Goal: Task Accomplishment & Management: Manage account settings

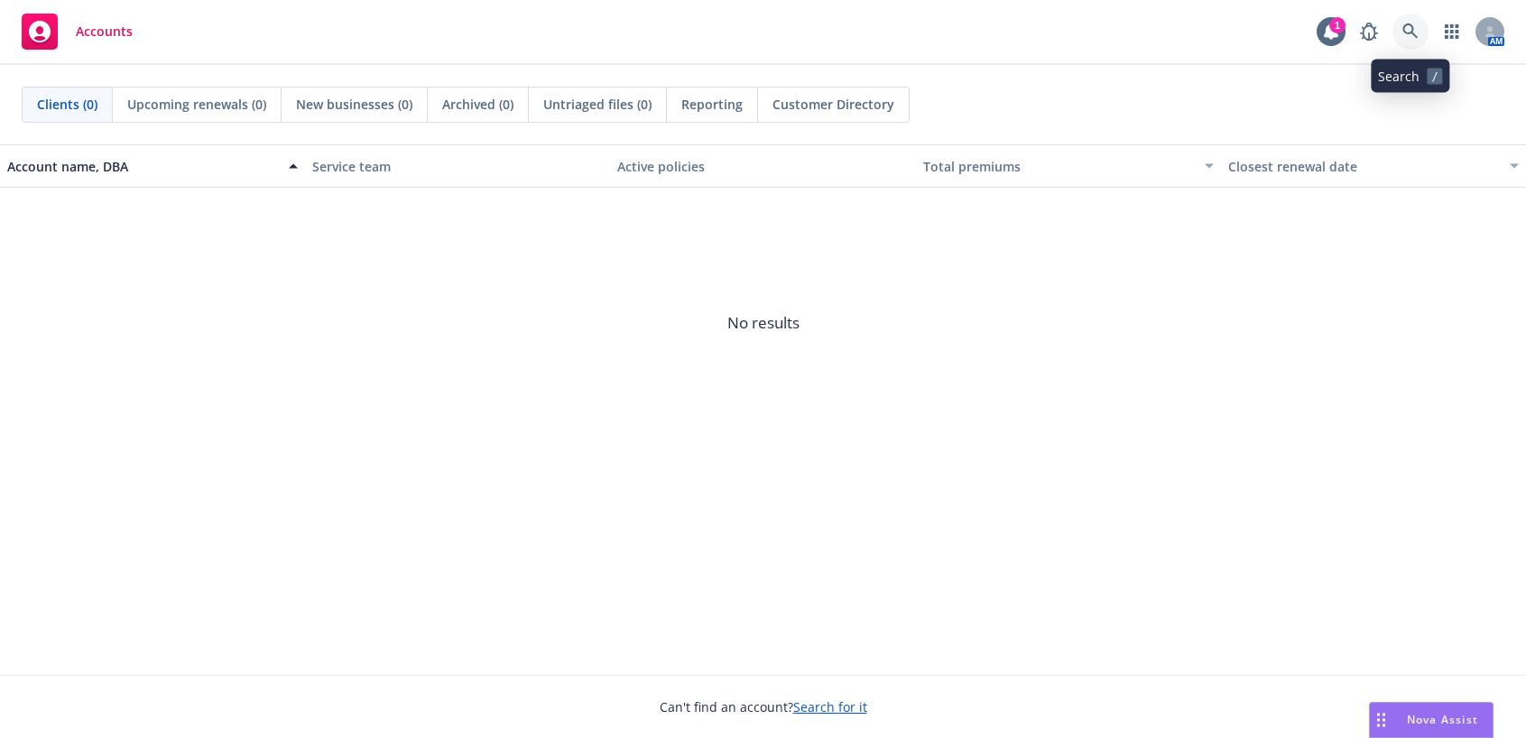
click at [1415, 27] on icon at bounding box center [1410, 31] width 16 height 16
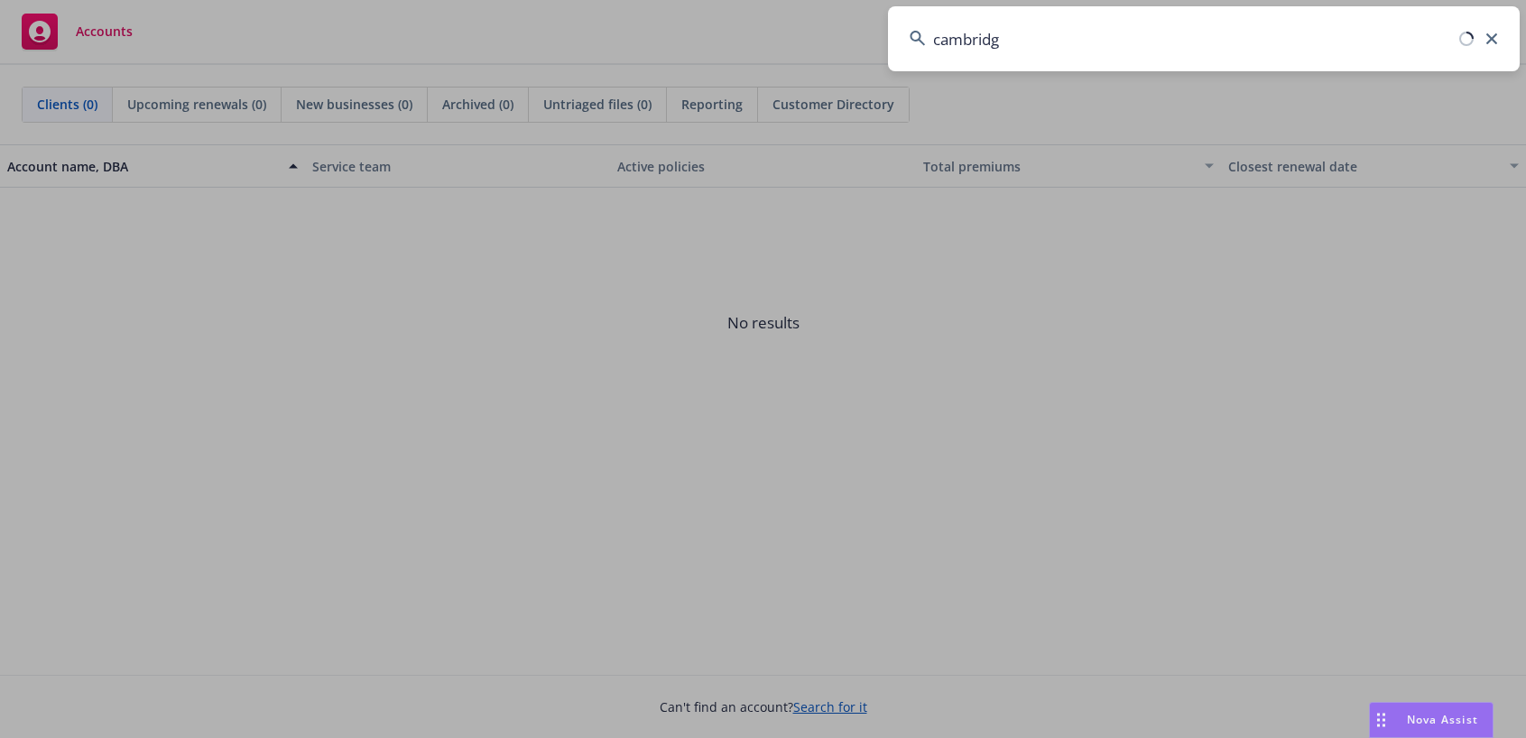
type input "cambridge"
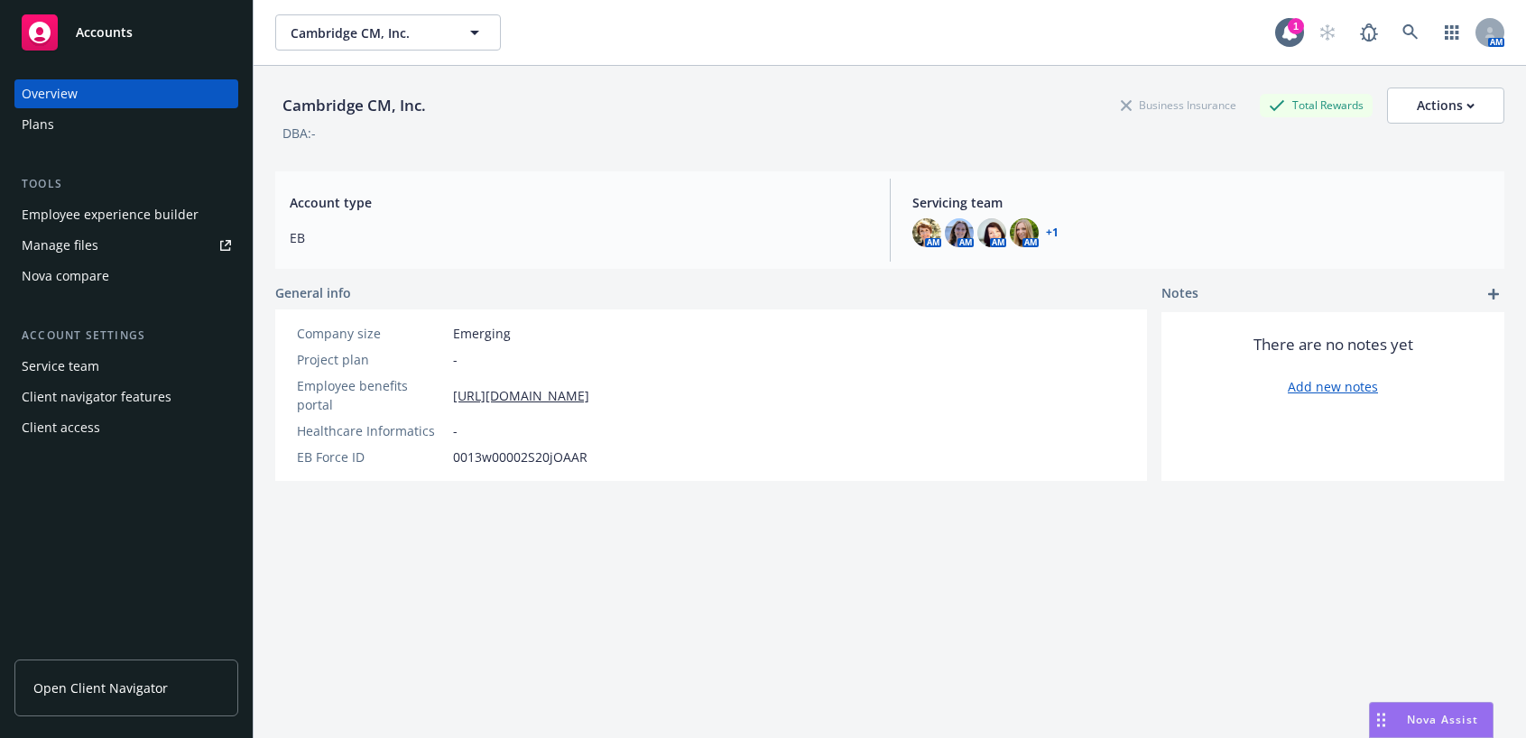
click at [74, 213] on div "Employee experience builder" at bounding box center [110, 214] width 177 height 29
click at [135, 691] on span "Open Client Navigator" at bounding box center [100, 688] width 134 height 19
click at [55, 249] on div "Manage files" at bounding box center [60, 245] width 77 height 29
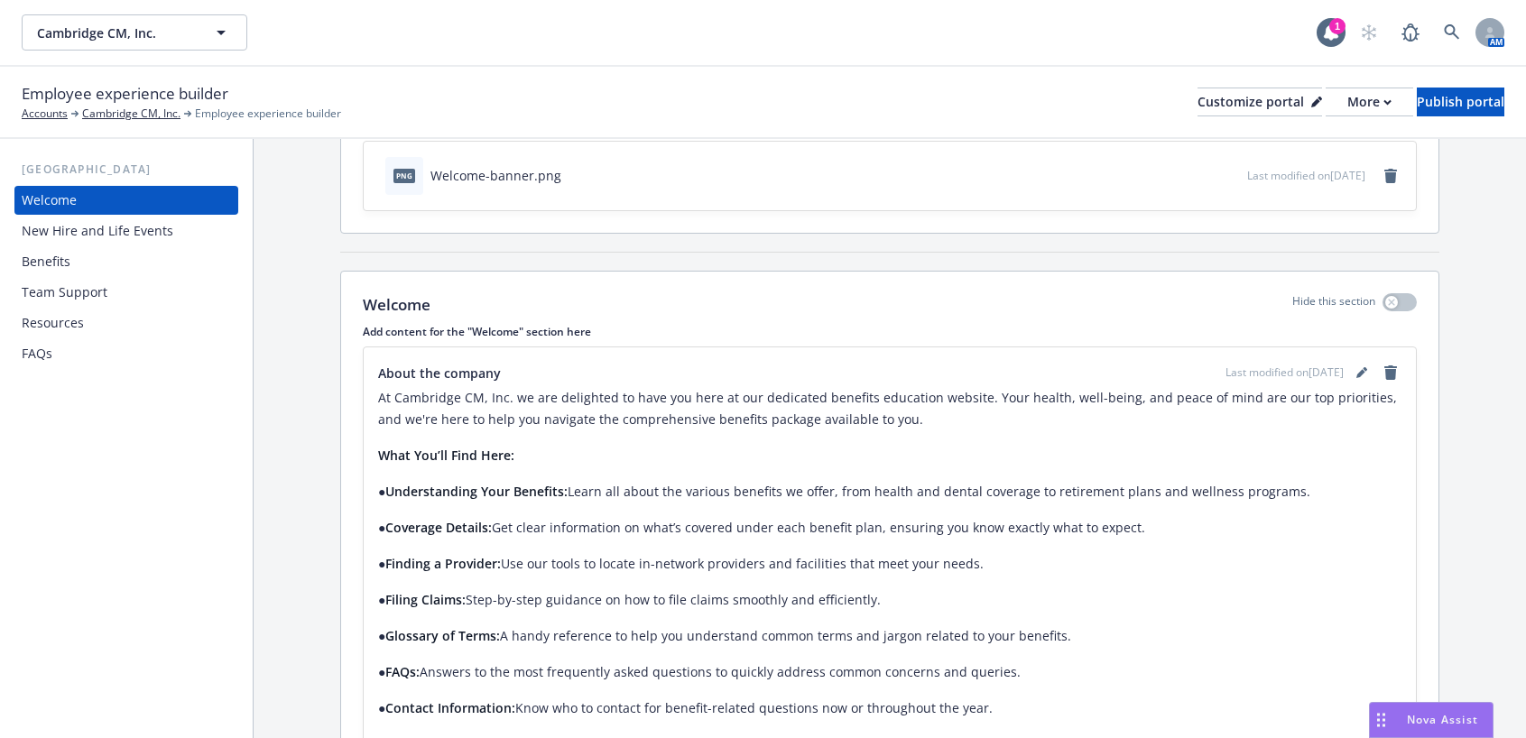
scroll to position [289, 0]
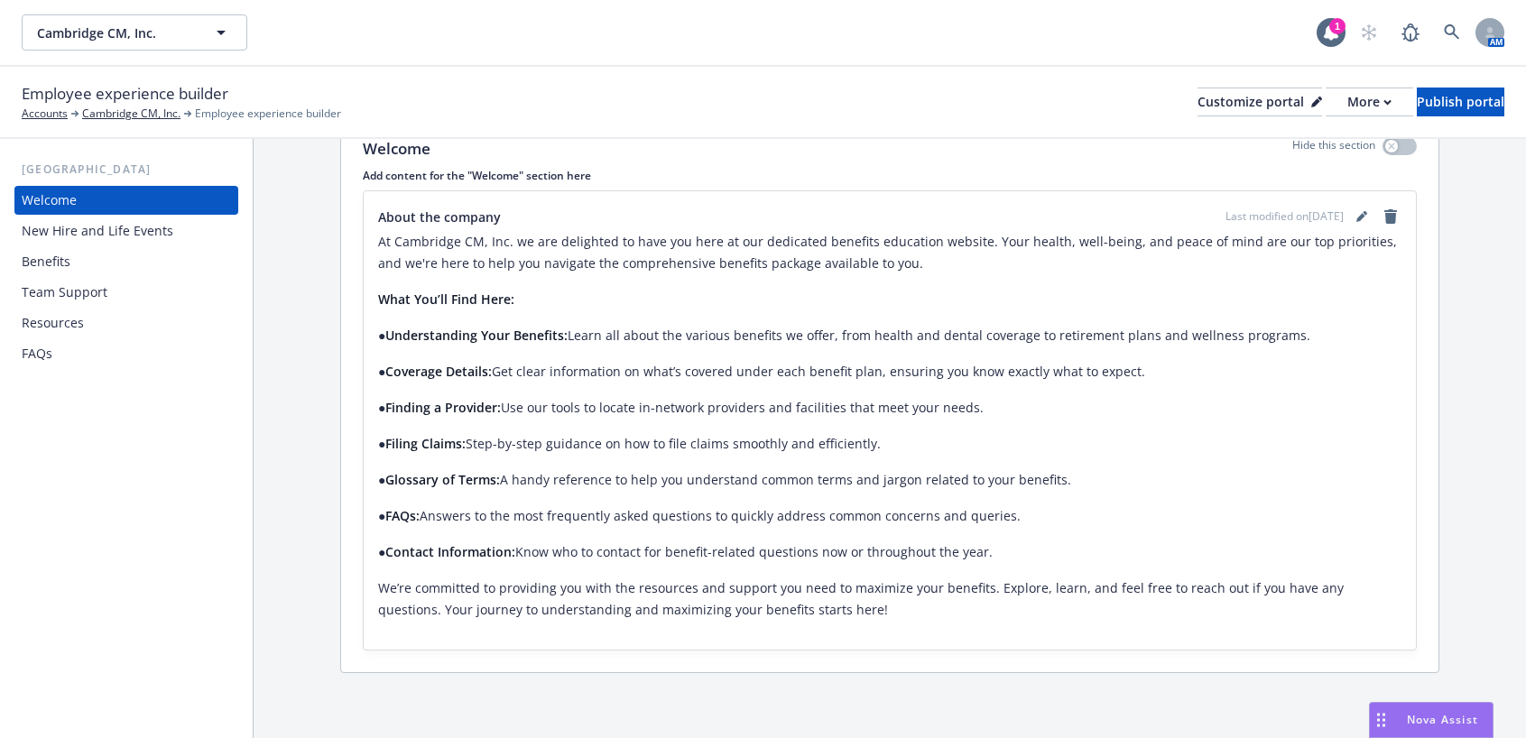
click at [63, 350] on div "FAQs" at bounding box center [126, 353] width 209 height 29
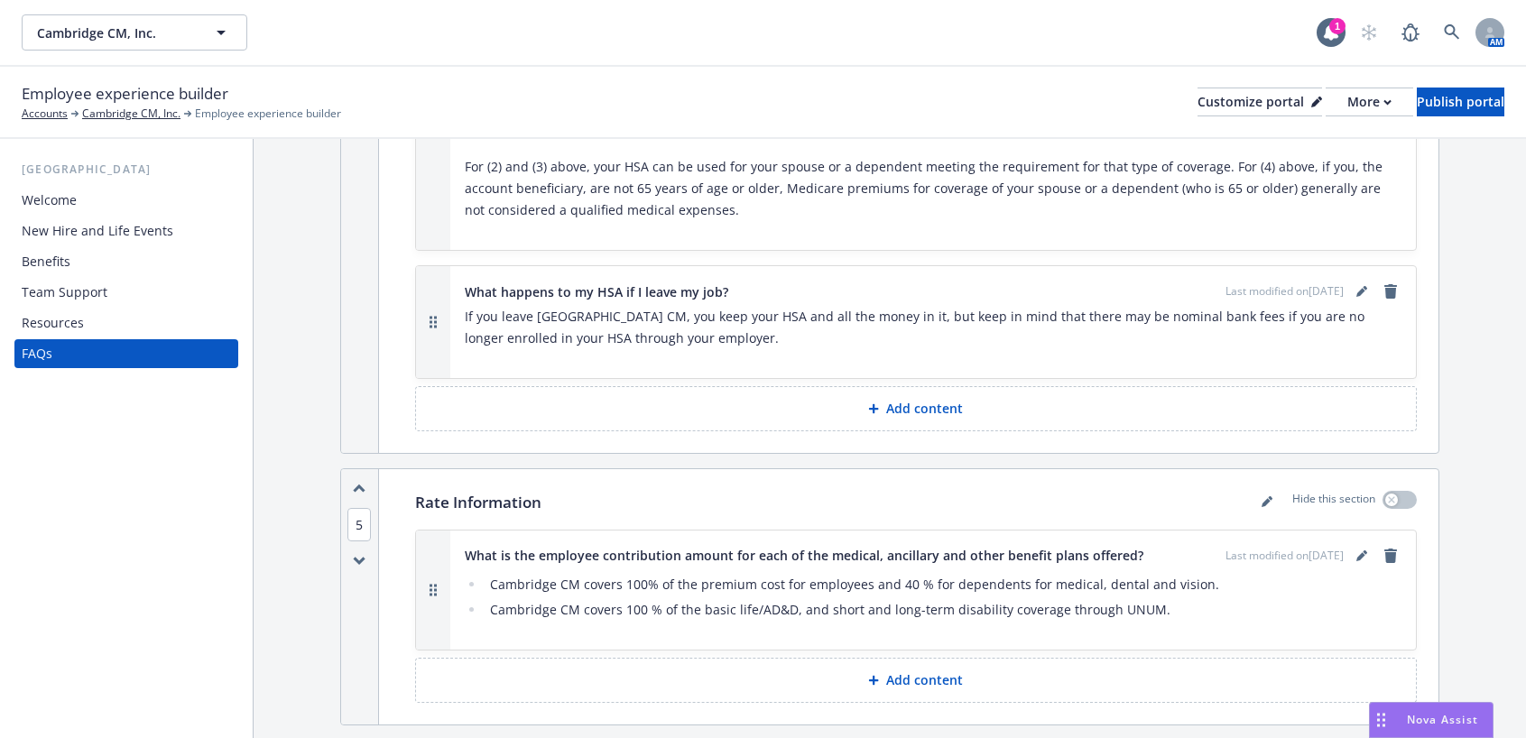
scroll to position [3647, 0]
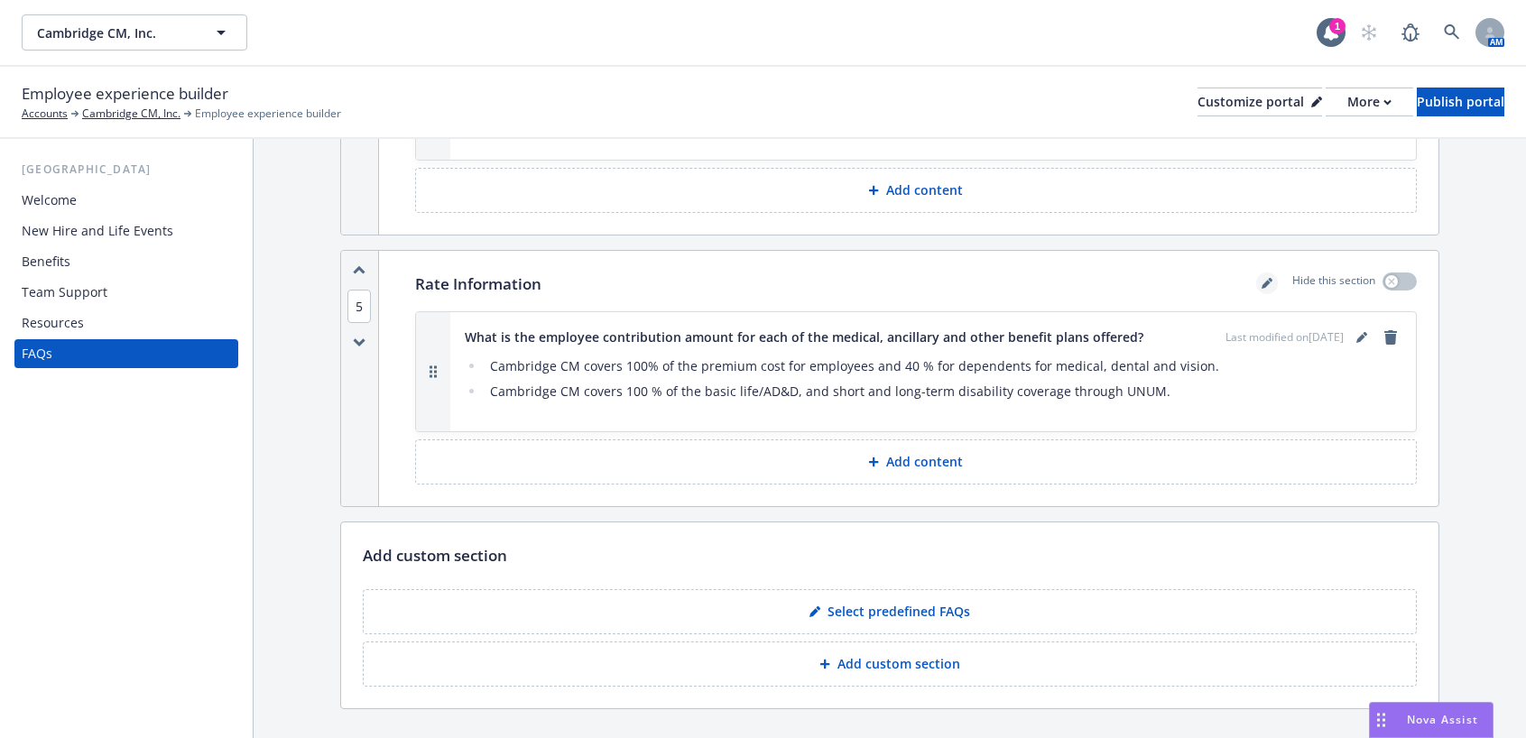
click at [1261, 278] on icon "editPencil" at bounding box center [1266, 283] width 11 height 11
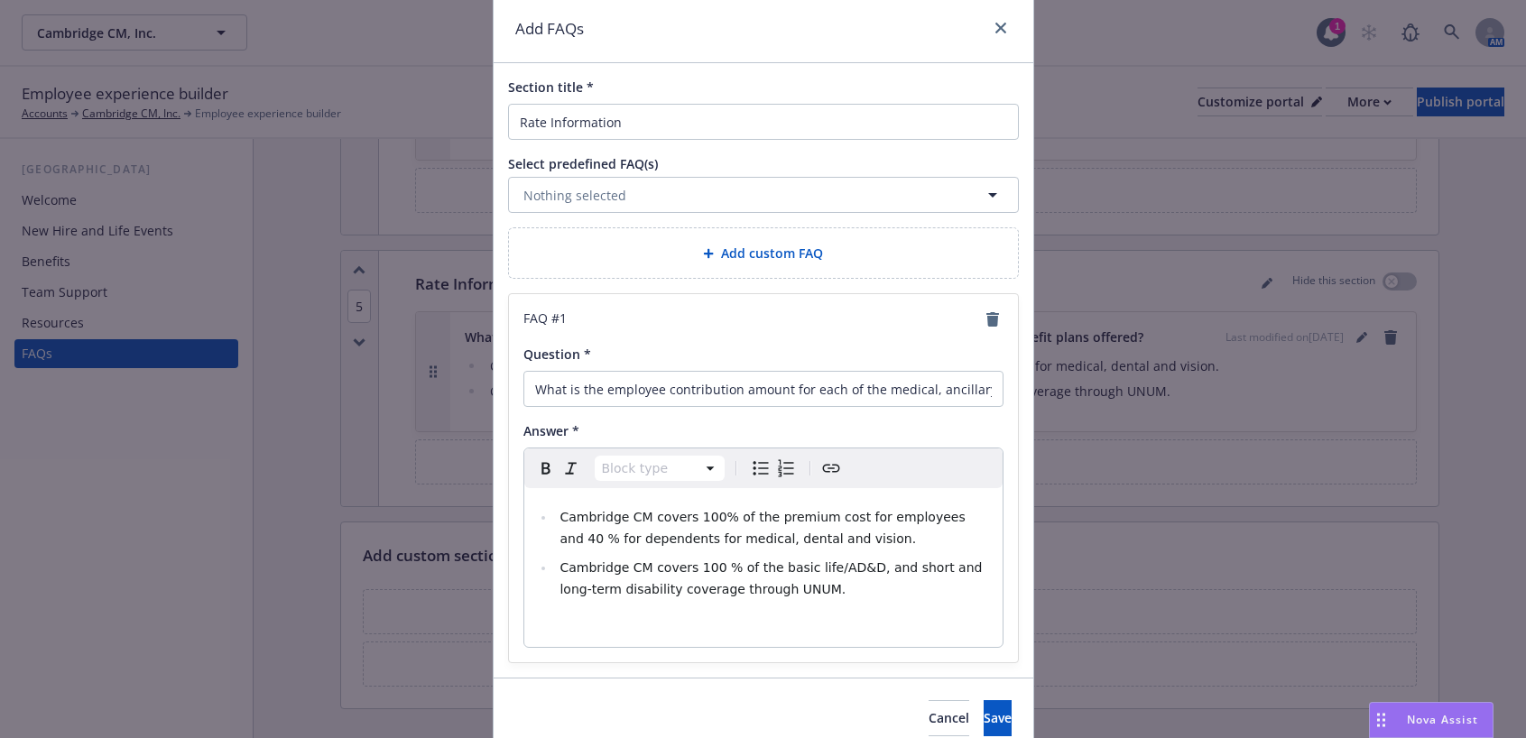
scroll to position [142, 0]
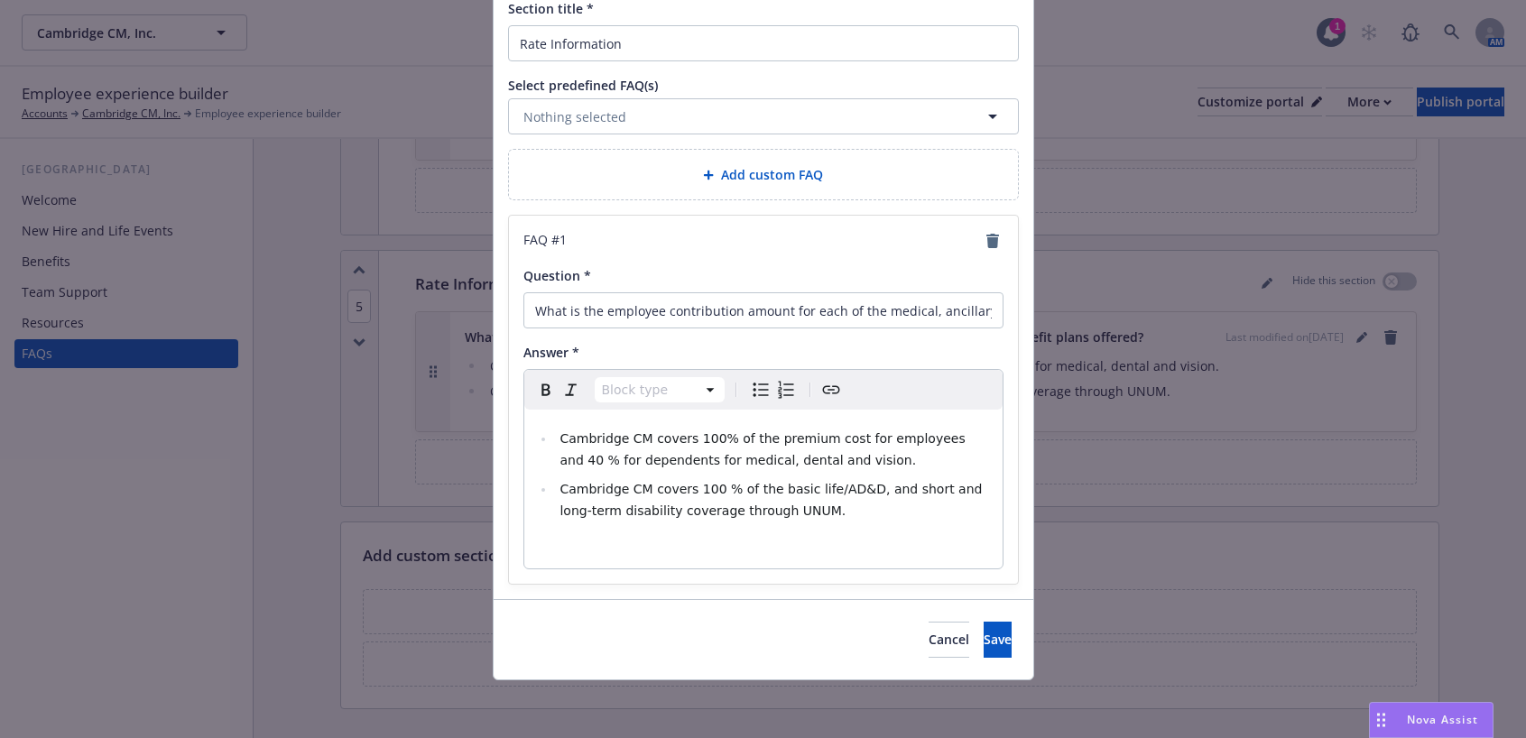
click at [820, 386] on icon "Create link" at bounding box center [831, 390] width 22 height 22
click at [829, 393] on icon "Create link" at bounding box center [831, 390] width 22 height 22
select select "paragraph"
click at [540, 551] on p "editable markdown" at bounding box center [763, 547] width 457 height 22
click at [820, 395] on icon "Create link" at bounding box center [831, 390] width 22 height 22
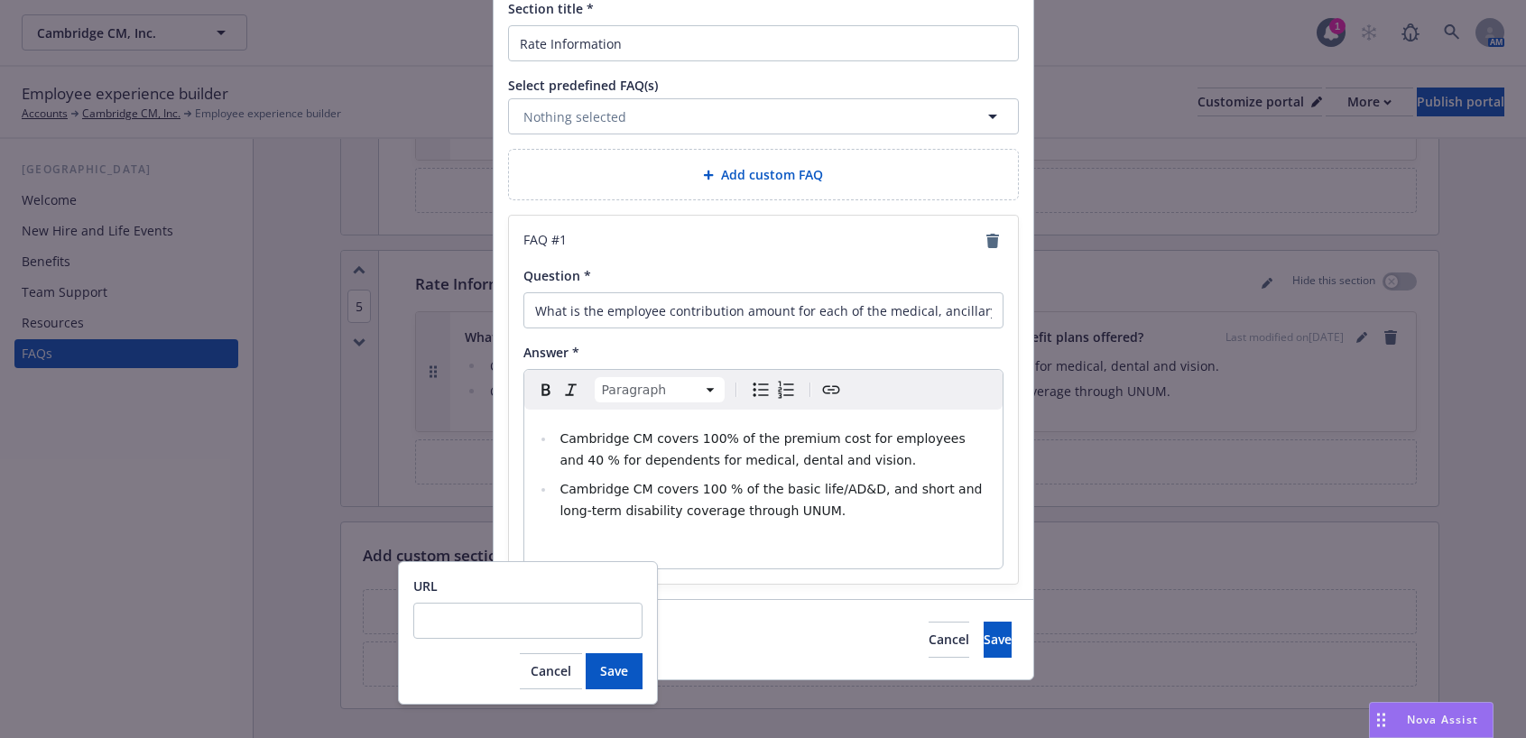
drag, startPoint x: 494, startPoint y: 621, endPoint x: 306, endPoint y: 396, distance: 292.8
click at [306, 396] on div "Add FAQs Section title * Rate Information Select predefined FAQ(s) Nothing sele…" at bounding box center [763, 369] width 1526 height 738
click at [928, 640] on button "Cancel" at bounding box center [948, 640] width 41 height 36
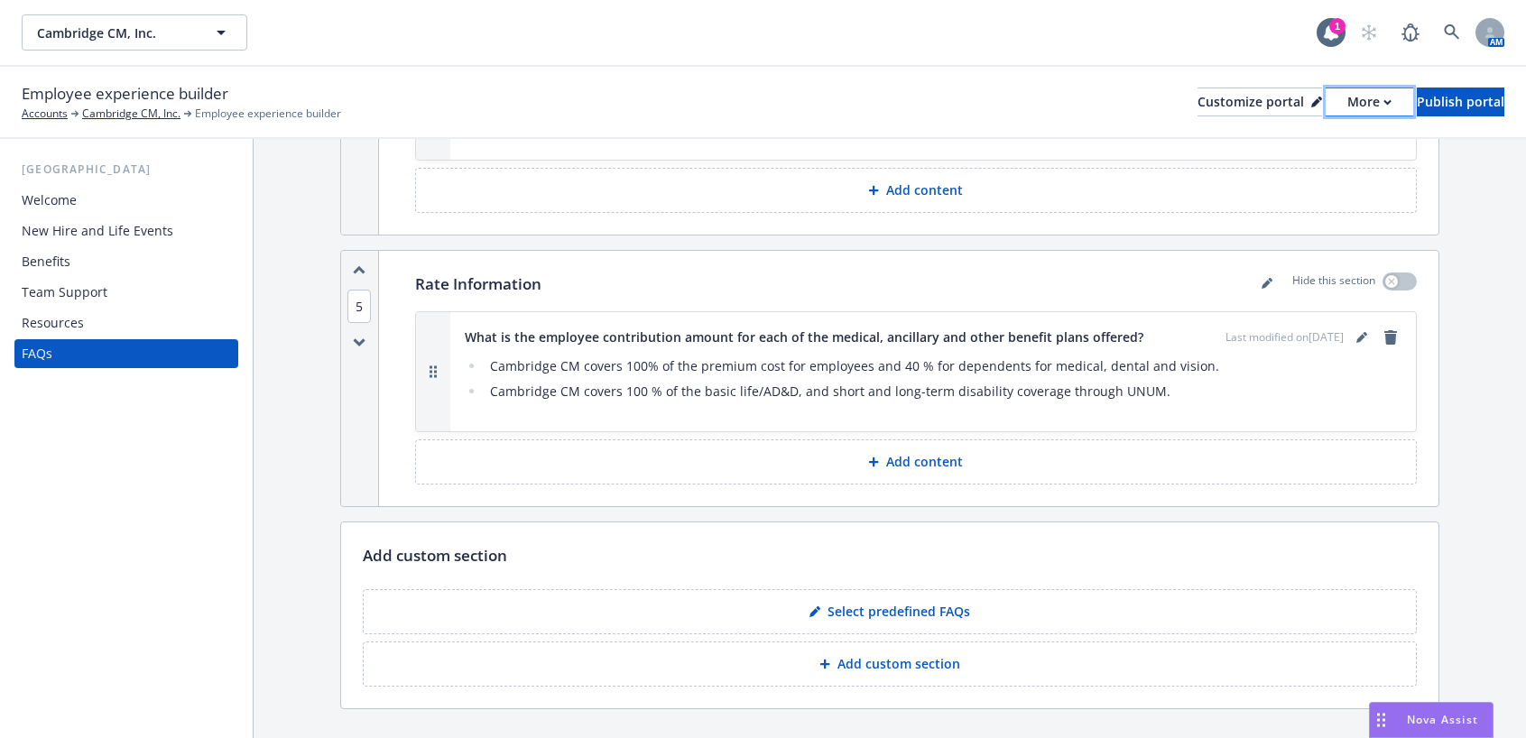
click at [1347, 104] on div "More" at bounding box center [1369, 101] width 44 height 27
click at [928, 453] on p "Add content" at bounding box center [924, 462] width 77 height 18
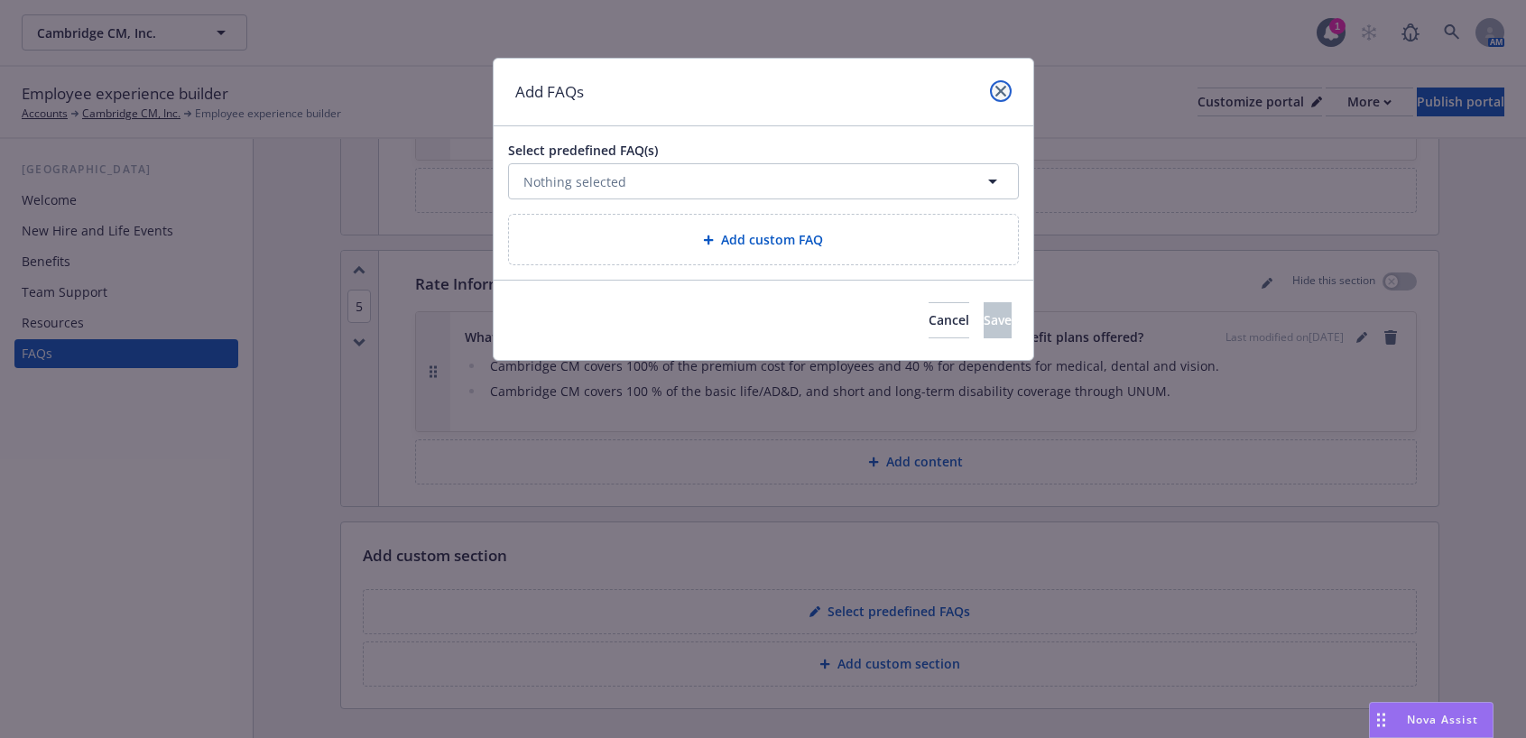
click at [999, 93] on icon "close" at bounding box center [1000, 91] width 11 height 11
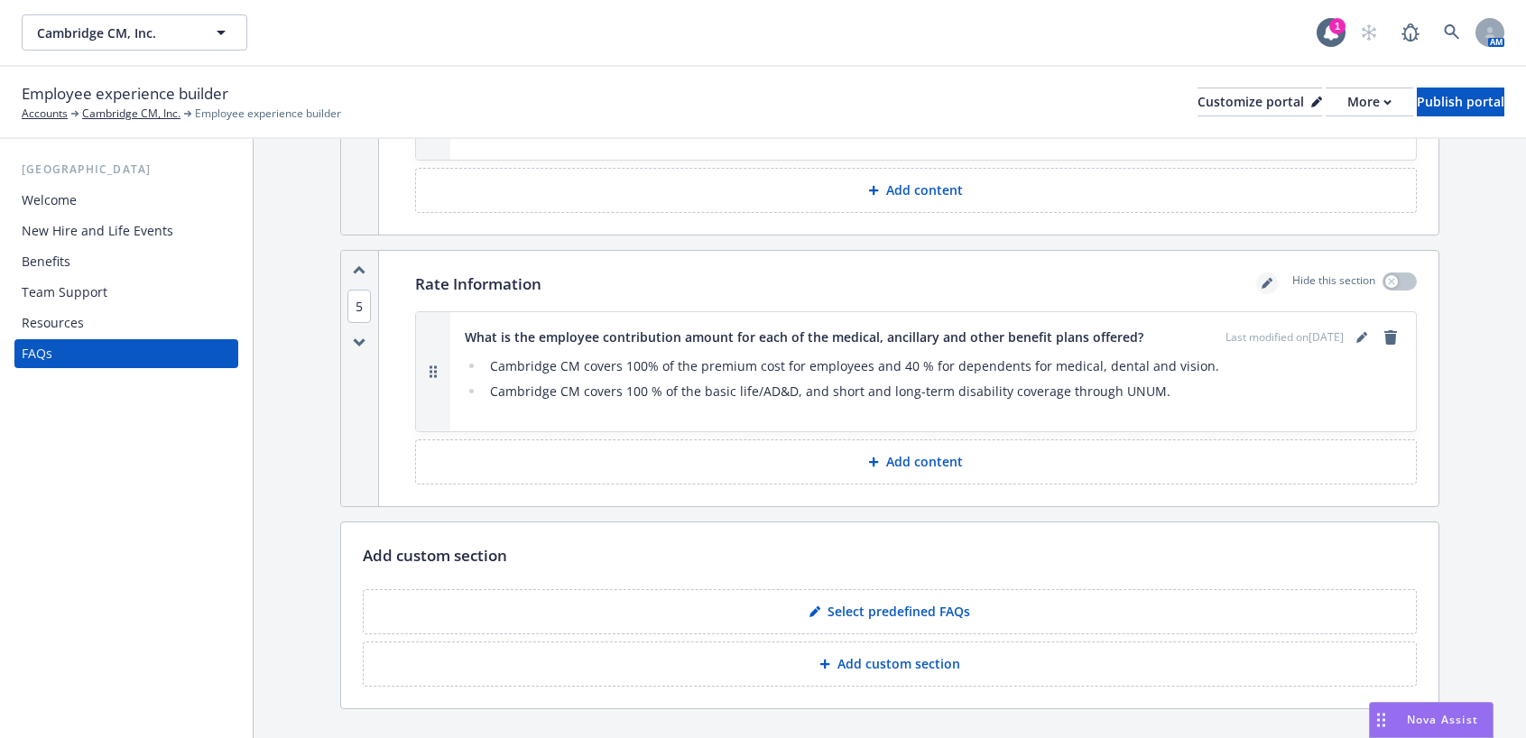
click at [1261, 278] on icon "editPencil" at bounding box center [1266, 283] width 11 height 11
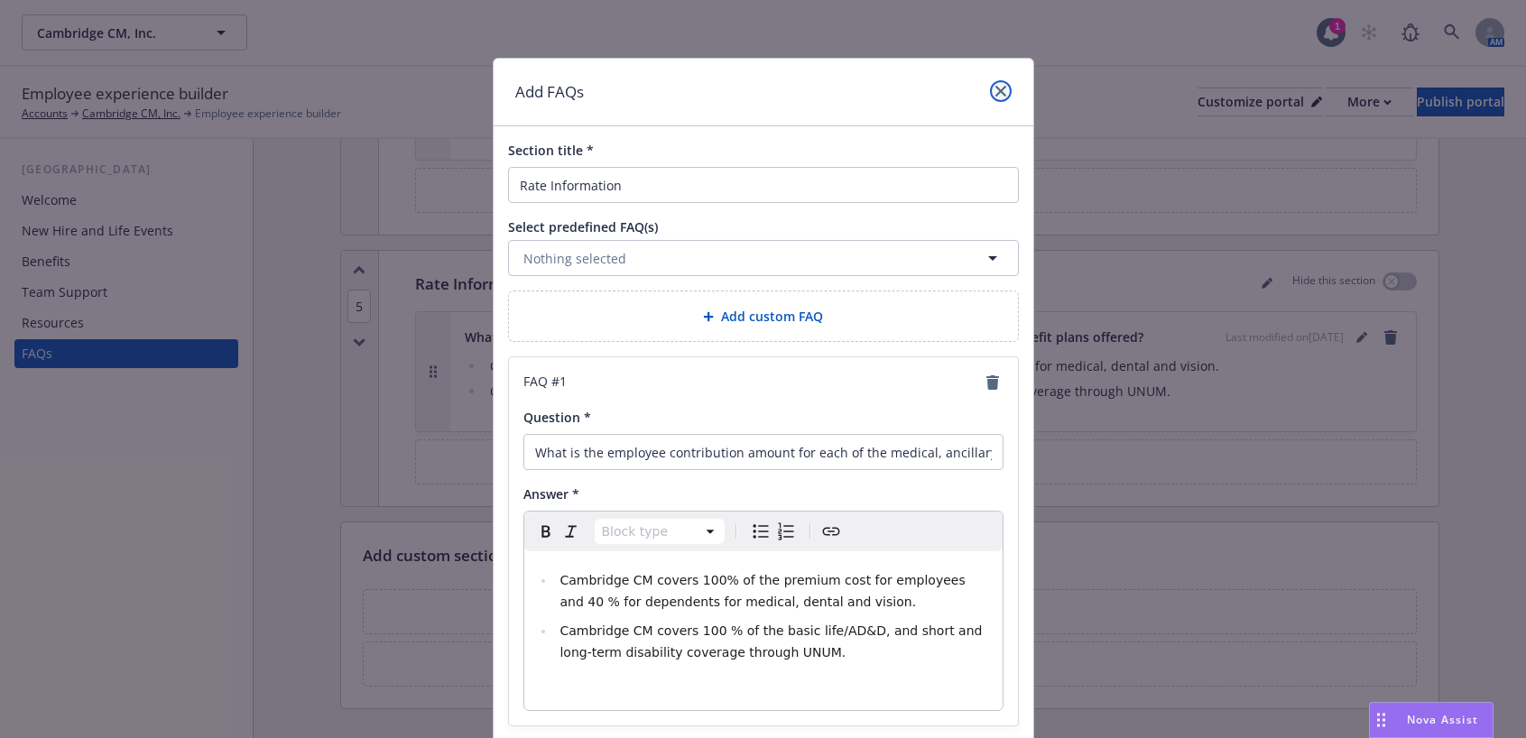
click at [995, 90] on icon "close" at bounding box center [1000, 91] width 11 height 11
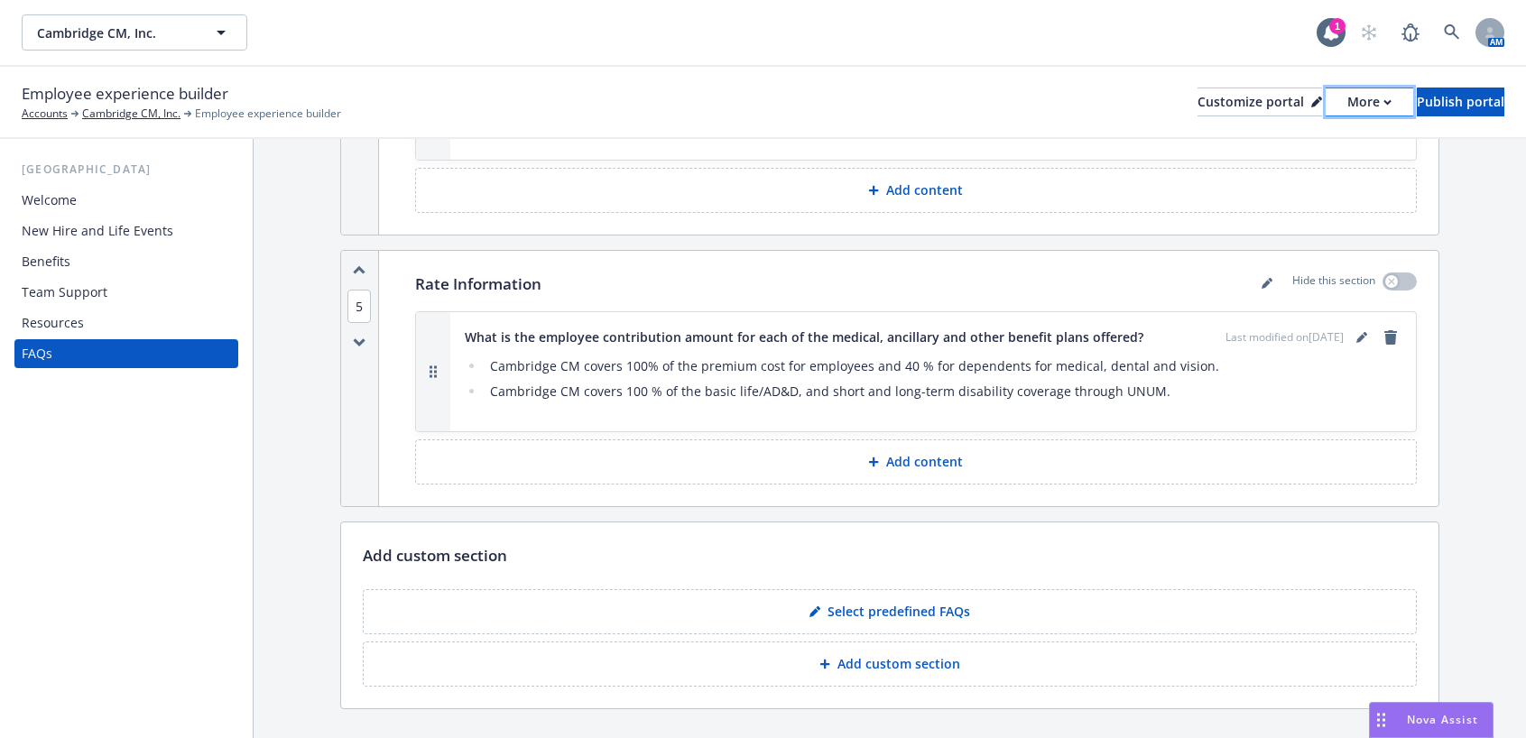
click at [1347, 109] on div "More" at bounding box center [1369, 101] width 44 height 27
click at [1272, 141] on link "Copy preview link" at bounding box center [1273, 143] width 164 height 36
click at [1353, 327] on link "editPencil" at bounding box center [1362, 338] width 22 height 22
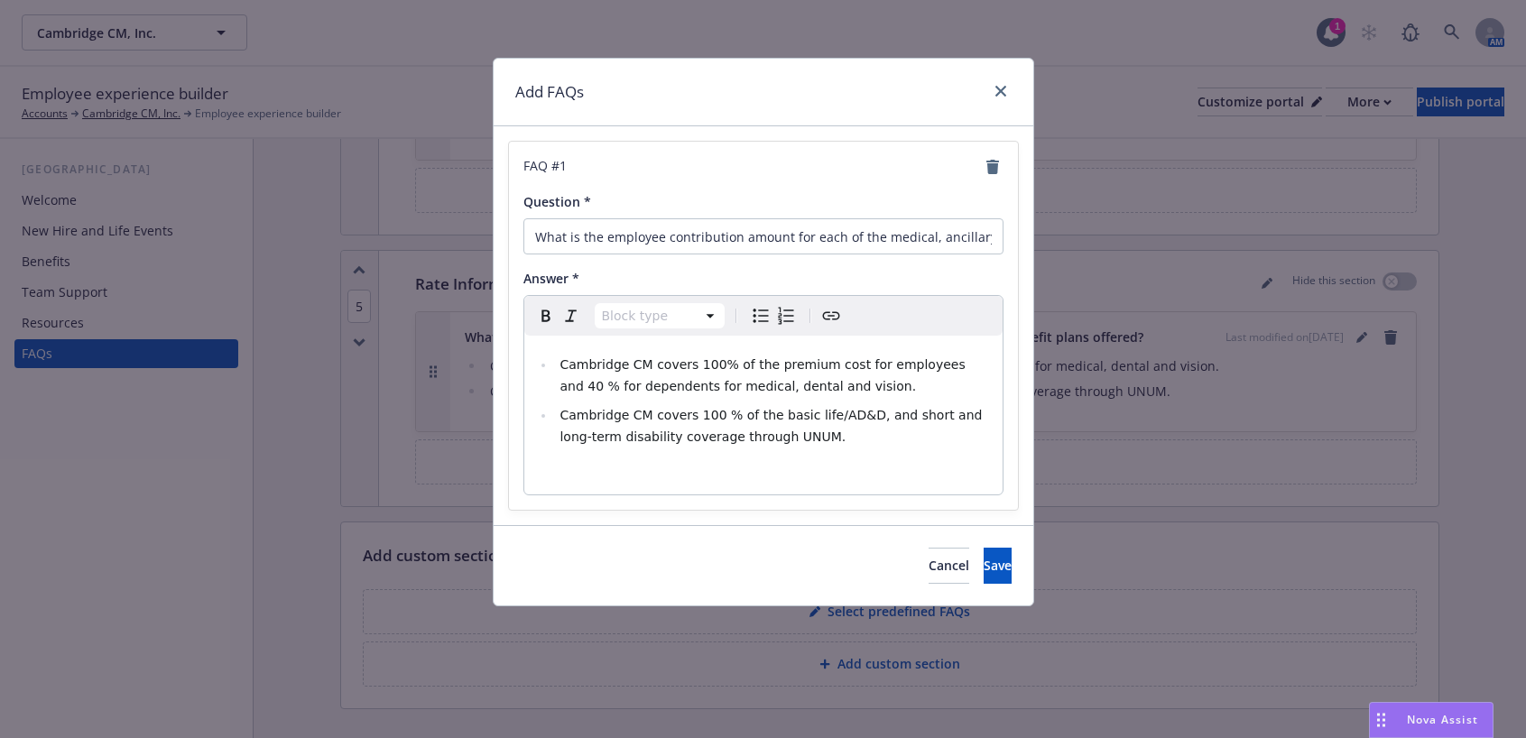
select select "paragraph"
click at [720, 474] on p "editable markdown" at bounding box center [763, 473] width 457 height 22
click at [832, 315] on icon "Create link" at bounding box center [831, 316] width 22 height 22
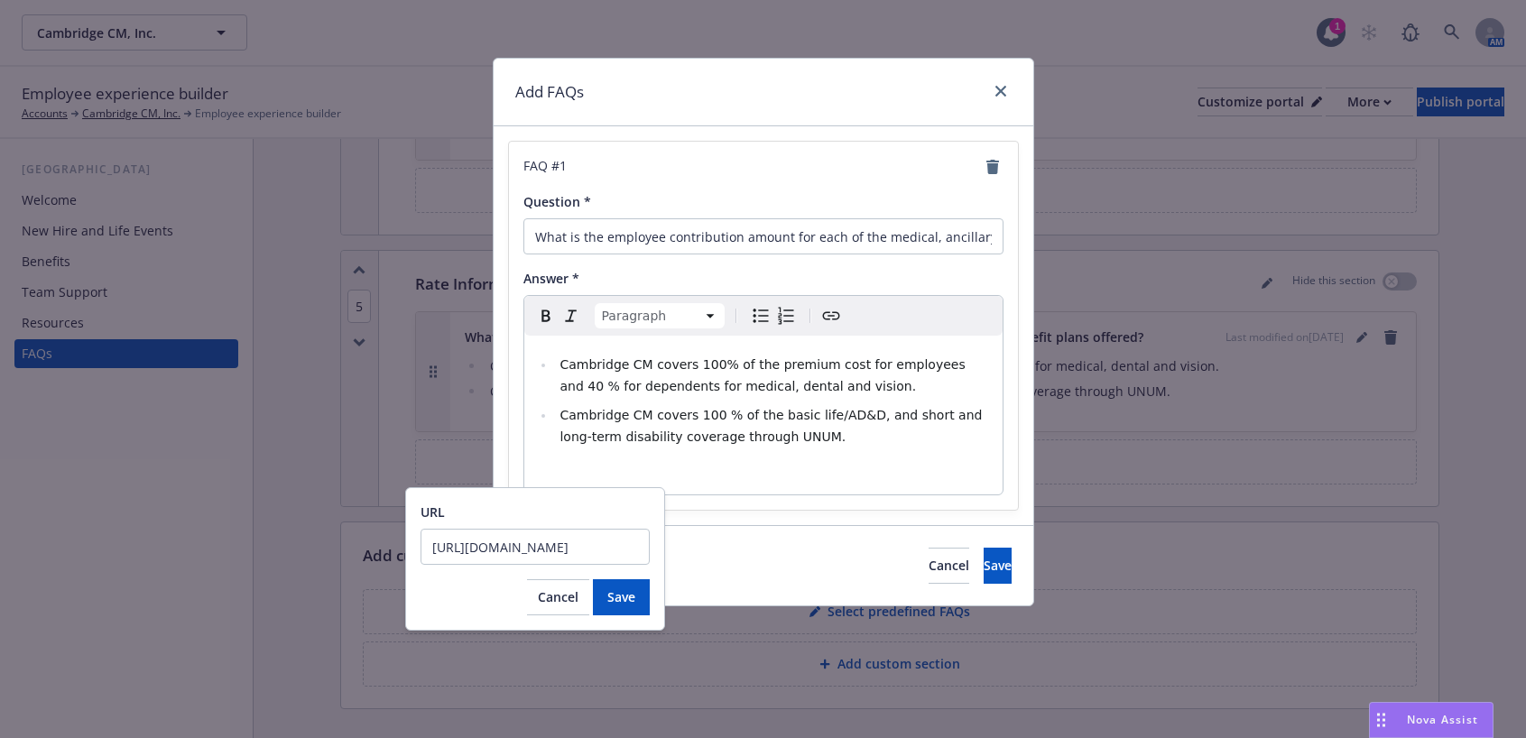
scroll to position [0, 284]
type input "https://app.newfront.com/employee/bc25b1f0-df76-452f-a60e-5a5ad8ba990e/draft"
click at [633, 606] on button "Save" at bounding box center [621, 597] width 57 height 36
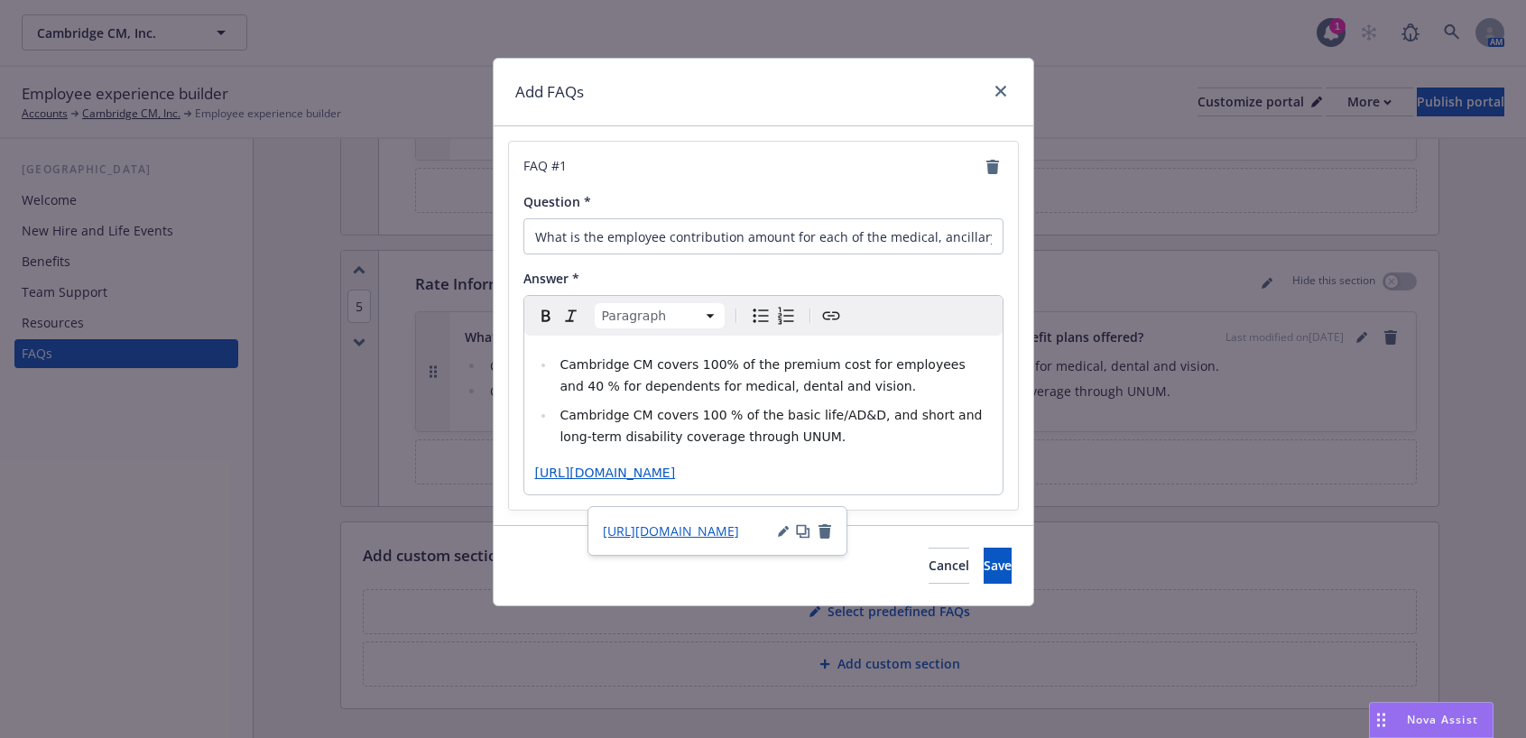
drag, startPoint x: 670, startPoint y: 497, endPoint x: 536, endPoint y: 472, distance: 136.8
click at [536, 472] on p "https://app.newfront.com/employee/bc25b1f0-df76-452f-a60e-5a5ad8ba990e/draft" at bounding box center [763, 473] width 457 height 22
drag, startPoint x: 582, startPoint y: 476, endPoint x: 704, endPoint y: 529, distance: 132.6
click at [704, 529] on span "https://app.newfront.com/employee/bc25b1f0-df76-452f-a60e-5a5ad8ba990e/draft" at bounding box center [671, 530] width 136 height 17
click at [928, 574] on span "Cancel" at bounding box center [948, 565] width 41 height 17
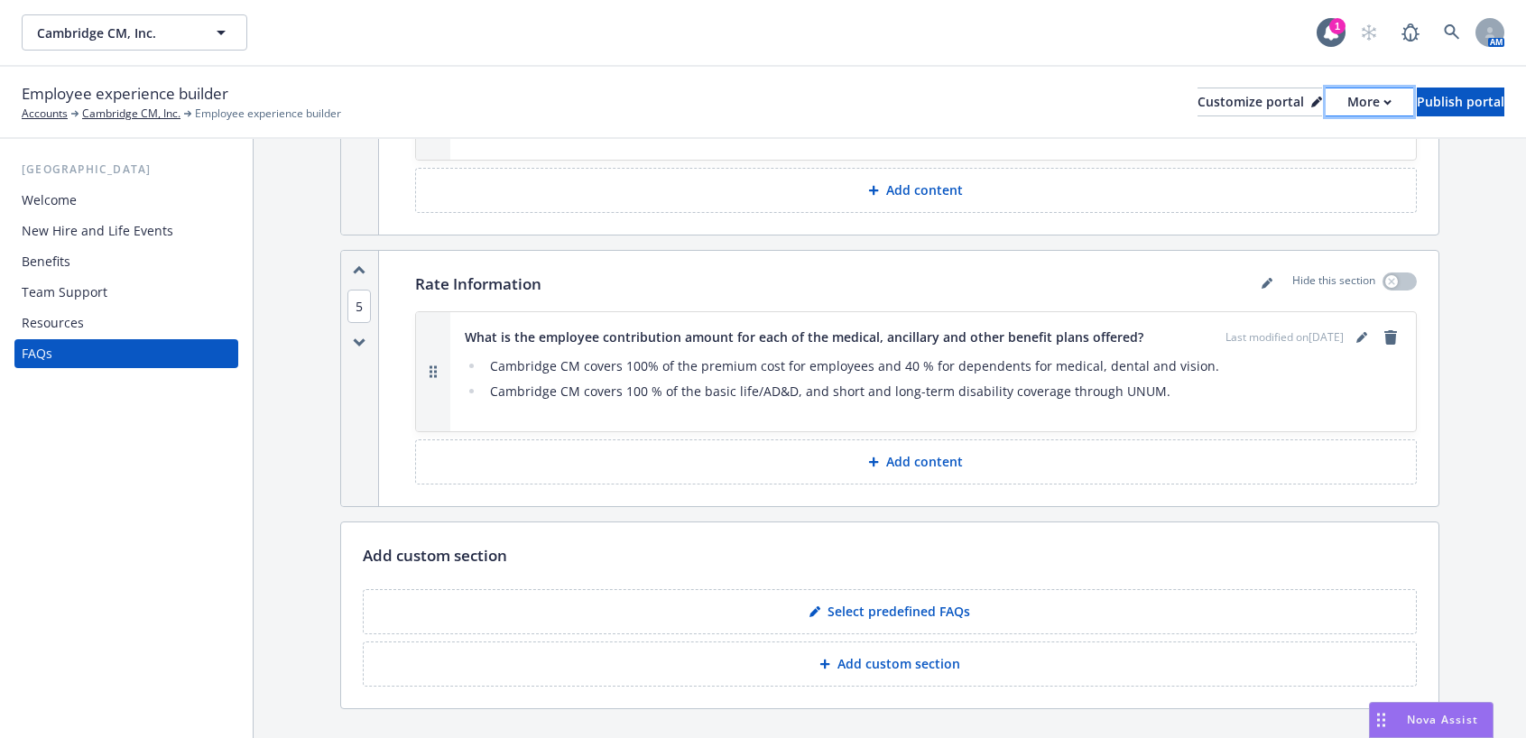
click at [1347, 101] on div "More" at bounding box center [1369, 101] width 44 height 27
click at [1288, 137] on link "Copy preview link" at bounding box center [1273, 143] width 164 height 36
click at [1362, 332] on icon "editPencil" at bounding box center [1364, 334] width 5 height 5
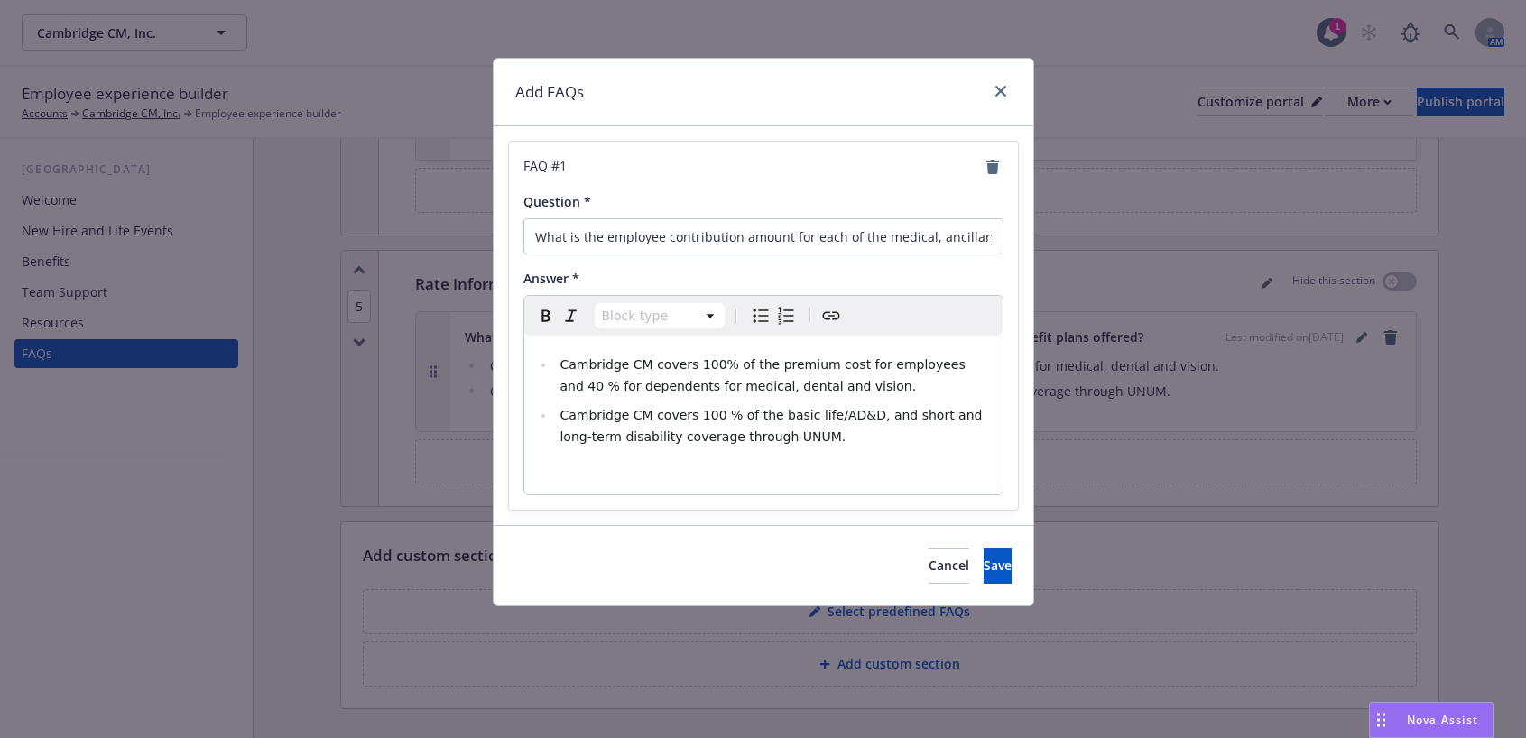
select select "paragraph"
click at [668, 472] on p "editable markdown" at bounding box center [763, 473] width 457 height 22
drag, startPoint x: 670, startPoint y: 494, endPoint x: 532, endPoint y: 472, distance: 139.9
click at [532, 472] on div "Cambridge CM covers 100% of the premium cost for employees and 40 % for depende…" at bounding box center [763, 415] width 478 height 159
drag, startPoint x: 576, startPoint y: 472, endPoint x: 658, endPoint y: 605, distance: 156.0
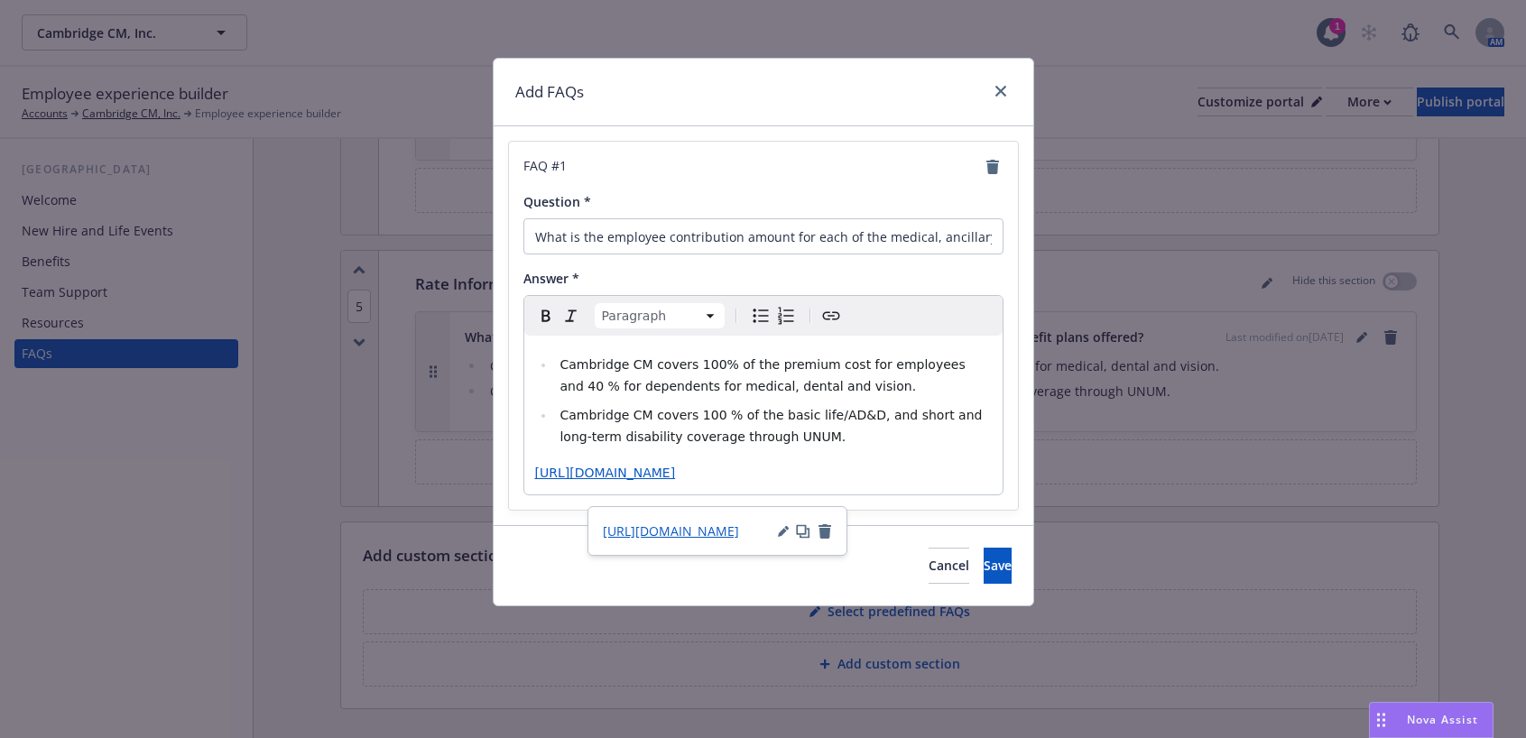
click at [658, 605] on div "Cancel Save" at bounding box center [764, 565] width 540 height 80
click at [830, 313] on icon "Create link" at bounding box center [831, 316] width 22 height 22
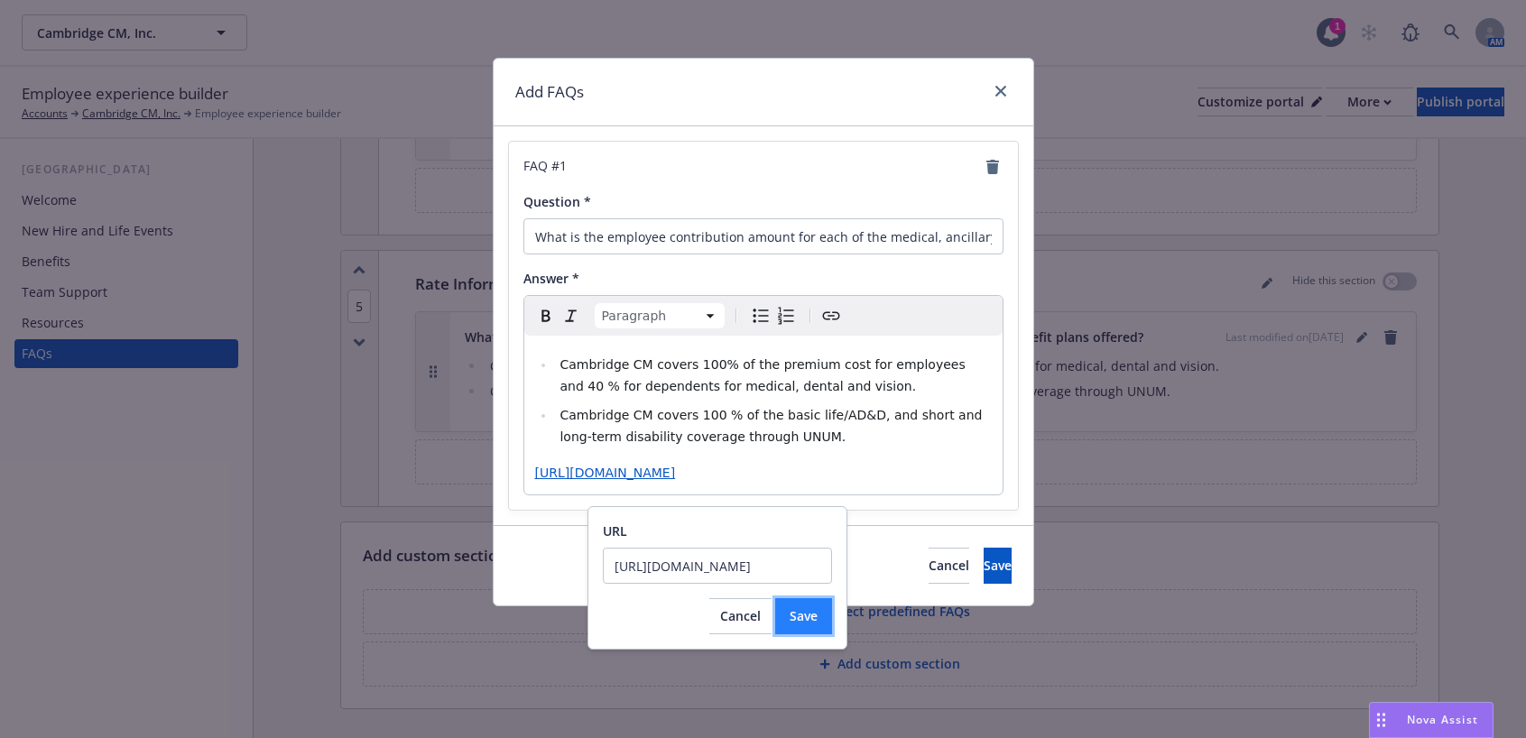
click at [794, 619] on span "Save" at bounding box center [804, 615] width 28 height 17
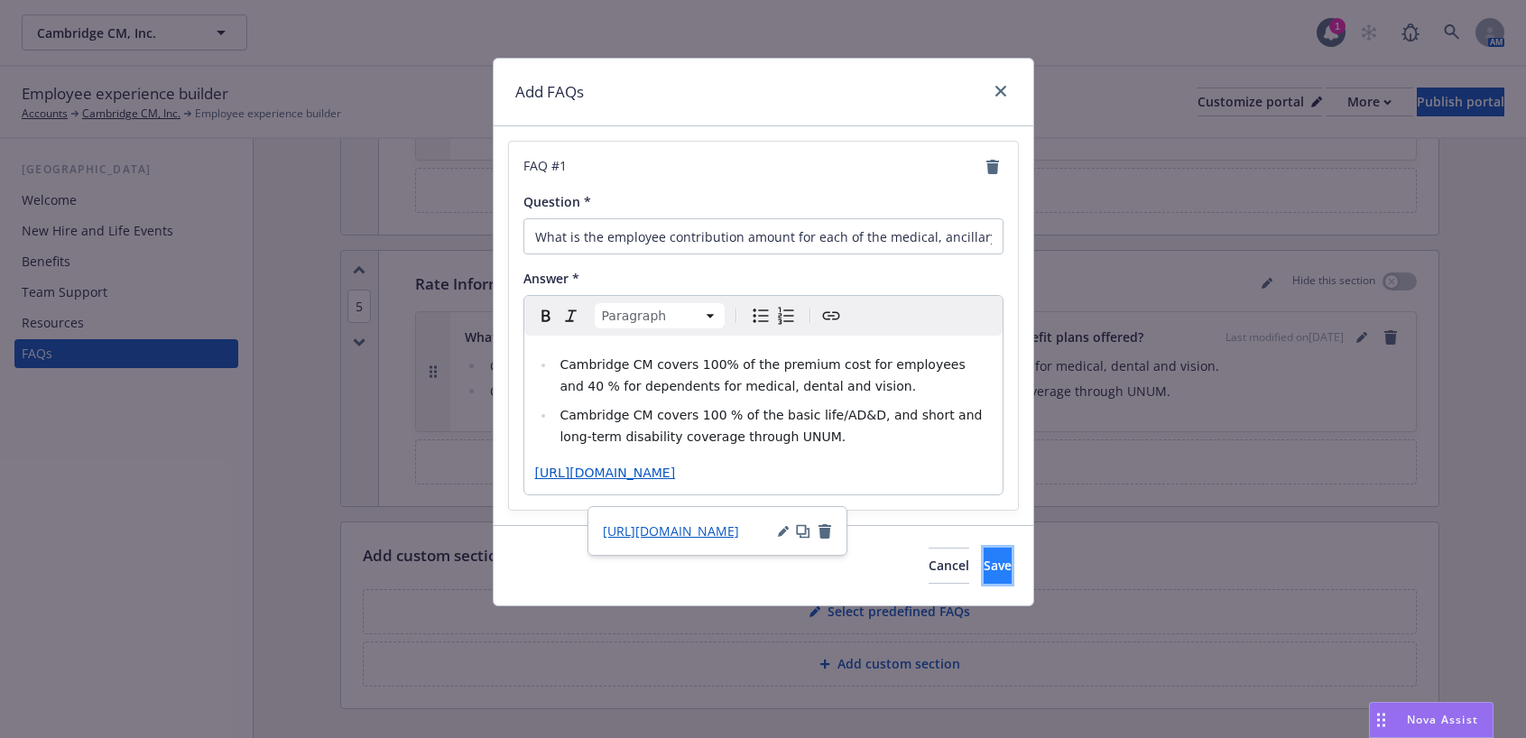
drag, startPoint x: 631, startPoint y: 488, endPoint x: 975, endPoint y: 586, distance: 358.2
click at [984, 574] on span "Save" at bounding box center [998, 565] width 28 height 17
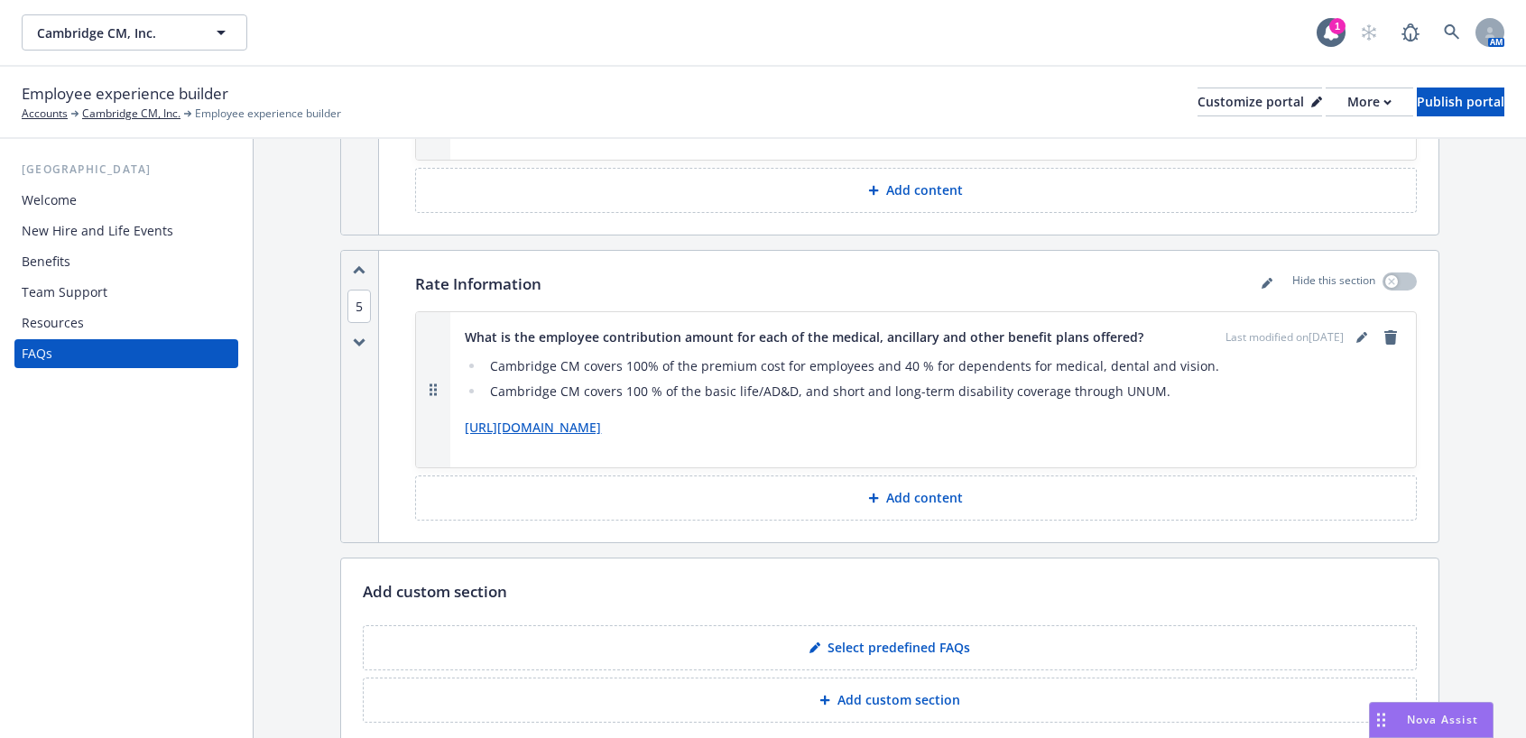
click at [601, 419] on link "https://app.newfront.com/employee/bc25b1f0-df76-452f-a60e-5a5ad8ba990e/draft" at bounding box center [533, 427] width 136 height 17
click at [1000, 417] on p "https://app.newfront.com/employee/bc25b1f0-df76-452f-a60e-5a5ad8ba990e/draft" at bounding box center [933, 428] width 937 height 22
click at [1268, 278] on icon "editPencil" at bounding box center [1270, 280] width 5 height 5
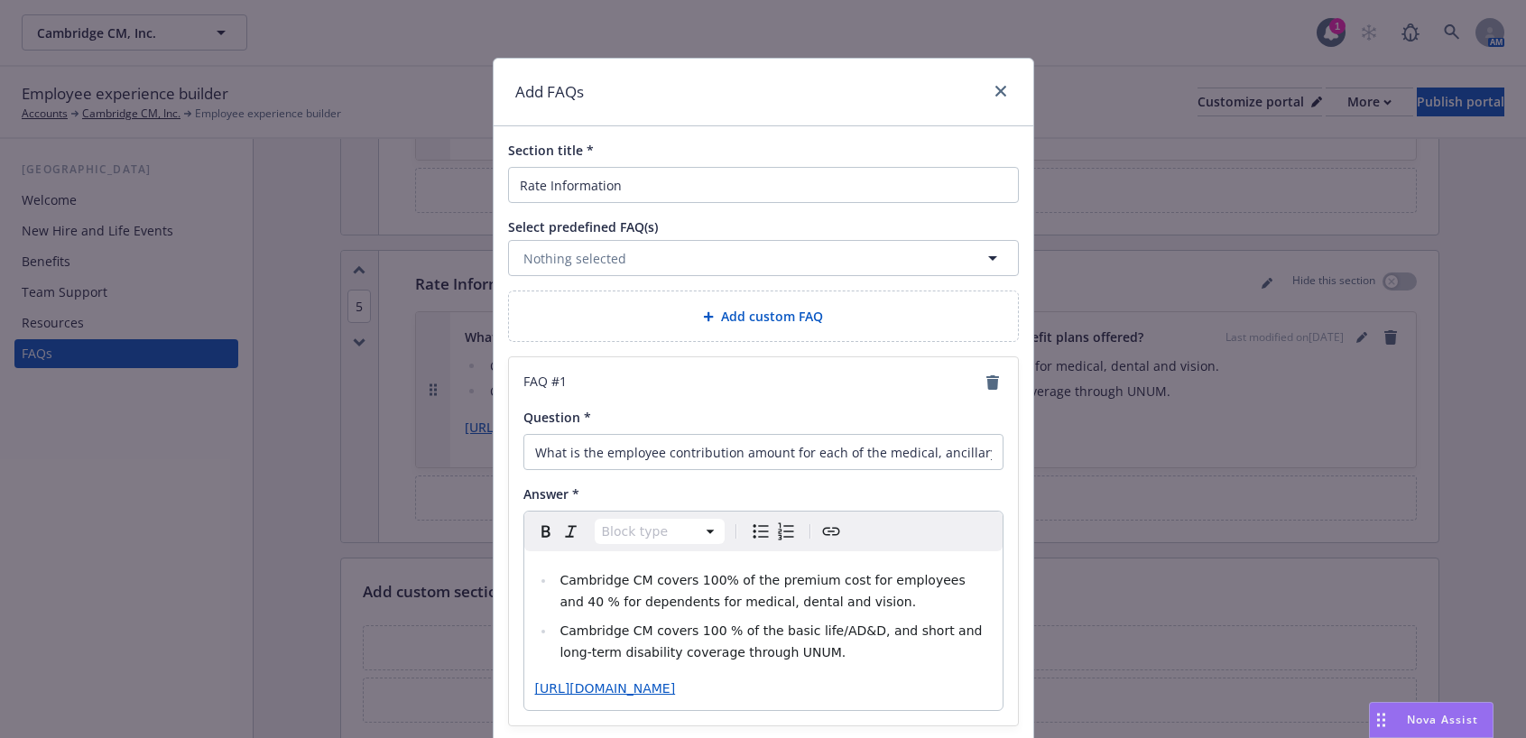
scroll to position [163, 0]
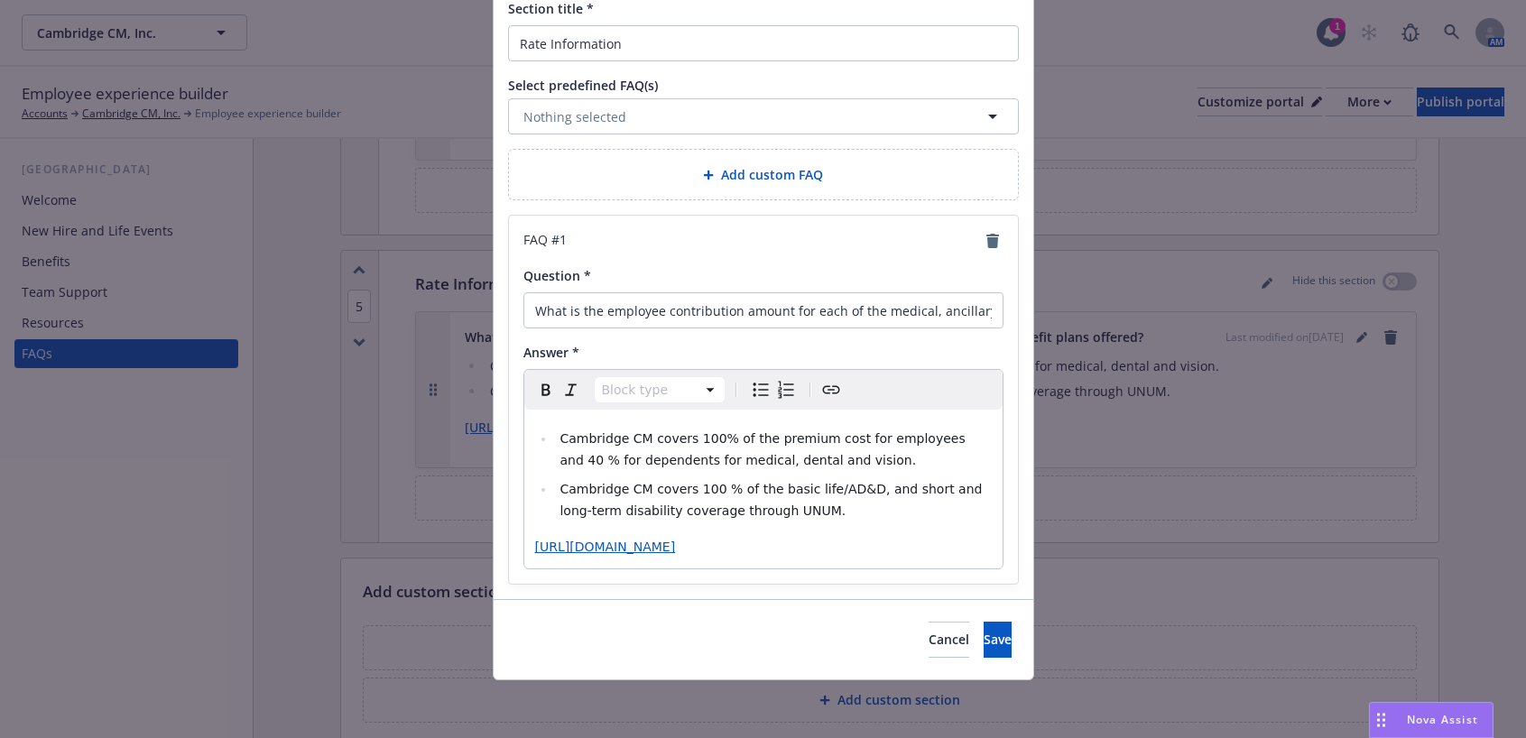
select select "paragraph"
drag, startPoint x: 667, startPoint y: 555, endPoint x: 504, endPoint y: 523, distance: 165.5
click at [509, 523] on div "FAQ # 1 Question * What is the employee contribution amount for each of the med…" at bounding box center [763, 400] width 509 height 368
click at [984, 646] on button "Save" at bounding box center [998, 640] width 28 height 36
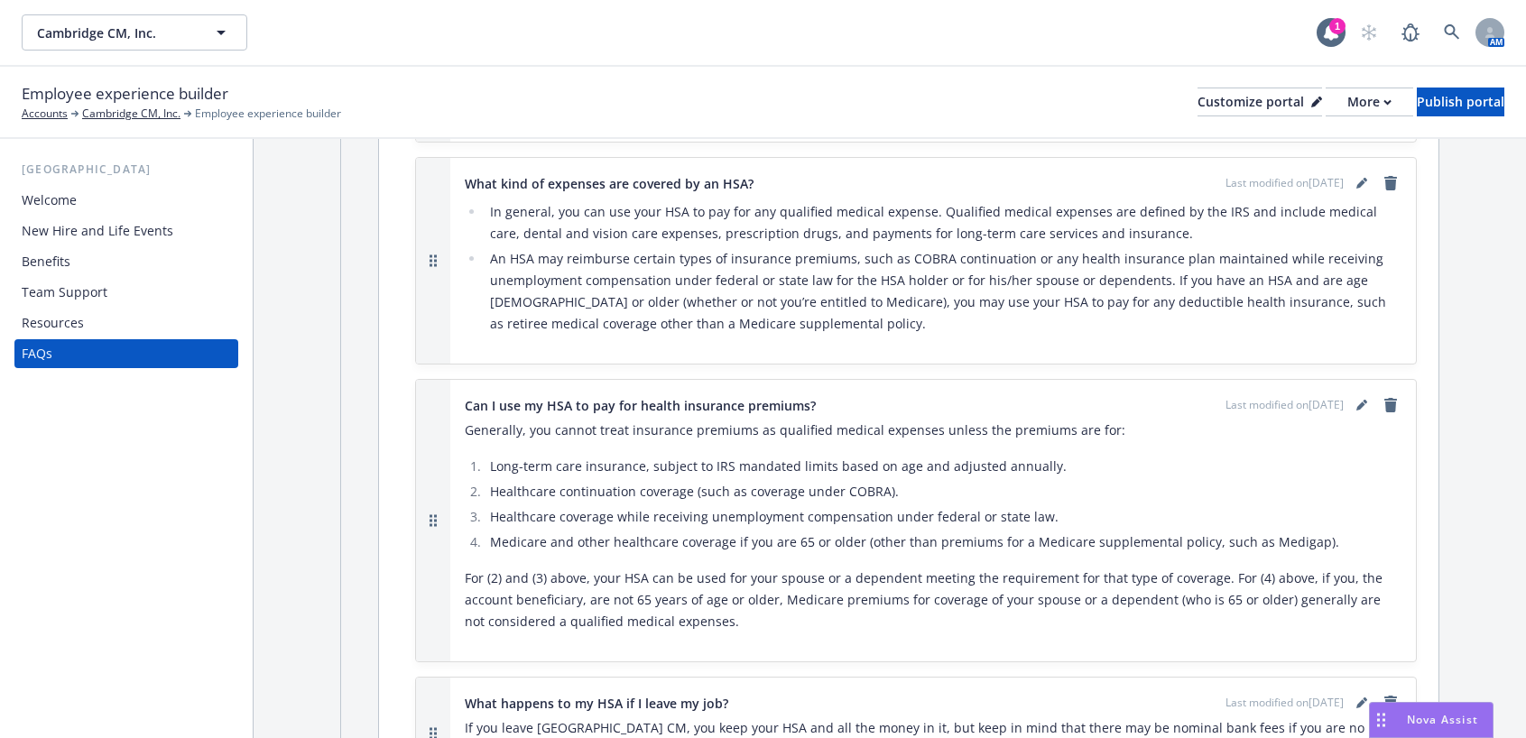
scroll to position [3016, 0]
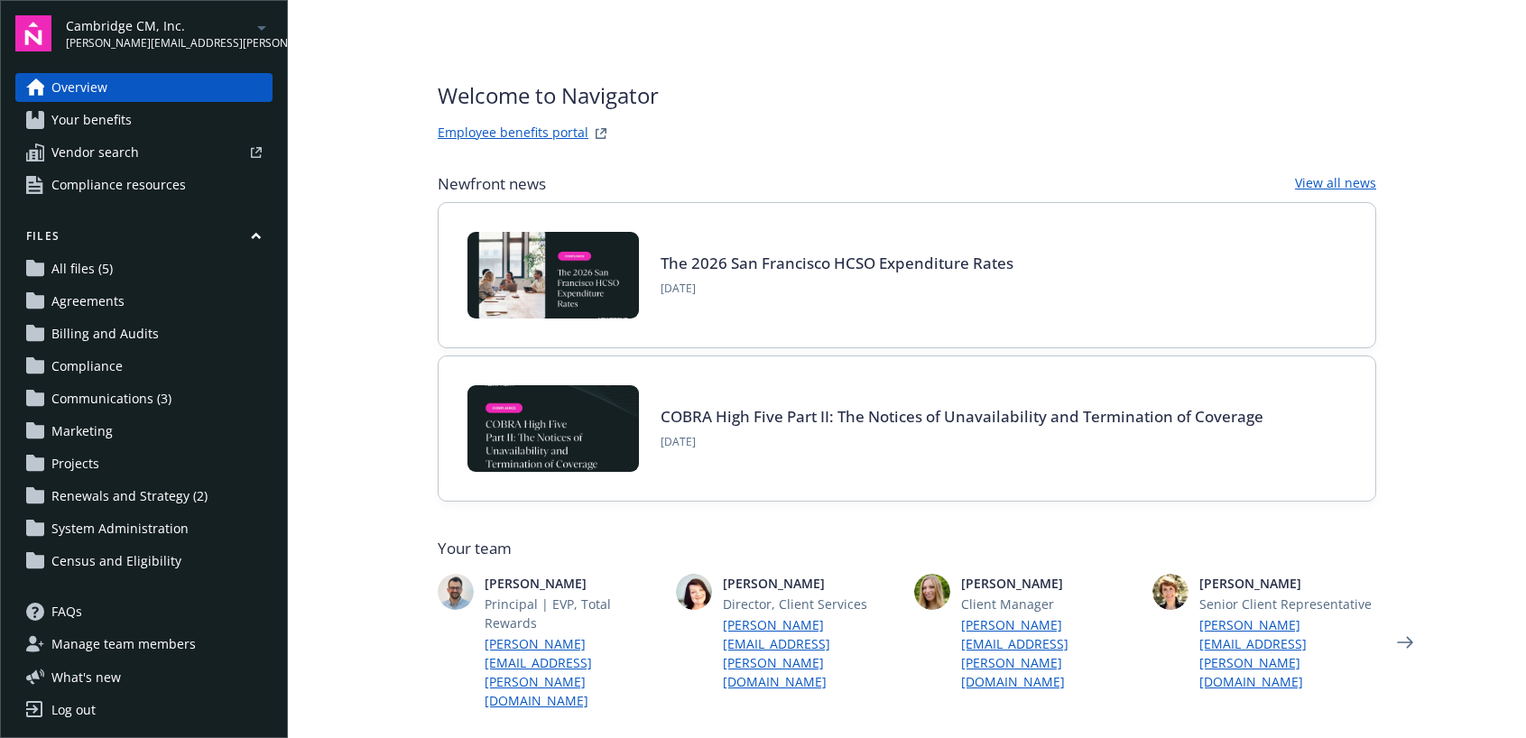
click at [77, 261] on span "All files (5)" at bounding box center [81, 268] width 61 height 29
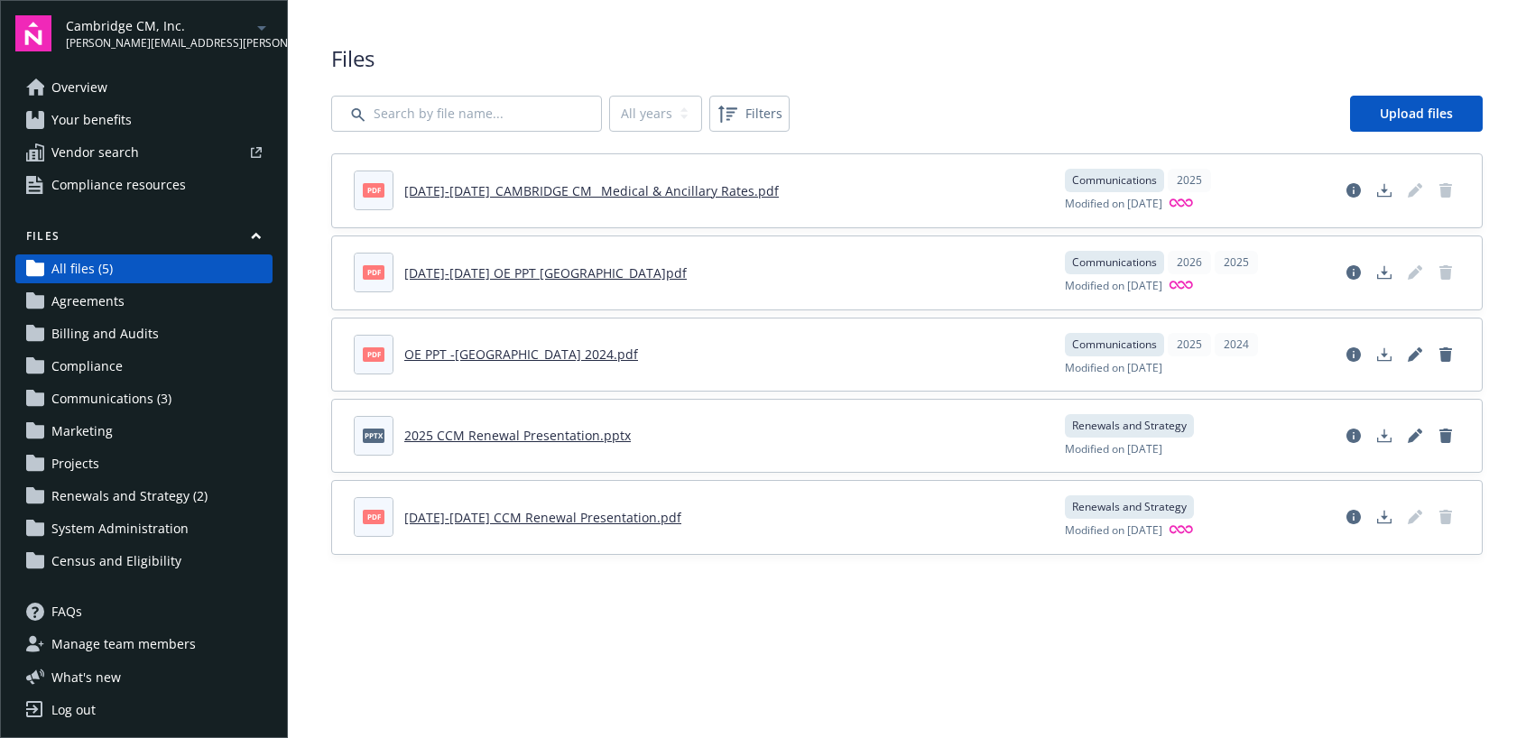
click at [96, 398] on span "Communications (3)" at bounding box center [111, 398] width 120 height 29
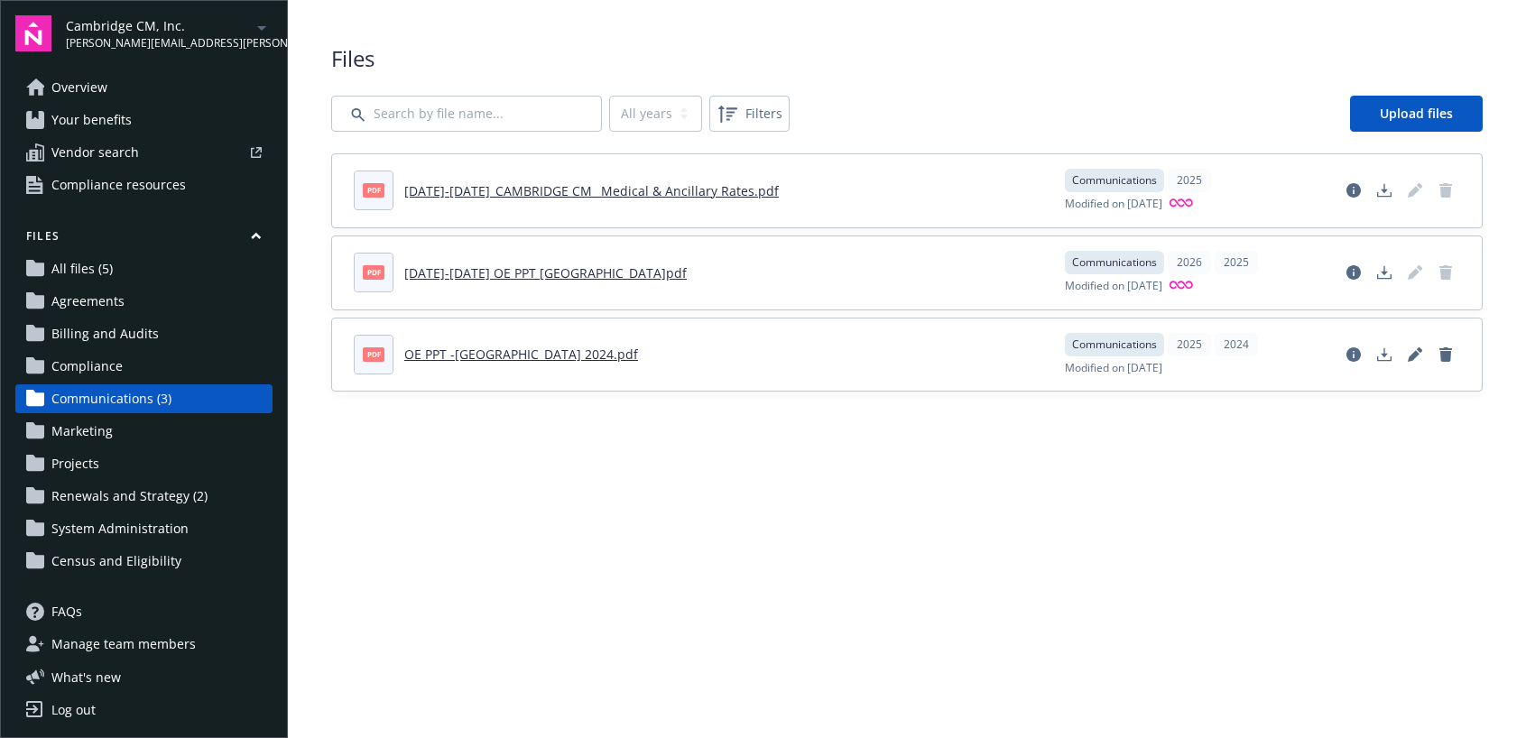
click at [513, 189] on link "2025-2026_CAMBRIDGE CM_ Medical & Ancillary Rates.pdf" at bounding box center [591, 190] width 374 height 17
click at [462, 192] on link "2025-2026_CAMBRIDGE CM_ Medical & Ancillary Rates.pdf" at bounding box center [591, 190] width 374 height 17
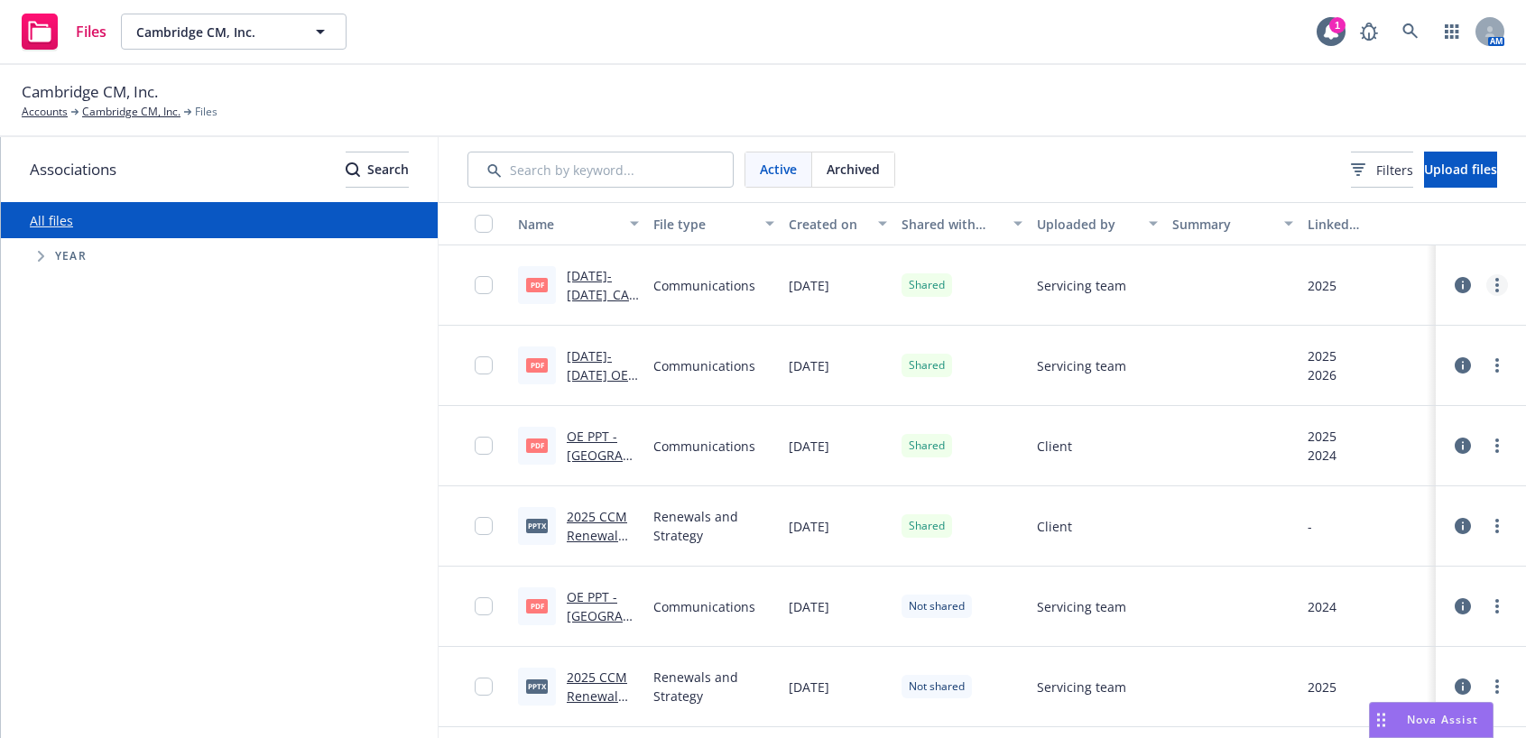
click at [1495, 282] on icon "more" at bounding box center [1497, 285] width 4 height 14
click at [475, 282] on input "checkbox" at bounding box center [484, 285] width 18 height 18
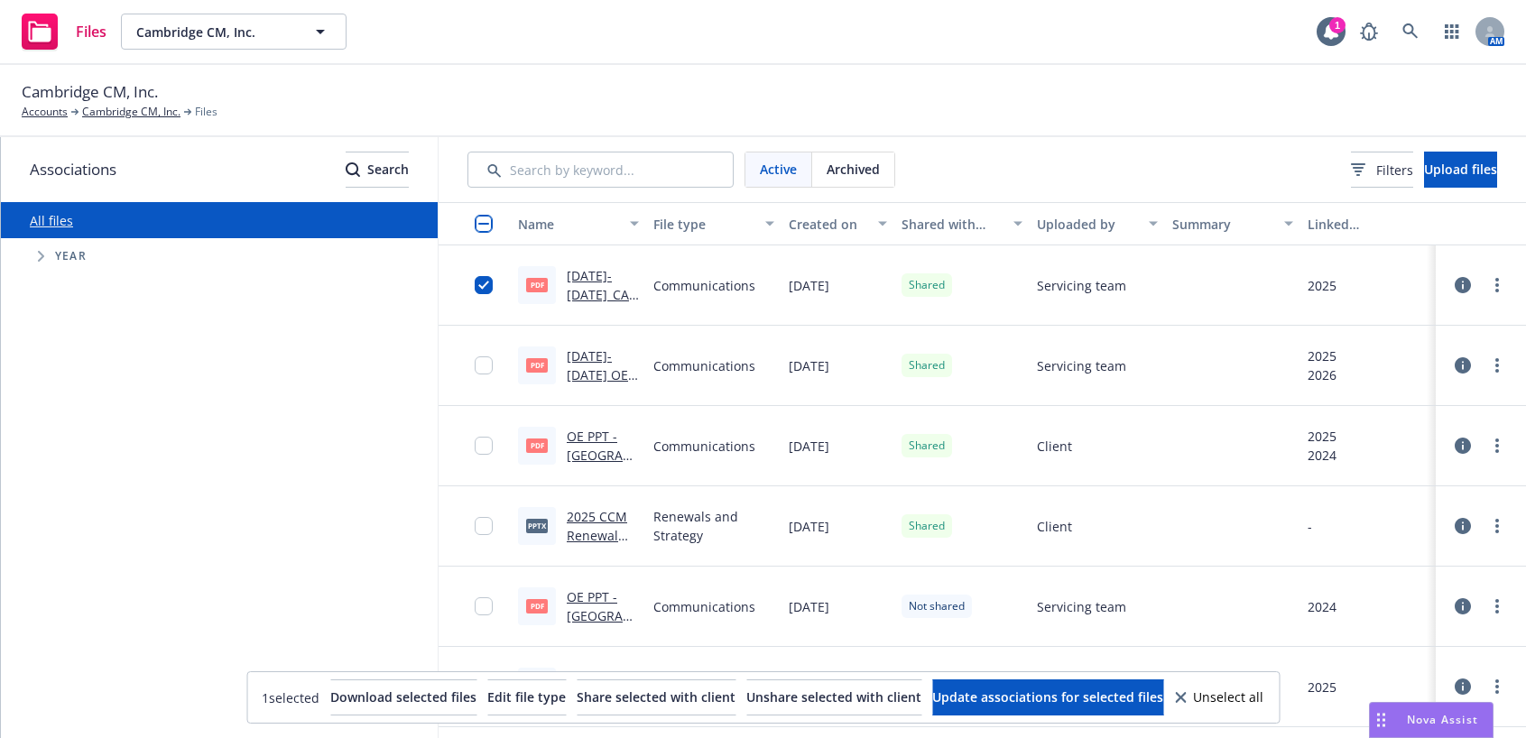
click at [567, 278] on link "[DATE]-[DATE]_CAMBRIDGE CM_ Medical & Ancillary Rates.pdf" at bounding box center [598, 332] width 62 height 131
click at [1186, 696] on icon at bounding box center [1180, 697] width 11 height 11
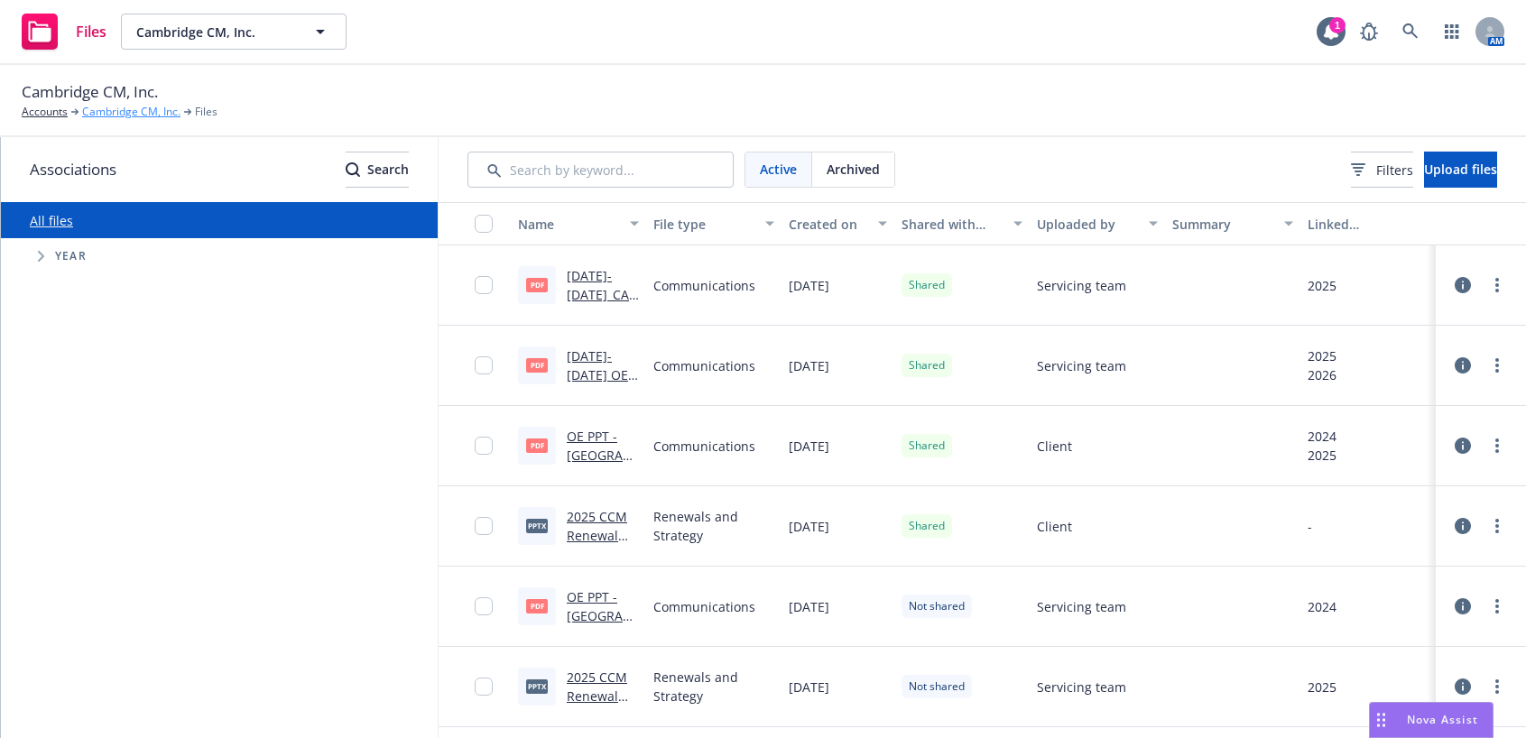
click at [118, 113] on link "Cambridge CM, Inc." at bounding box center [131, 112] width 98 height 16
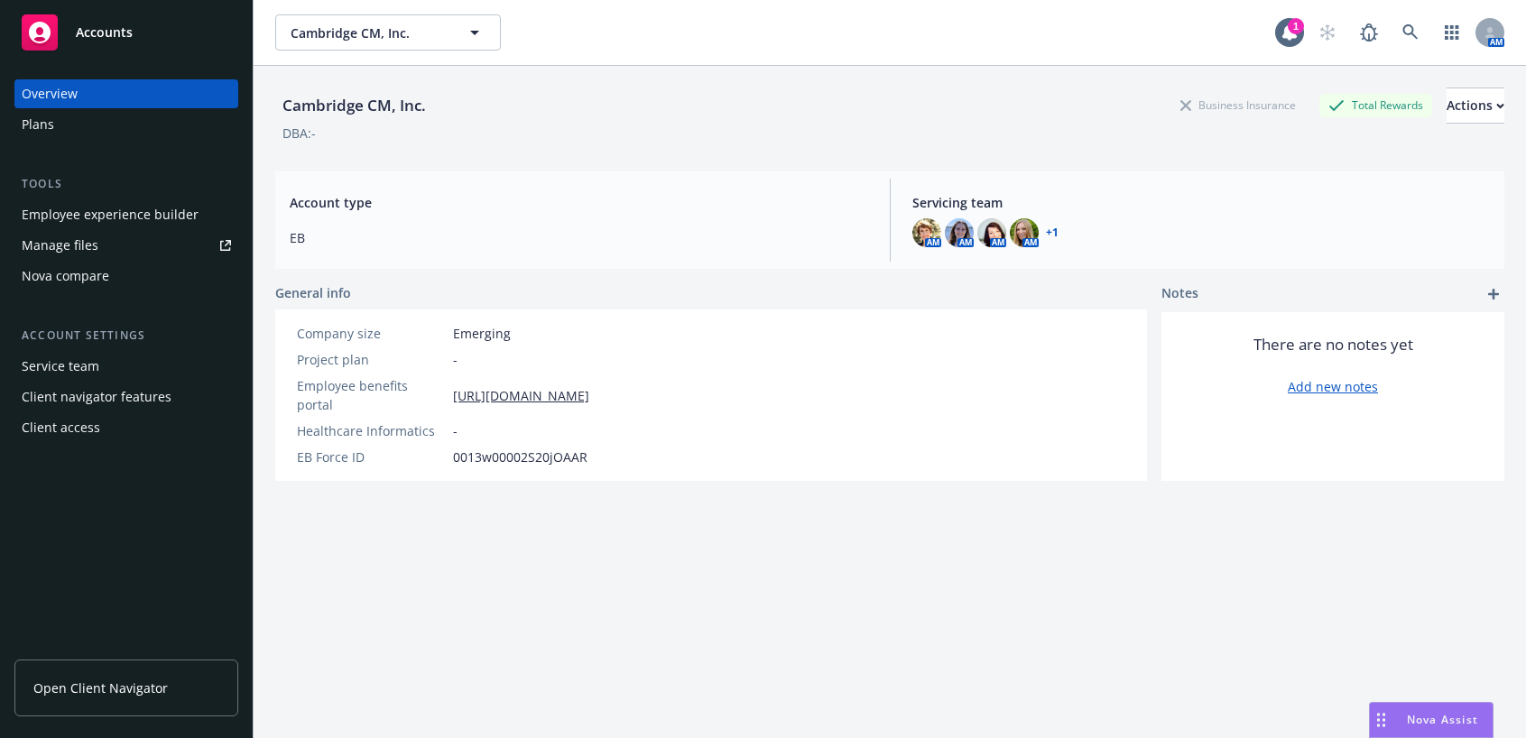
click at [144, 682] on span "Open Client Navigator" at bounding box center [100, 688] width 134 height 19
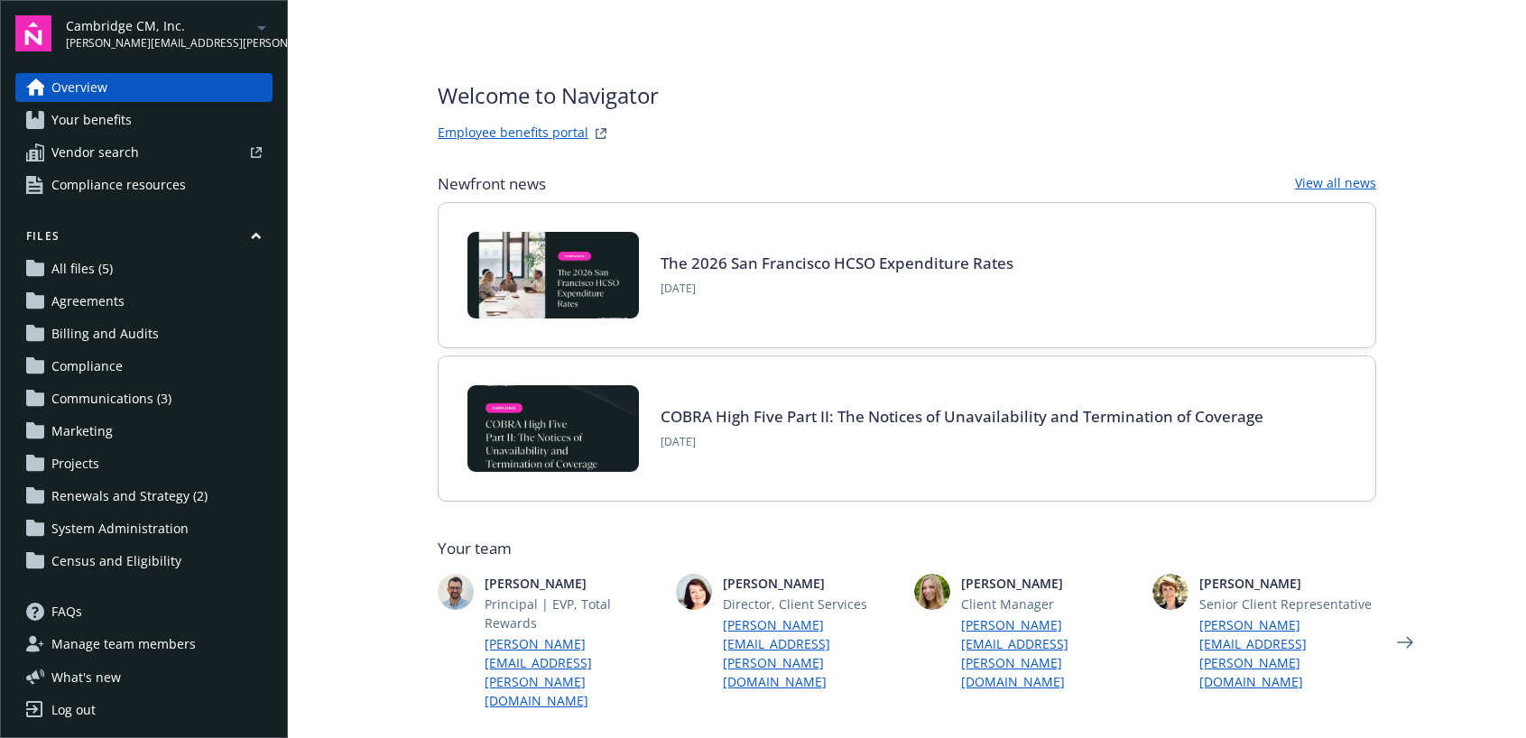
click at [70, 269] on span "All files (5)" at bounding box center [81, 268] width 61 height 29
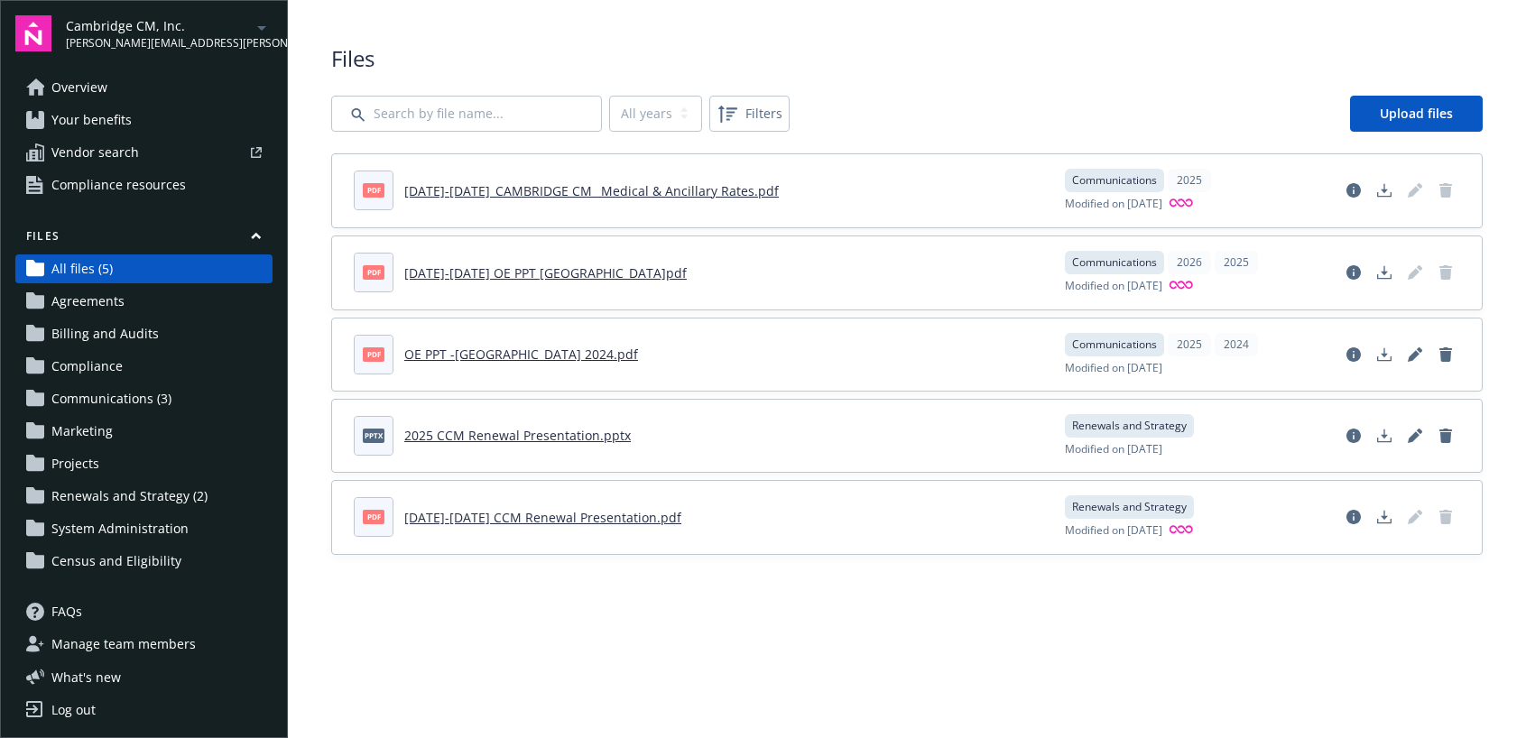
click at [651, 193] on link "2025-2026_CAMBRIDGE CM_ Medical & Ancillary Rates.pdf" at bounding box center [591, 190] width 374 height 17
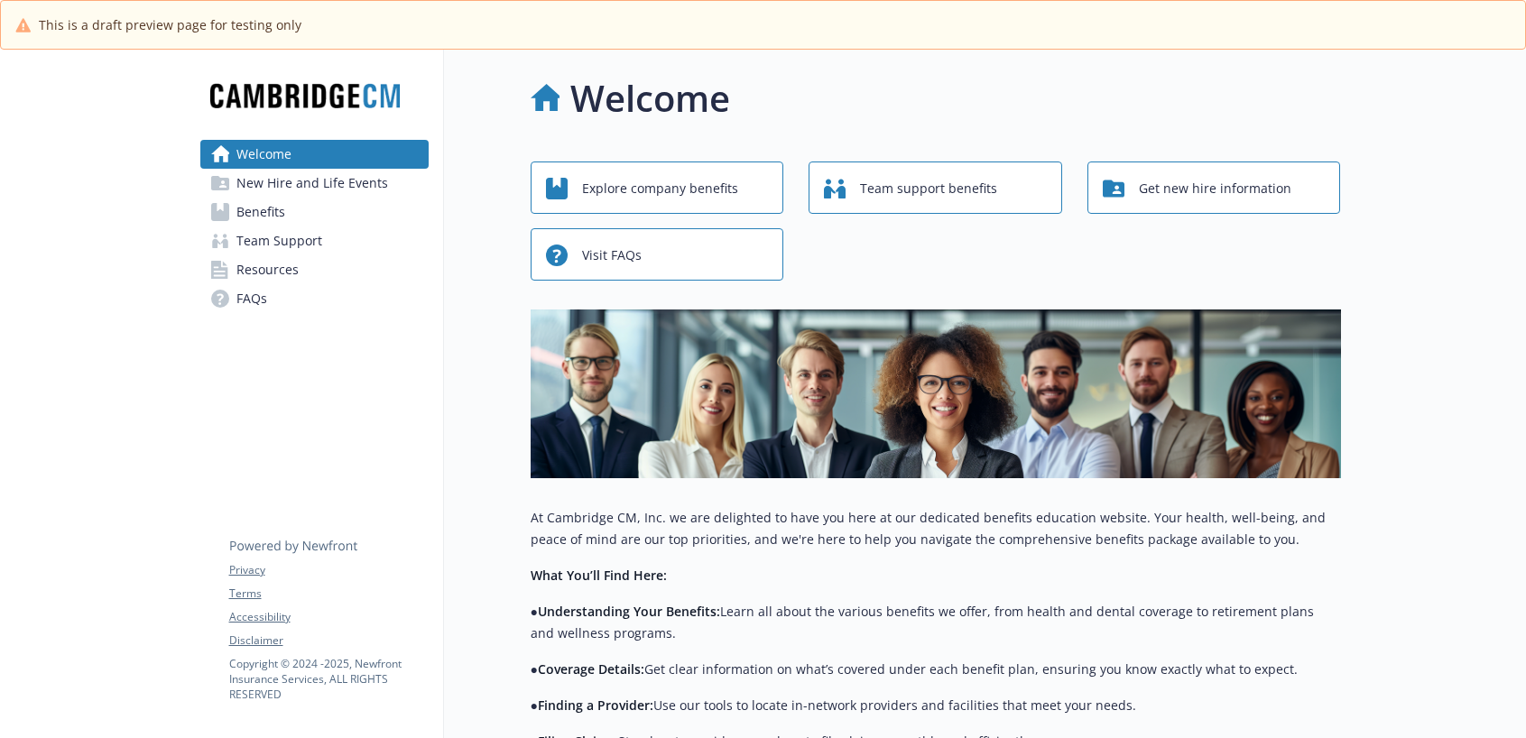
click at [263, 296] on span "FAQs" at bounding box center [251, 298] width 31 height 29
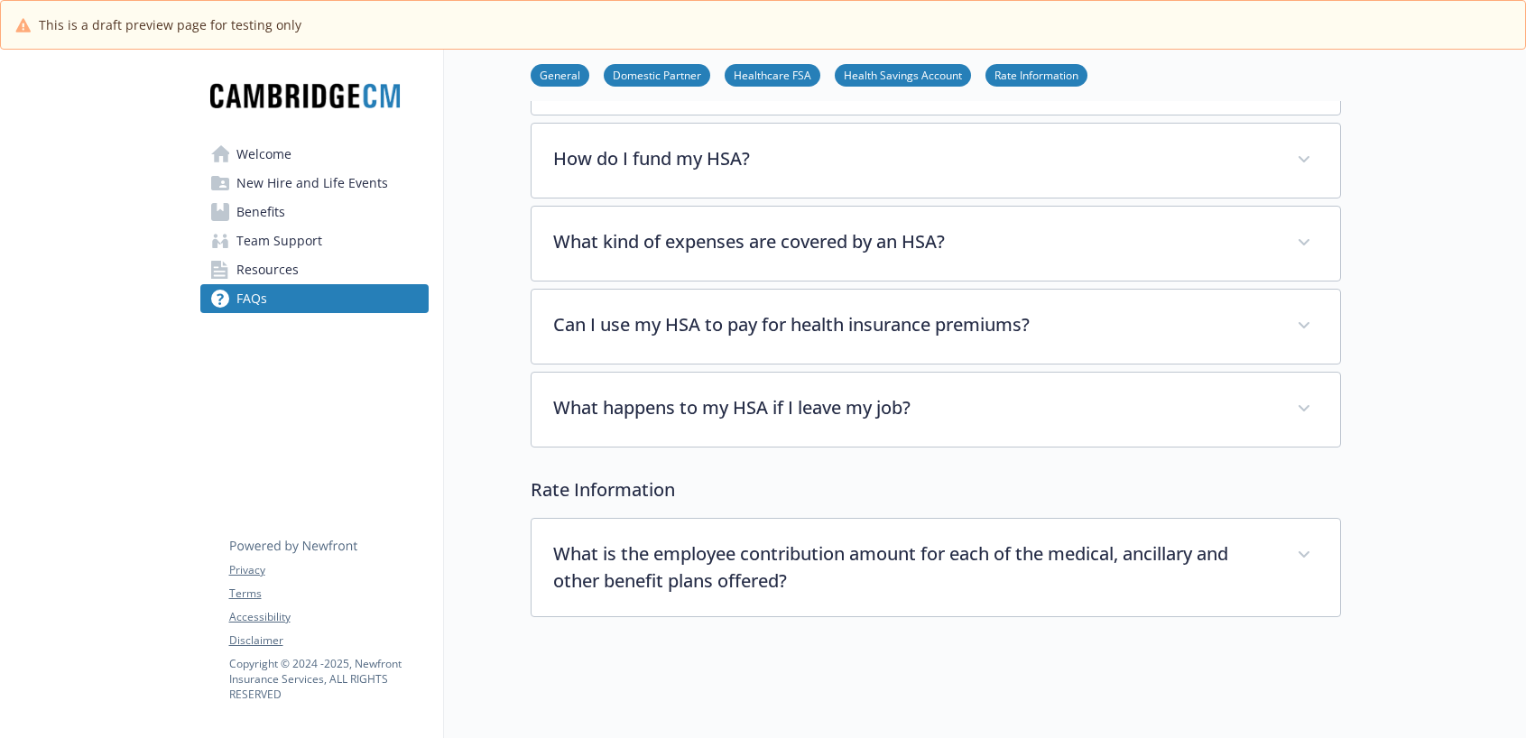
scroll to position [1173, 0]
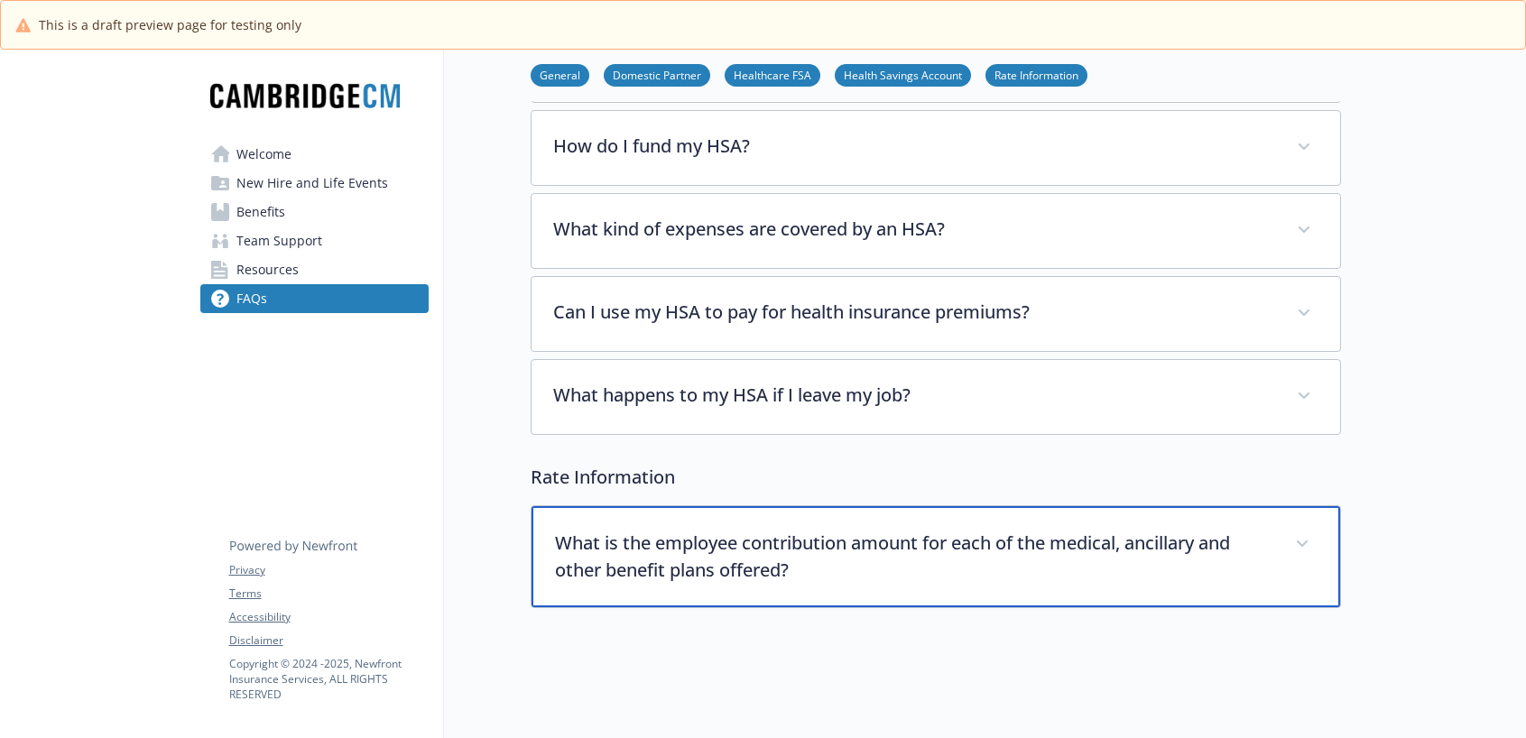
click at [658, 550] on p "What is the employee contribution amount for each of the medical, ancillary and…" at bounding box center [914, 557] width 718 height 54
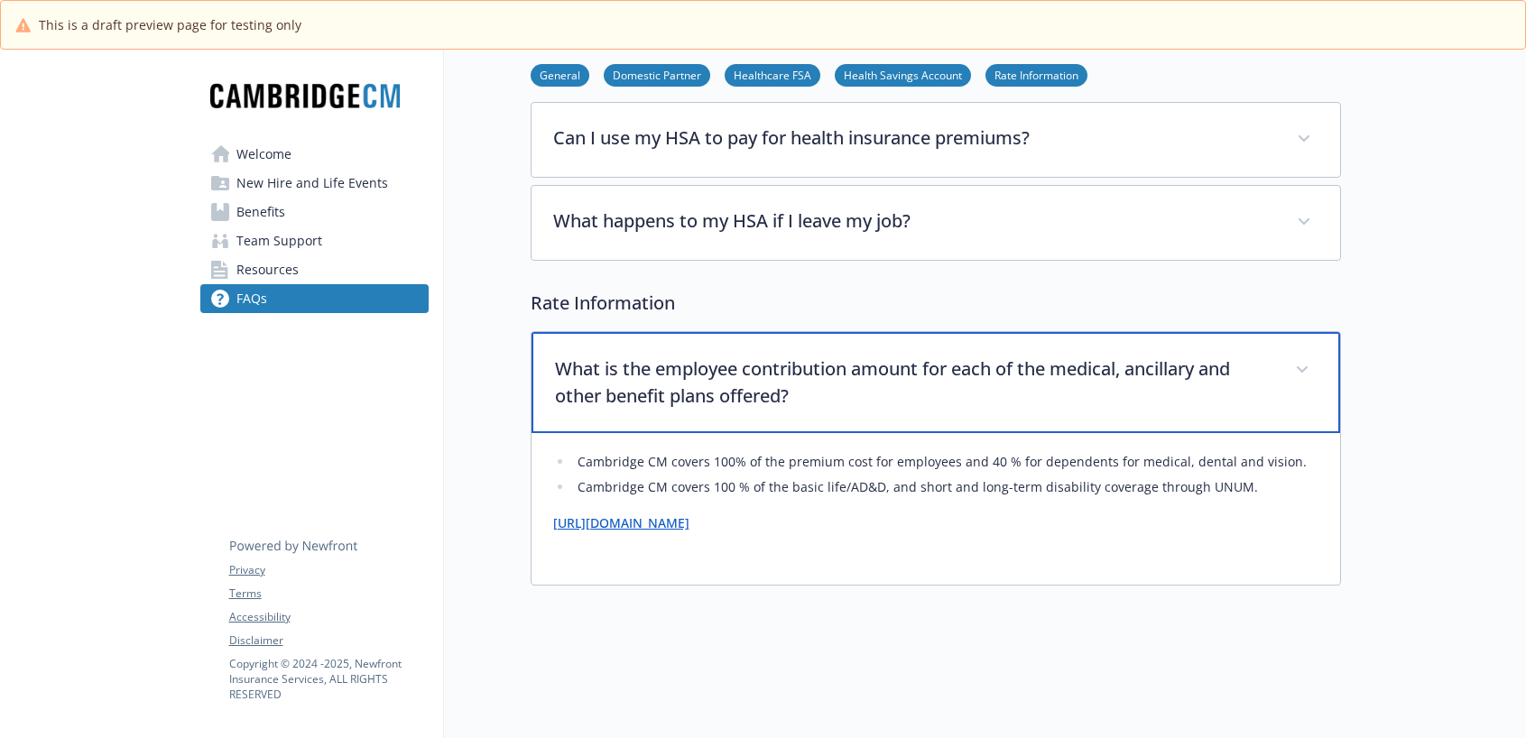
scroll to position [1353, 0]
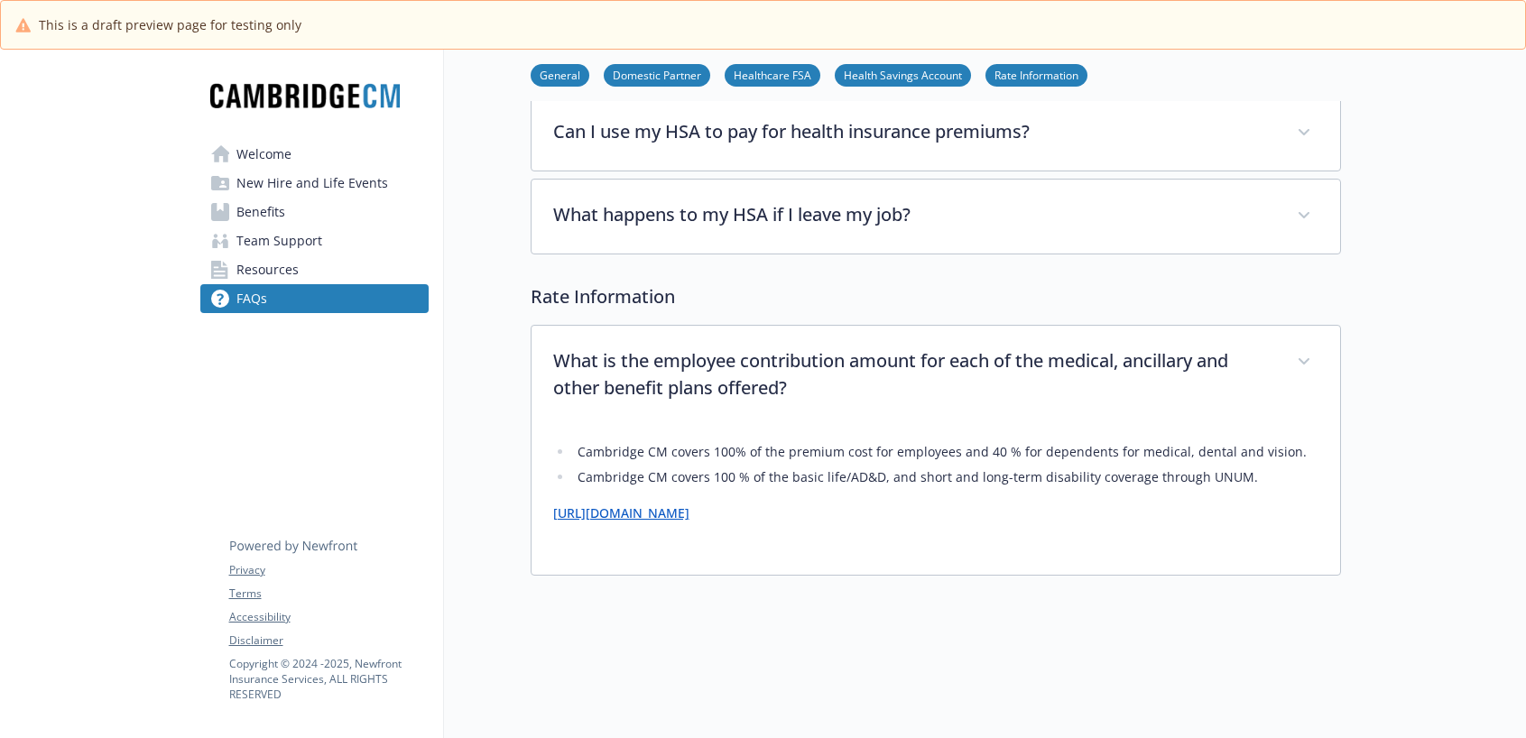
click at [657, 519] on link "https://app.newfront.com/employee/bc25b1f0-df76-452f-a60e-5a5ad8ba990e/draft" at bounding box center [621, 512] width 136 height 17
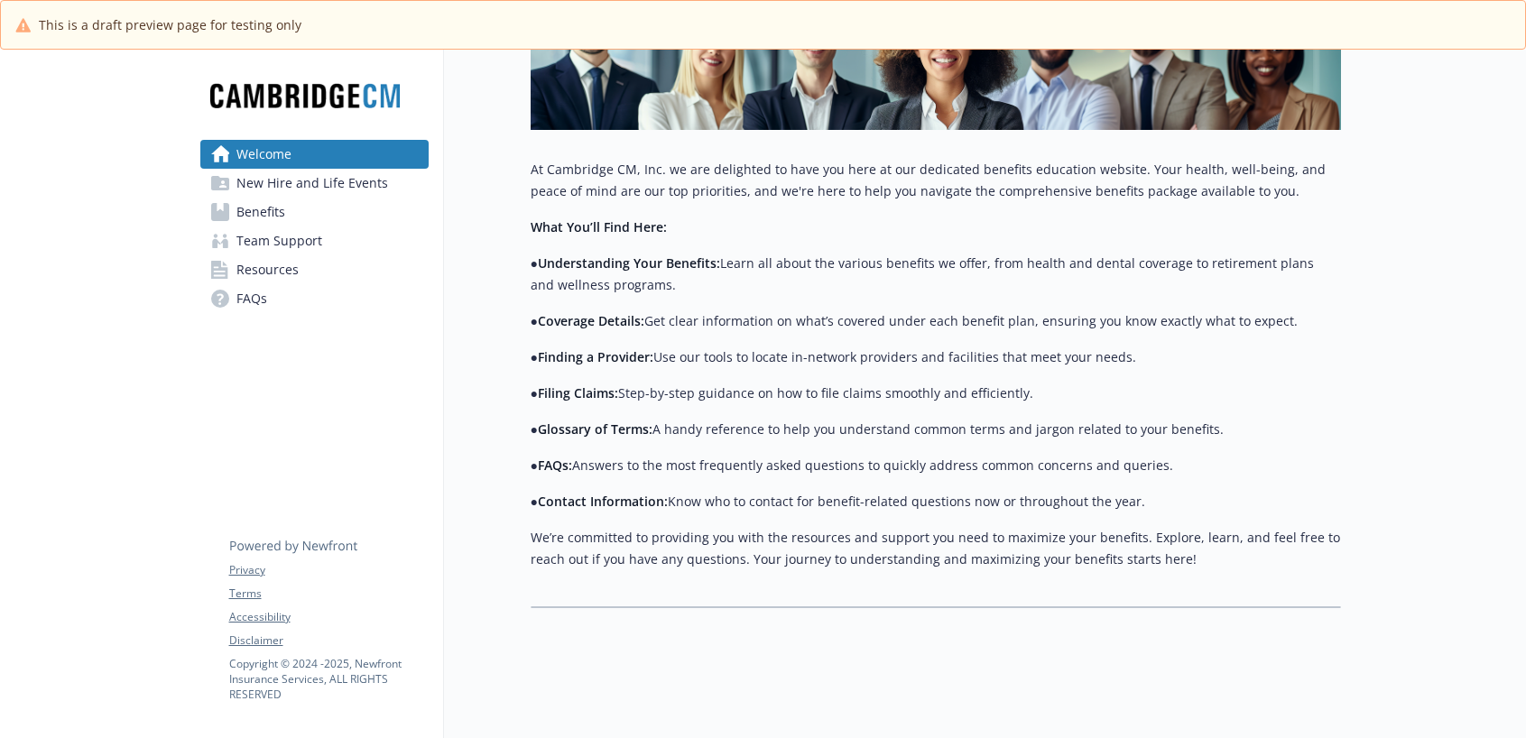
scroll to position [362, 0]
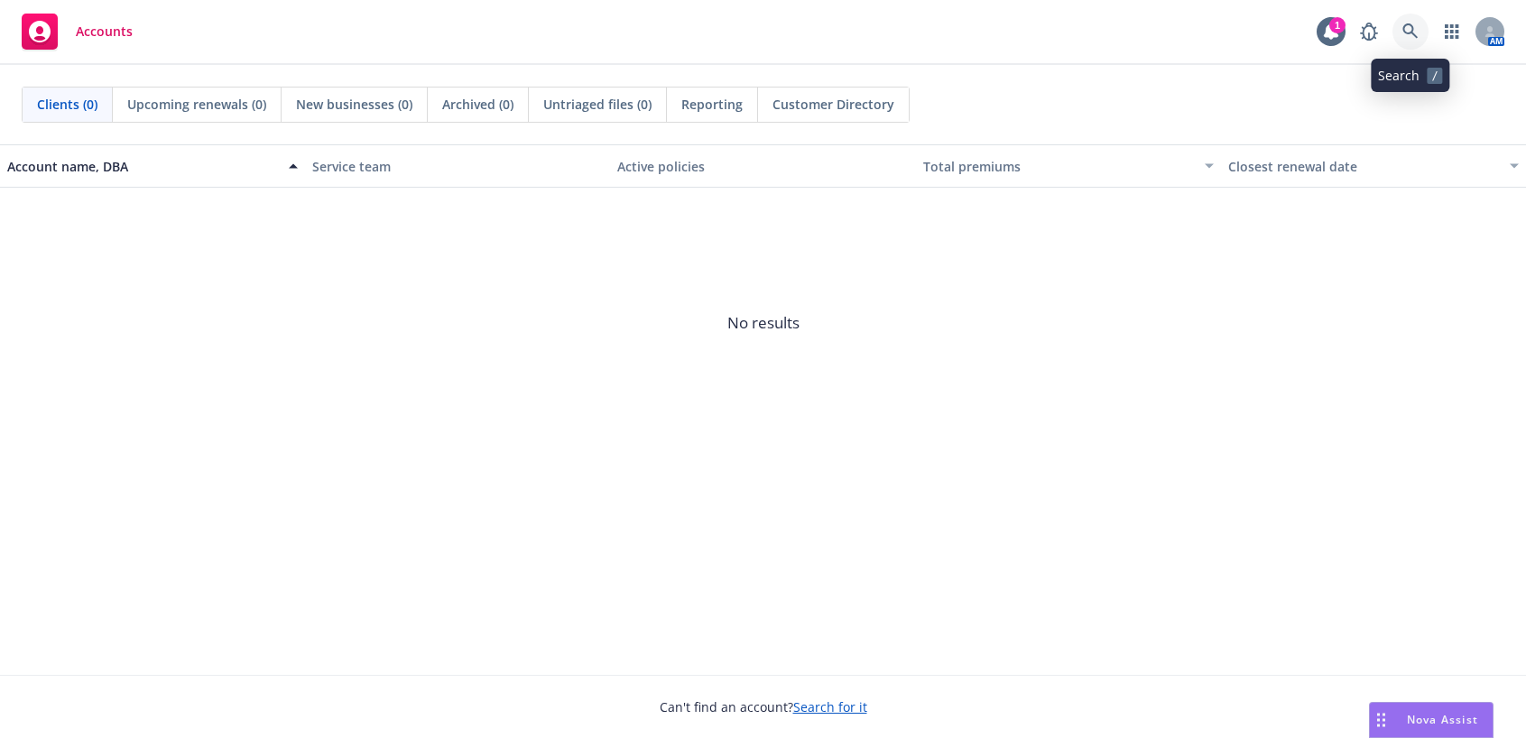
click at [1408, 33] on icon at bounding box center [1409, 30] width 15 height 15
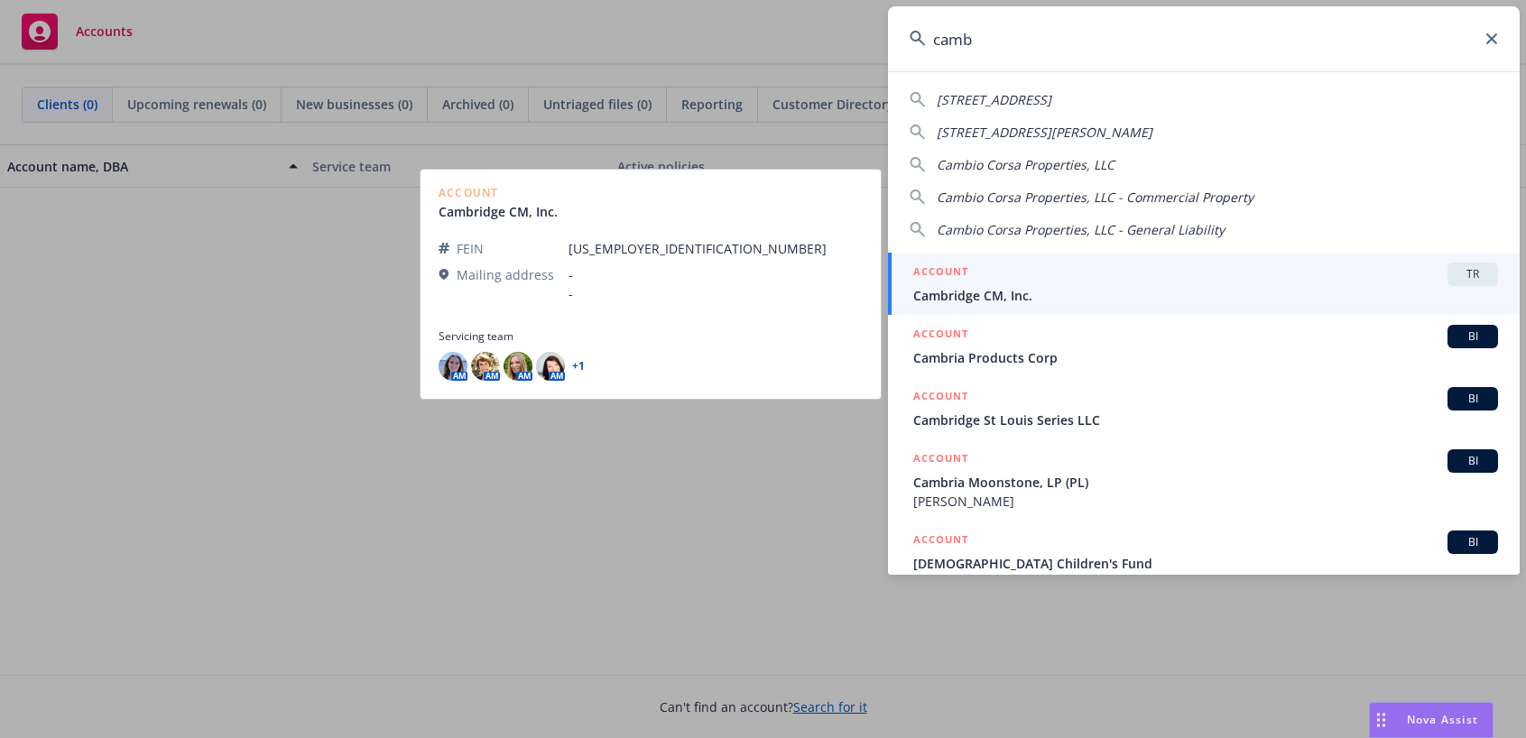
type input "camb"
click at [1034, 292] on span "Cambridge CM, Inc." at bounding box center [1205, 295] width 585 height 19
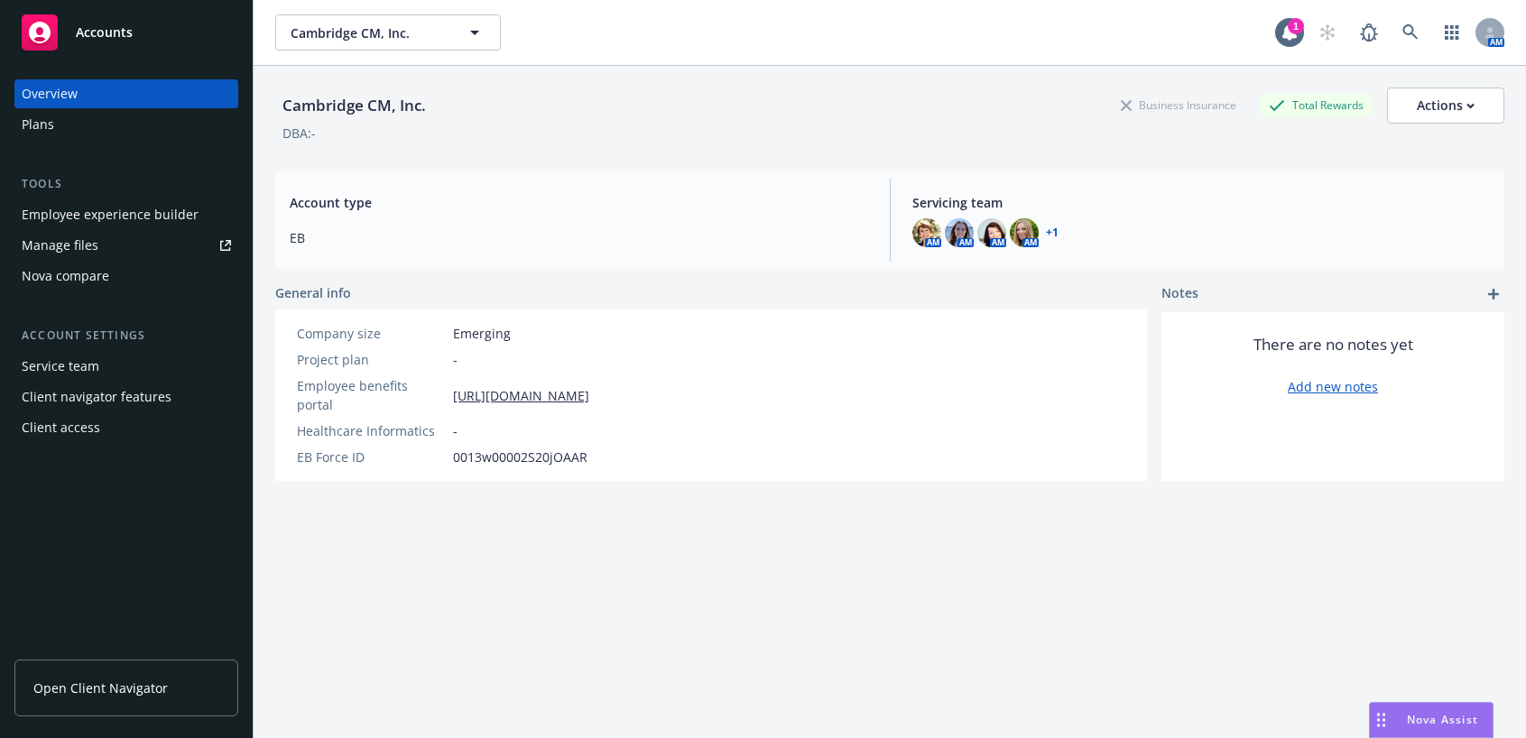
click at [156, 223] on div "Employee experience builder" at bounding box center [110, 214] width 177 height 29
click at [125, 215] on div "Employee experience builder" at bounding box center [110, 214] width 177 height 29
click at [102, 211] on div "Employee experience builder" at bounding box center [110, 214] width 177 height 29
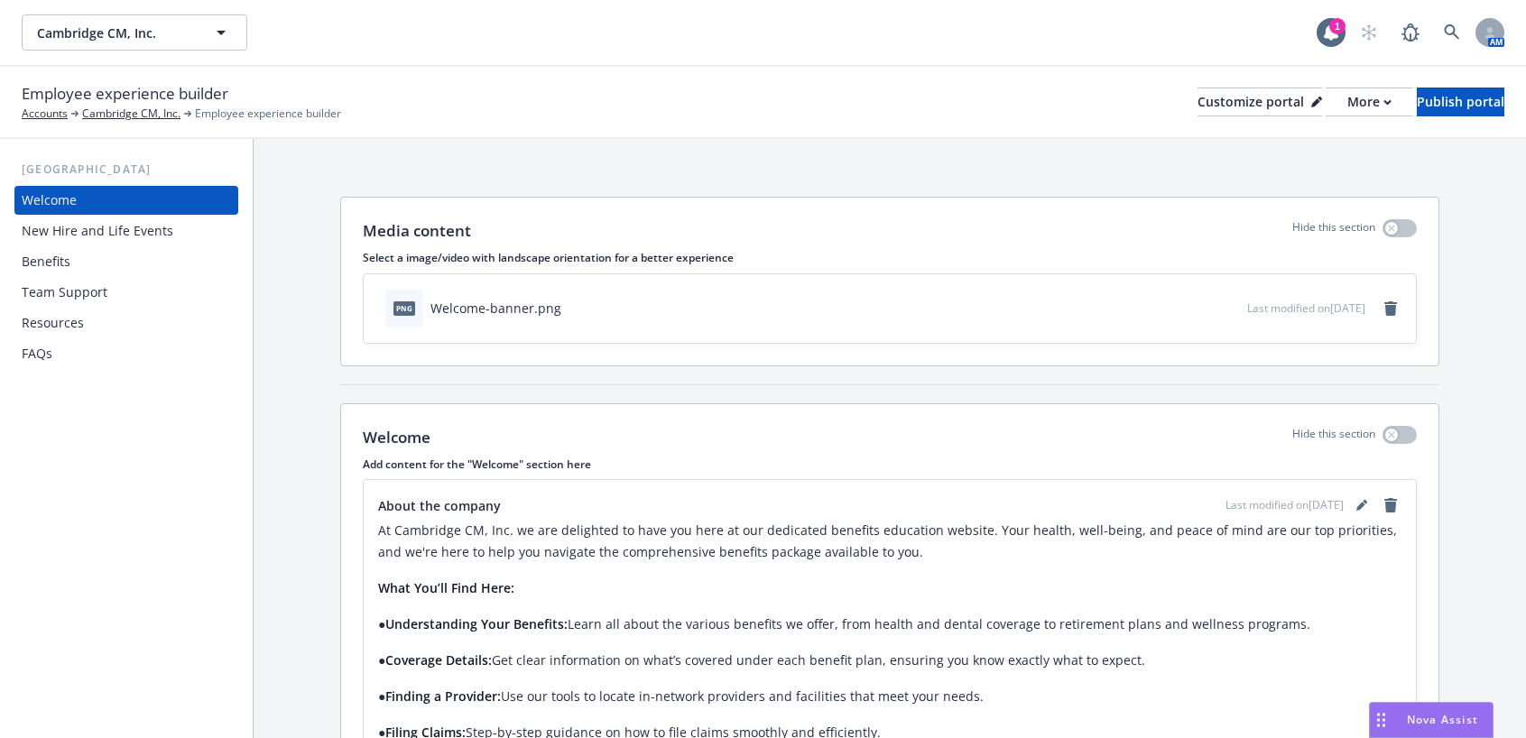
click at [79, 326] on div "Resources" at bounding box center [53, 323] width 62 height 29
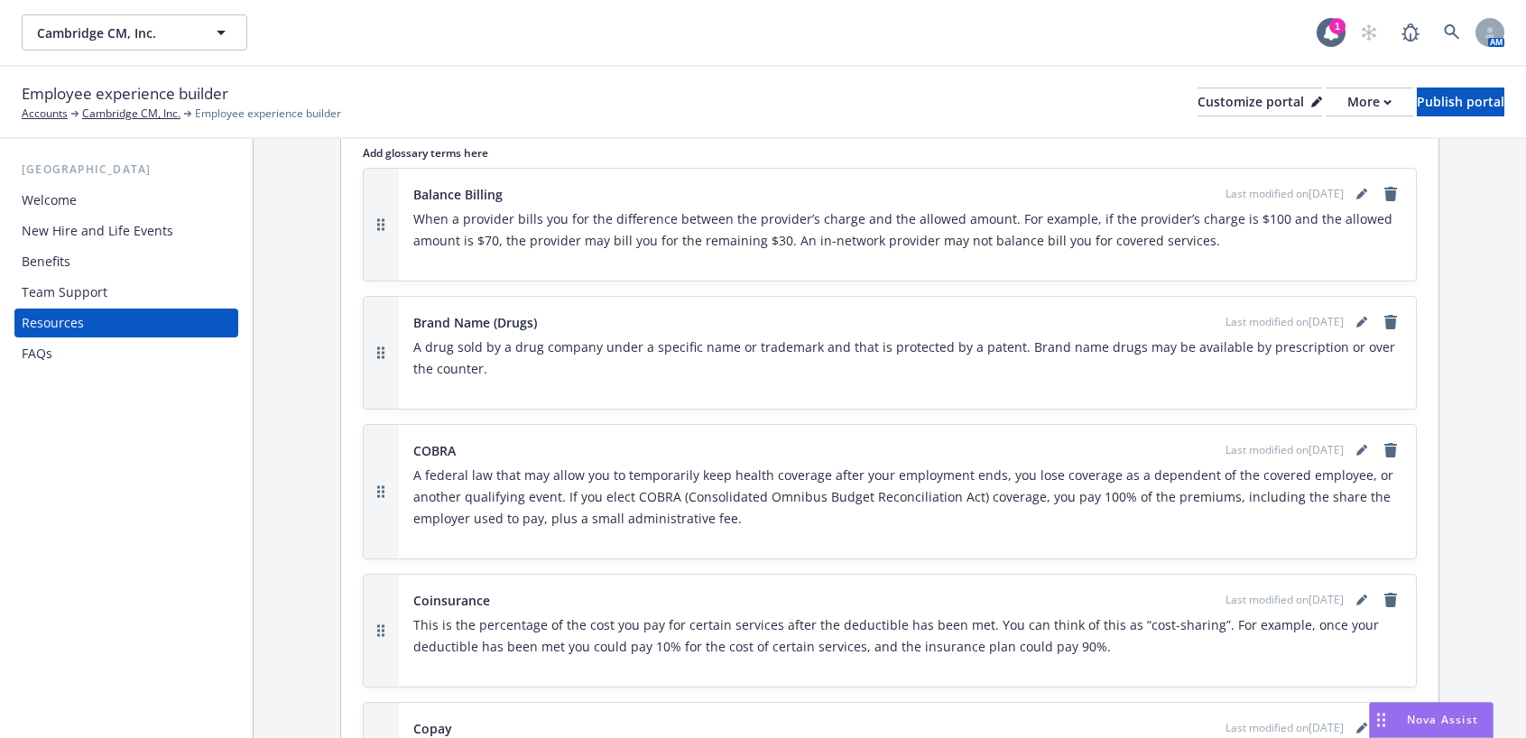
scroll to position [1444, 0]
click at [605, 437] on div "COBRA Last modified on [DATE] A federal law that may allow you to temporarily k…" at bounding box center [907, 490] width 1017 height 134
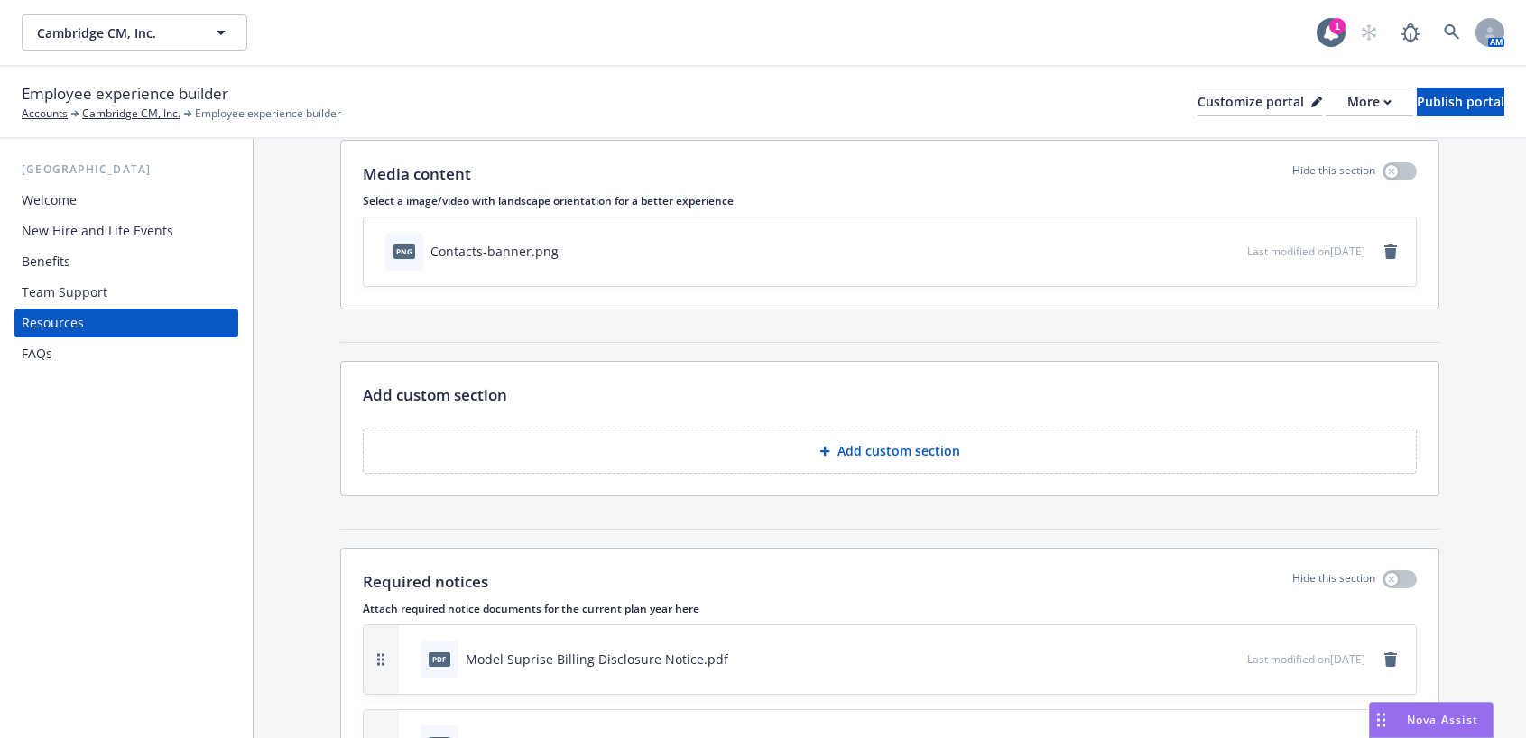
scroll to position [0, 0]
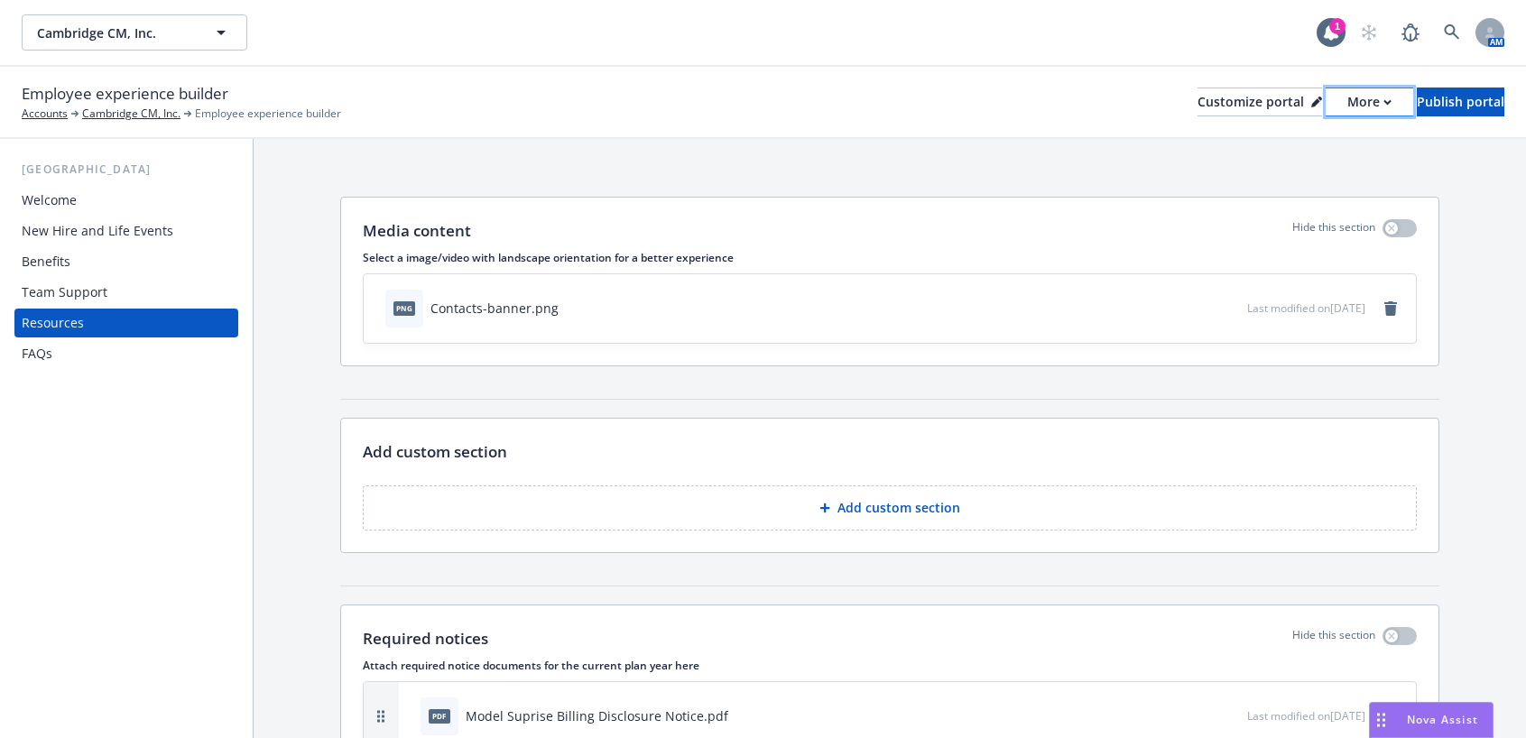
click at [1347, 110] on div "More" at bounding box center [1369, 101] width 44 height 27
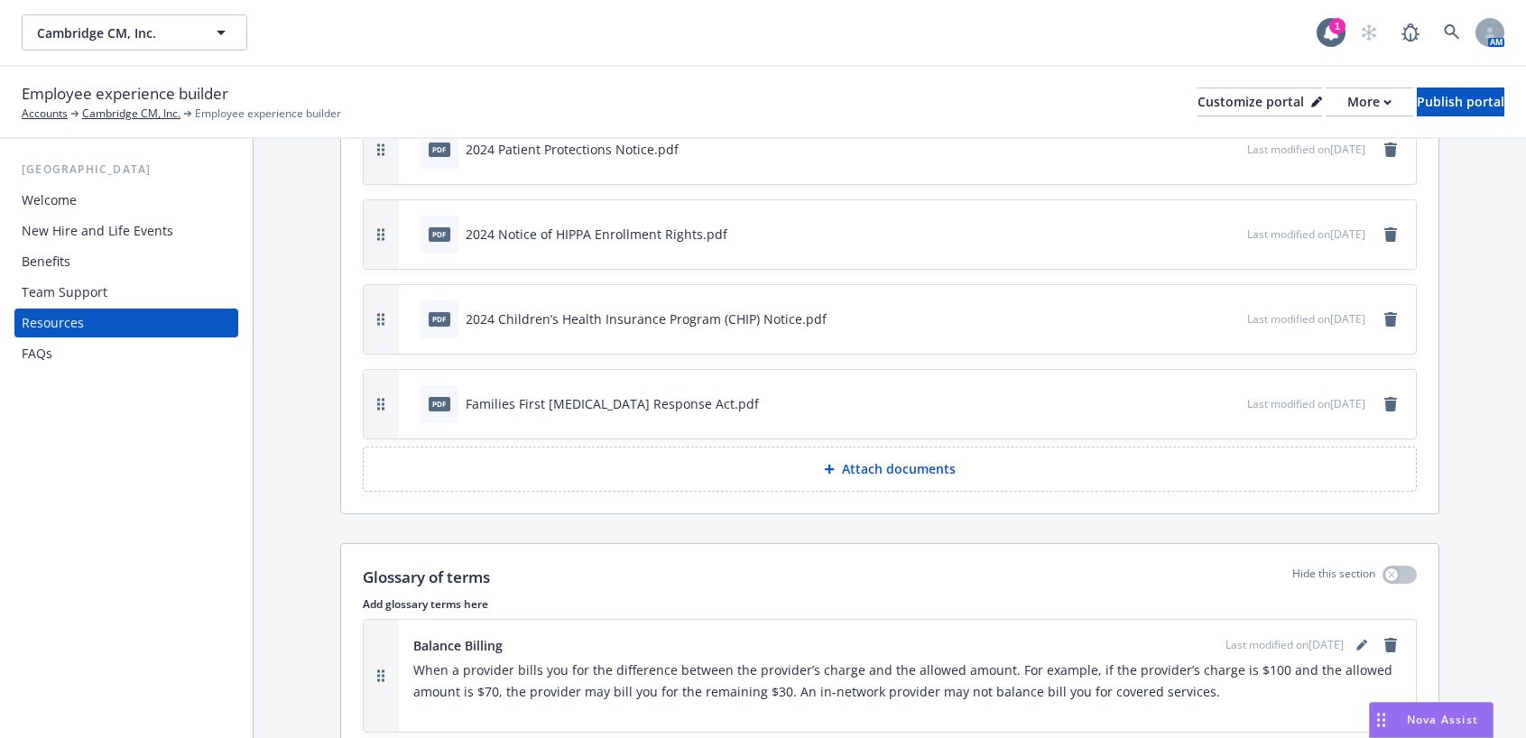
scroll to position [993, 0]
click at [887, 471] on p "Attach documents" at bounding box center [899, 467] width 114 height 18
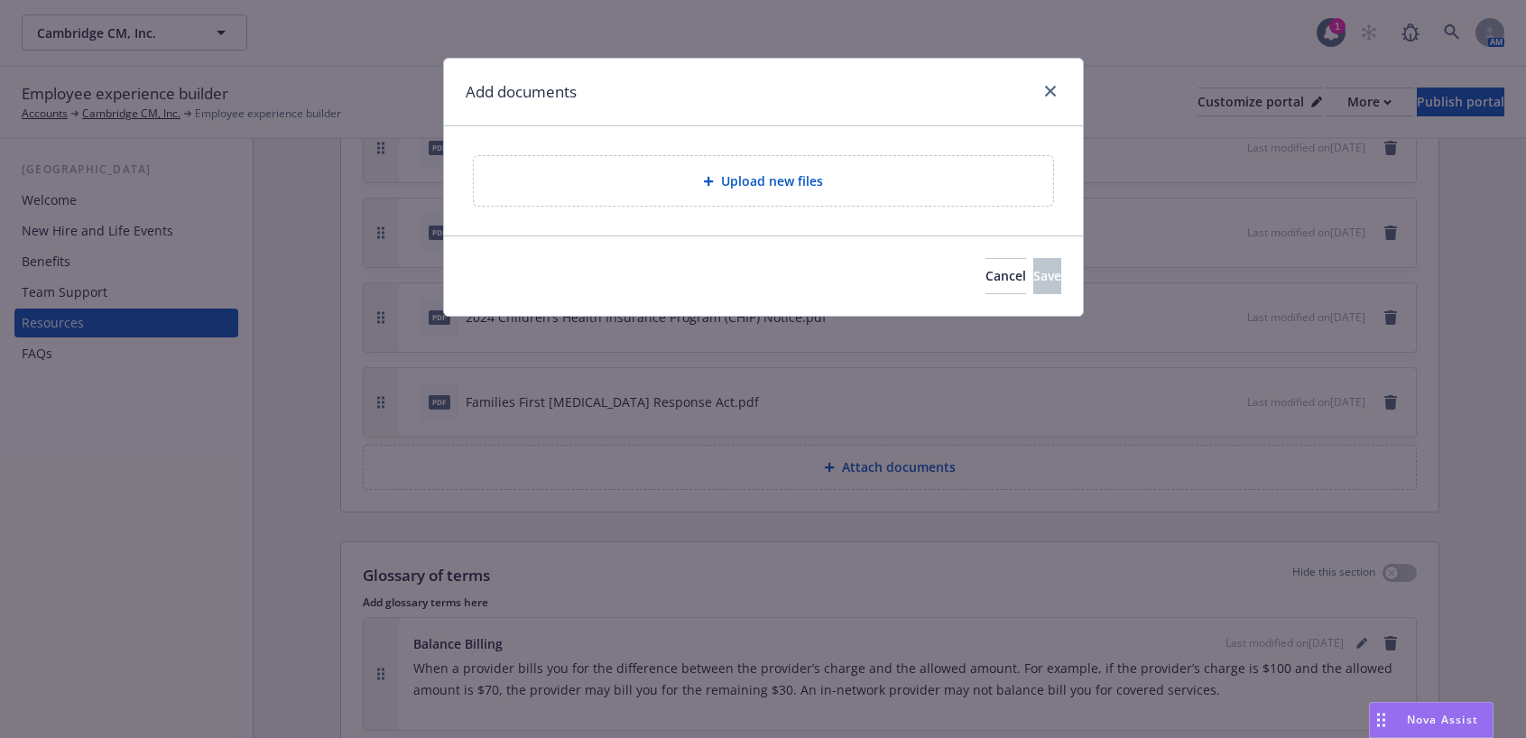
click at [608, 192] on div "Upload new files" at bounding box center [763, 181] width 579 height 50
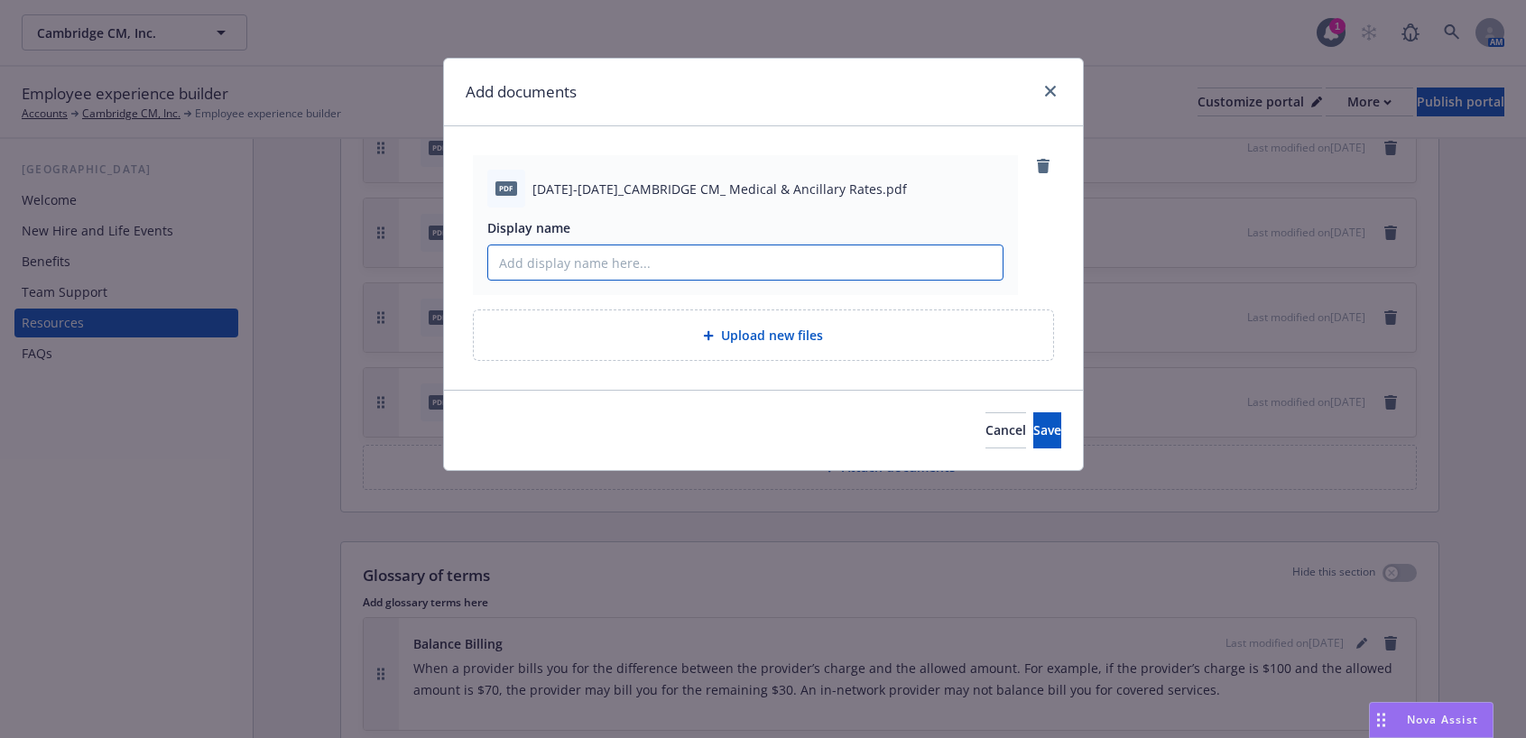
click at [596, 249] on input "Display name" at bounding box center [745, 262] width 514 height 34
type input "A"
type input "[DATE]- [DATE] Cambridge Rates"
click at [1037, 430] on button "Save" at bounding box center [1047, 430] width 28 height 36
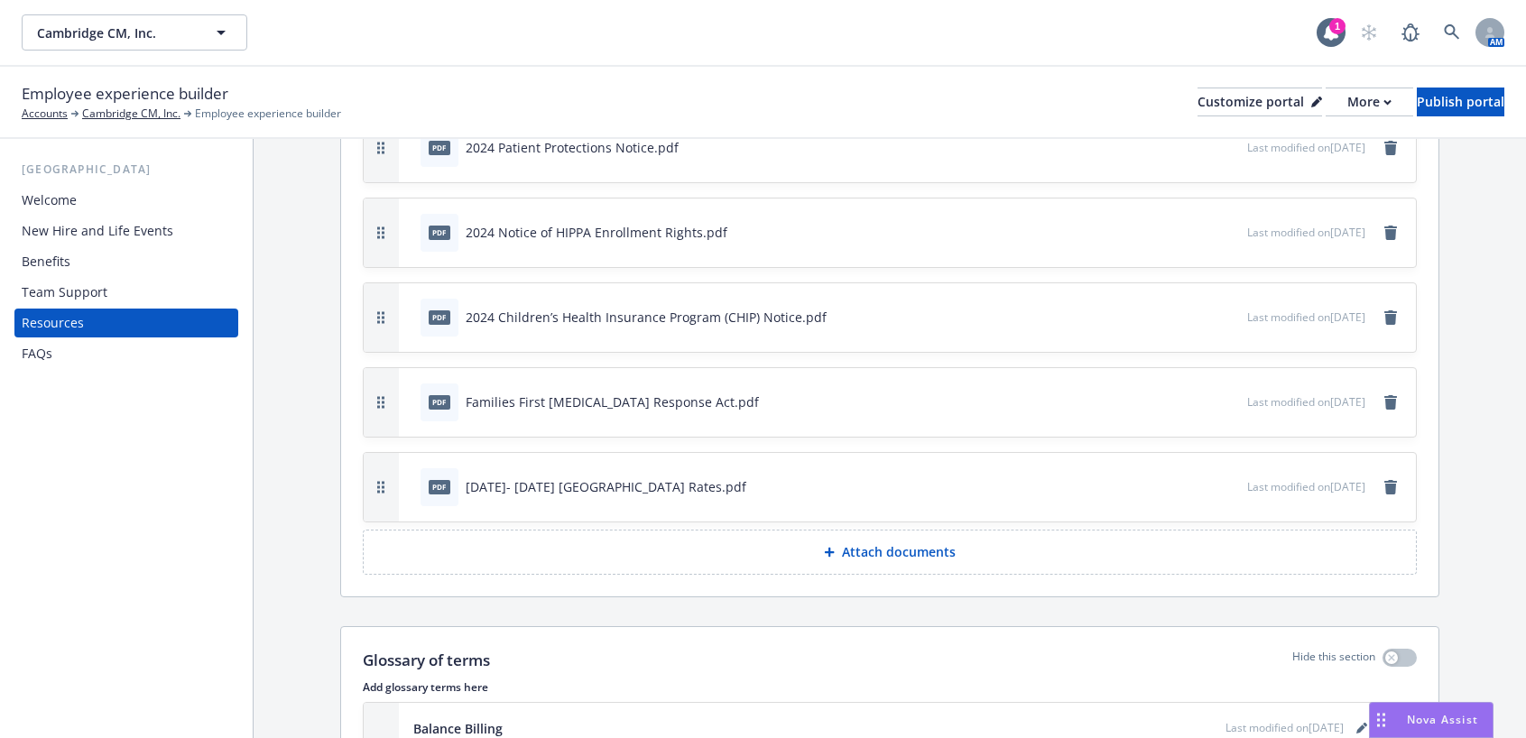
click at [529, 477] on div "[DATE]- [DATE] [GEOGRAPHIC_DATA] Rates.pdf" at bounding box center [606, 486] width 281 height 19
click at [630, 483] on div "[DATE]- [DATE] [GEOGRAPHIC_DATA] Rates.pdf" at bounding box center [606, 486] width 281 height 19
click at [1347, 109] on div "More" at bounding box center [1369, 101] width 44 height 27
click at [1306, 146] on link "Copy preview link" at bounding box center [1273, 143] width 164 height 36
click at [1166, 486] on button "button" at bounding box center [1173, 486] width 14 height 14
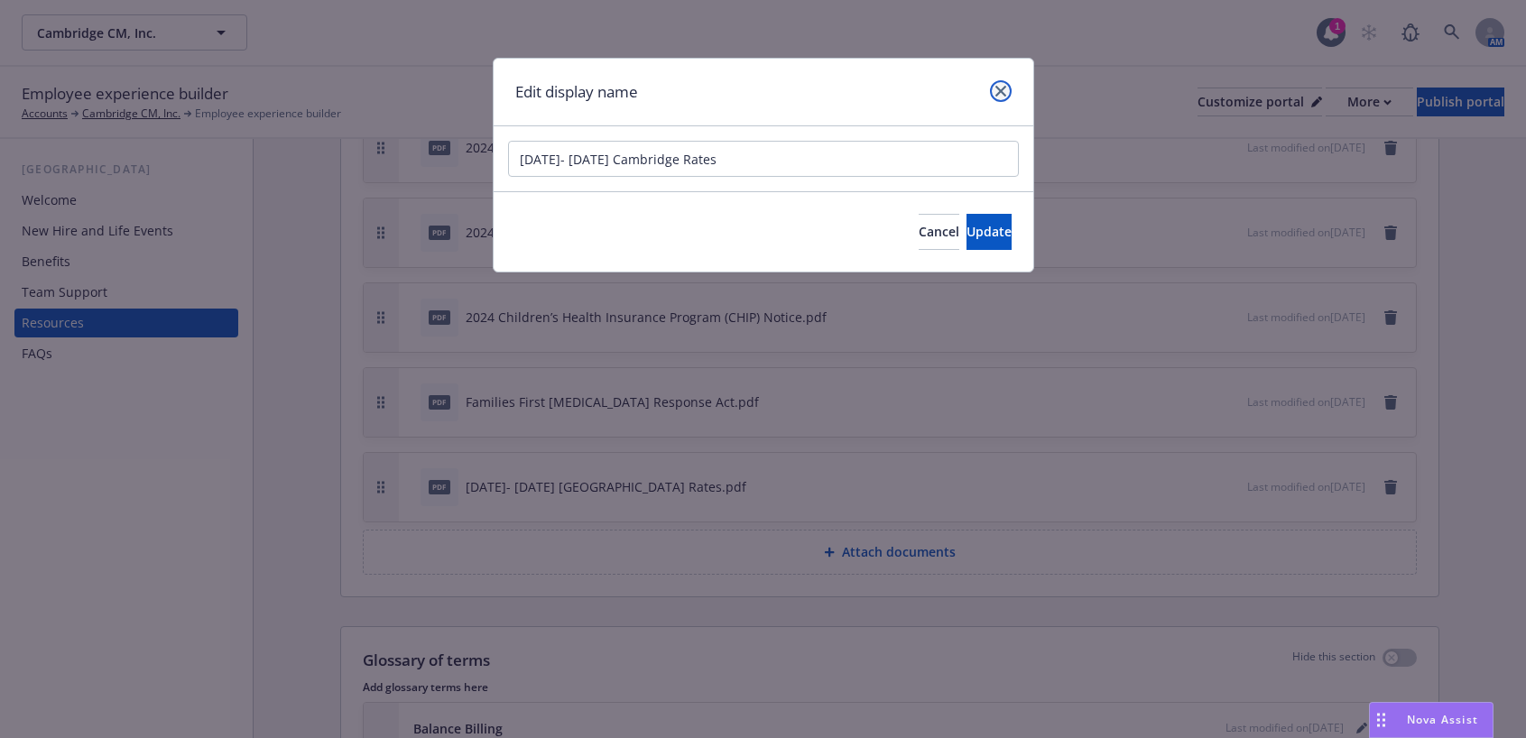
click at [1003, 96] on icon "close" at bounding box center [1000, 91] width 11 height 11
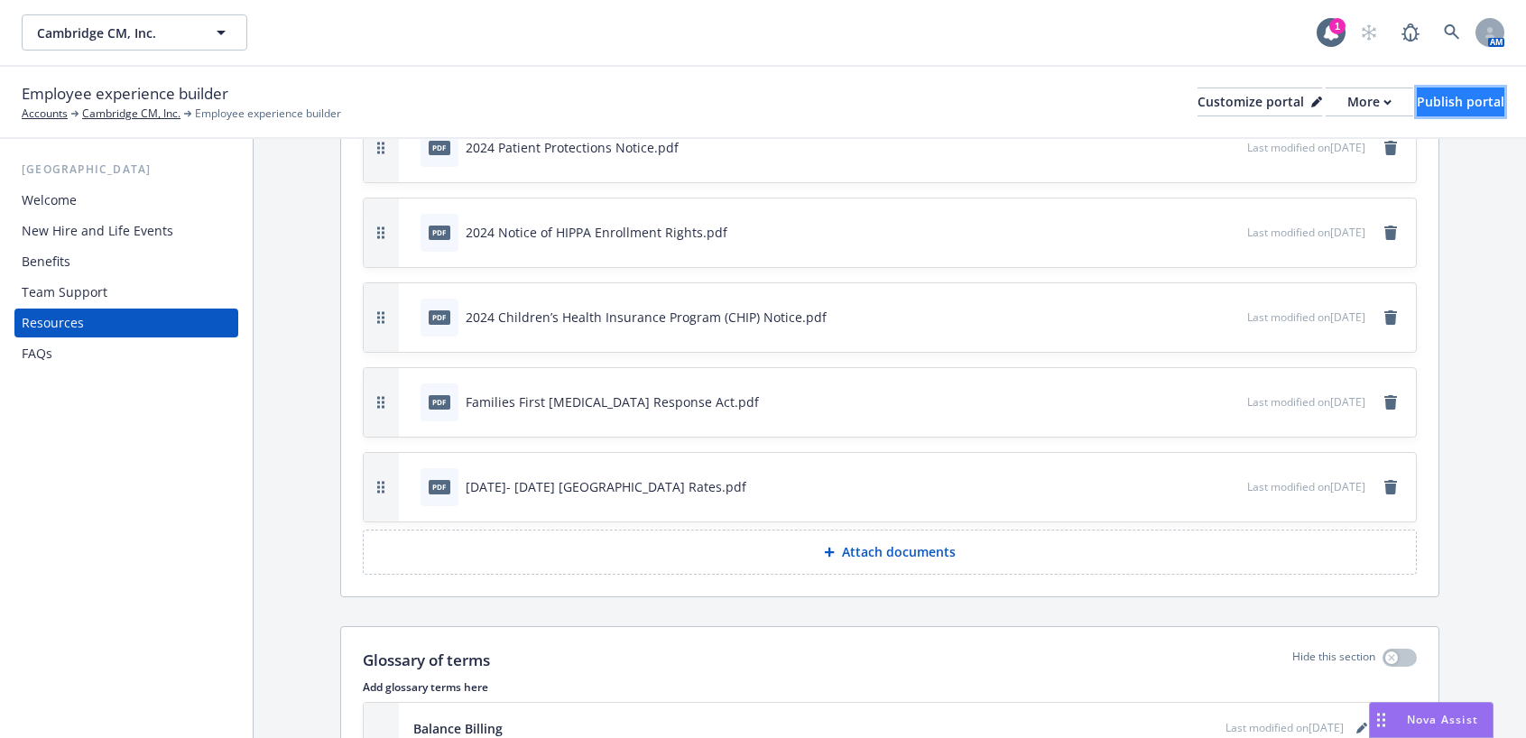
click at [1417, 97] on div "Publish portal" at bounding box center [1461, 101] width 88 height 27
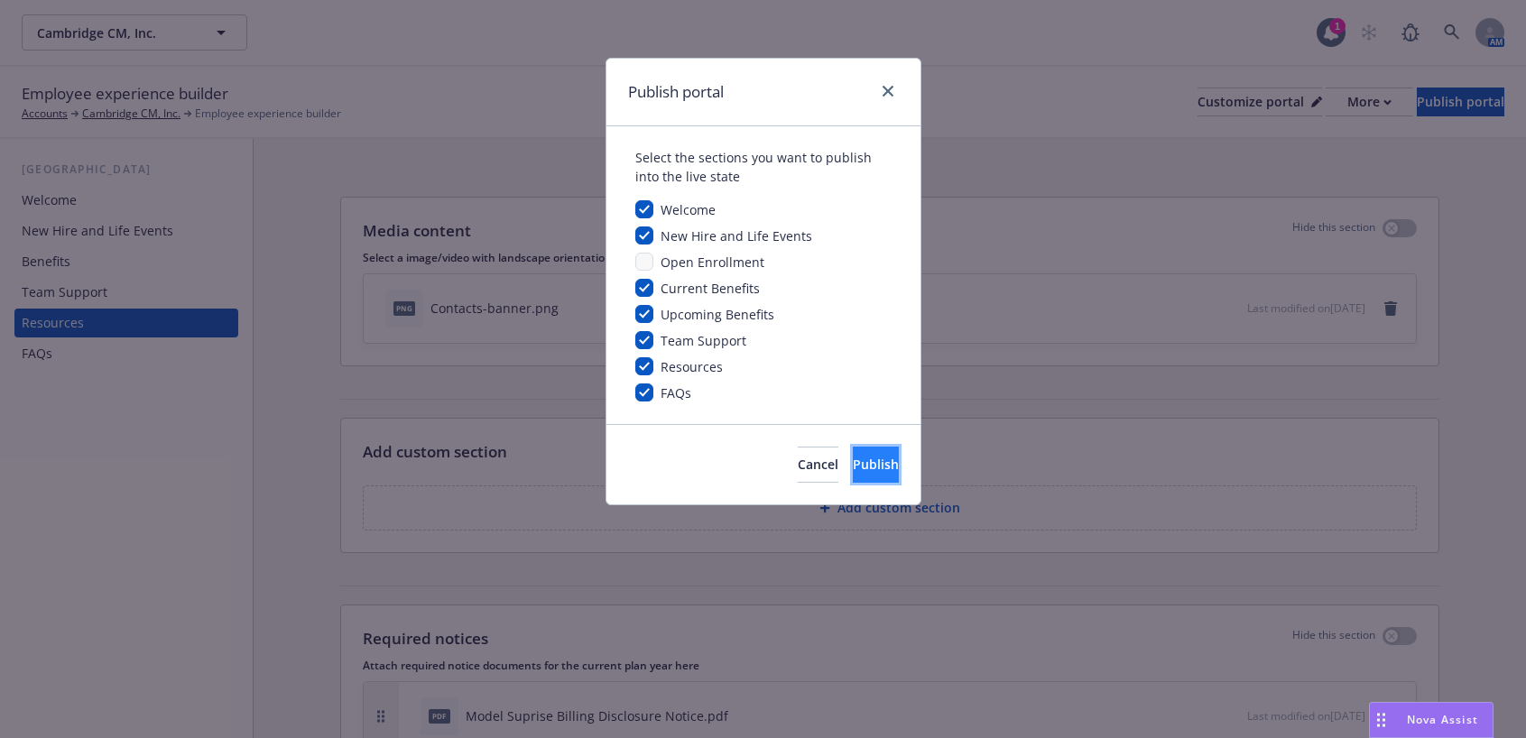
click at [868, 466] on span "Publish" at bounding box center [876, 464] width 46 height 17
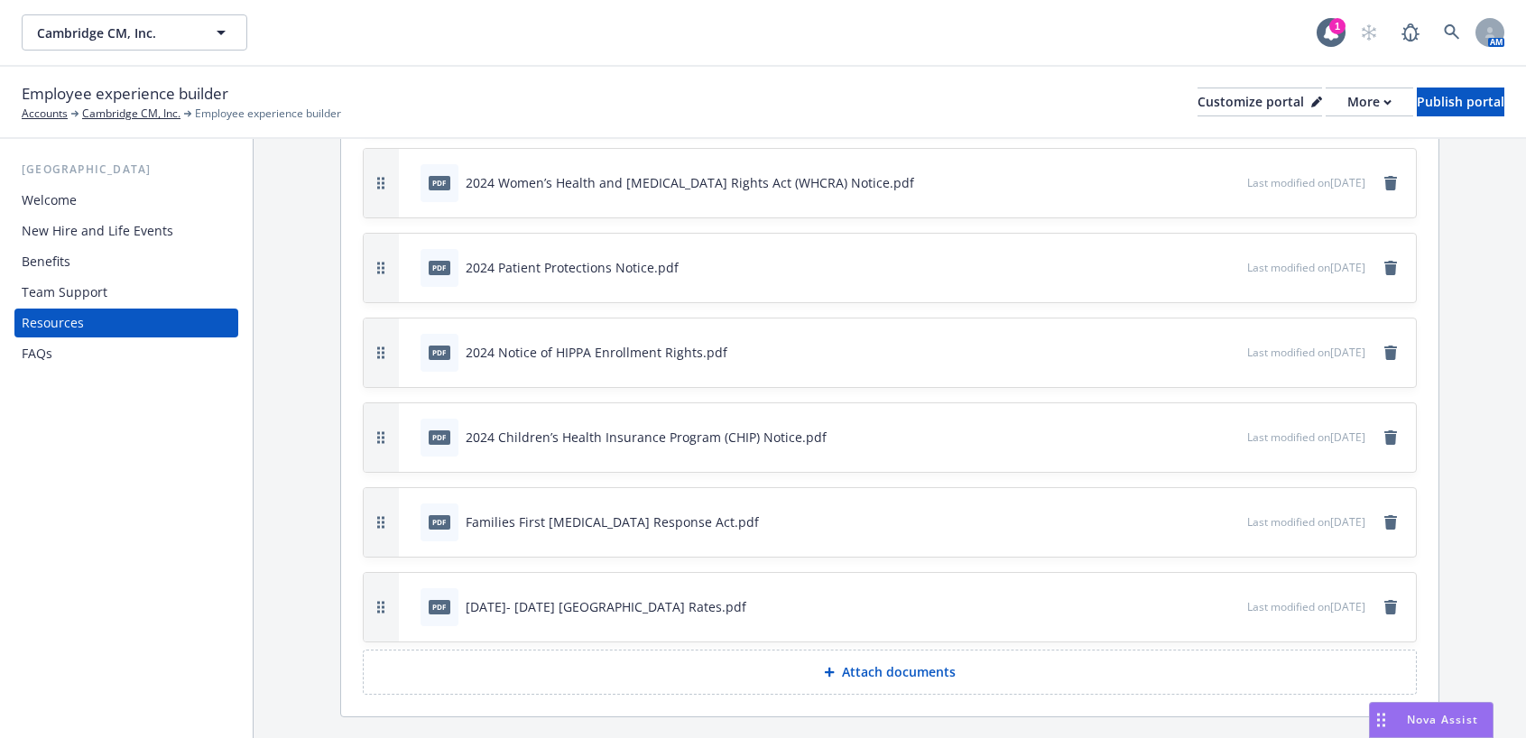
scroll to position [902, 0]
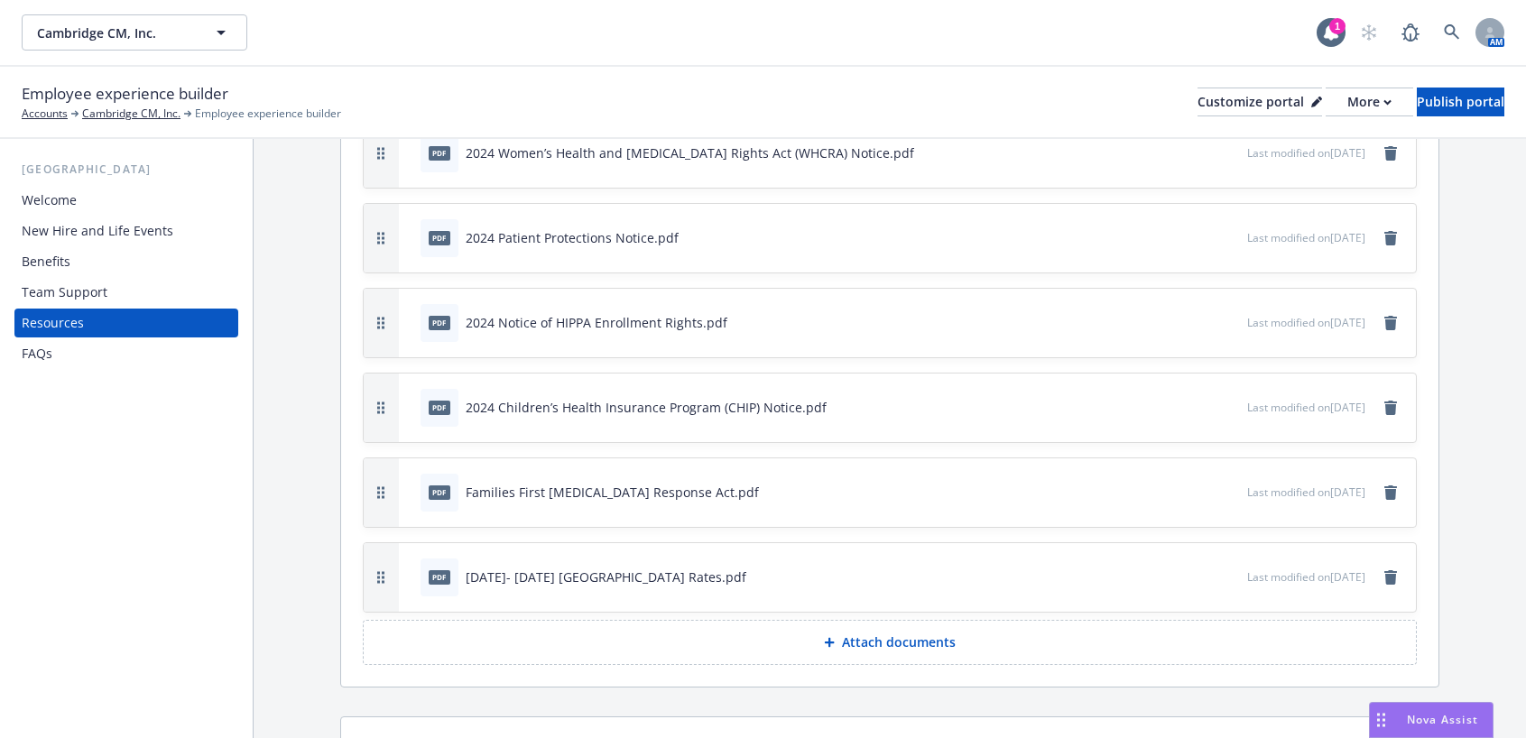
click at [558, 582] on div "[DATE]- [DATE] [GEOGRAPHIC_DATA] Rates.pdf" at bounding box center [606, 577] width 281 height 19
click at [1222, 578] on icon "preview file" at bounding box center [1230, 575] width 16 height 13
click at [1168, 579] on icon "button" at bounding box center [1173, 576] width 11 height 11
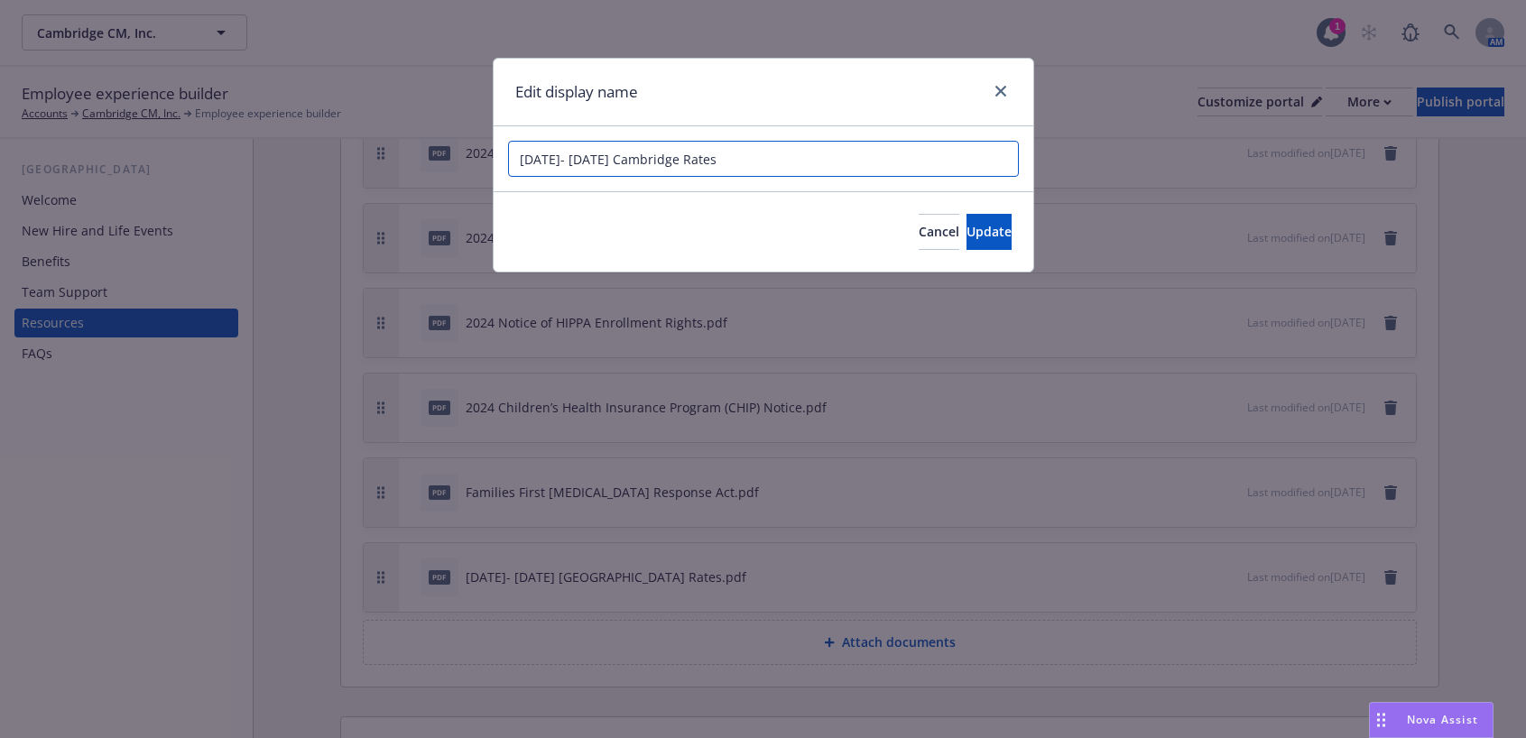
drag, startPoint x: 707, startPoint y: 162, endPoint x: 511, endPoint y: 147, distance: 196.3
click at [511, 147] on input "2025- 2026 Cambridge Rates" at bounding box center [763, 159] width 511 height 36
click at [1000, 84] on link "close" at bounding box center [1001, 91] width 22 height 22
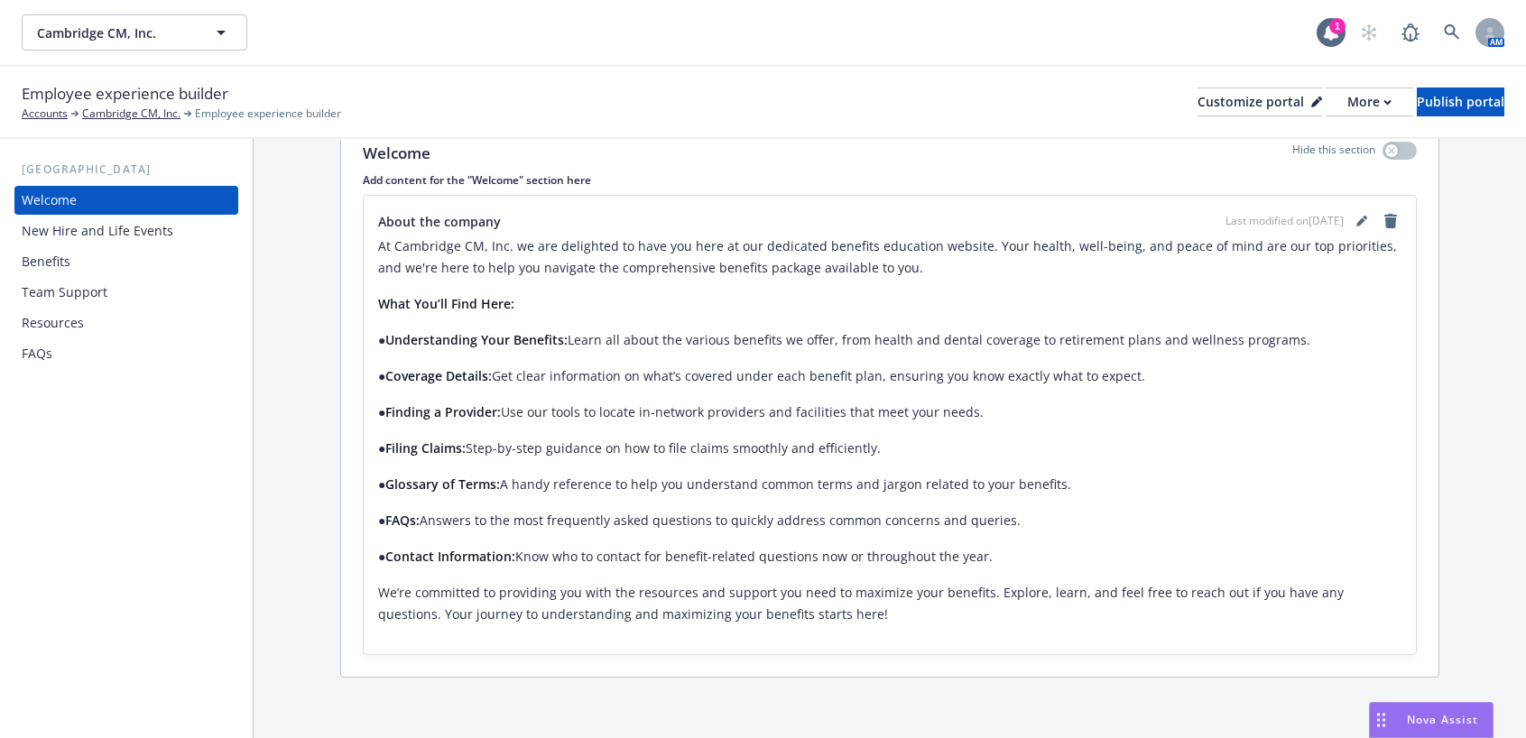
scroll to position [289, 0]
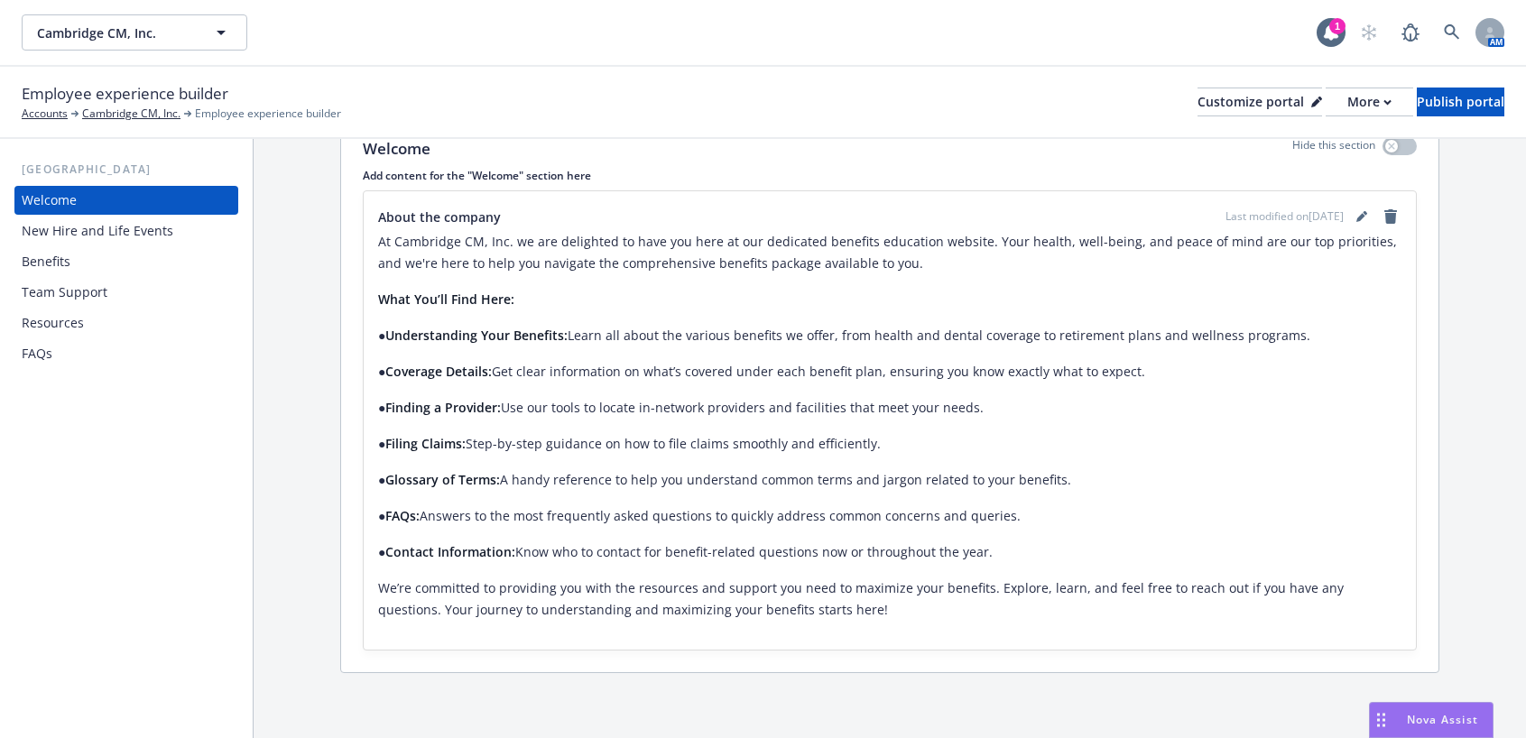
click at [31, 358] on div "FAQs" at bounding box center [37, 353] width 31 height 29
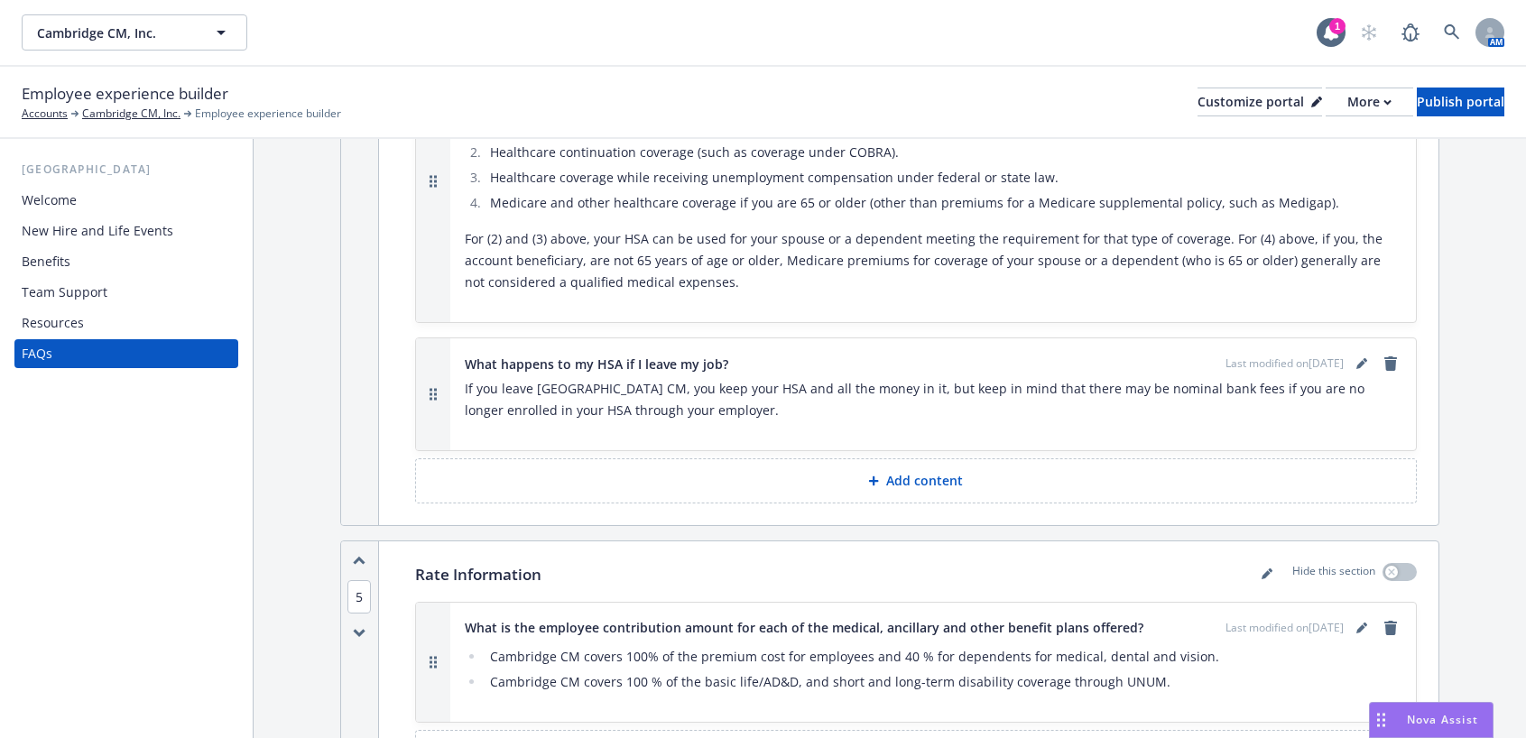
scroll to position [3647, 0]
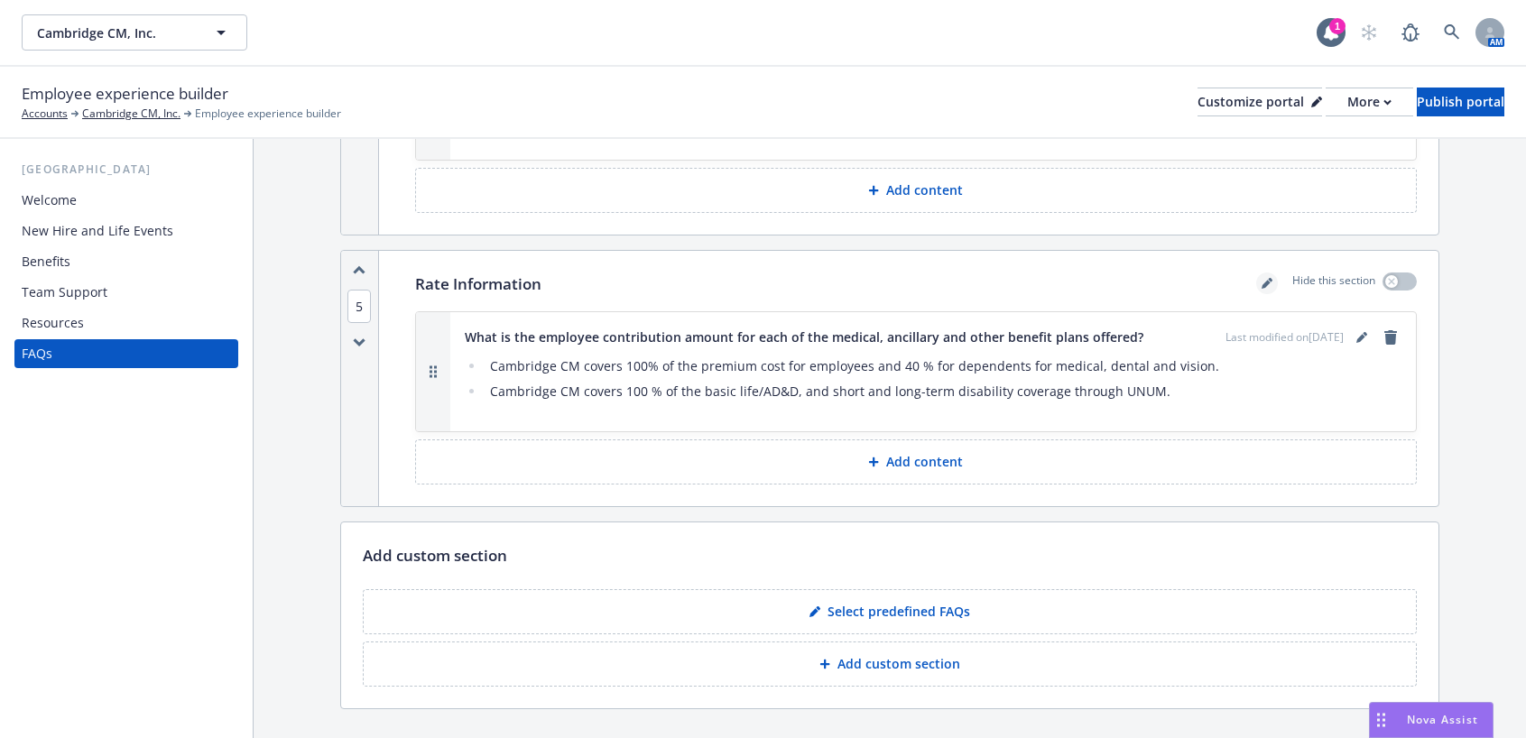
click at [1261, 281] on icon "editPencil" at bounding box center [1265, 285] width 9 height 9
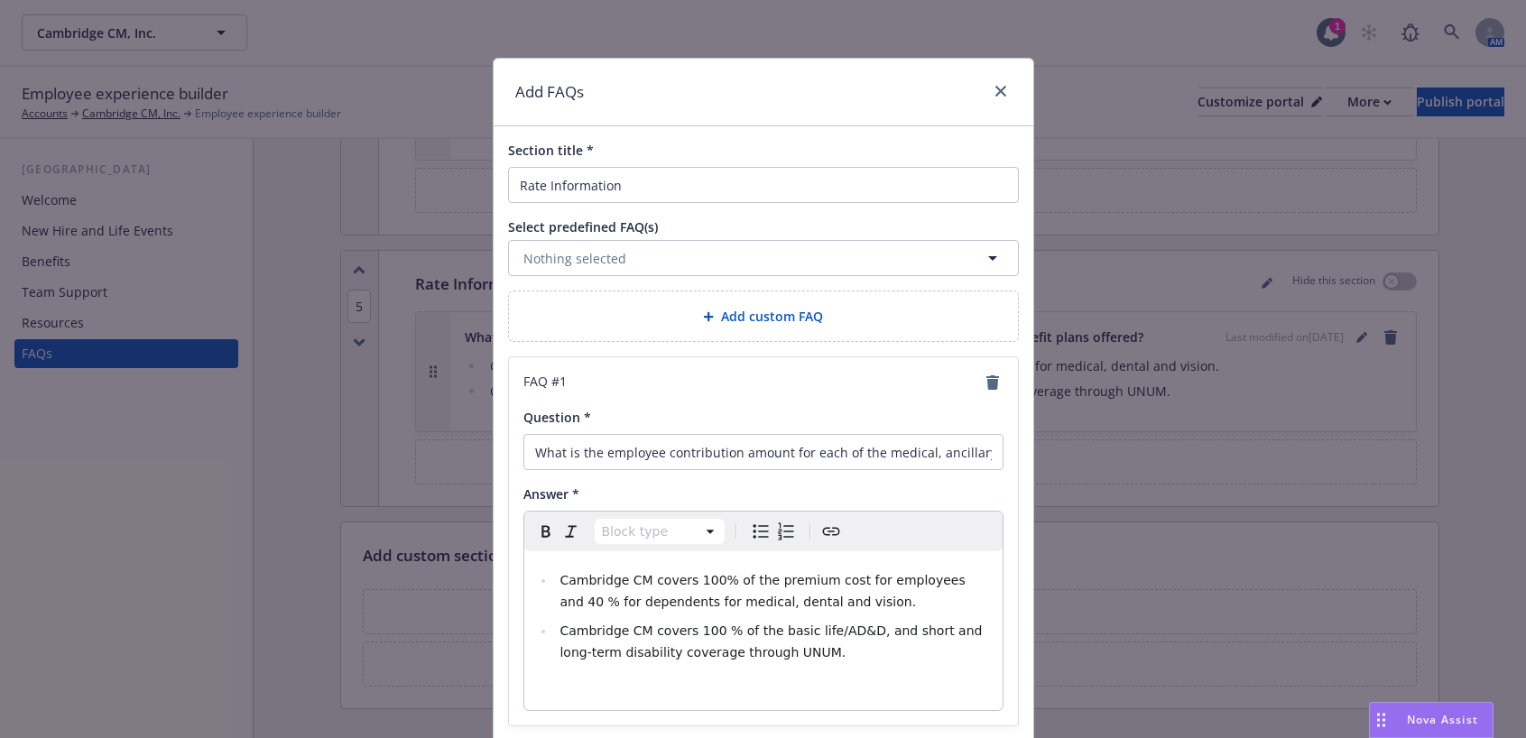
click at [827, 531] on icon "Create link" at bounding box center [831, 532] width 22 height 22
click at [820, 531] on icon "Create link" at bounding box center [831, 532] width 22 height 22
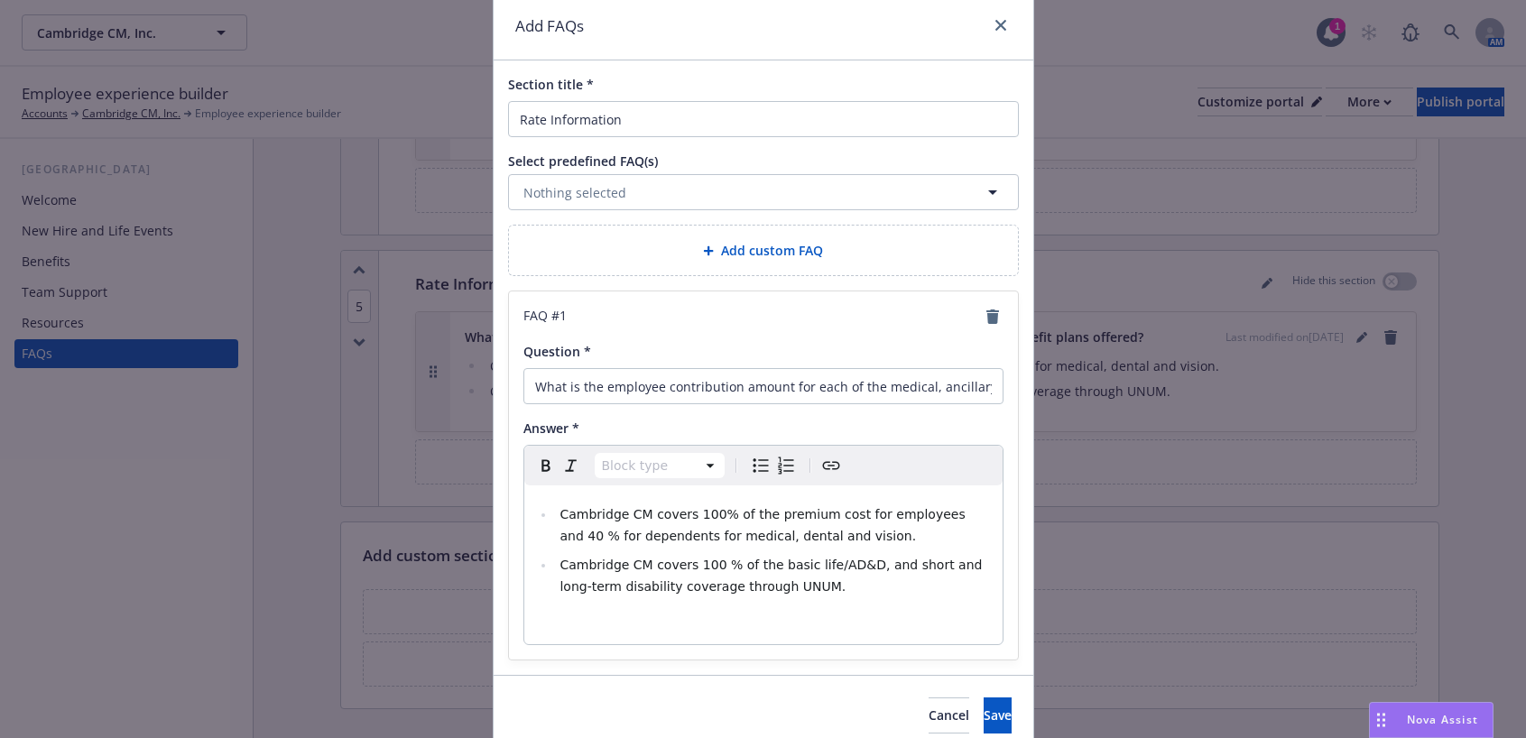
scroll to position [142, 0]
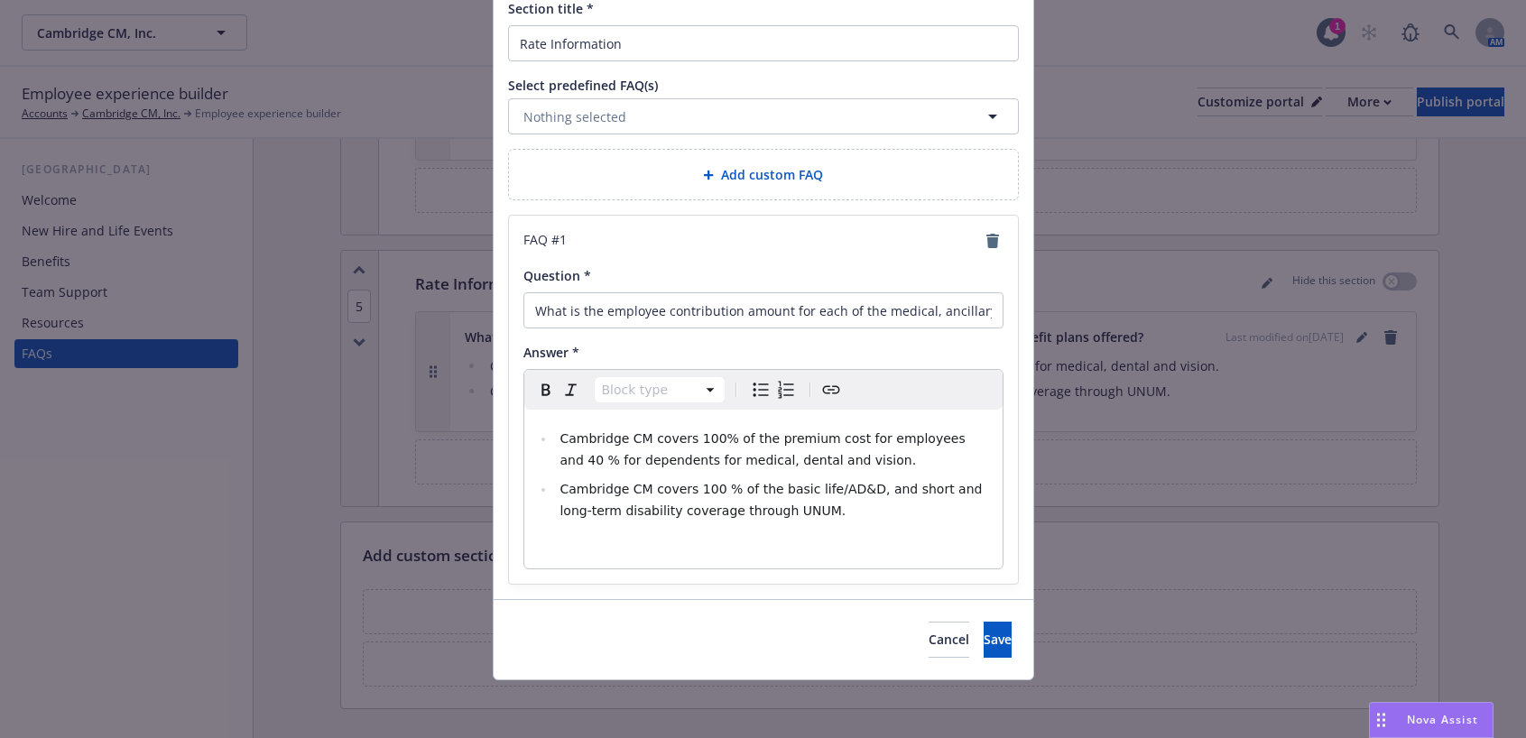
select select "paragraph"
click at [717, 551] on p "editable markdown" at bounding box center [763, 547] width 457 height 22
click at [825, 389] on icon "Create link" at bounding box center [831, 390] width 22 height 22
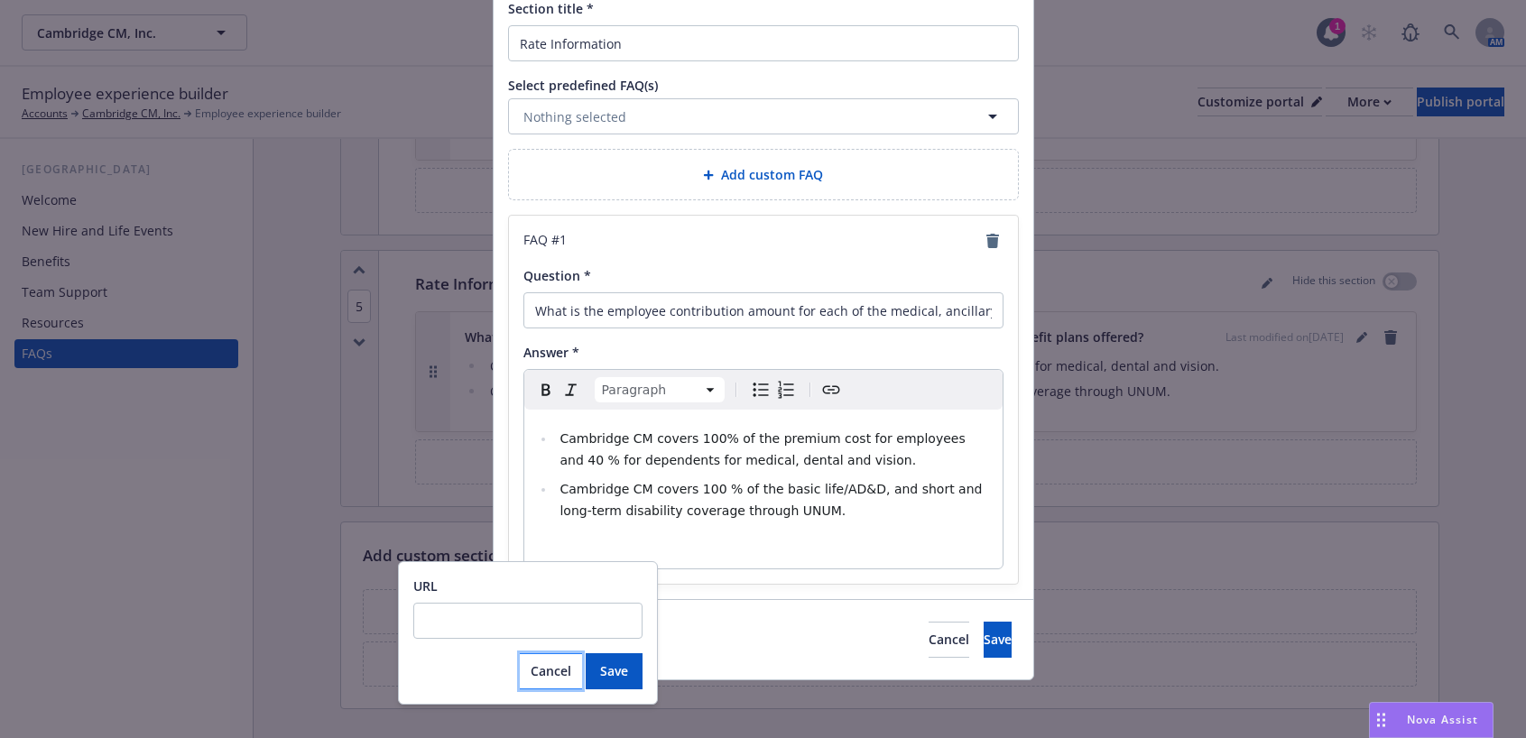
click at [559, 670] on span "Cancel" at bounding box center [551, 670] width 41 height 17
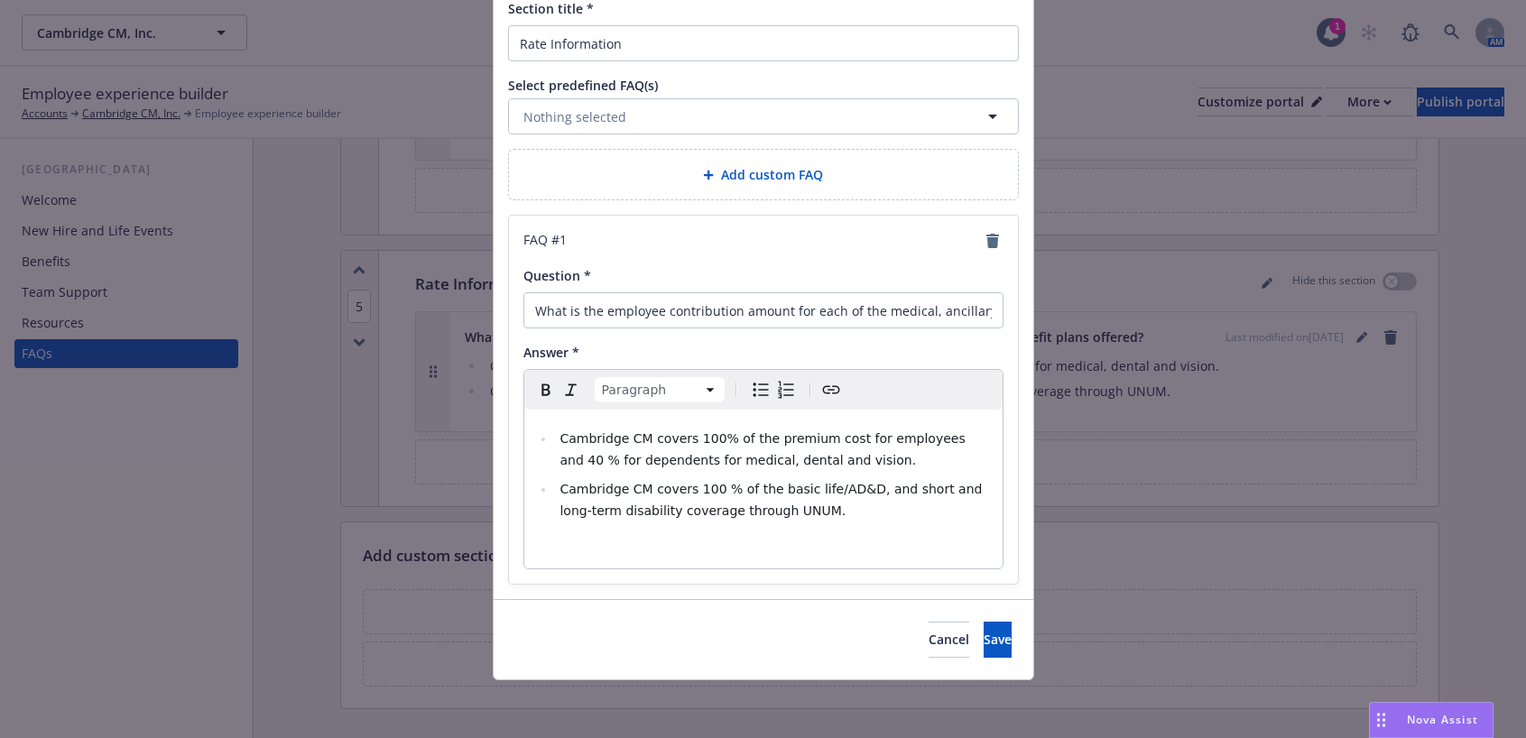
drag, startPoint x: 538, startPoint y: 543, endPoint x: 542, endPoint y: 554, distance: 11.7
click at [542, 554] on p "editable markdown" at bounding box center [763, 547] width 457 height 22
click at [827, 387] on icon "Create link" at bounding box center [830, 390] width 17 height 8
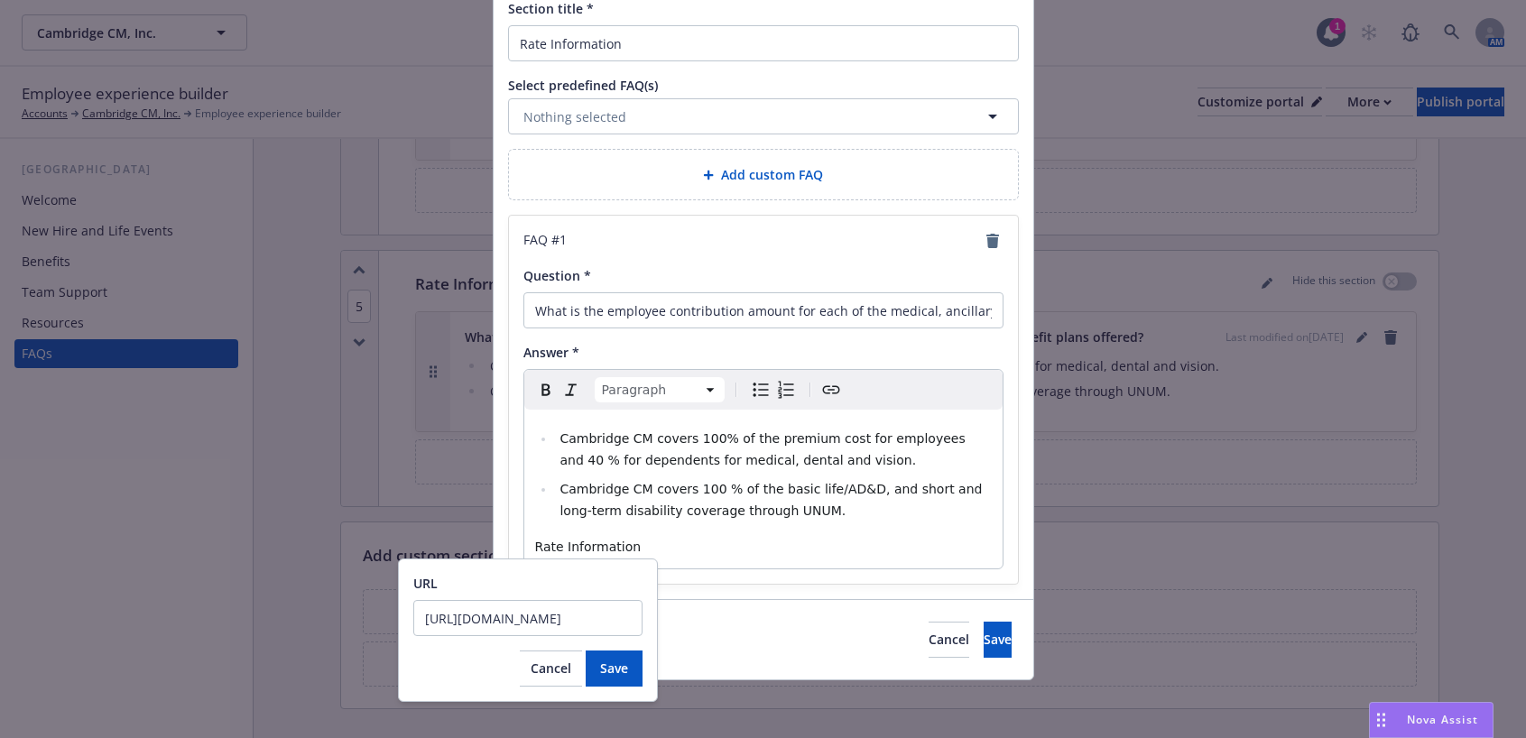
scroll to position [0, 284]
type input "https://app.newfront.com/employee/bc25b1f0-df76-452f-a60e-5a5ad8ba990e/draft"
click at [619, 666] on span "Save" at bounding box center [614, 668] width 28 height 17
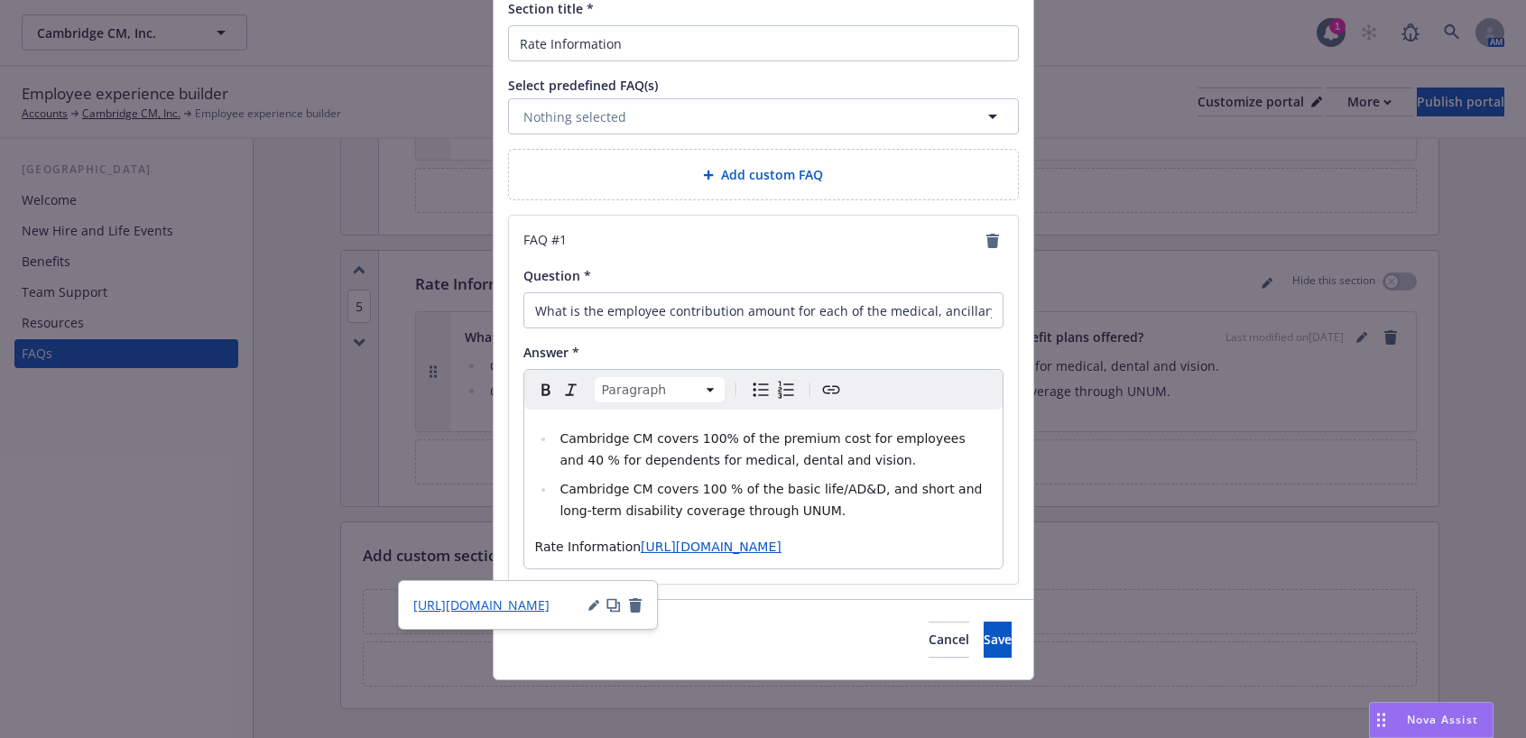
click at [688, 558] on p "Rate Information https://app.newfront.com/employee/bc25b1f0-df76-452f-a60e-5a5a…" at bounding box center [763, 547] width 457 height 22
click at [987, 658] on button "Save" at bounding box center [998, 640] width 28 height 36
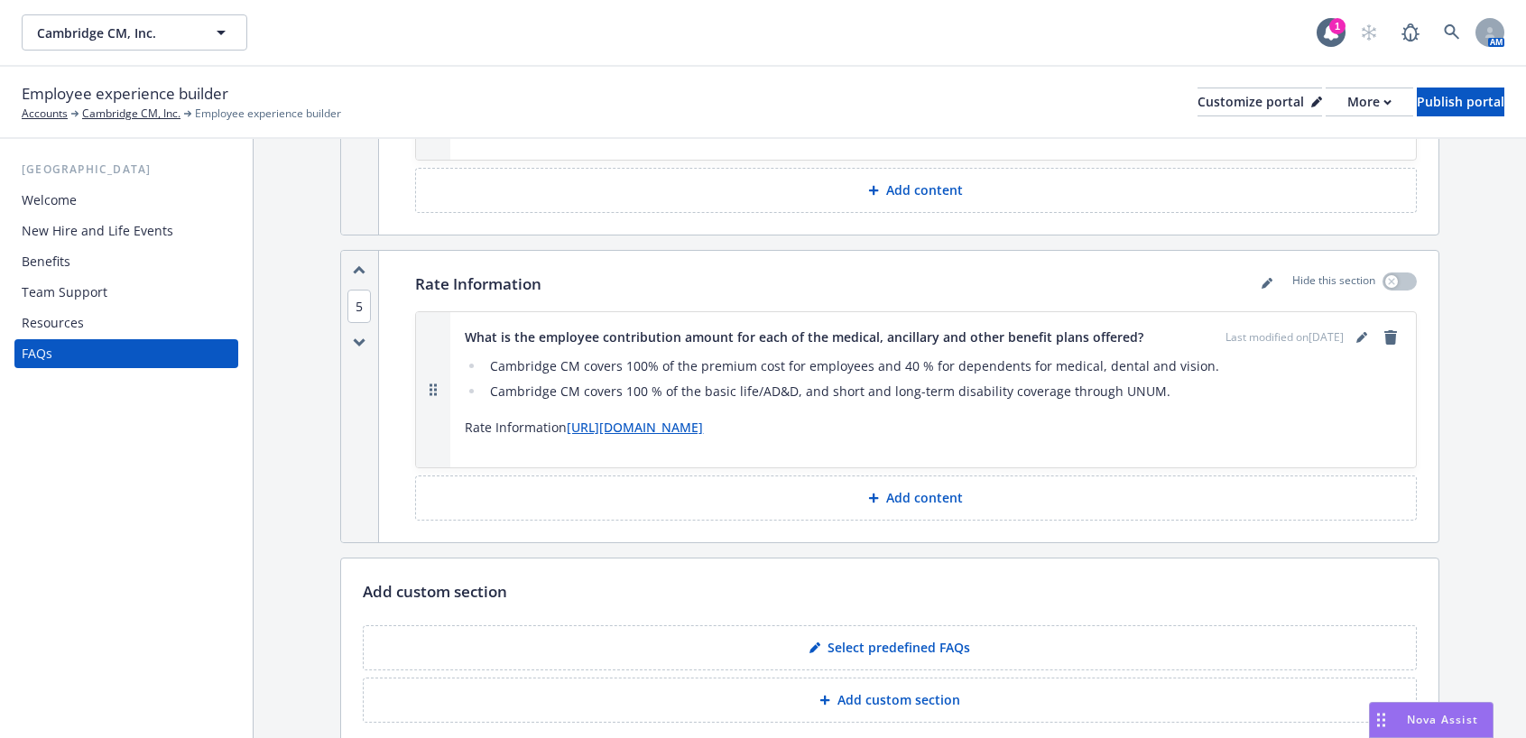
drag, startPoint x: 621, startPoint y: 383, endPoint x: 1048, endPoint y: 395, distance: 427.9
click at [1048, 395] on div "Cambridge CM covers 100% of the premium cost for employees and 40 % for depende…" at bounding box center [933, 402] width 937 height 101
drag, startPoint x: 1085, startPoint y: 385, endPoint x: 564, endPoint y: 375, distance: 520.7
click at [564, 417] on p "Rate Information https://app.newfront.com/employee/bc25b1f0-df76-452f-a60e-5a5a…" at bounding box center [933, 428] width 937 height 22
drag, startPoint x: 614, startPoint y: 383, endPoint x: 1067, endPoint y: 394, distance: 453.1
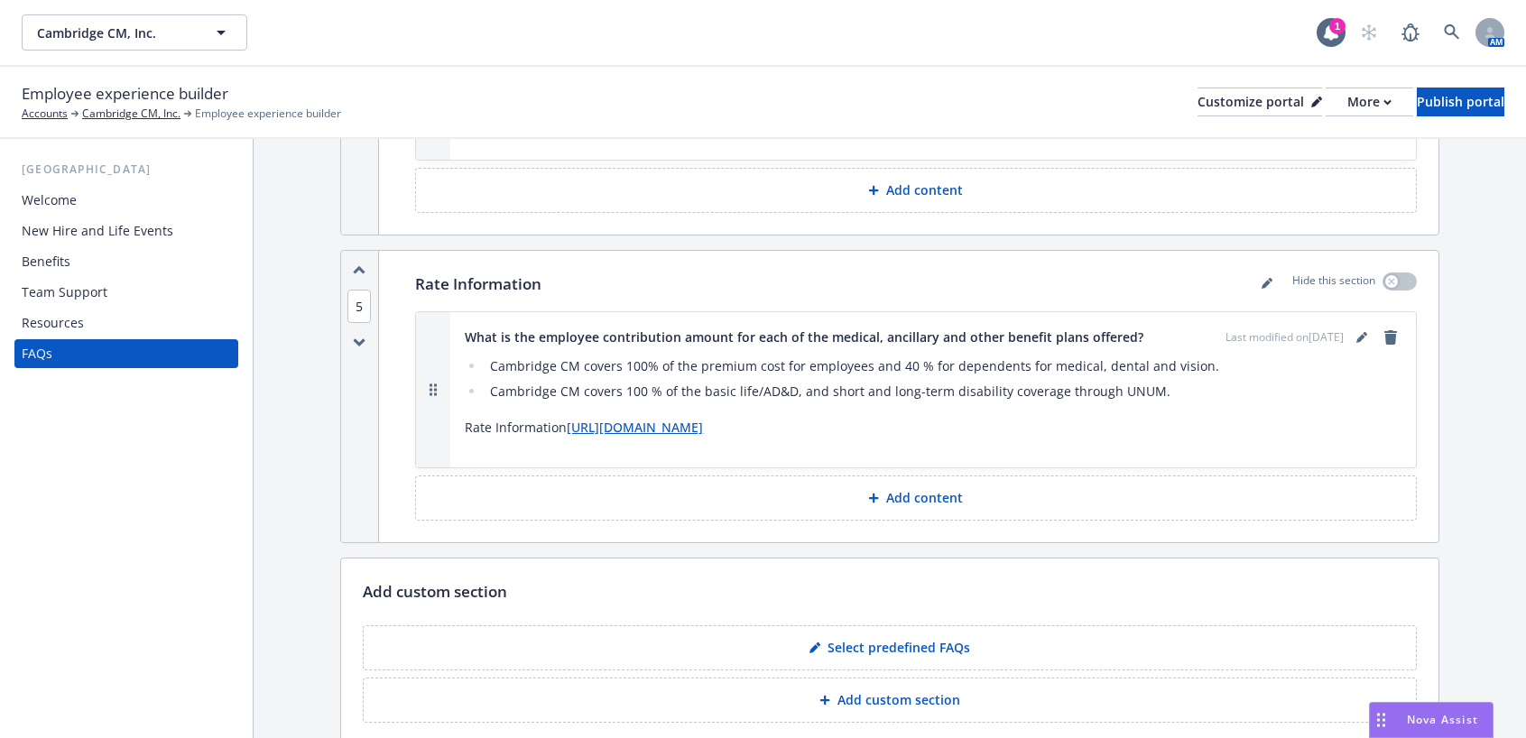
click at [1067, 417] on p "Rate Information https://app.newfront.com/employee/bc25b1f0-df76-452f-a60e-5a5a…" at bounding box center [933, 428] width 937 height 22
click at [703, 419] on link "https://app.newfront.com/employee/bc25b1f0-df76-452f-a60e-5a5ad8ba990e/draft" at bounding box center [635, 427] width 136 height 17
drag, startPoint x: 1132, startPoint y: 384, endPoint x: 567, endPoint y: 392, distance: 565.8
click at [567, 417] on p "Rate Information https://app.newfront.com/employee/bc25b1f0-df76-452f-a60e-5a5a…" at bounding box center [933, 428] width 937 height 22
click at [1261, 272] on link "editPencil" at bounding box center [1267, 283] width 22 height 22
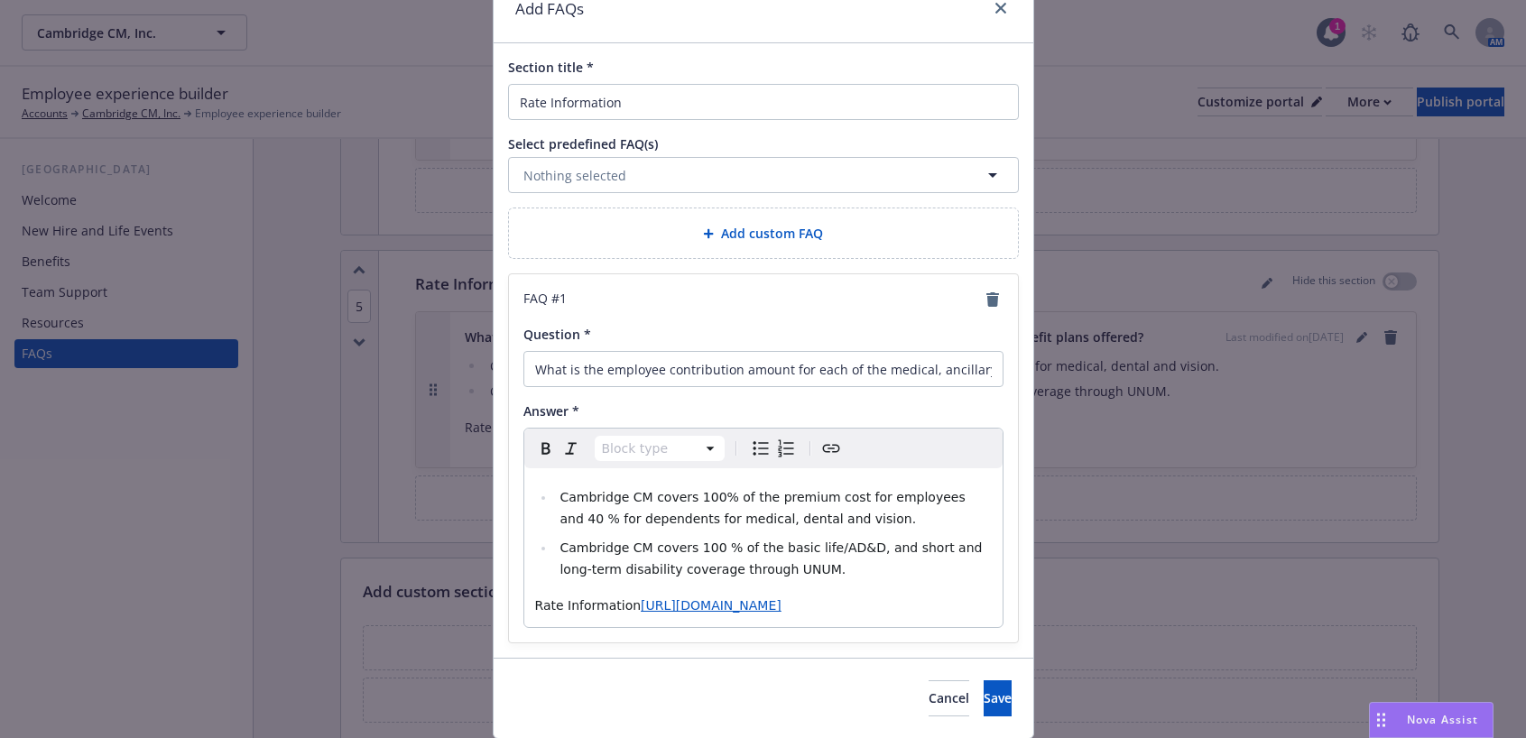
scroll to position [163, 0]
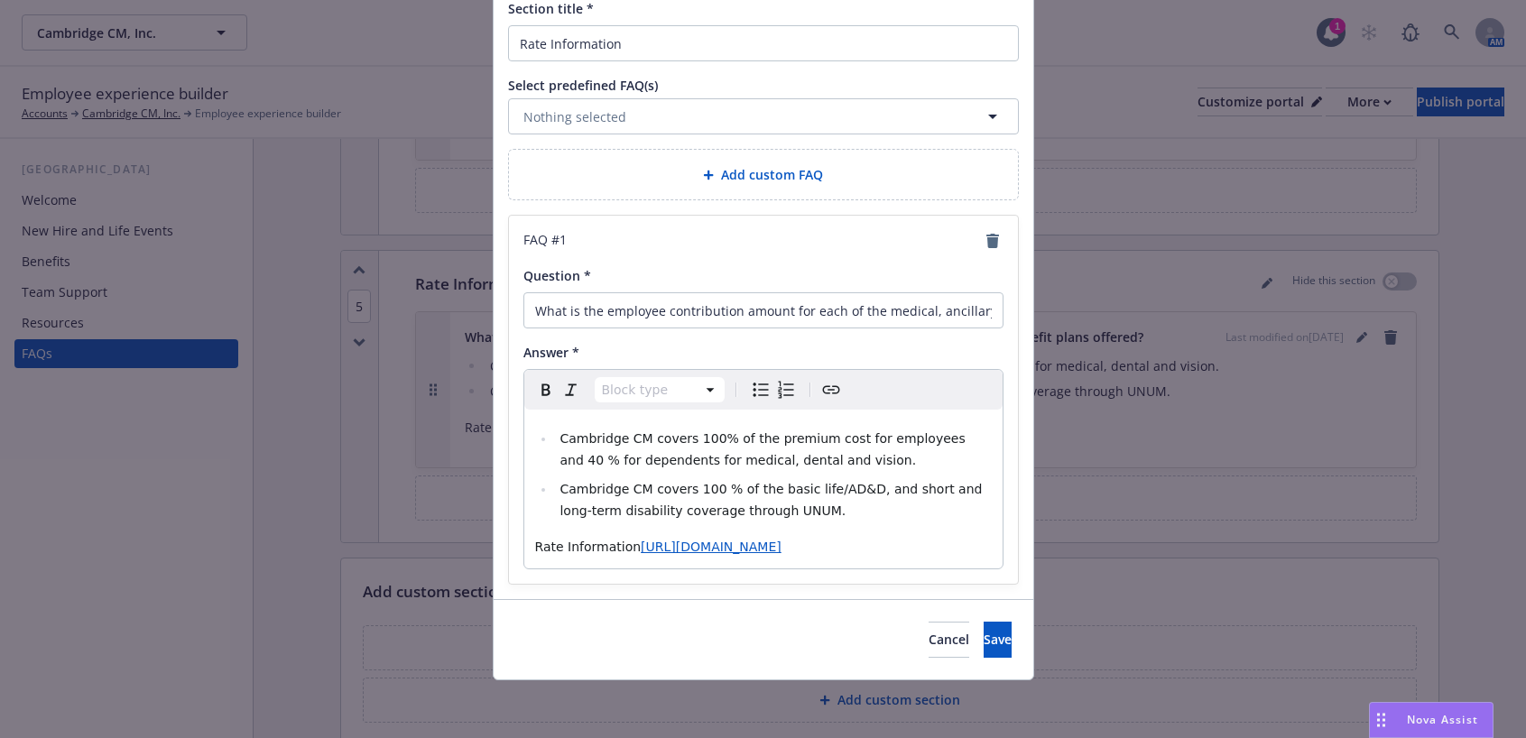
select select "paragraph"
drag, startPoint x: 679, startPoint y: 549, endPoint x: 628, endPoint y: 527, distance: 55.0
click at [628, 536] on p "Rate Information https://app.newfront.com/employee/bc25b1f0-df76-452f-a60e-5a5a…" at bounding box center [763, 547] width 457 height 22
drag, startPoint x: 634, startPoint y: 543, endPoint x: 529, endPoint y: 542, distance: 105.6
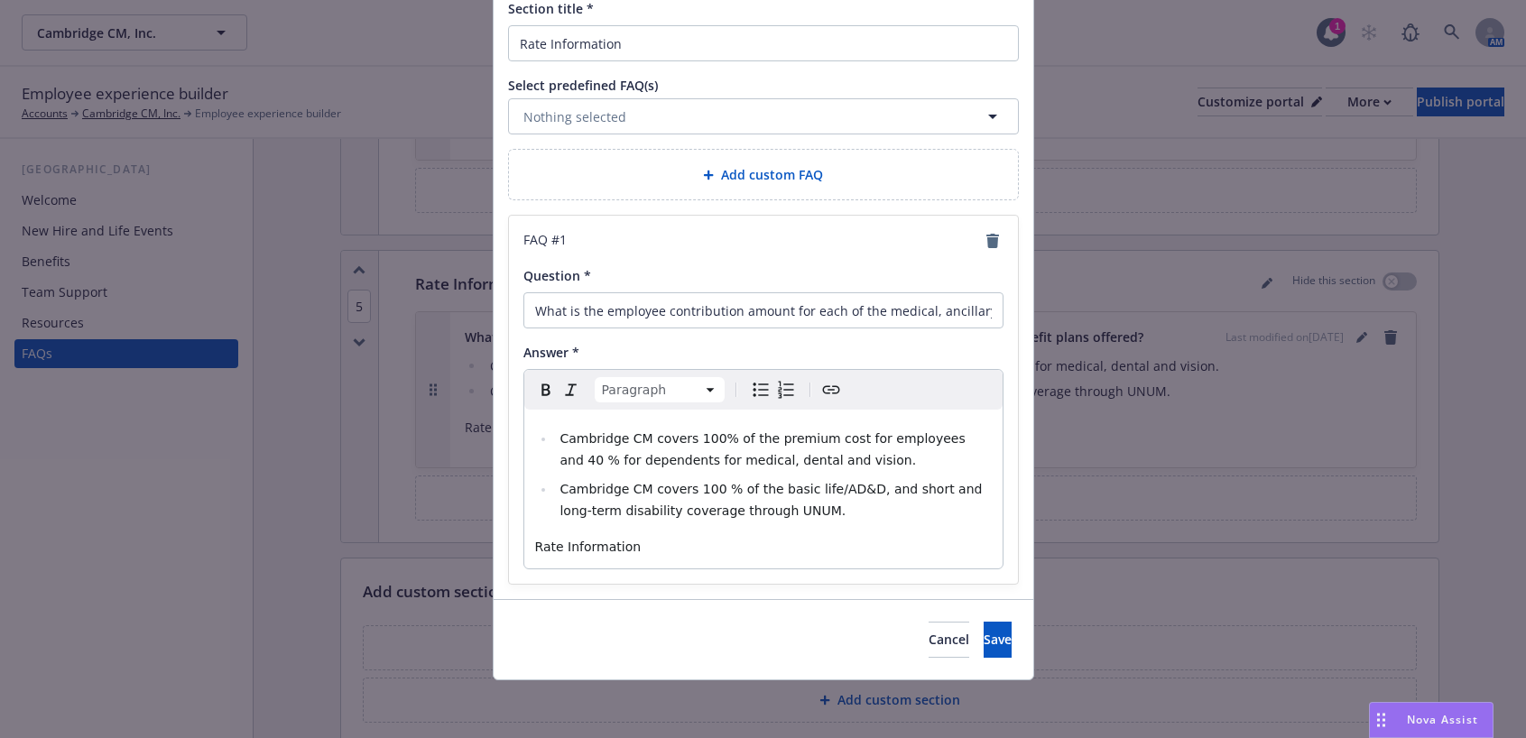
click at [535, 542] on p "Rate Information" at bounding box center [763, 547] width 457 height 22
click at [829, 394] on icon "Create link" at bounding box center [831, 390] width 22 height 22
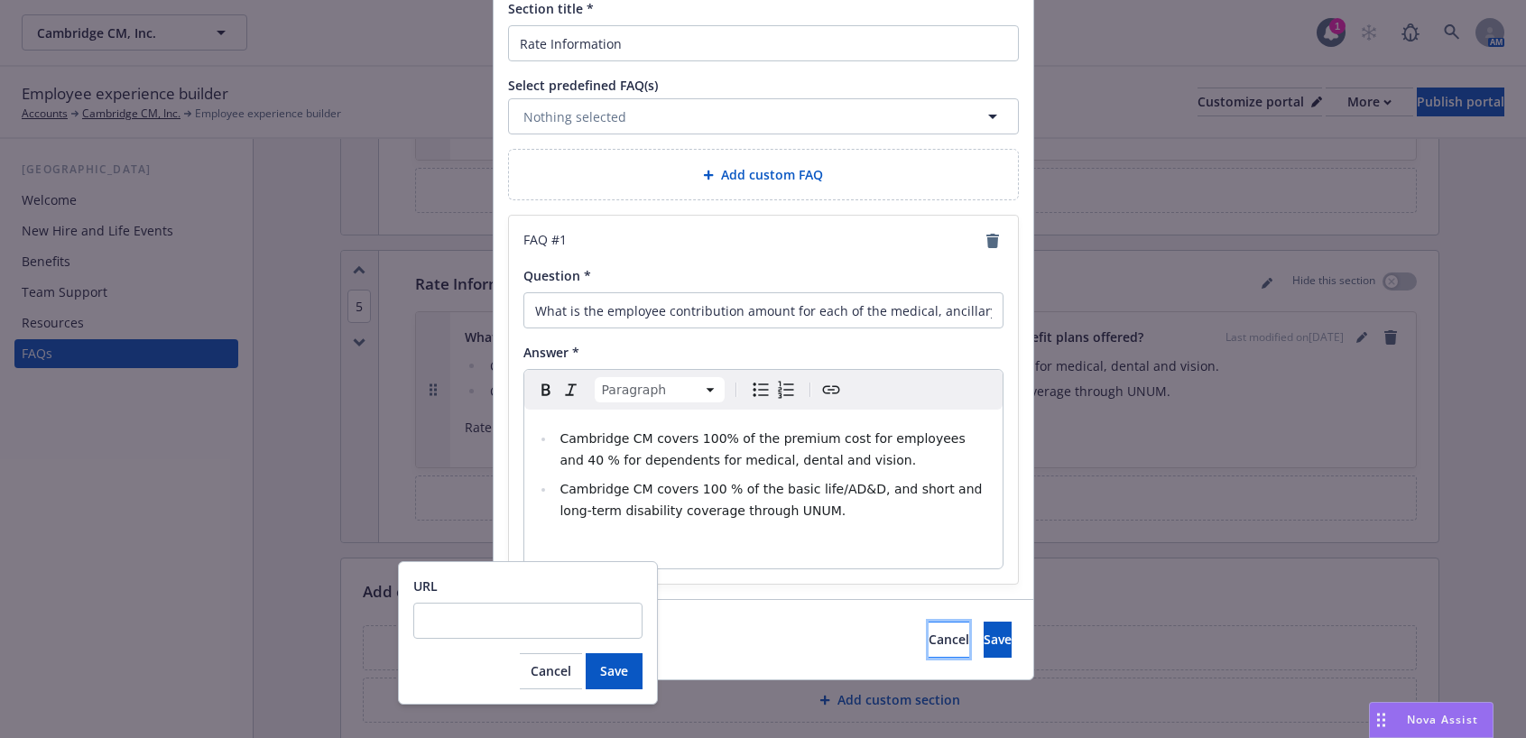
click at [928, 638] on button "Cancel" at bounding box center [948, 640] width 41 height 36
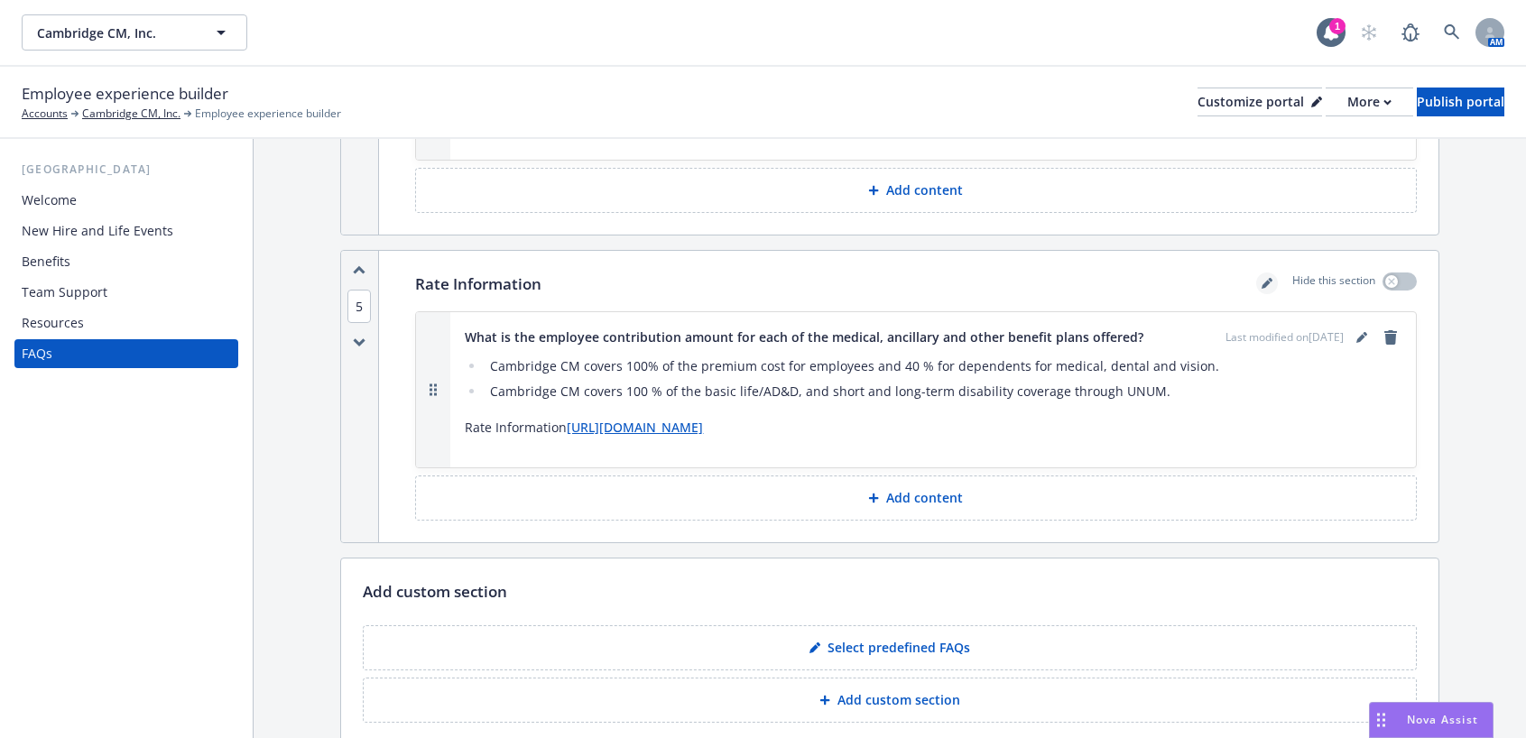
click at [1261, 278] on icon "editPencil" at bounding box center [1266, 283] width 11 height 11
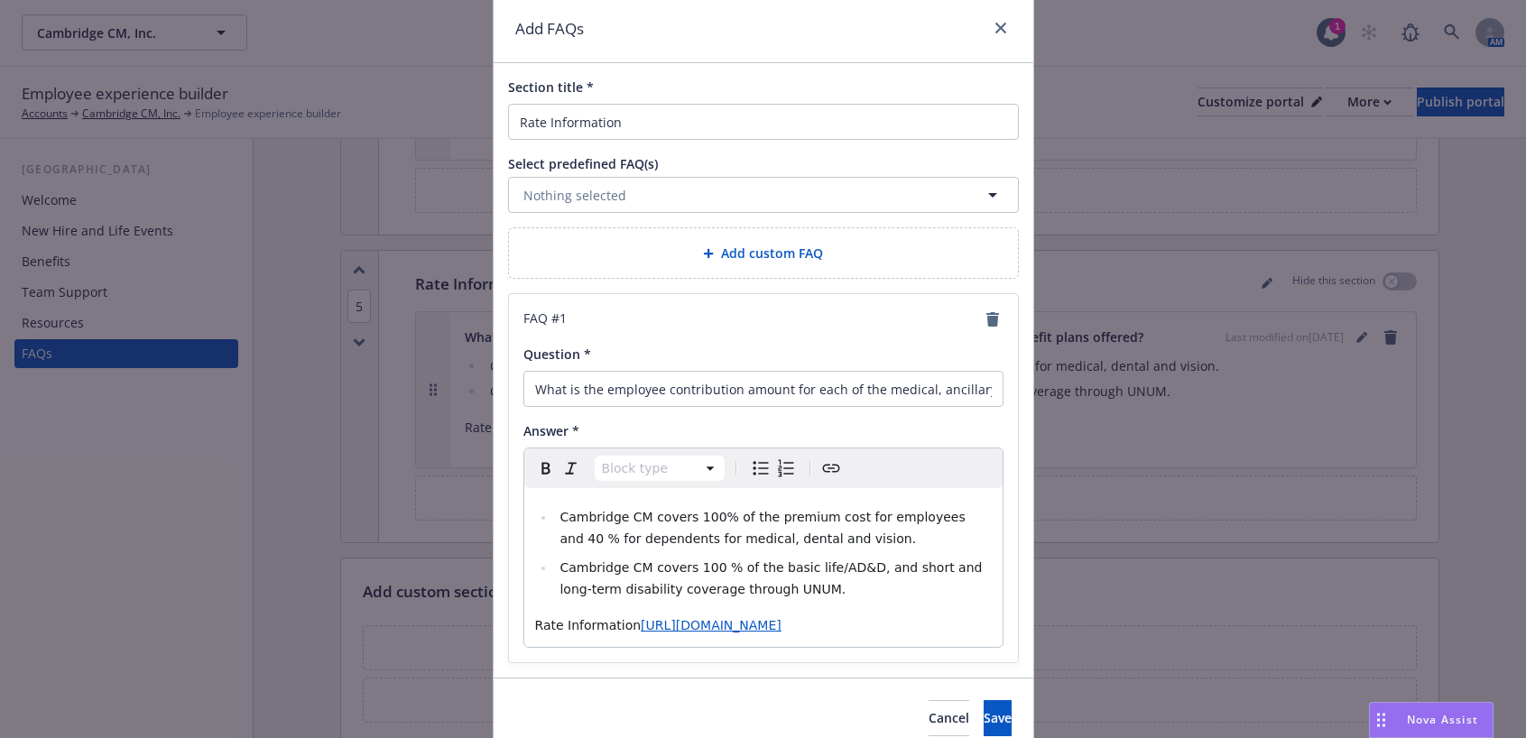
scroll to position [90, 0]
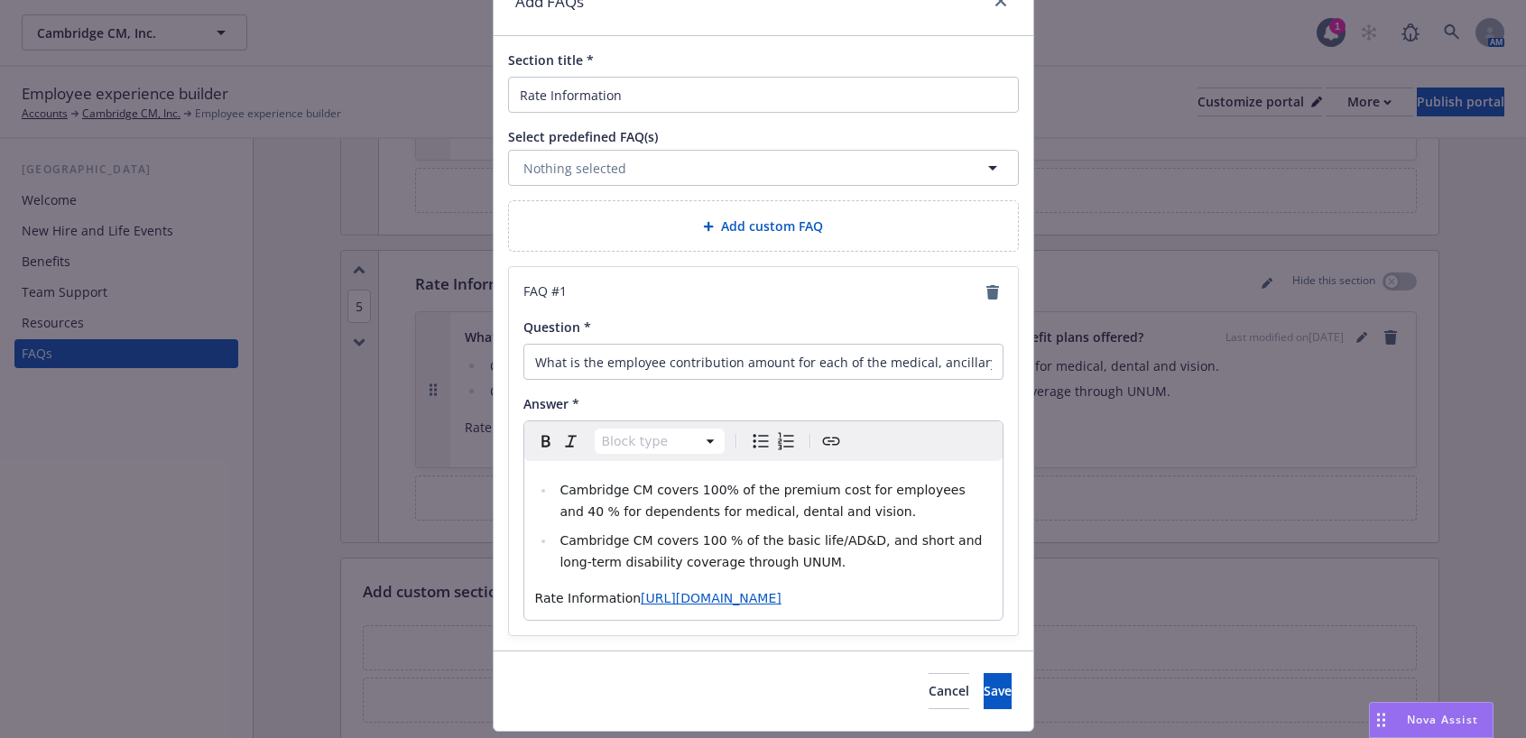
select select "paragraph"
drag, startPoint x: 702, startPoint y: 618, endPoint x: 523, endPoint y: 602, distance: 179.4
click at [524, 602] on div "Cambridge CM covers 100% of the premium cost for employees and 40 % for depende…" at bounding box center [763, 540] width 478 height 159
click at [984, 685] on span "Save" at bounding box center [998, 690] width 28 height 17
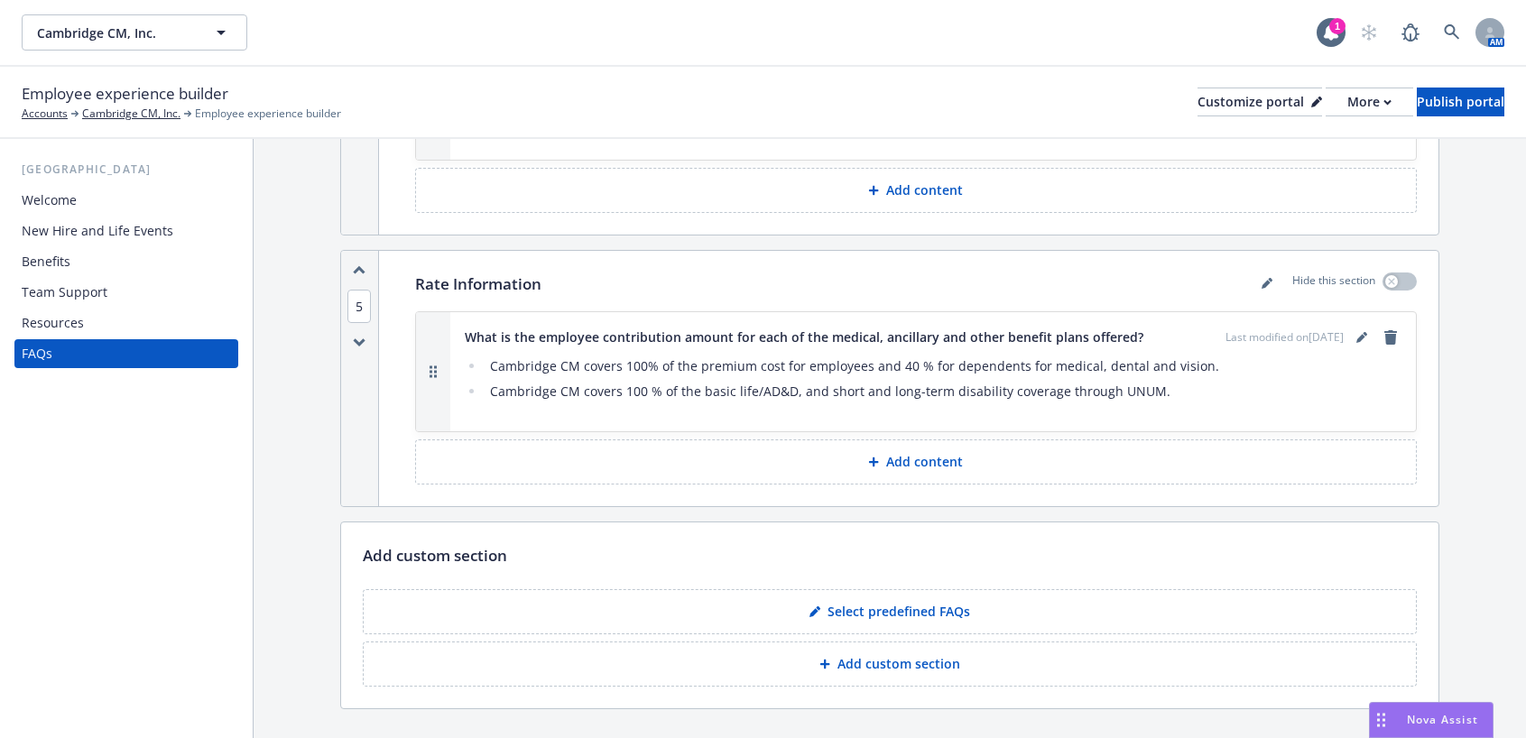
click at [64, 328] on div "Resources" at bounding box center [53, 323] width 62 height 29
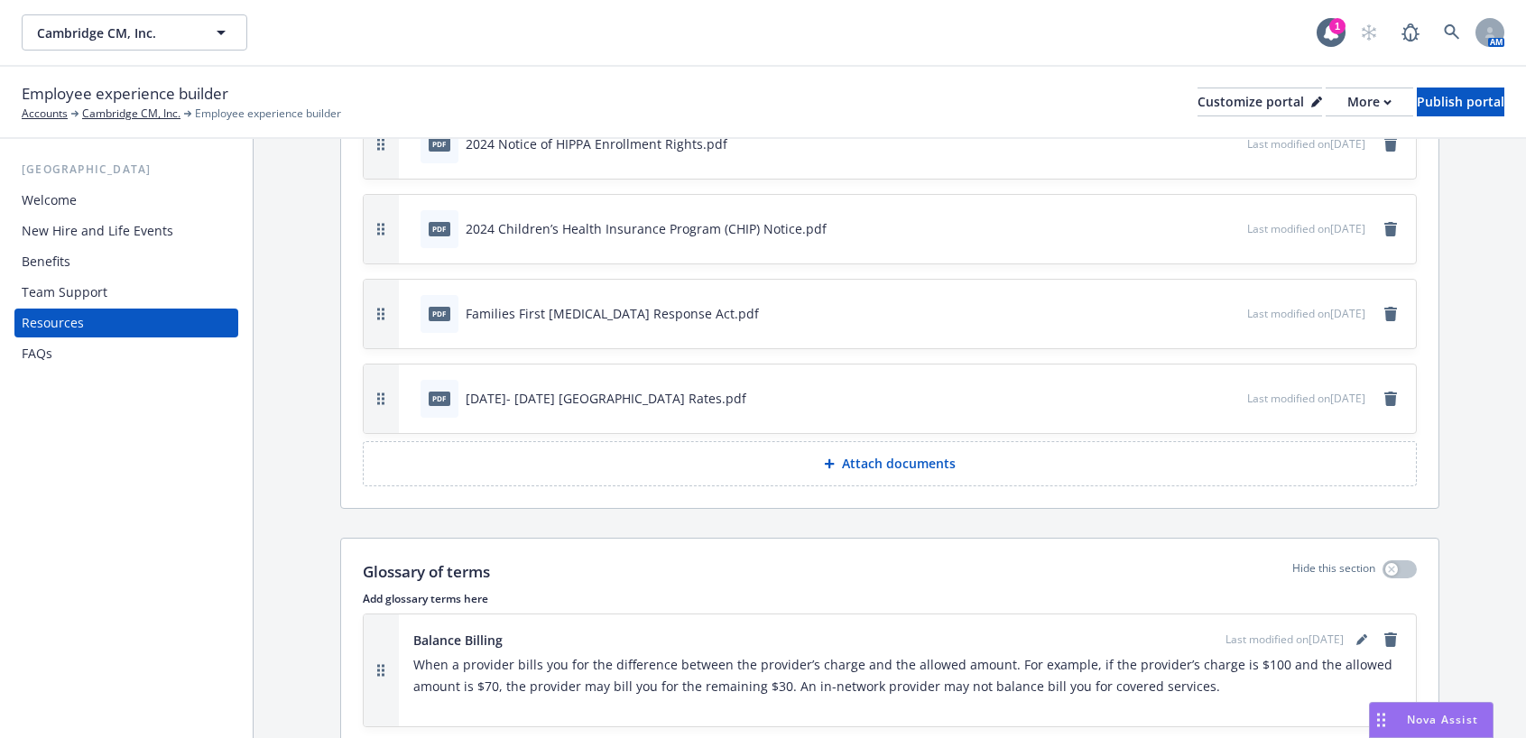
scroll to position [1083, 0]
click at [377, 401] on icon "button" at bounding box center [380, 397] width 7 height 13
click at [377, 397] on icon "button" at bounding box center [380, 397] width 7 height 13
click at [708, 400] on div "pdf 2025- 2026 Cambridge Rates.pdf" at bounding box center [830, 397] width 834 height 40
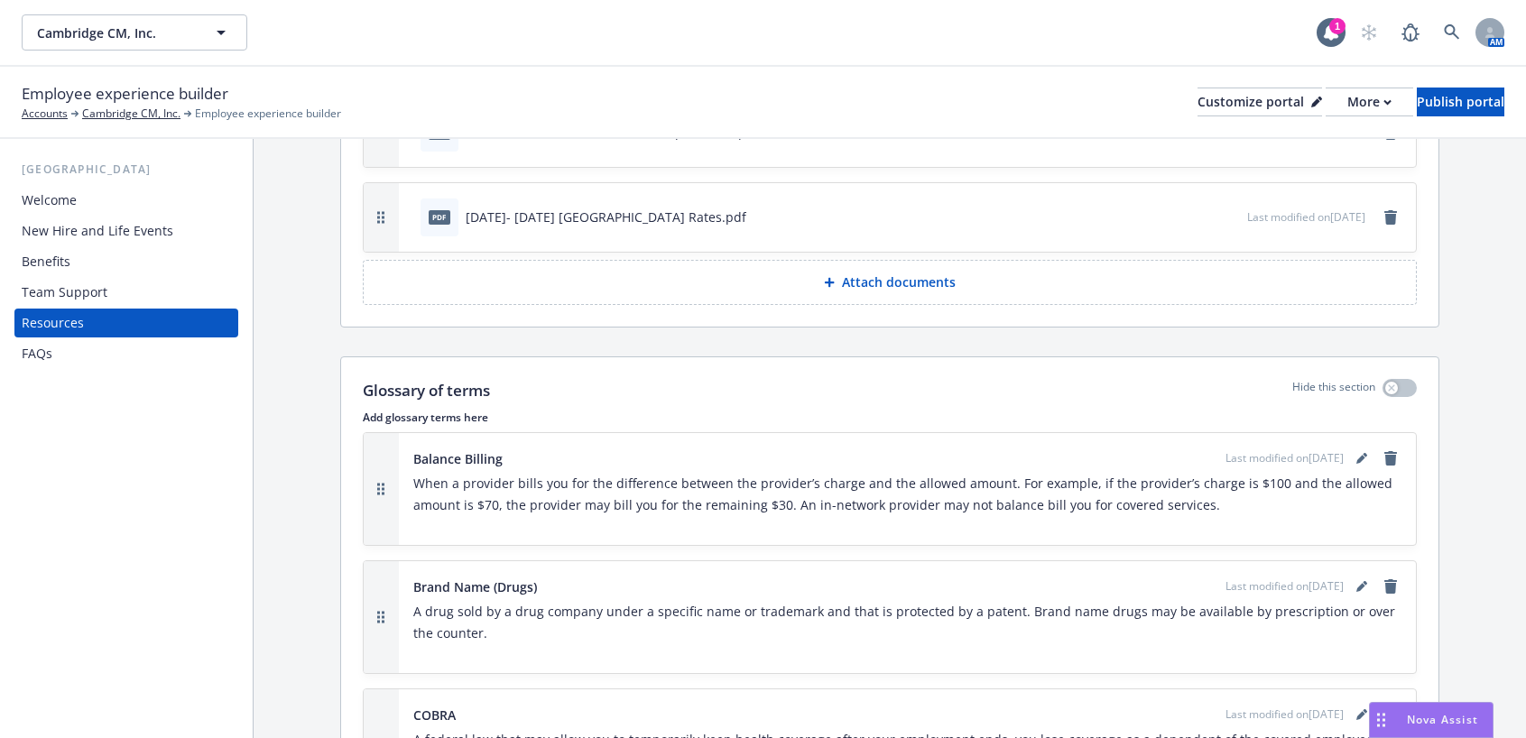
scroll to position [1263, 0]
click at [1166, 218] on button "button" at bounding box center [1173, 215] width 14 height 14
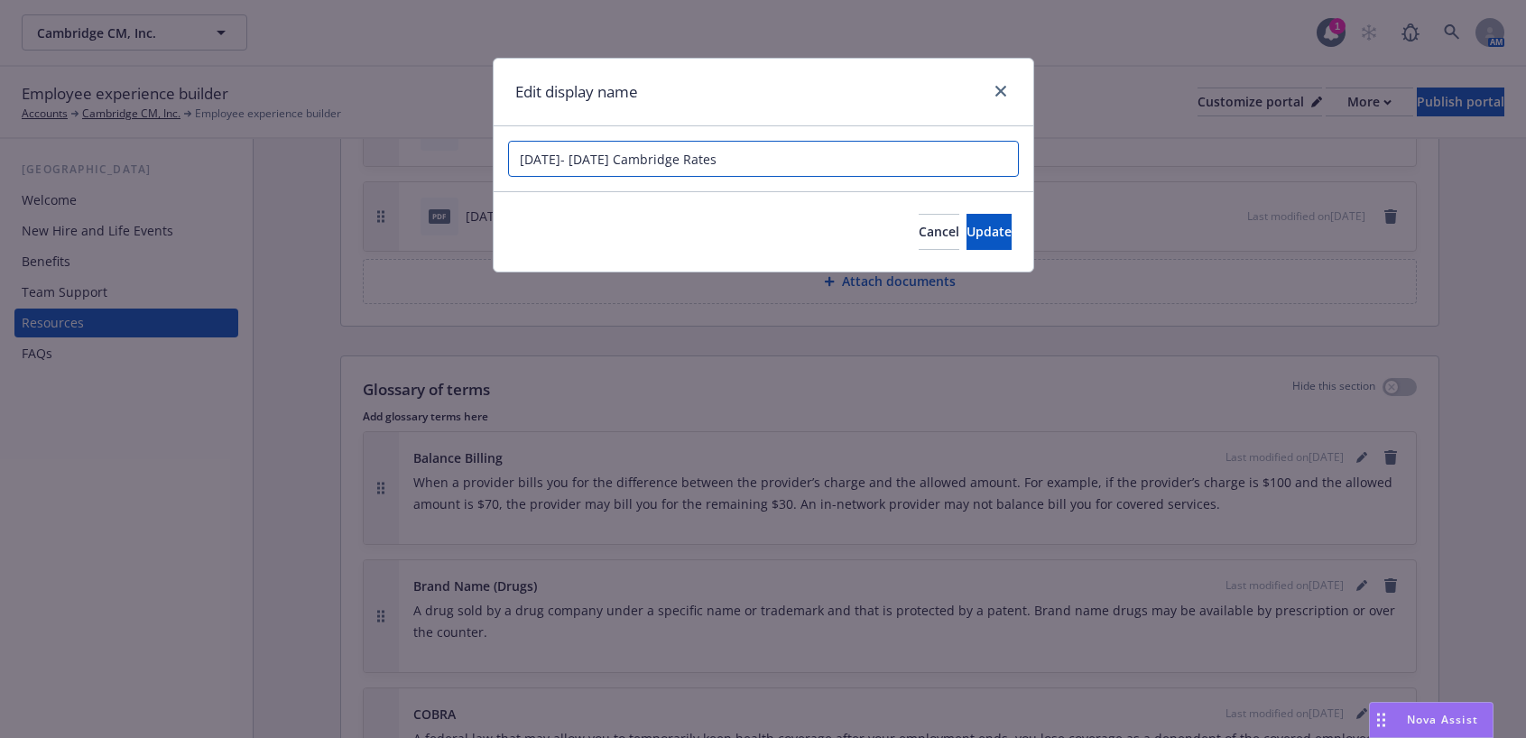
drag, startPoint x: 717, startPoint y: 166, endPoint x: 495, endPoint y: 185, distance: 222.8
click at [495, 185] on div "2025- 2026 Cambridge Rates" at bounding box center [764, 158] width 540 height 65
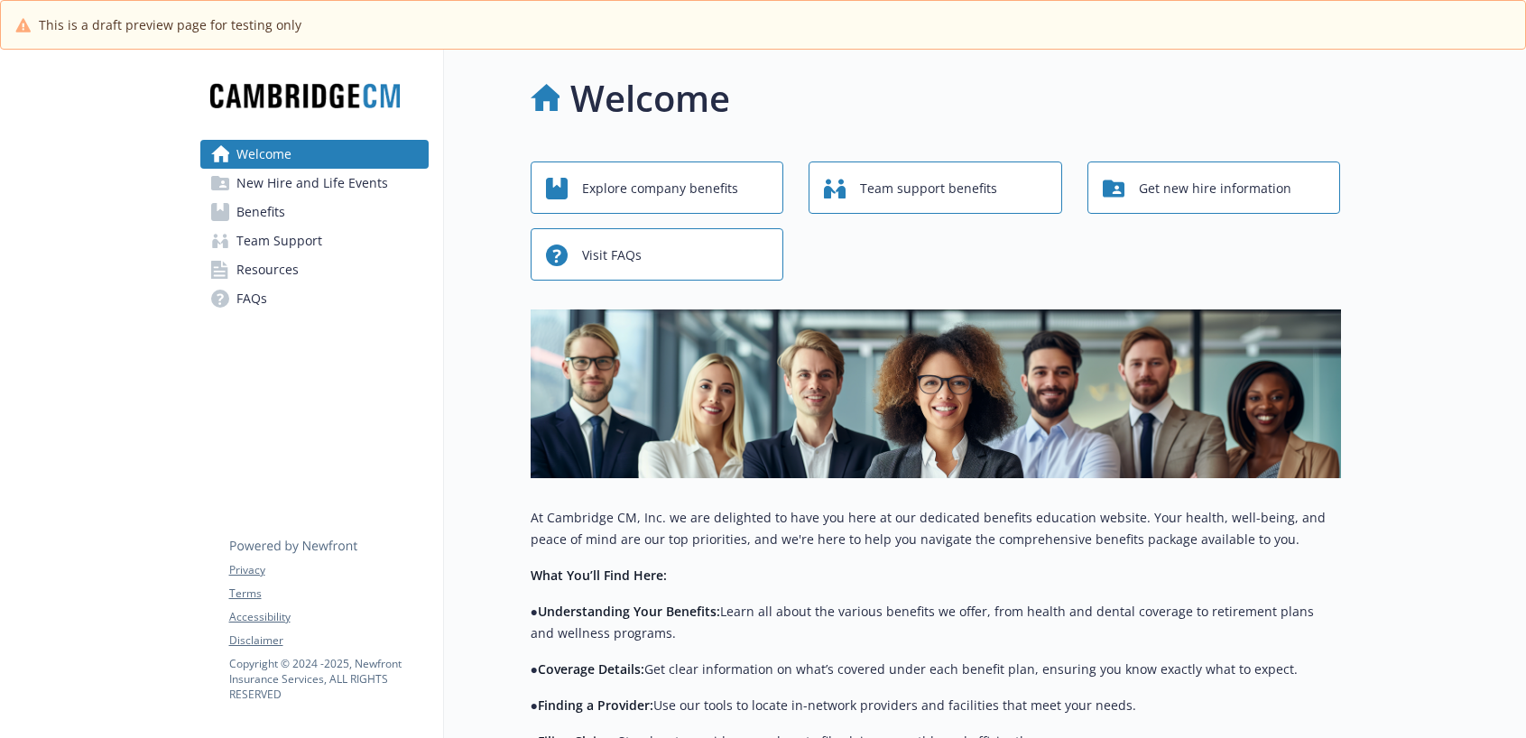
click at [248, 271] on span "Resources" at bounding box center [267, 269] width 62 height 29
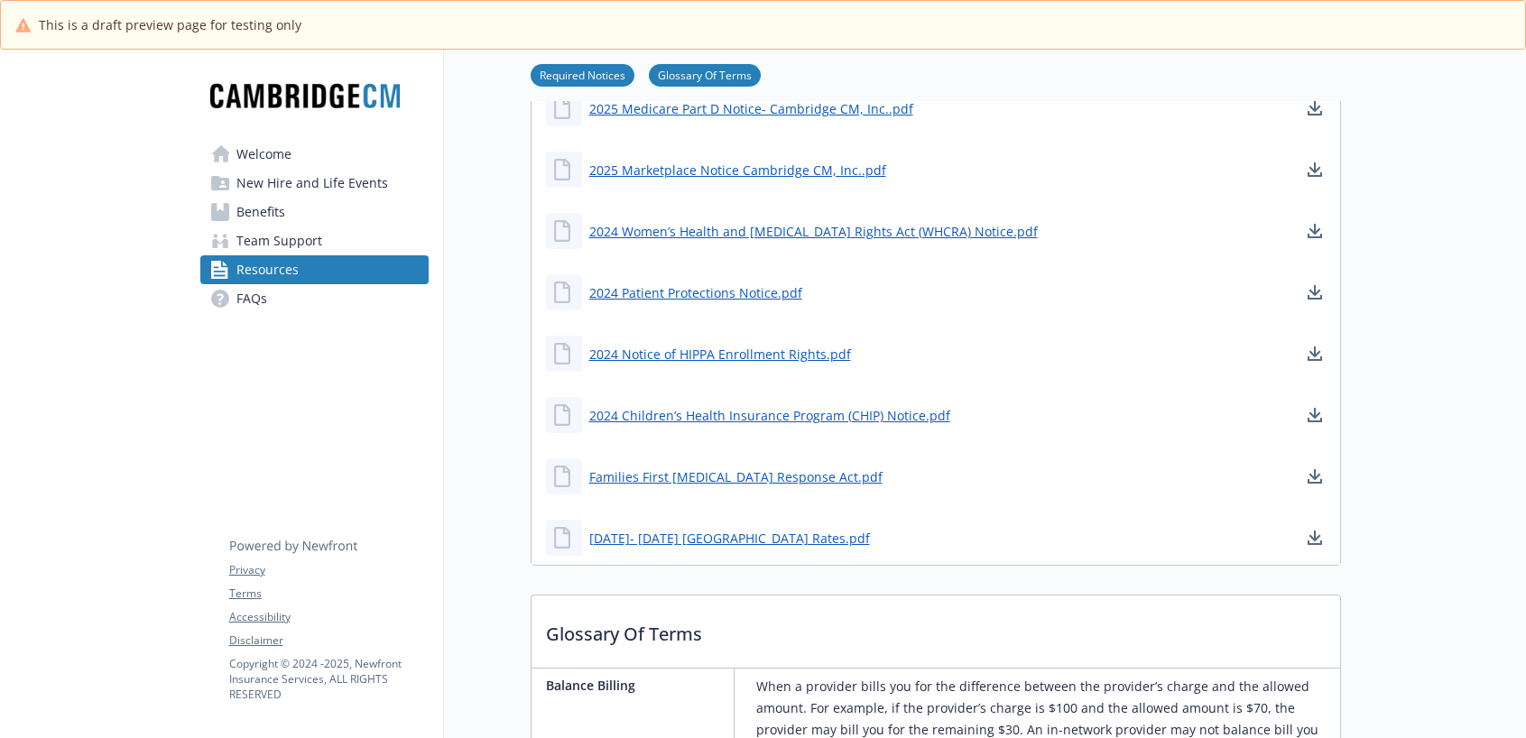
scroll to position [541, 0]
click at [685, 538] on link "[DATE]- [DATE] [GEOGRAPHIC_DATA] Rates.pdf" at bounding box center [731, 536] width 284 height 23
click at [680, 535] on link "[DATE]- [DATE] [GEOGRAPHIC_DATA] Rates.pdf" at bounding box center [731, 536] width 284 height 23
click at [872, 527] on div "[DATE]- [DATE] [GEOGRAPHIC_DATA] Rates.pdf" at bounding box center [935, 536] width 808 height 54
click at [591, 540] on link "[DATE]- [DATE] [GEOGRAPHIC_DATA] Rates.pdf" at bounding box center [731, 536] width 284 height 23
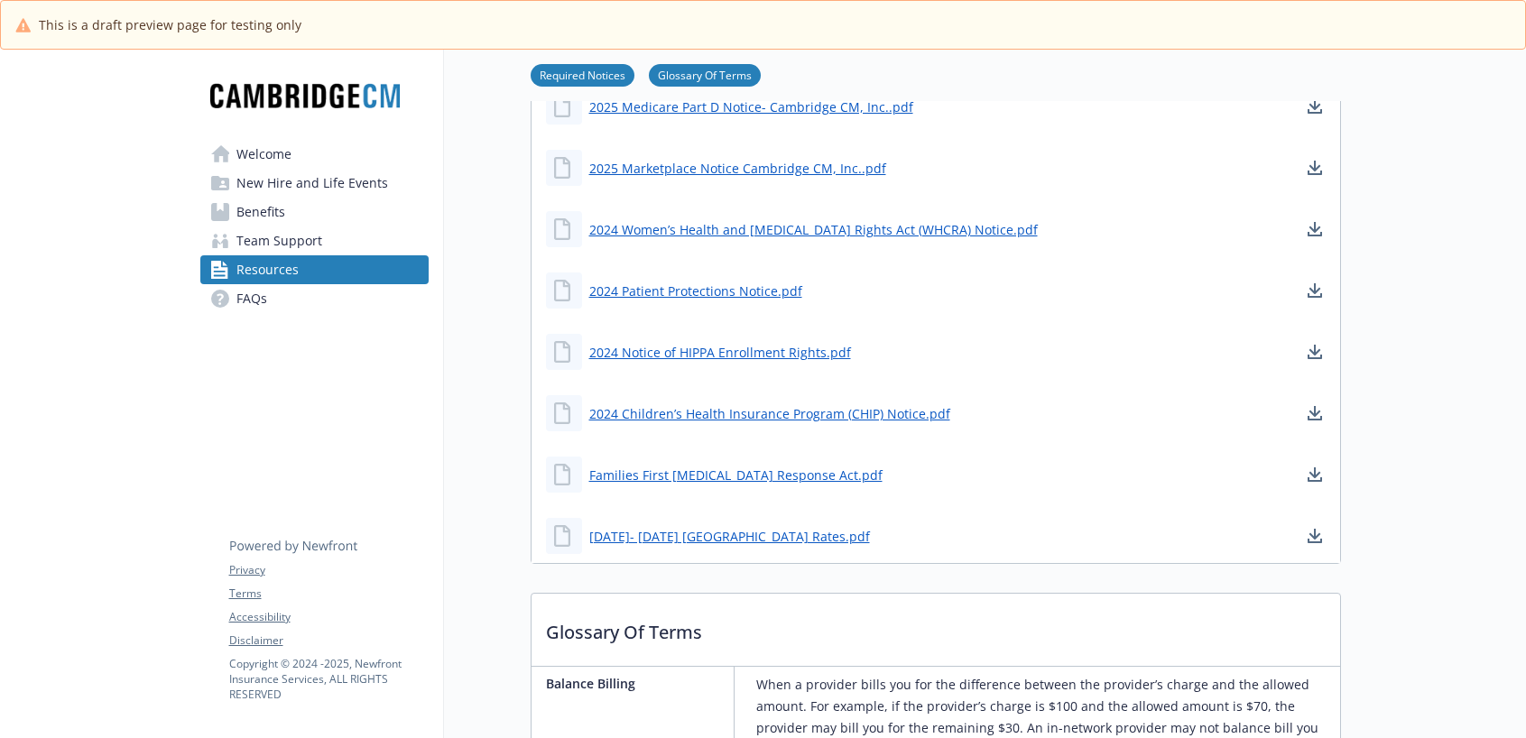
drag, startPoint x: 606, startPoint y: 540, endPoint x: 1153, endPoint y: 267, distance: 610.9
click at [1153, 267] on div "2024 Patient Protections Notice.pdf" at bounding box center [935, 290] width 808 height 54
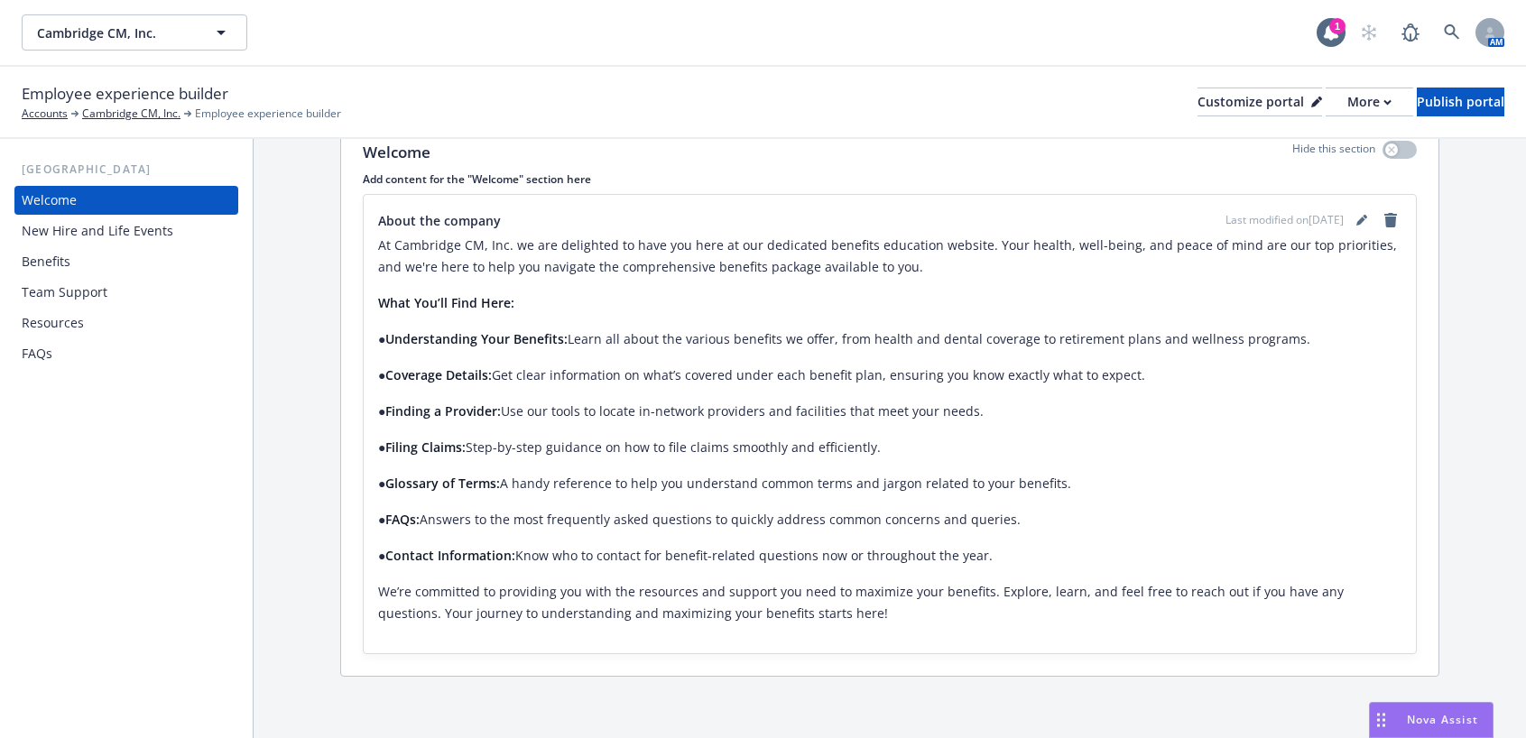
scroll to position [289, 0]
click at [50, 352] on div "FAQs" at bounding box center [37, 353] width 31 height 29
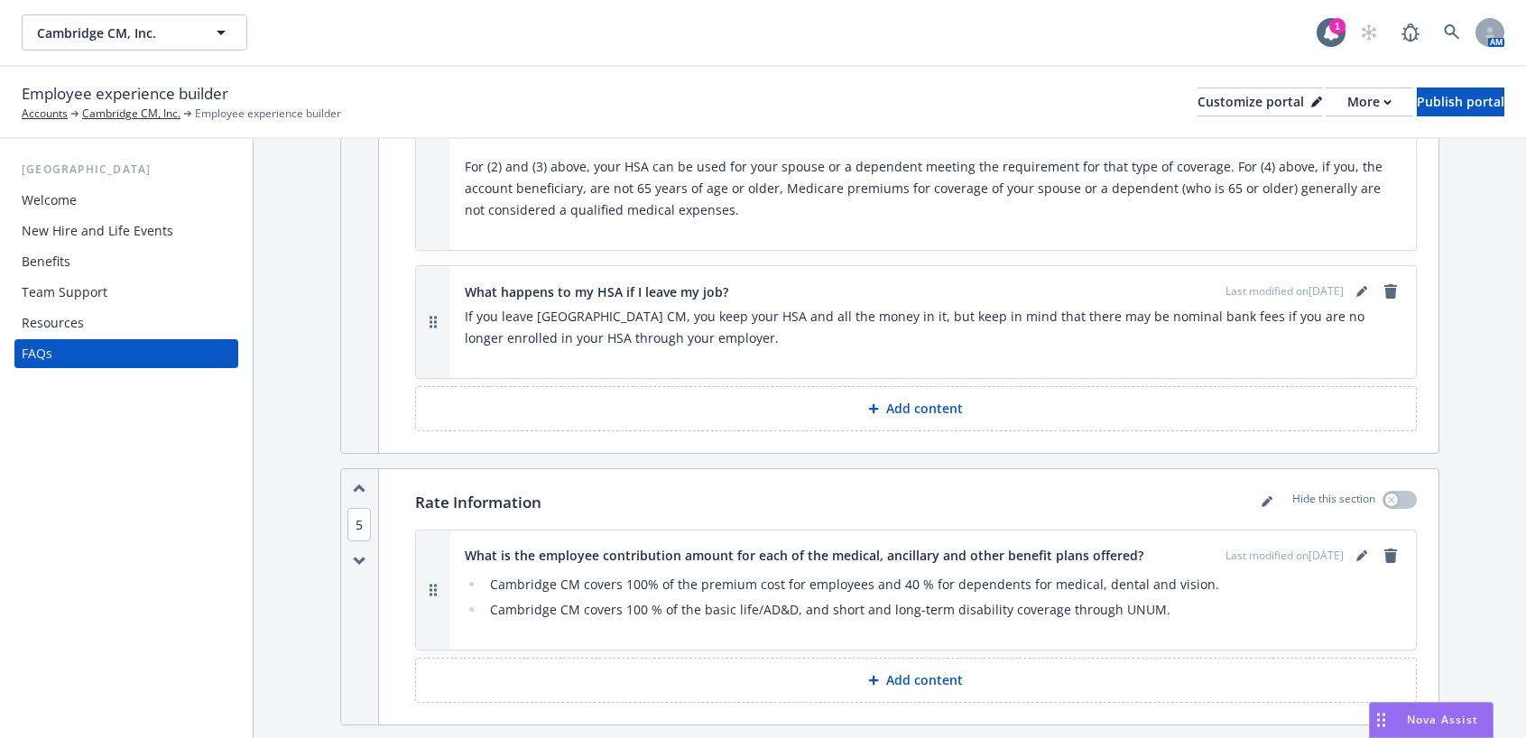
scroll to position [3609, 0]
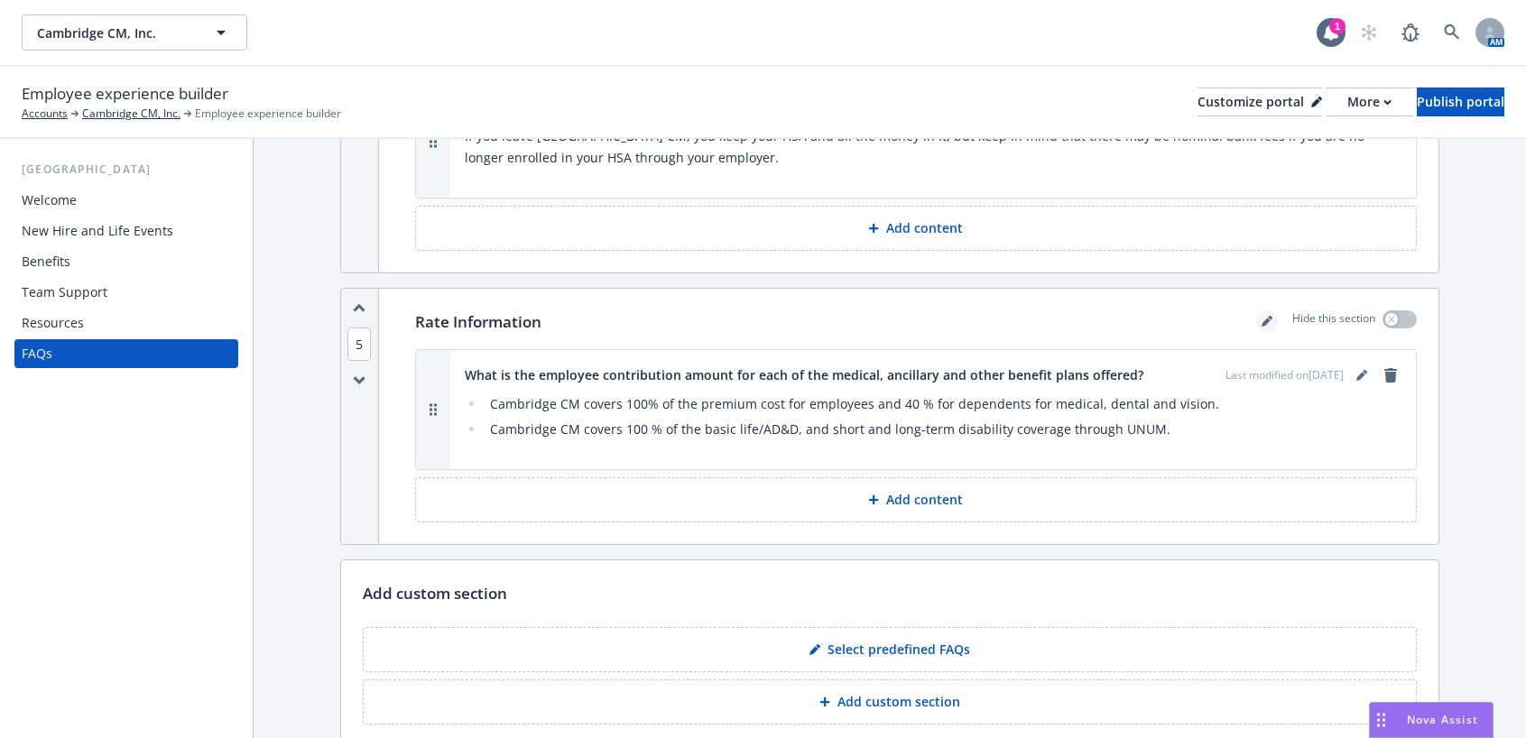
click at [1261, 316] on icon "editPencil" at bounding box center [1266, 321] width 11 height 11
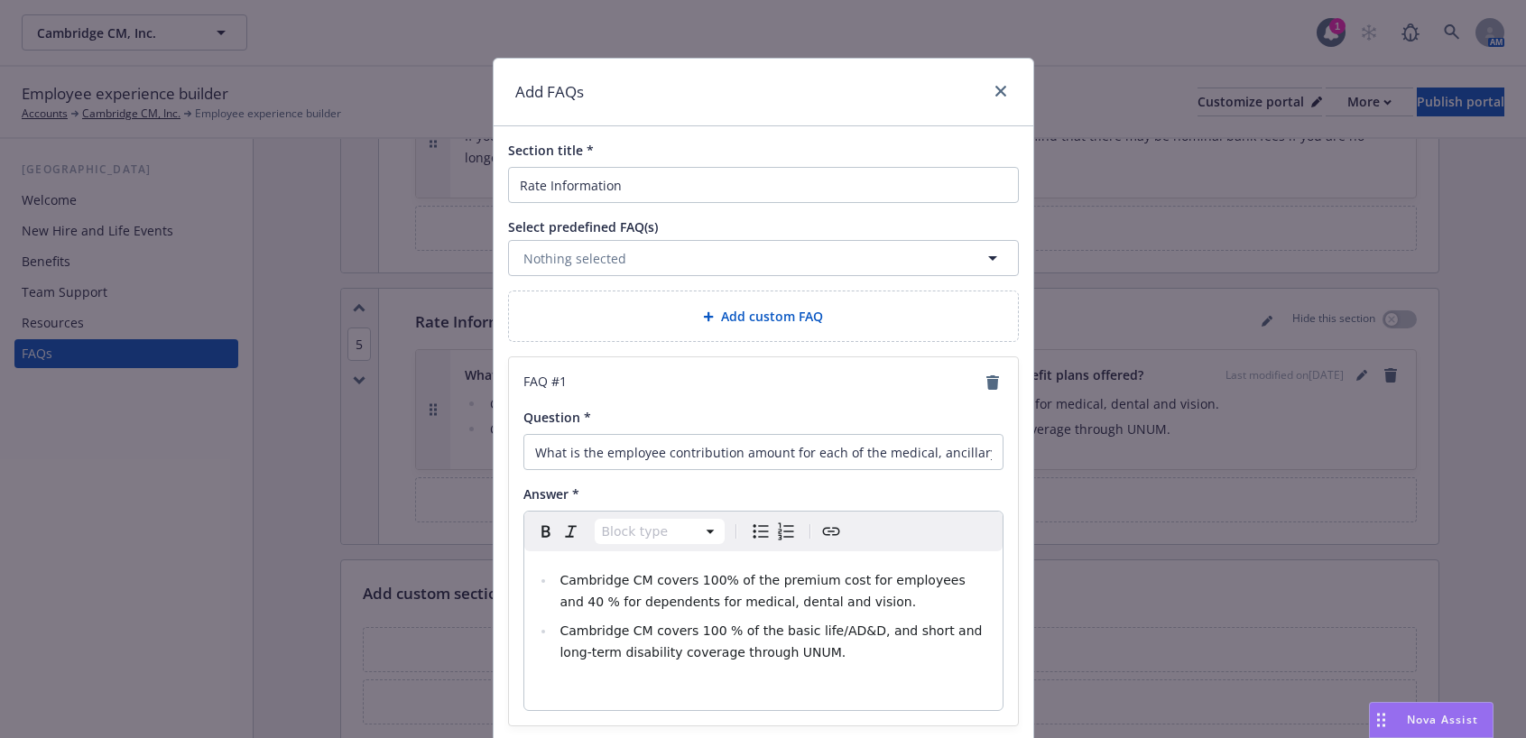
select select "paragraph"
click at [577, 681] on p "editable markdown" at bounding box center [763, 689] width 457 height 22
click at [820, 532] on icon "Create link" at bounding box center [831, 532] width 22 height 22
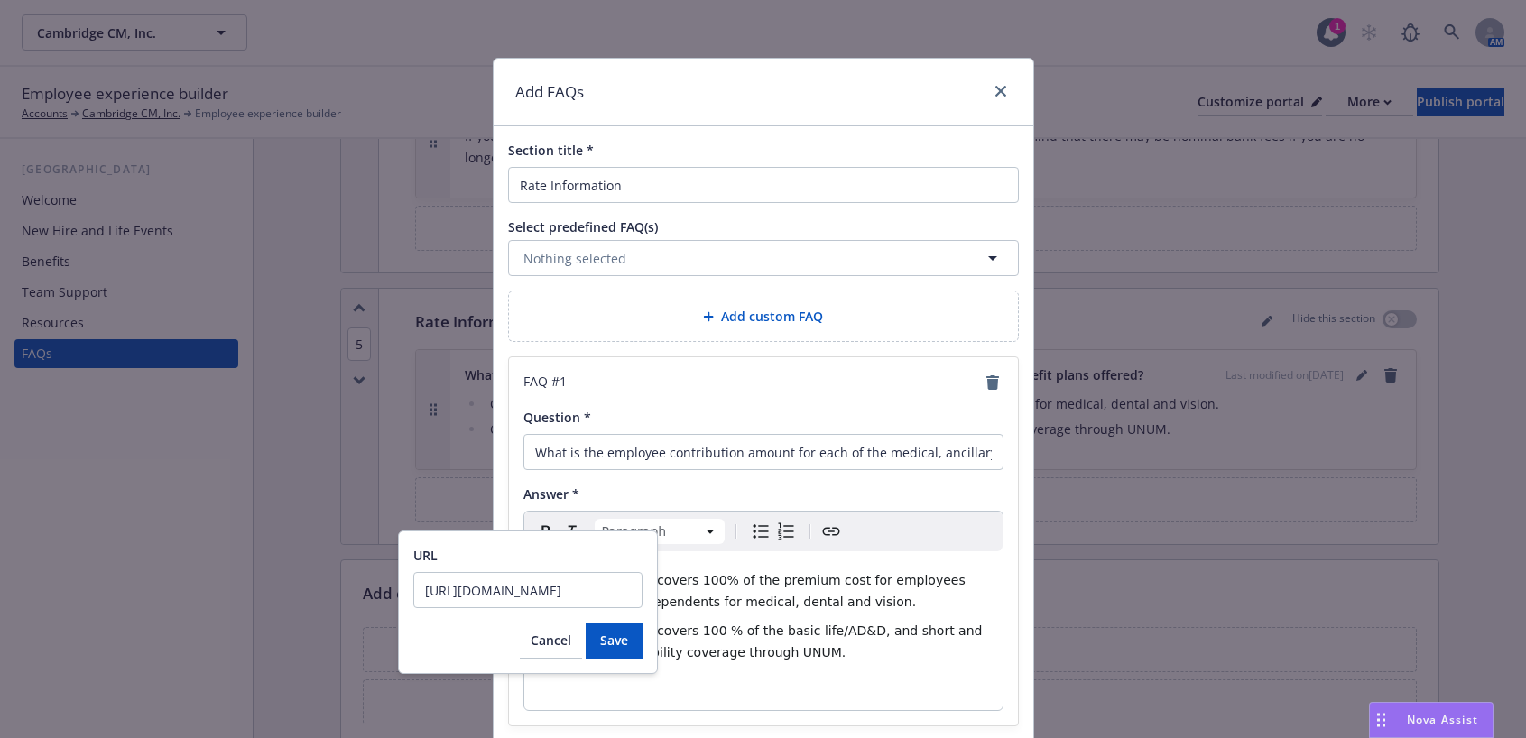
scroll to position [0, 320]
type input "https://dash.newfront.com/accounts/cc808887-7671-4ba4-8381-7479ebc32470/resourc…"
click at [997, 88] on icon "close" at bounding box center [1000, 91] width 11 height 11
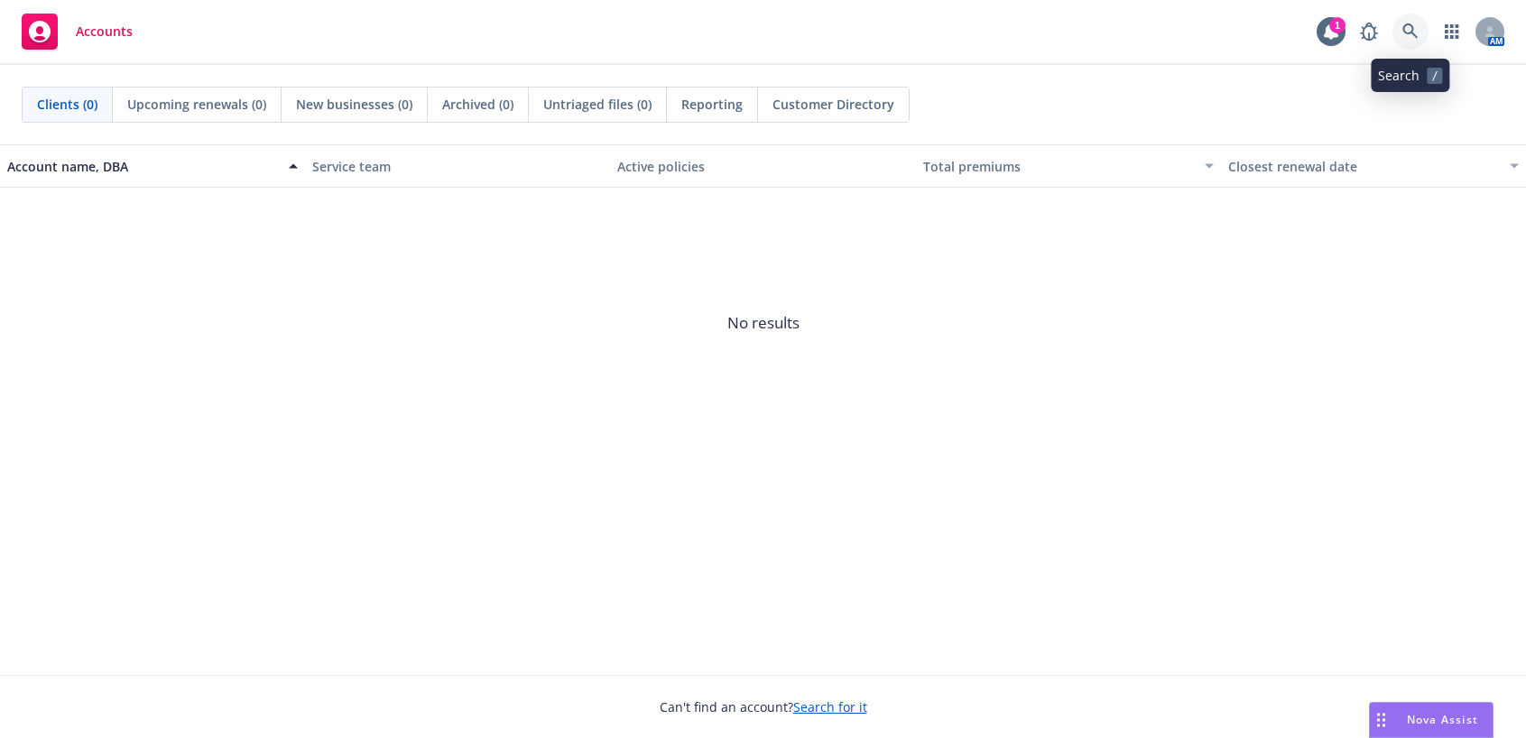
click at [1403, 29] on icon at bounding box center [1409, 30] width 15 height 15
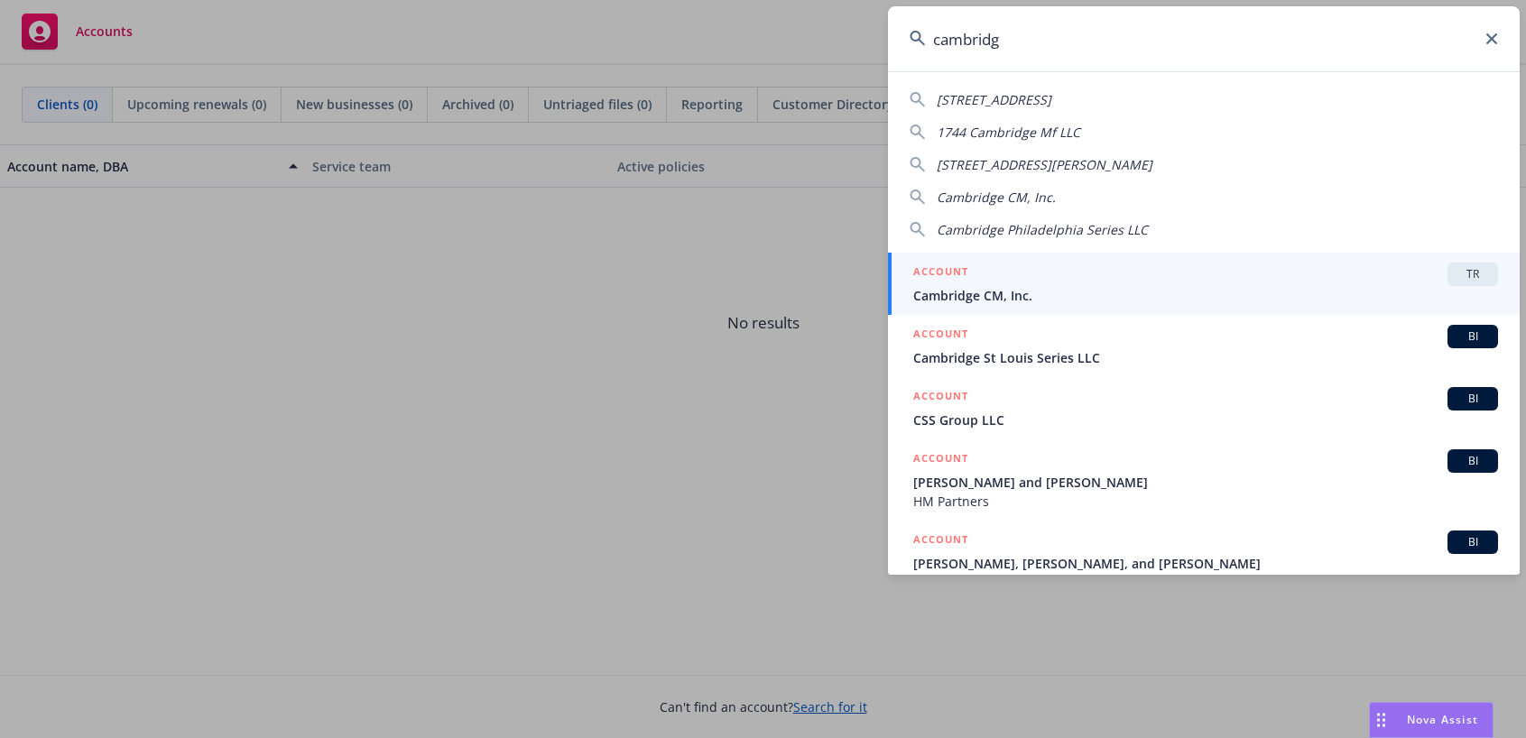
type input "cambridg"
click at [1048, 290] on span "Cambridge CM, Inc." at bounding box center [1205, 295] width 585 height 19
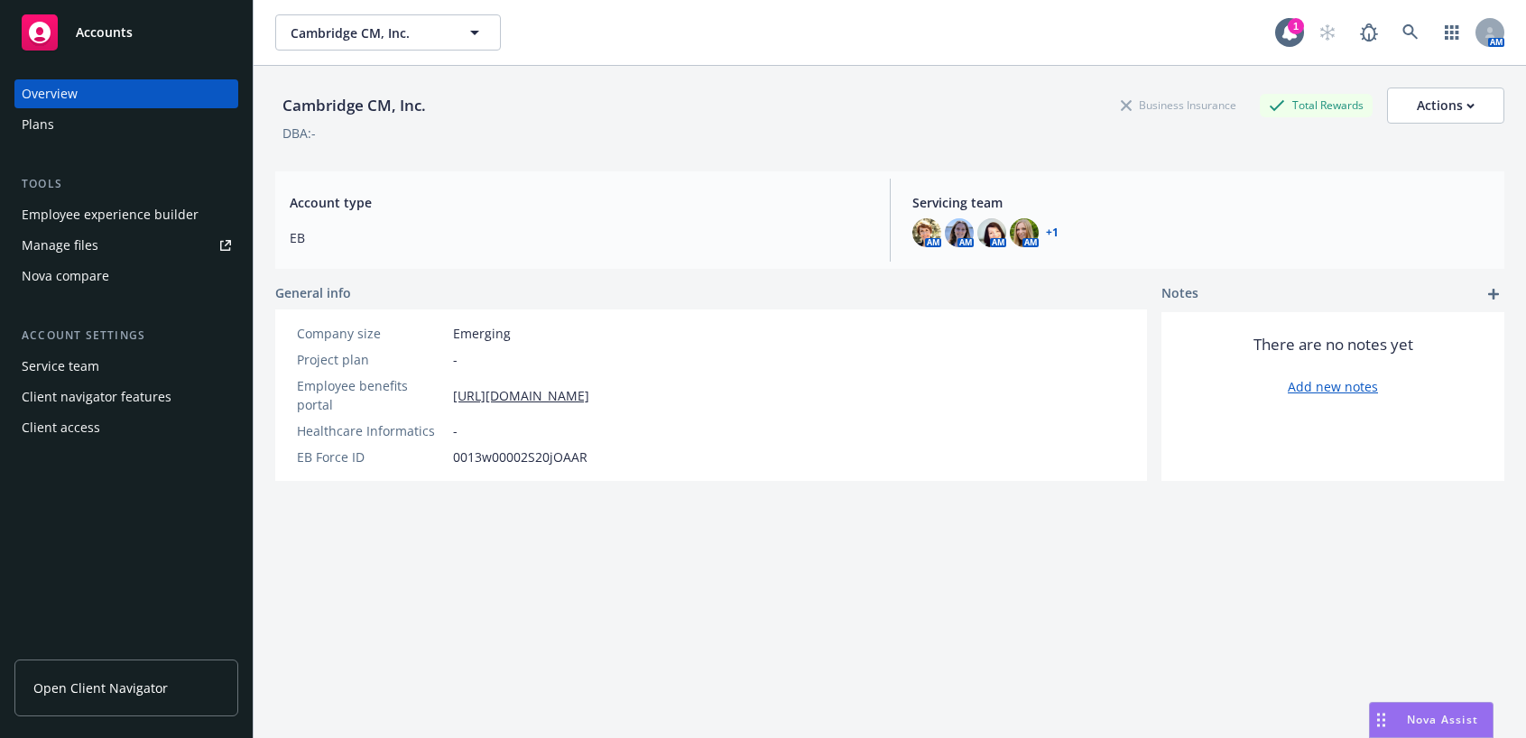
click at [137, 213] on div "Employee experience builder" at bounding box center [110, 214] width 177 height 29
click at [157, 214] on div "Employee experience builder" at bounding box center [110, 214] width 177 height 29
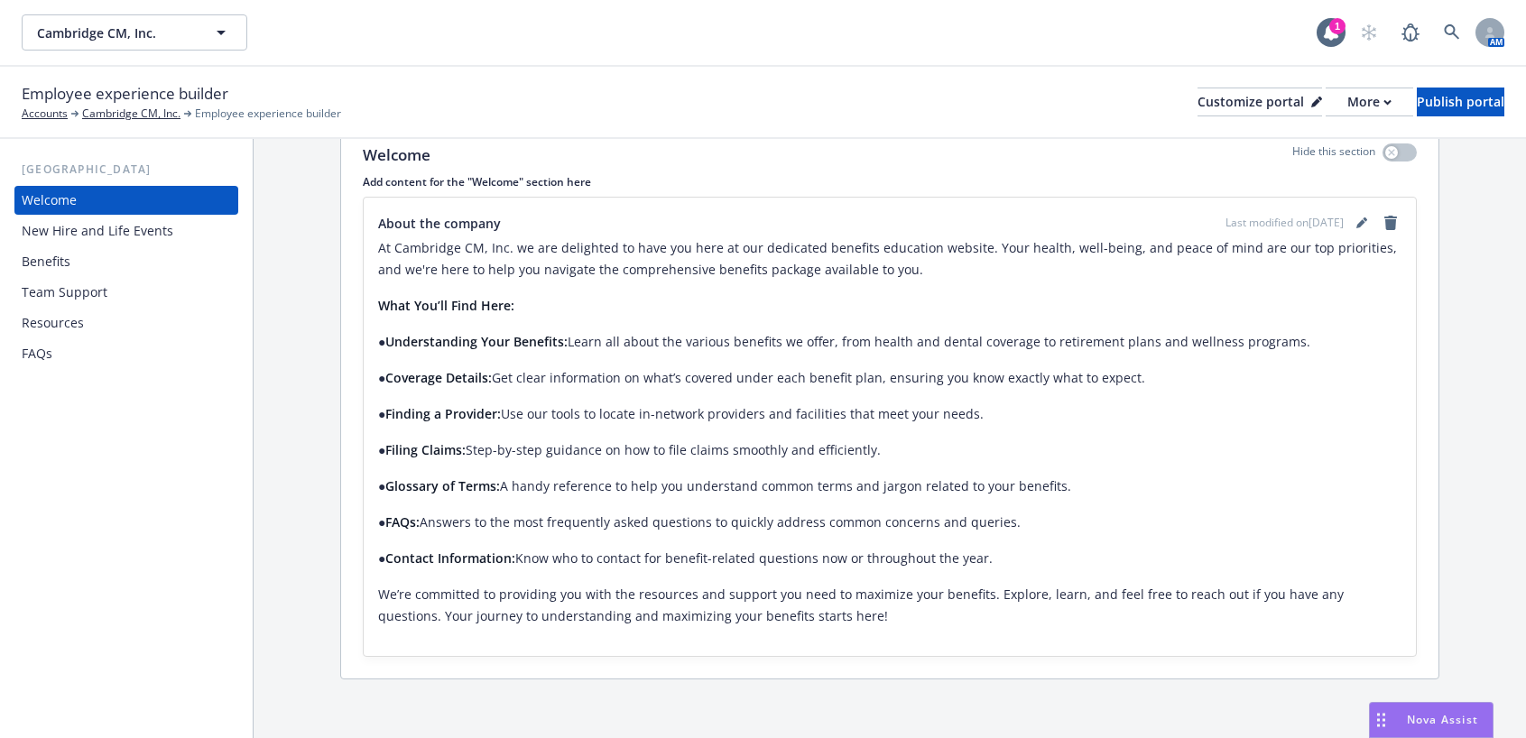
scroll to position [289, 0]
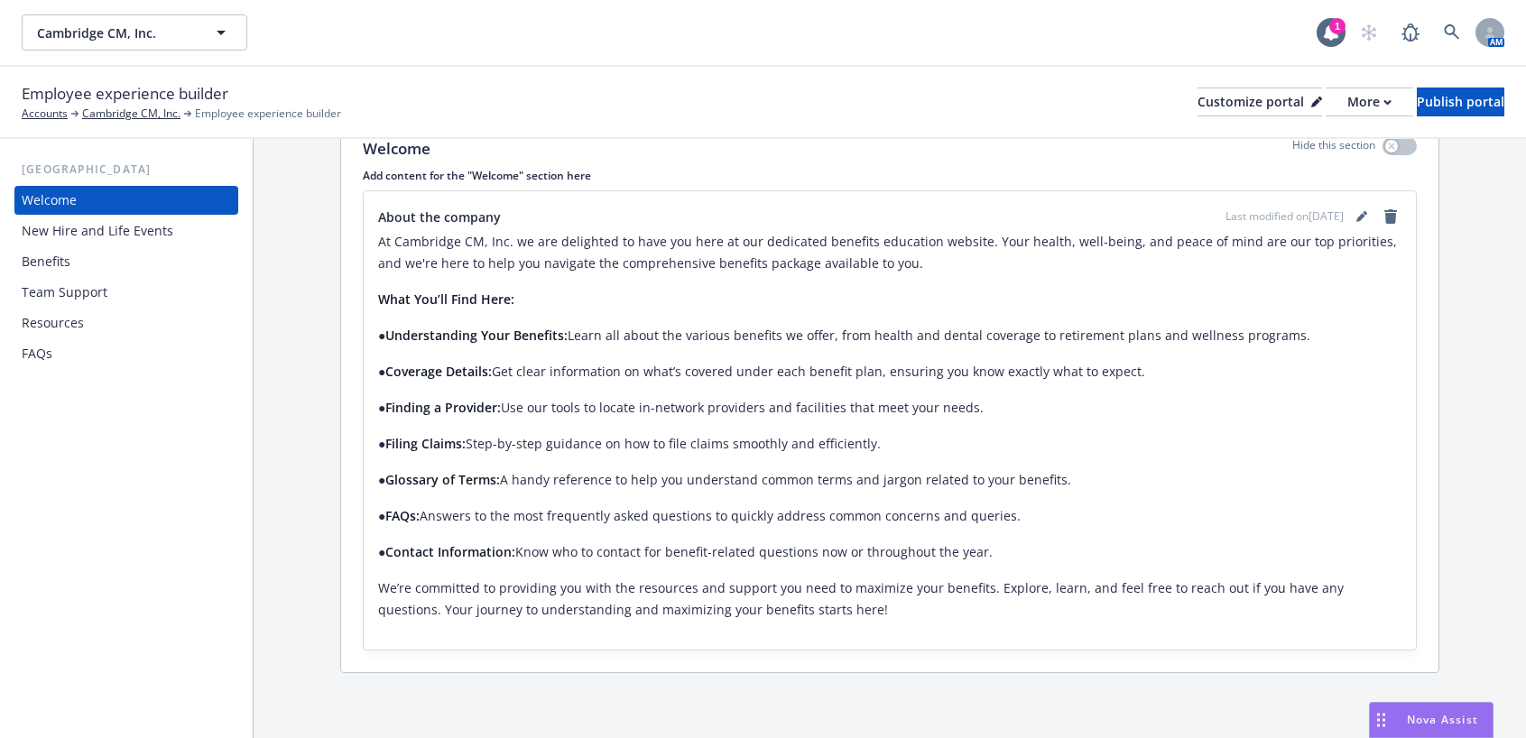
click at [85, 328] on div "Resources" at bounding box center [126, 323] width 209 height 29
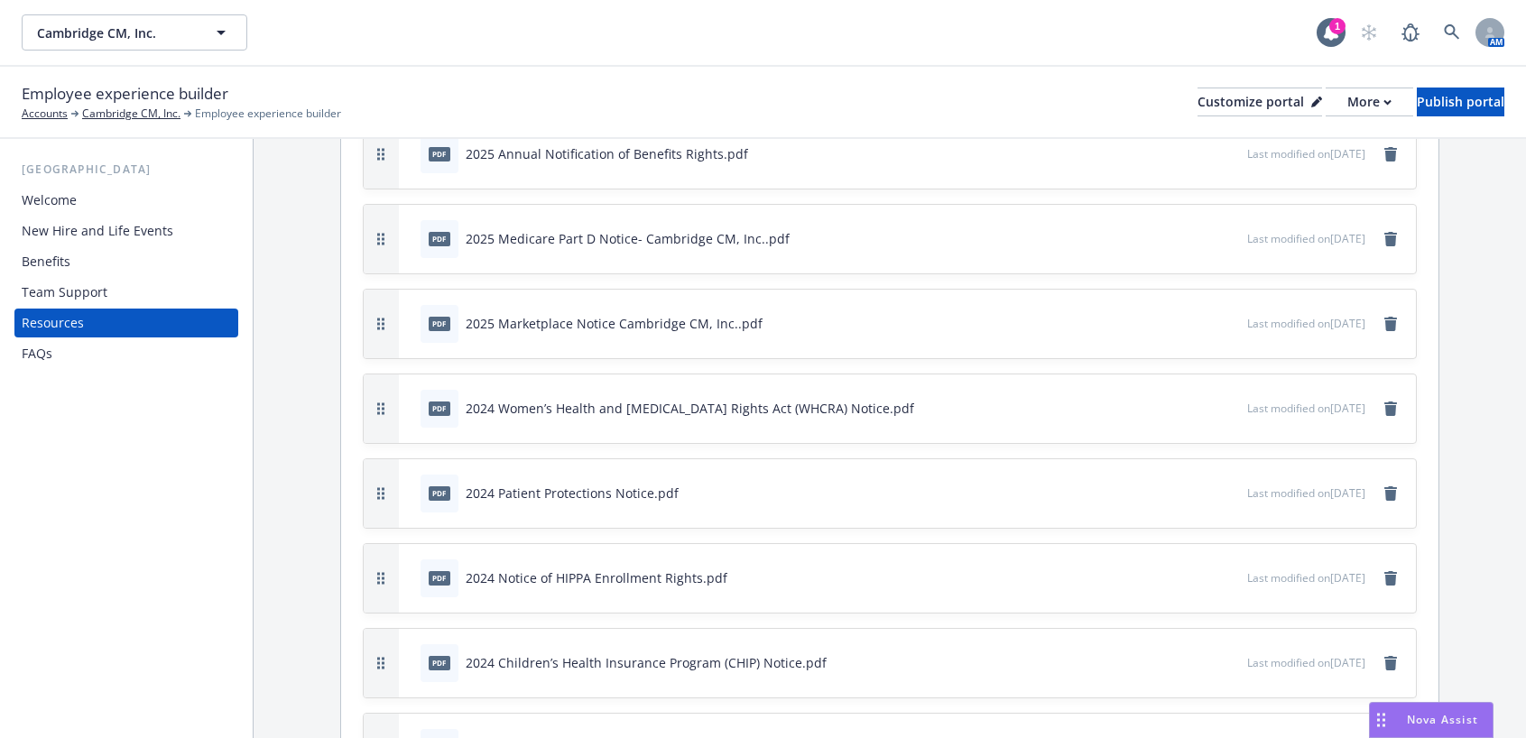
scroll to position [993, 0]
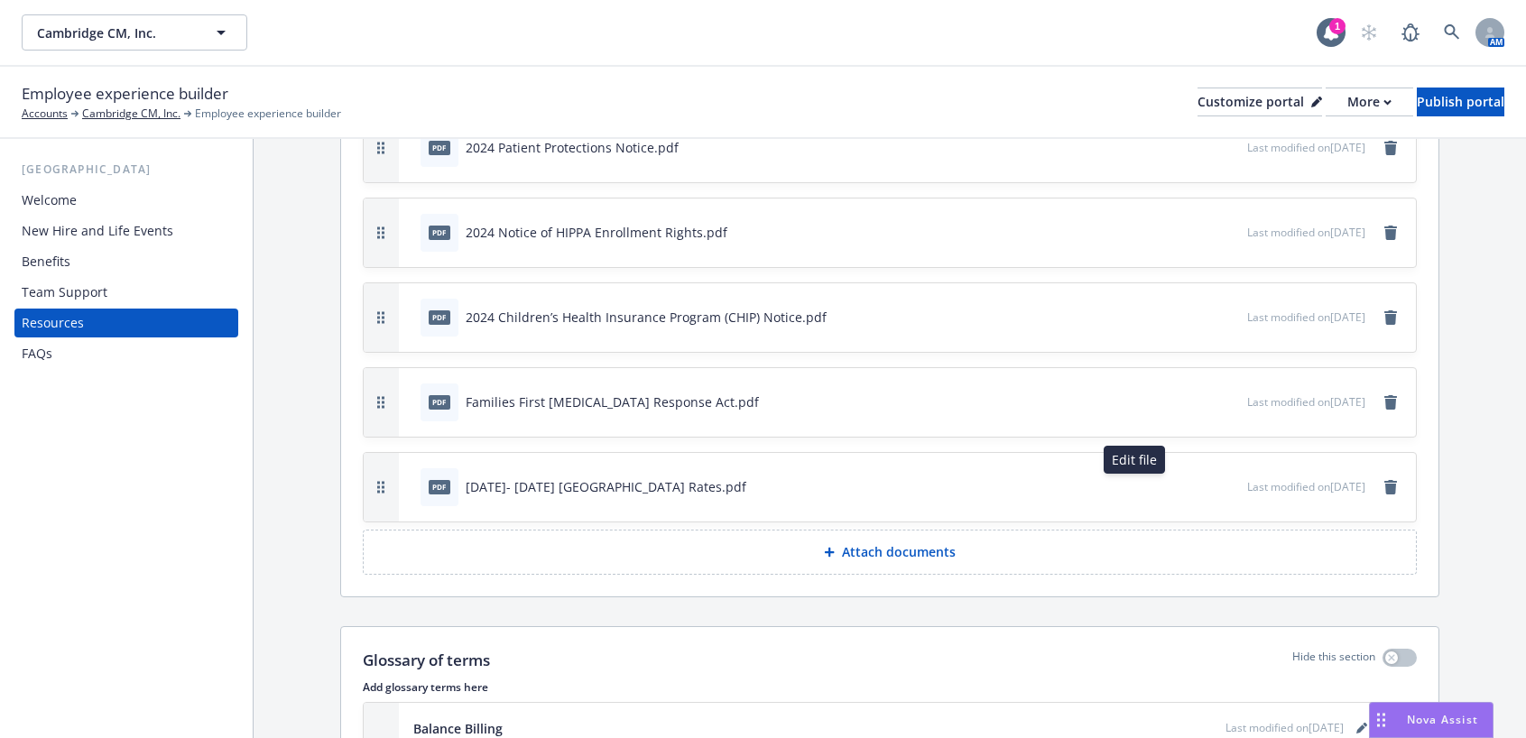
click at [1168, 483] on icon "button" at bounding box center [1173, 486] width 11 height 11
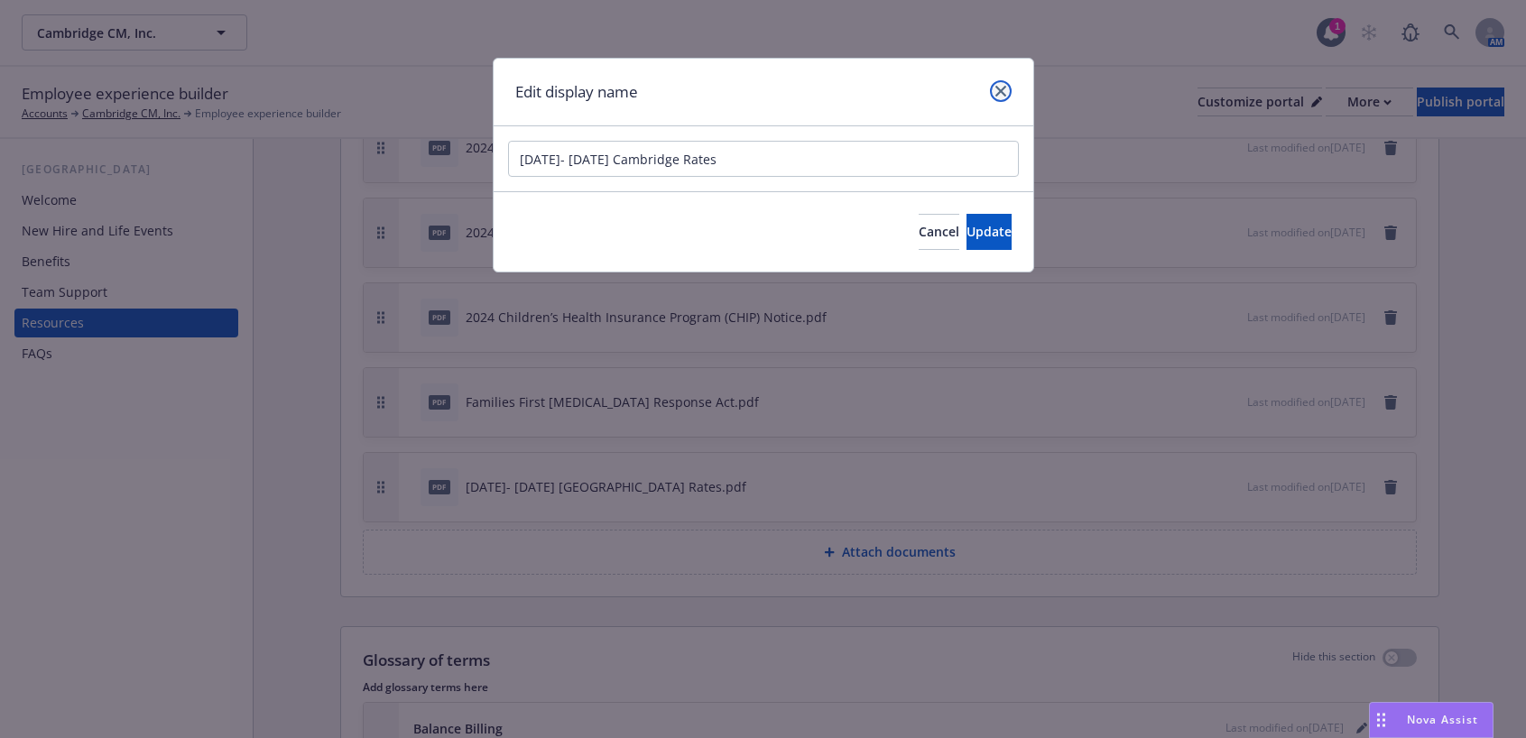
click at [998, 87] on icon "close" at bounding box center [1000, 91] width 11 height 11
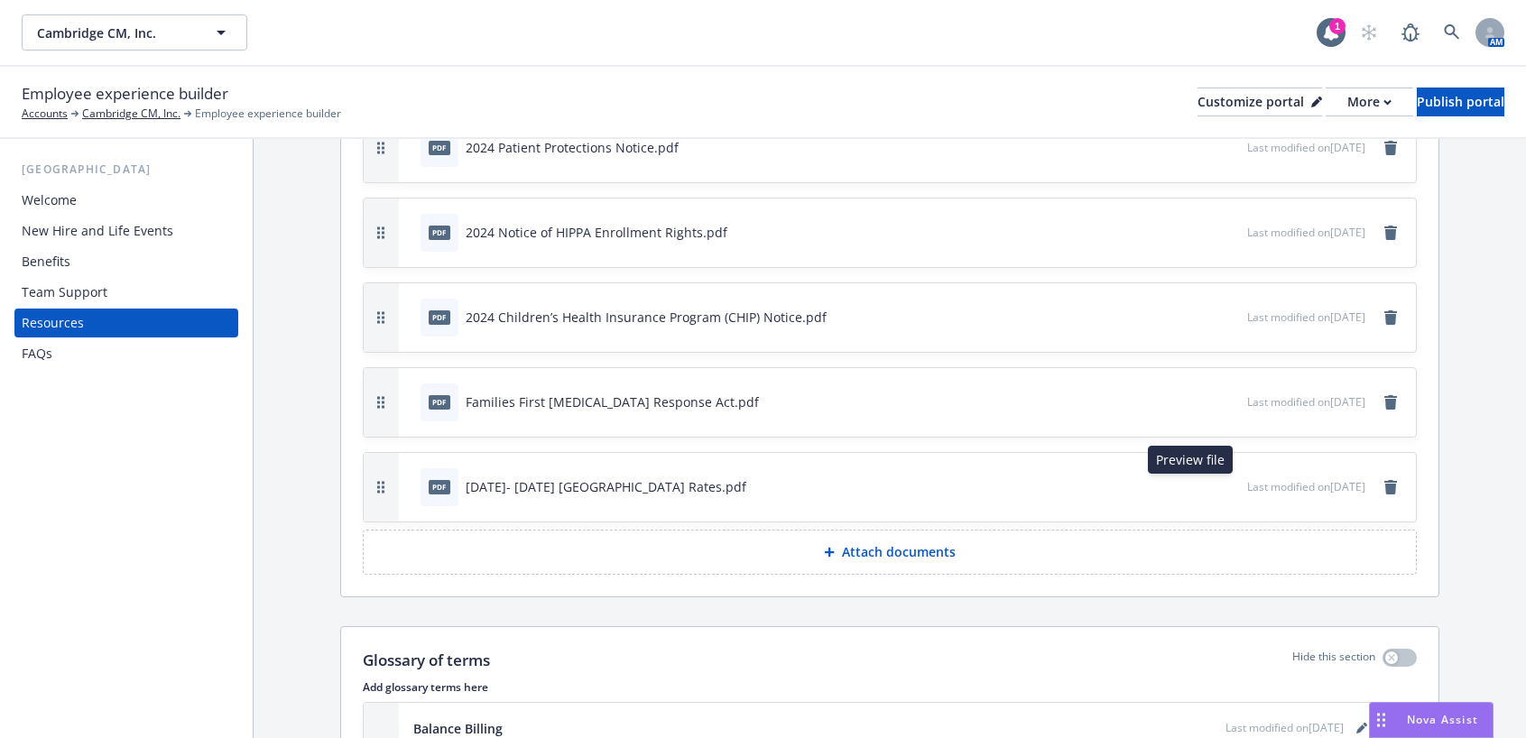
click at [1222, 489] on icon "preview file" at bounding box center [1230, 485] width 16 height 13
click at [524, 490] on div "2025- 2026 Cambridge Rates.pdf" at bounding box center [606, 486] width 281 height 19
click at [382, 491] on icon "button" at bounding box center [380, 487] width 7 height 13
click at [523, 484] on div "2025- 2026 Cambridge Rates.pdf" at bounding box center [606, 486] width 281 height 19
click at [1168, 489] on icon "button" at bounding box center [1172, 487] width 9 height 9
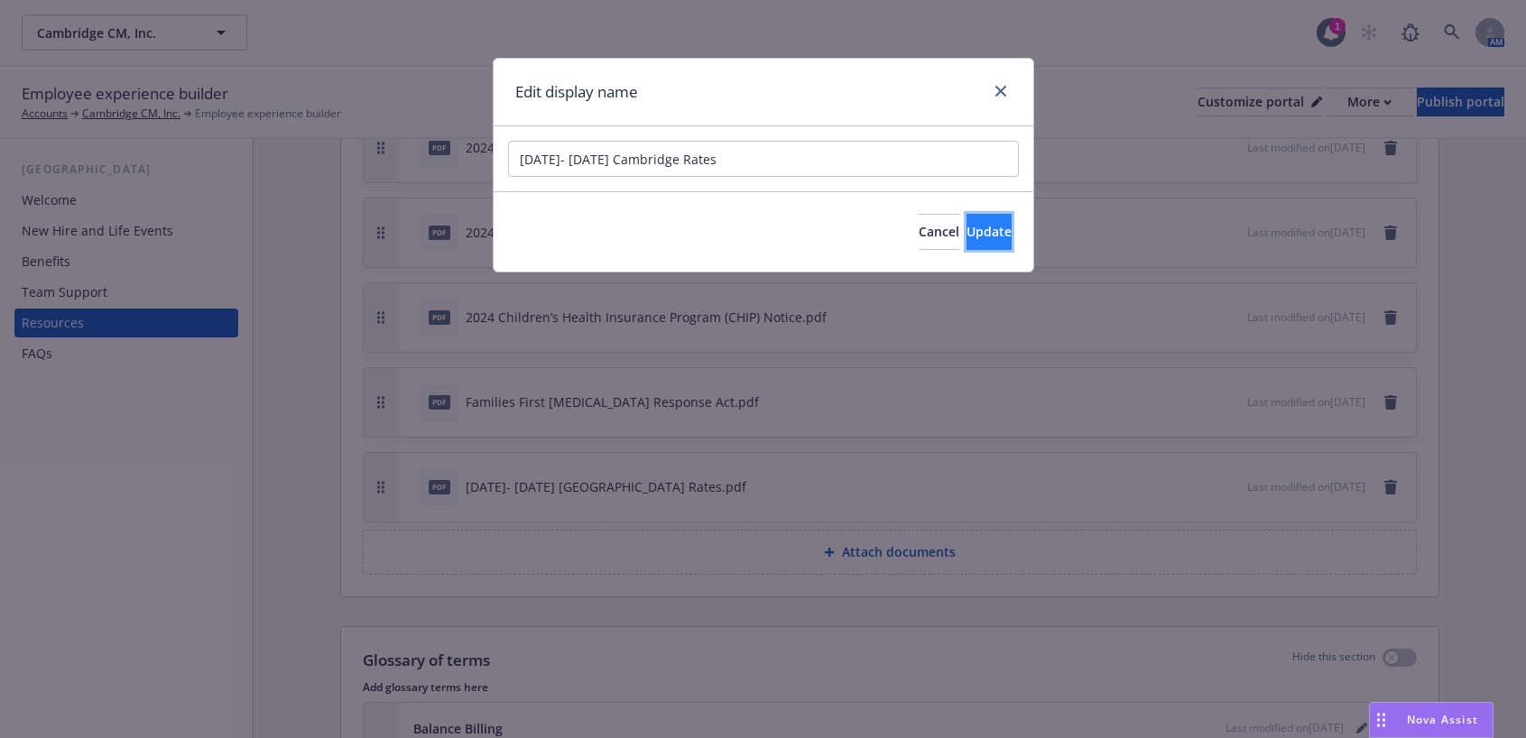
click at [966, 235] on span "Update" at bounding box center [988, 231] width 45 height 17
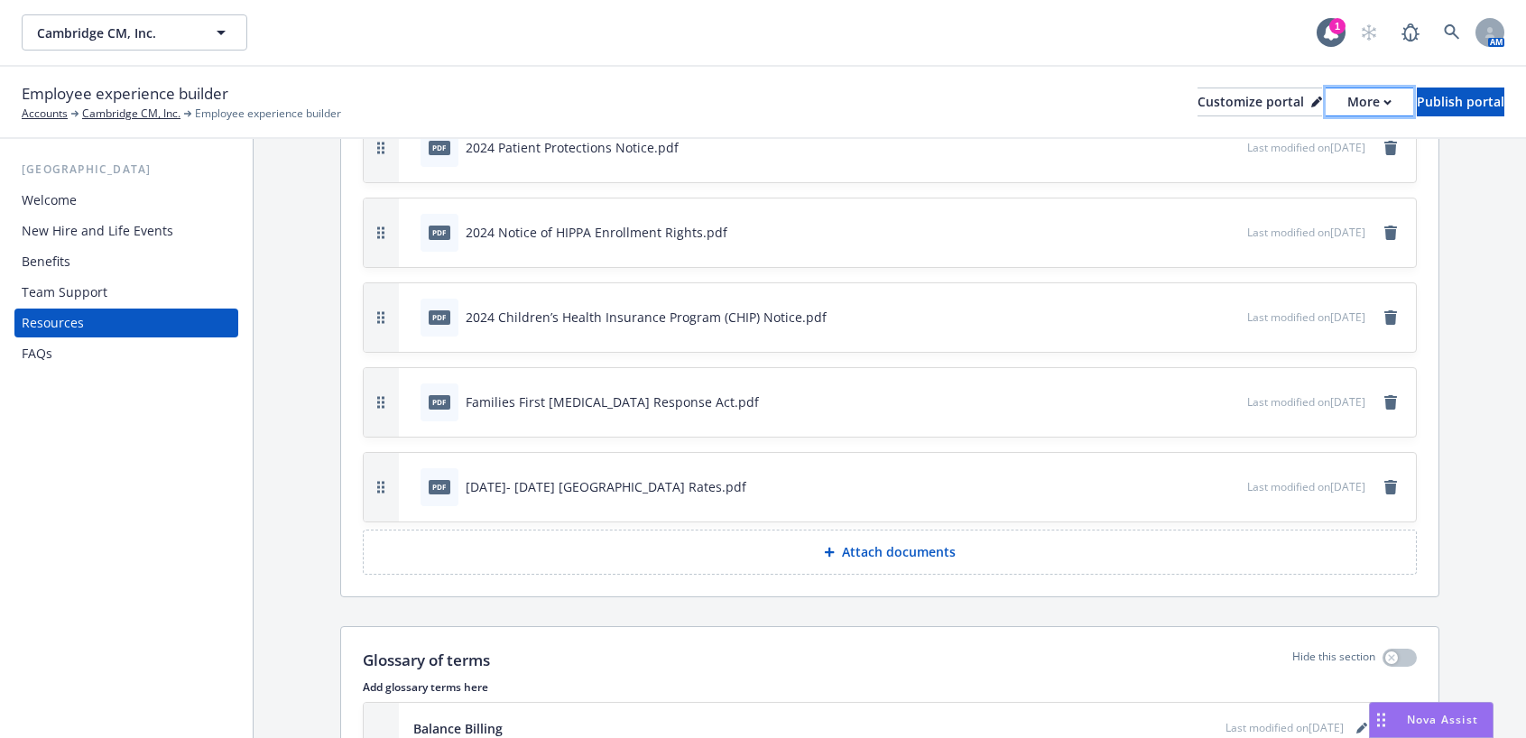
click at [1347, 99] on div "More" at bounding box center [1369, 101] width 44 height 27
click at [1247, 144] on link "Copy preview link" at bounding box center [1273, 143] width 164 height 36
click at [1222, 483] on icon "preview file" at bounding box center [1230, 485] width 16 height 13
click at [559, 479] on div "2025- 2026 Cambridge Rates.pdf" at bounding box center [606, 486] width 281 height 19
click at [1222, 485] on icon "preview file" at bounding box center [1230, 485] width 16 height 13
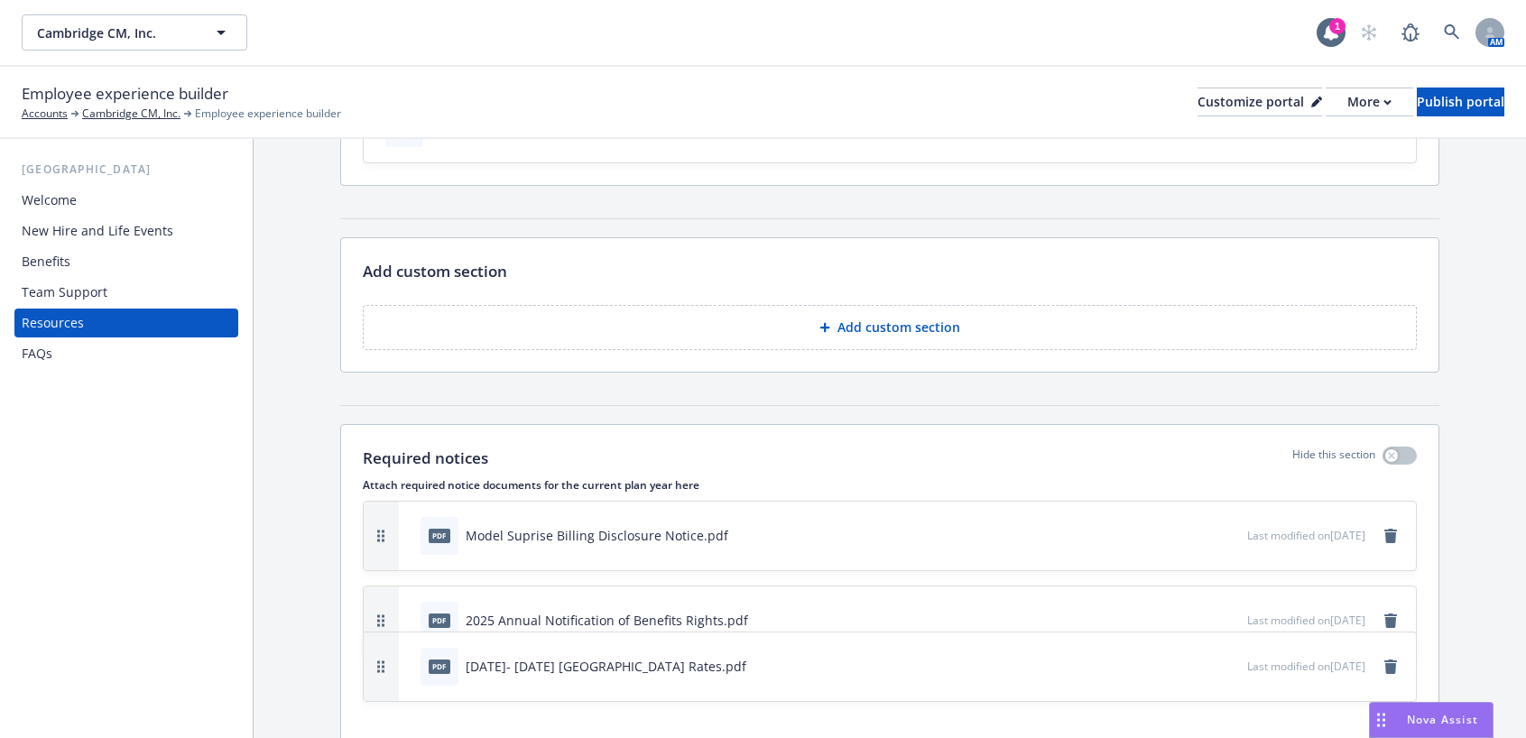
scroll to position [236, 0]
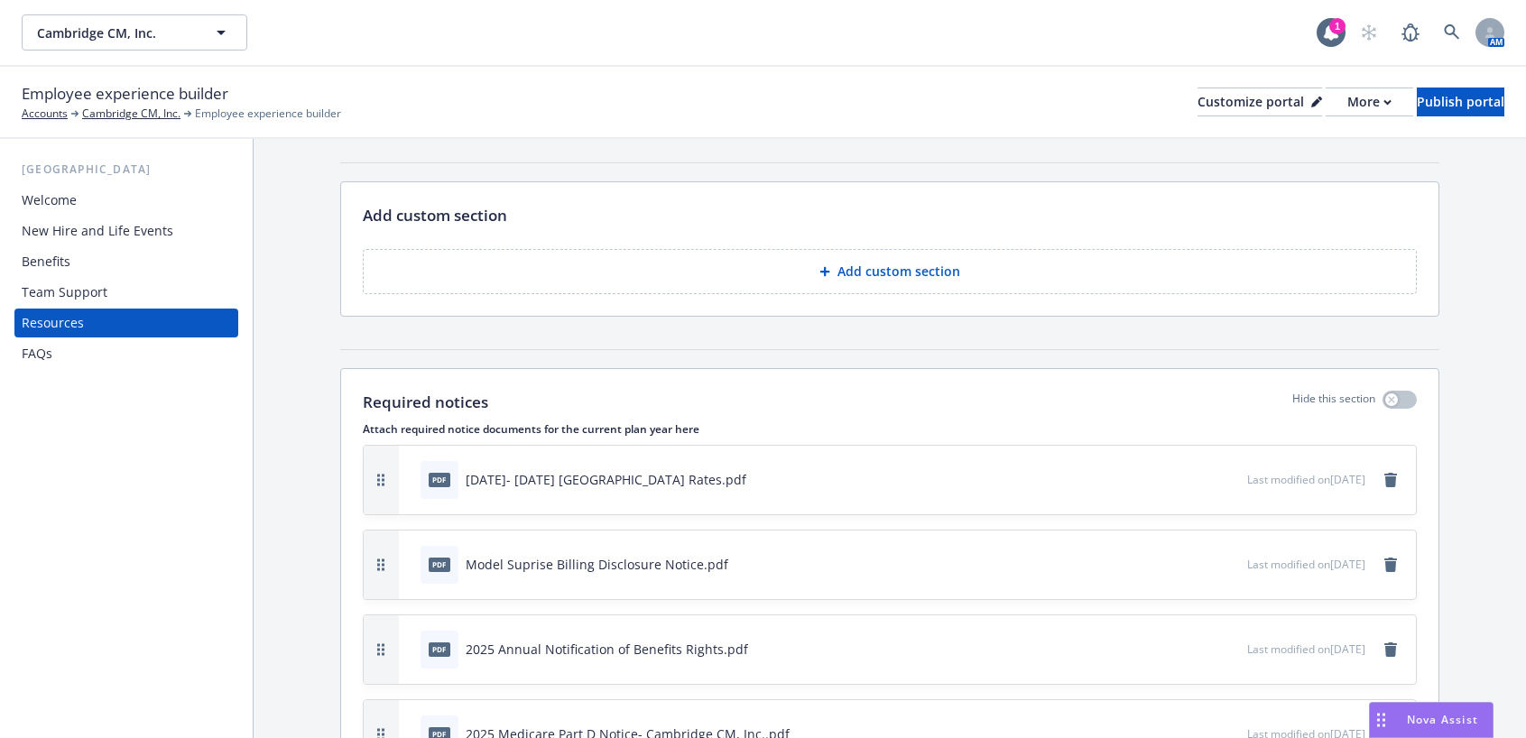
drag, startPoint x: 382, startPoint y: 490, endPoint x: 452, endPoint y: 448, distance: 82.2
click at [452, 448] on div "pdf 2025- 2026 Cambridge Rates.pdf Last modified on 08/28/2025" at bounding box center [890, 480] width 1052 height 69
click at [1427, 102] on div "Publish portal" at bounding box center [1461, 101] width 88 height 27
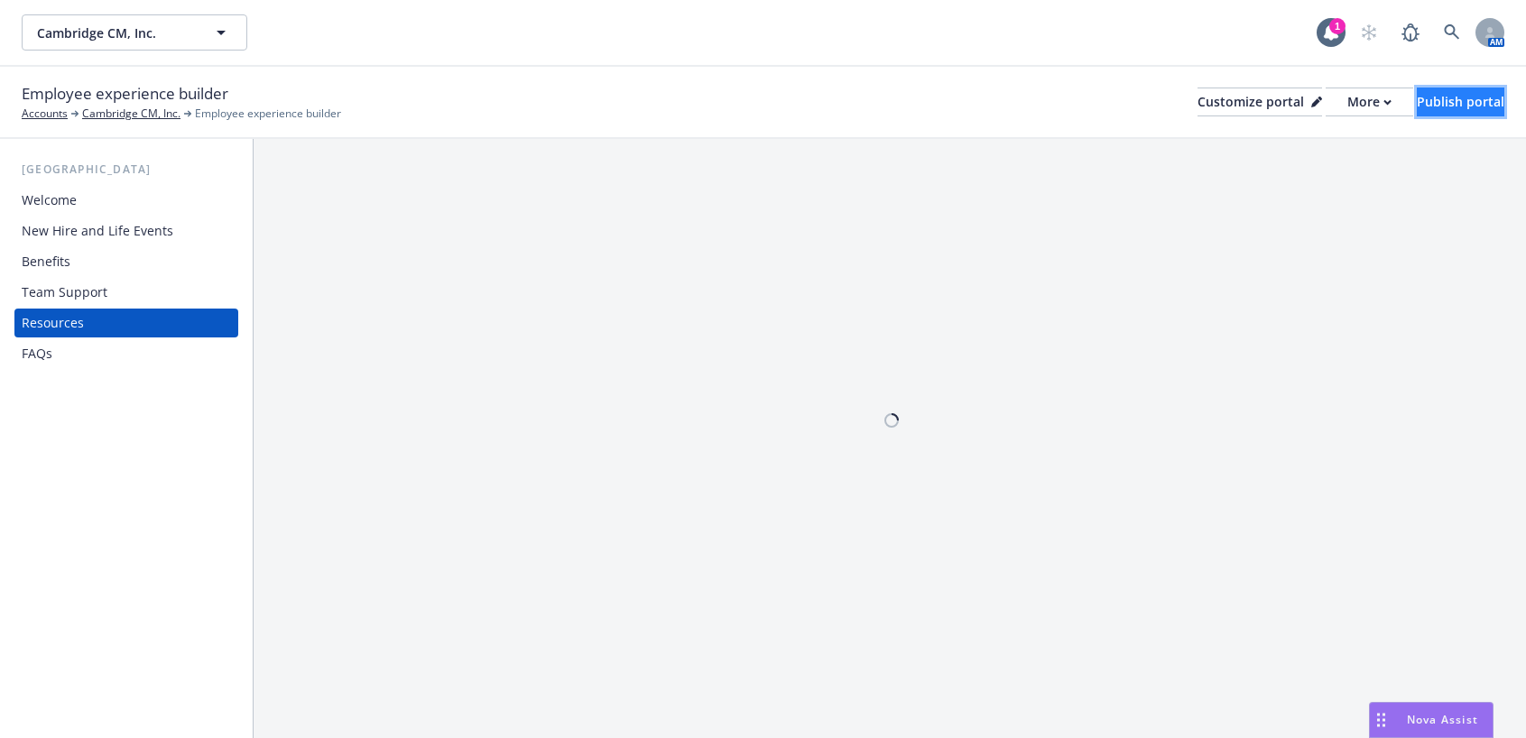
scroll to position [0, 0]
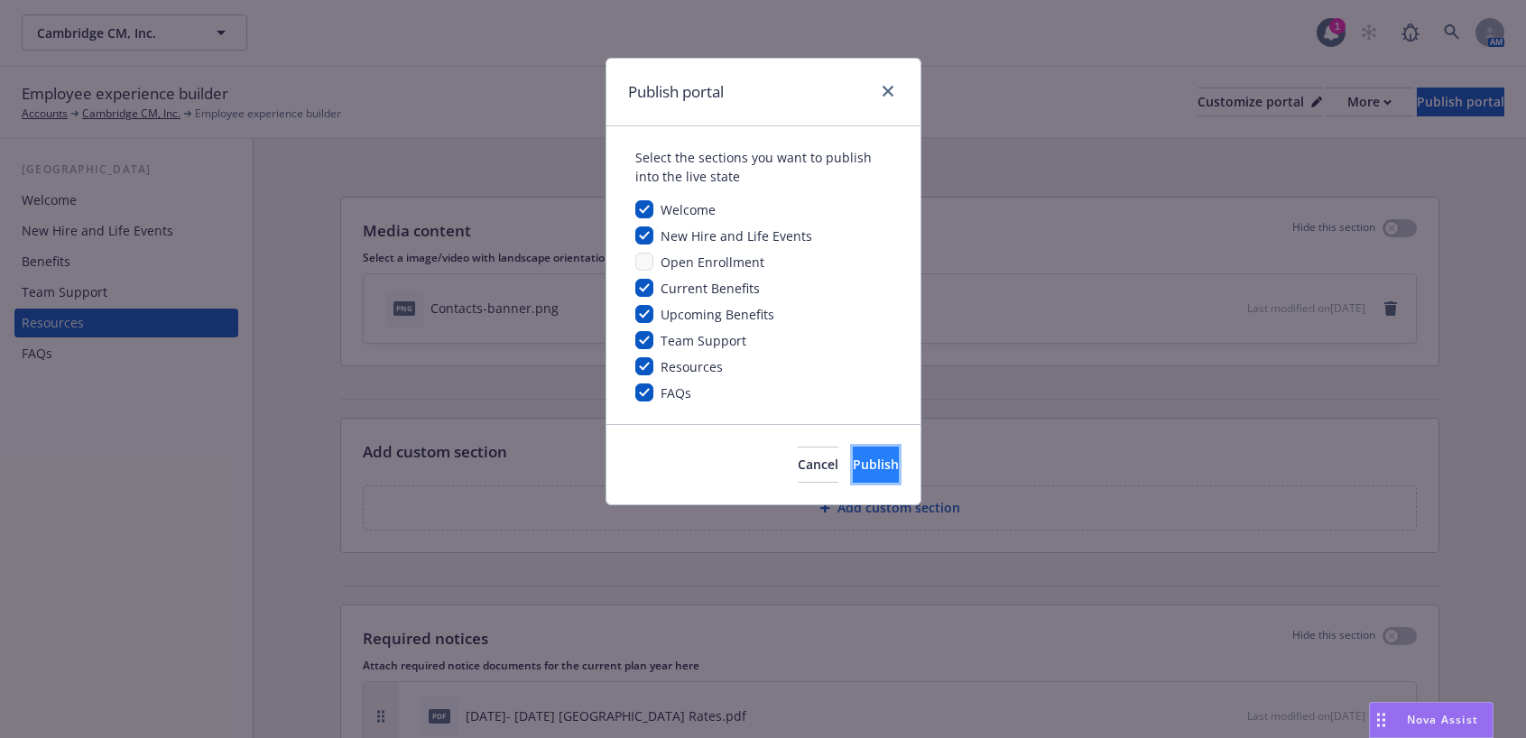
click at [853, 470] on span "Publish" at bounding box center [876, 464] width 46 height 17
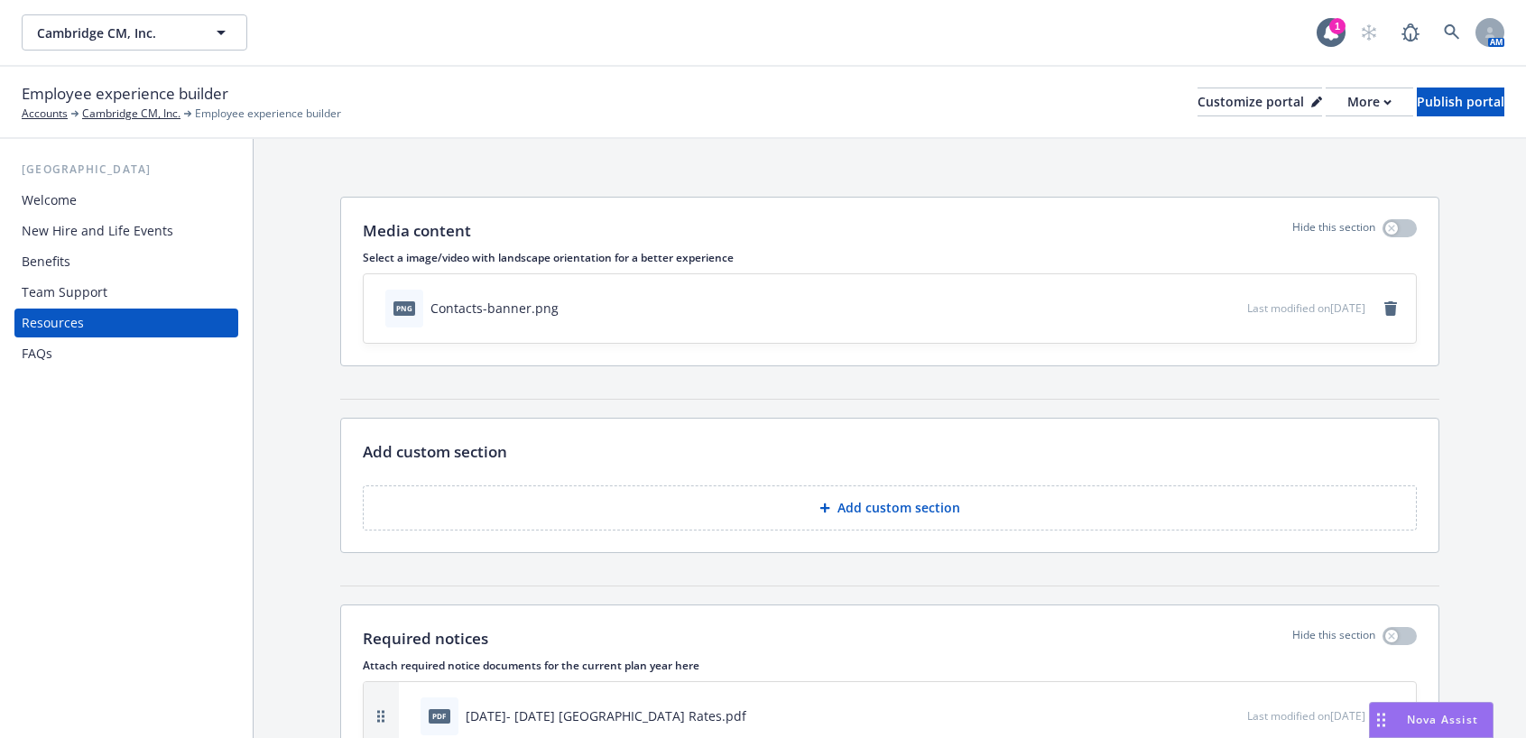
click at [93, 200] on div "Welcome" at bounding box center [126, 200] width 209 height 29
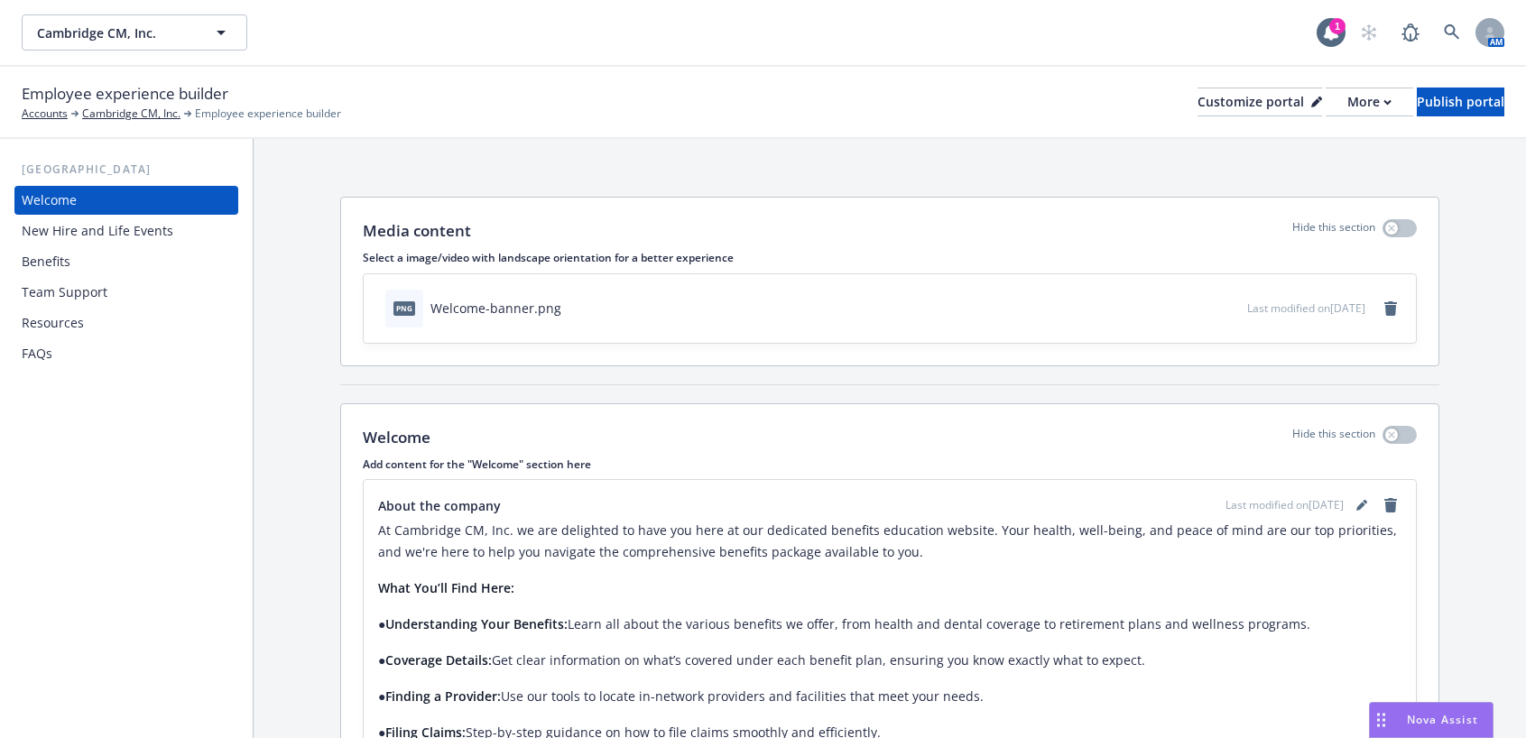
click at [48, 353] on div "FAQs" at bounding box center [37, 353] width 31 height 29
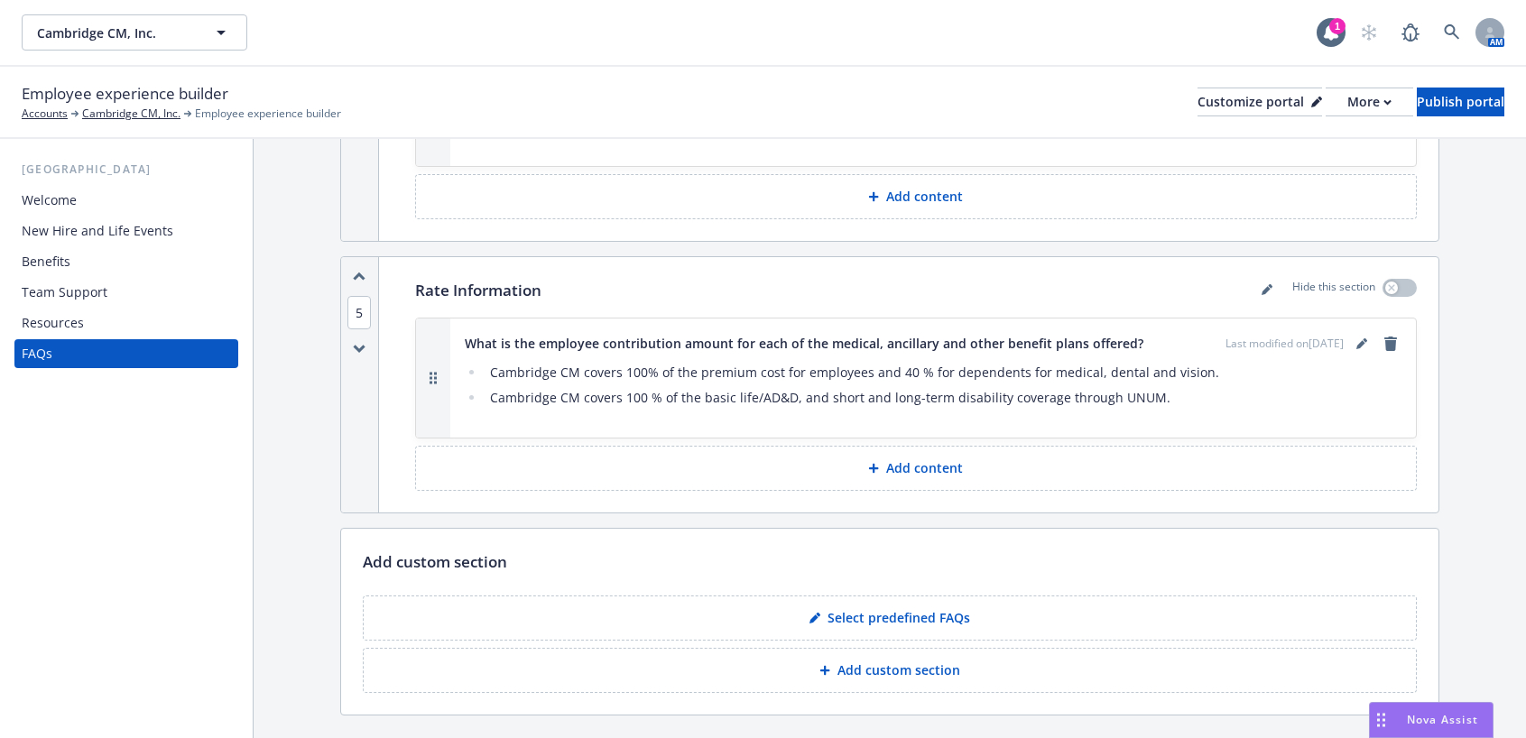
scroll to position [3647, 0]
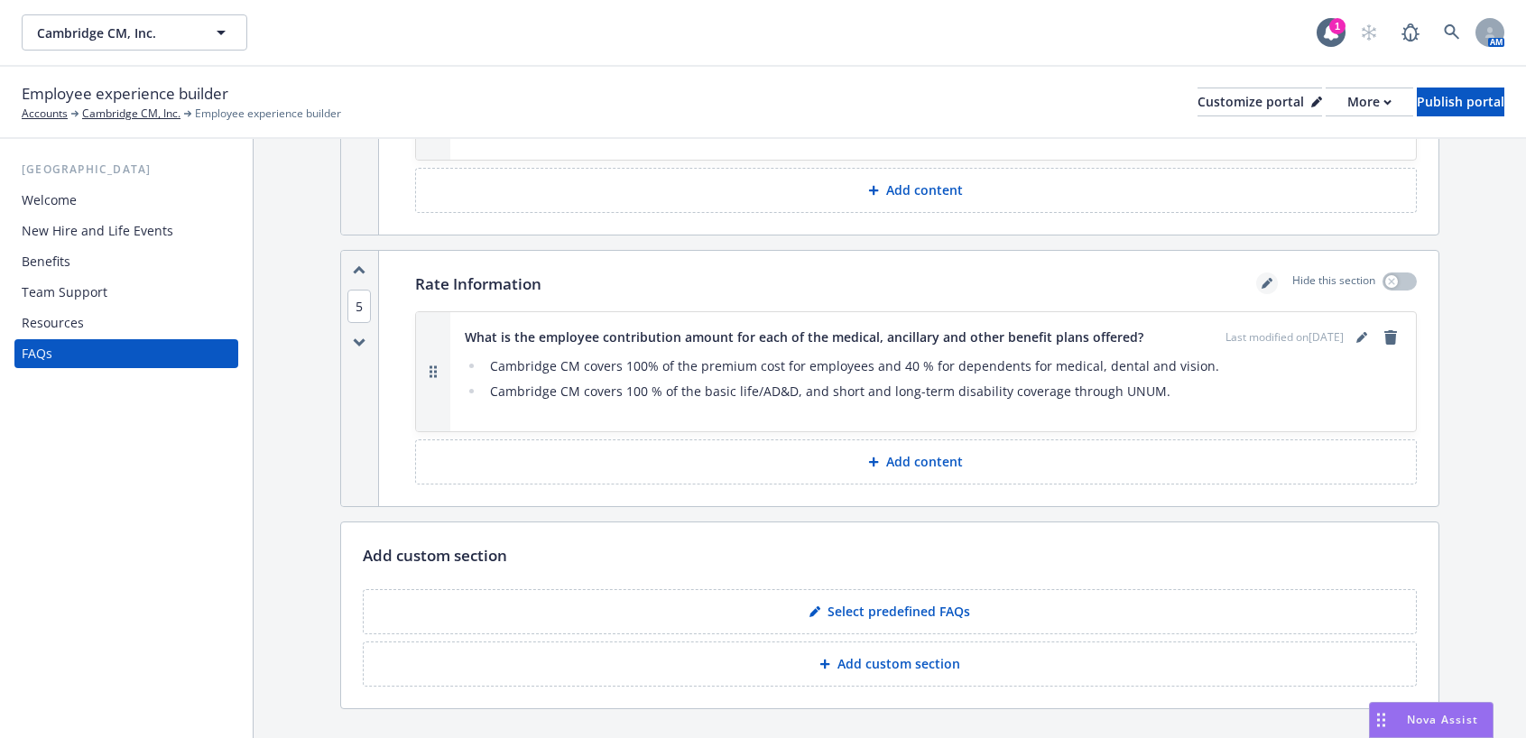
click at [1261, 278] on icon "editPencil" at bounding box center [1266, 283] width 11 height 11
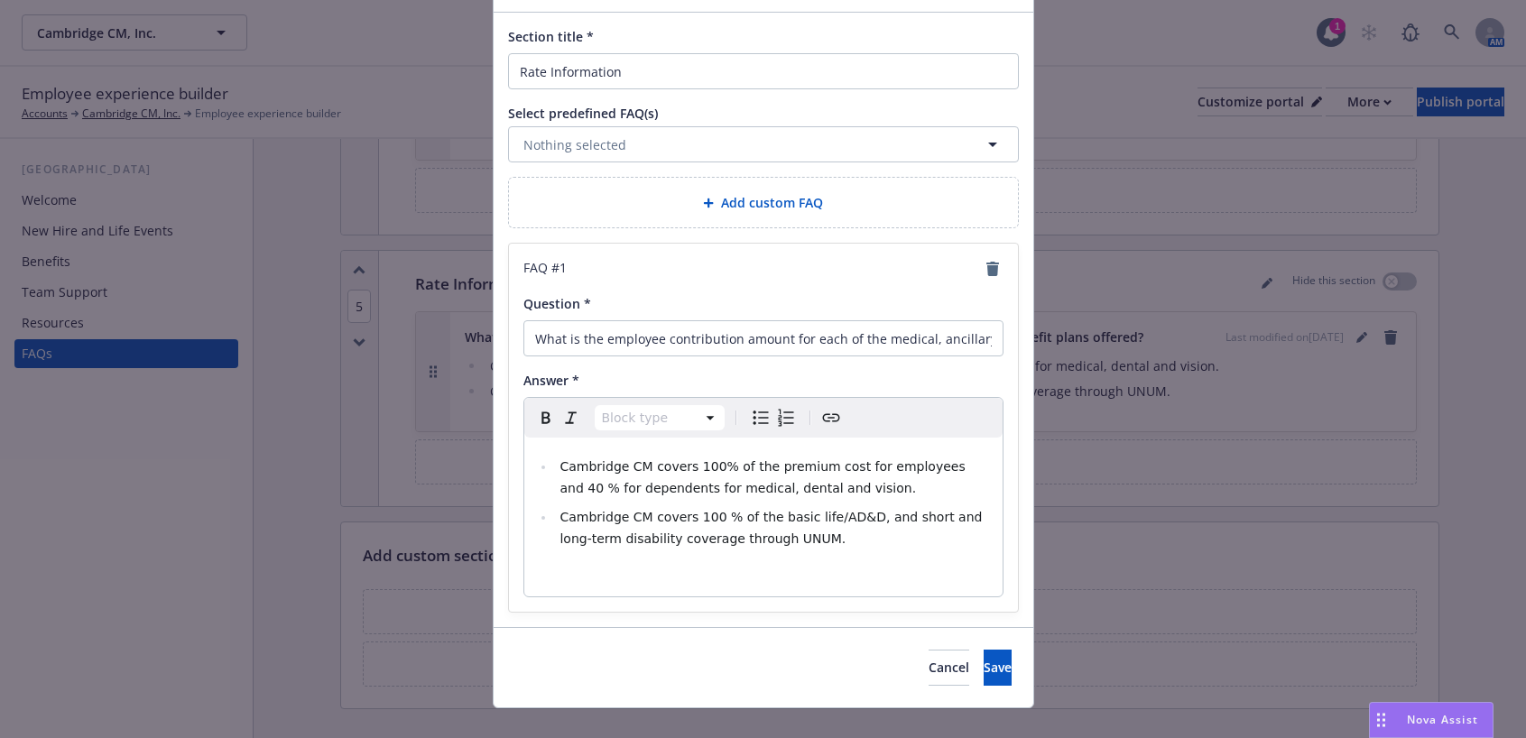
scroll to position [142, 0]
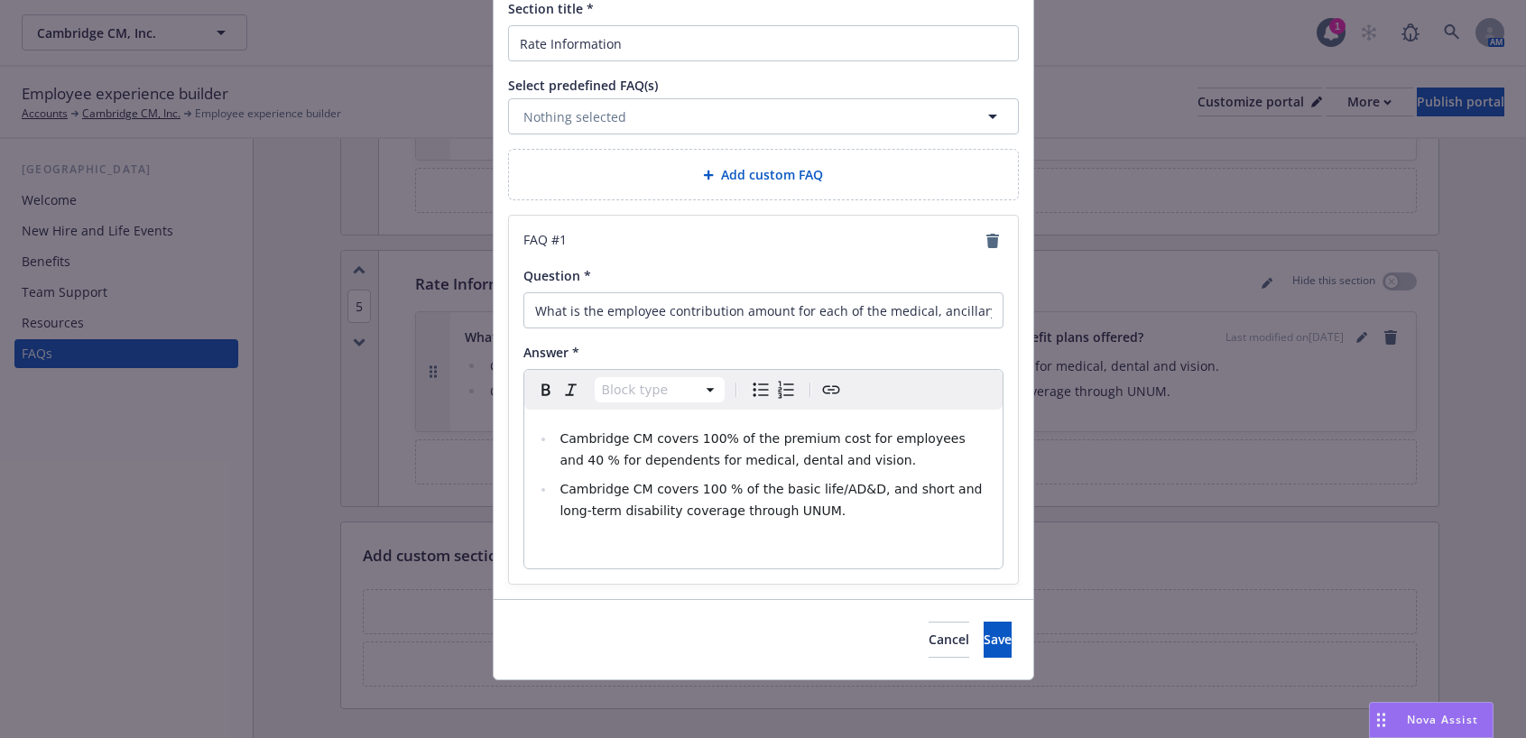
select select "paragraph"
click at [699, 559] on div "Cambridge CM covers 100% of the premium cost for employees and 40 % for depende…" at bounding box center [763, 489] width 478 height 159
click at [821, 392] on icon "Create link" at bounding box center [831, 390] width 22 height 22
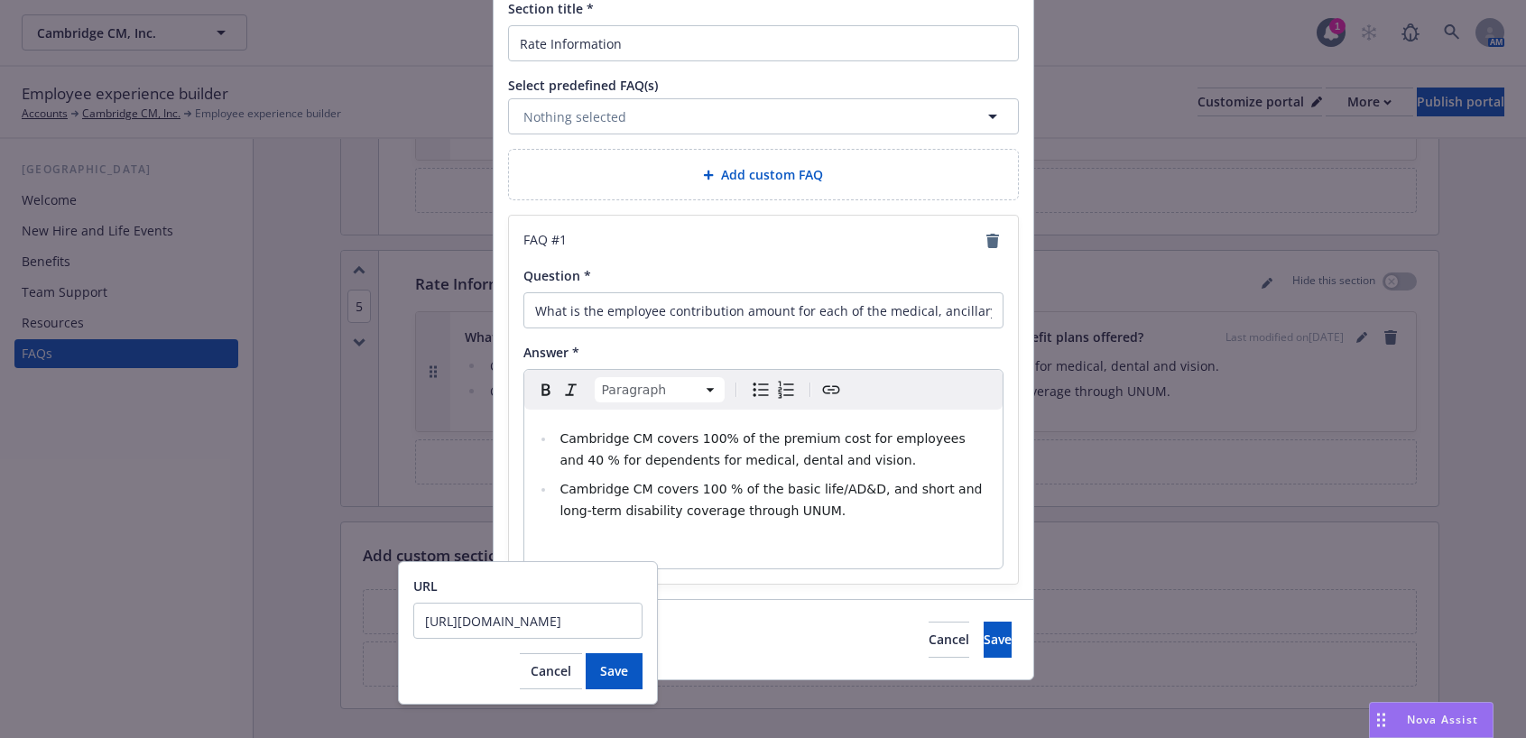
scroll to position [0, 291]
type input "https://cdn.newfront.com/uploads/files-api/5964e72f-82ab-441c-b8a4-3f1765977692"
drag, startPoint x: 457, startPoint y: 623, endPoint x: 531, endPoint y: 670, distance: 87.6
click at [531, 670] on span "Cancel" at bounding box center [551, 670] width 41 height 17
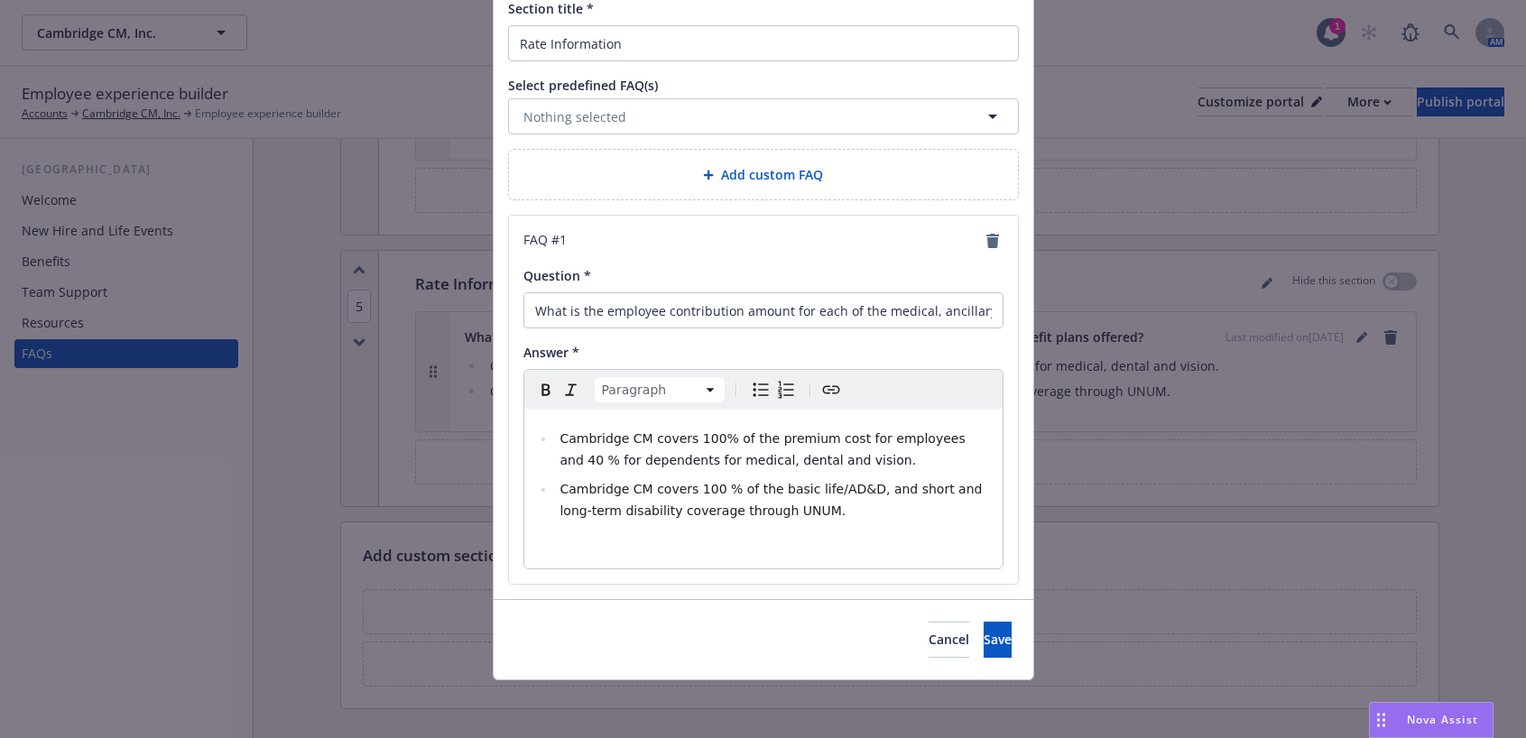
click at [562, 553] on p "editable markdown" at bounding box center [763, 547] width 457 height 22
drag, startPoint x: 637, startPoint y: 555, endPoint x: 580, endPoint y: 559, distance: 57.0
click at [509, 532] on div "FAQ # 1 Question * What is the employee contribution amount for each of the med…" at bounding box center [763, 400] width 509 height 368
drag, startPoint x: 560, startPoint y: 546, endPoint x: 719, endPoint y: 624, distance: 177.1
click at [719, 624] on div "Cancel Save" at bounding box center [764, 639] width 540 height 80
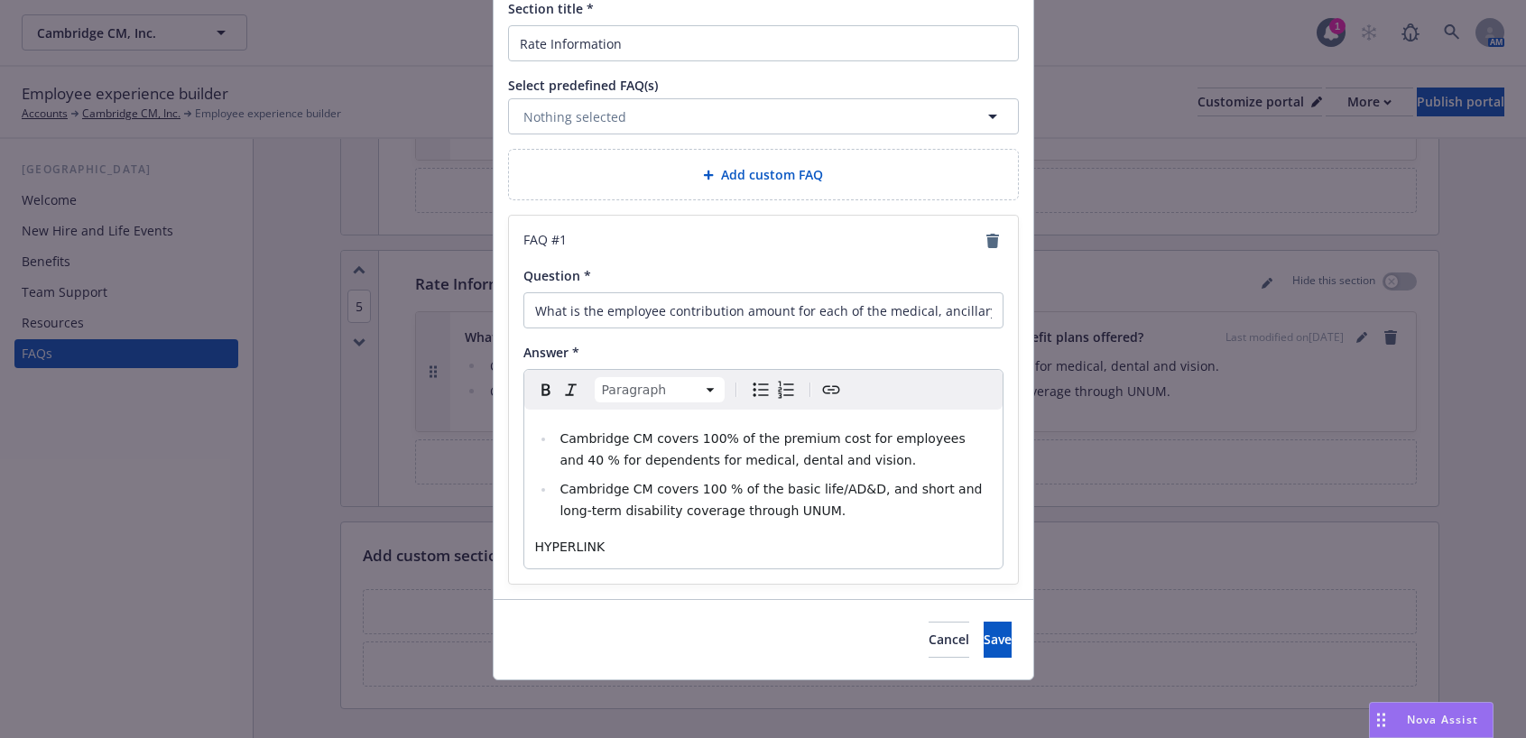
click at [833, 385] on icon "Create link" at bounding box center [831, 390] width 22 height 22
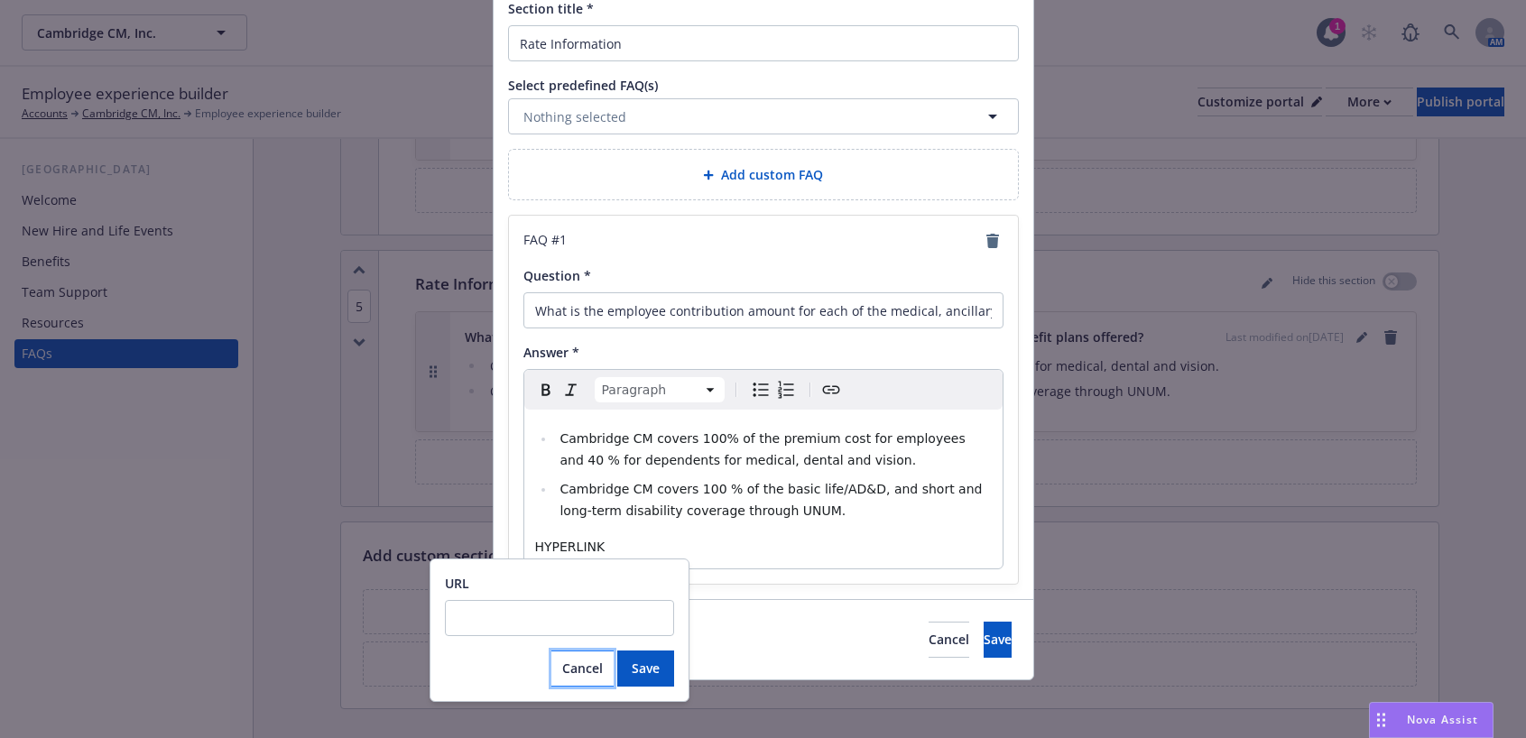
drag, startPoint x: 478, startPoint y: 623, endPoint x: 591, endPoint y: 670, distance: 122.5
click at [591, 670] on span "Cancel" at bounding box center [582, 668] width 41 height 17
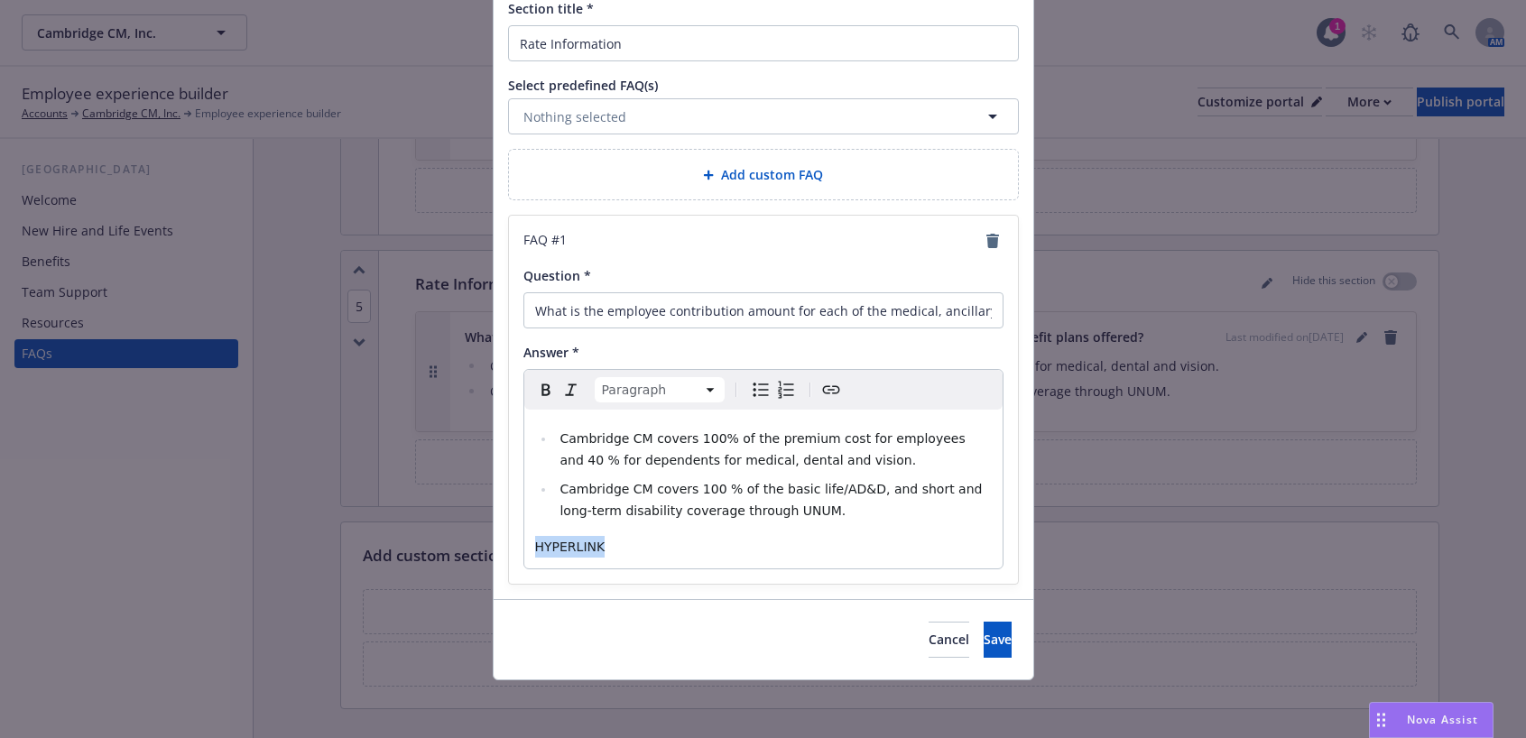
click at [628, 551] on p "HYPERLINK" at bounding box center [763, 547] width 457 height 22
drag, startPoint x: 564, startPoint y: 550, endPoint x: 515, endPoint y: 550, distance: 48.7
click at [515, 550] on div "FAQ # 1 Question * What is the employee contribution amount for each of the med…" at bounding box center [763, 400] width 509 height 368
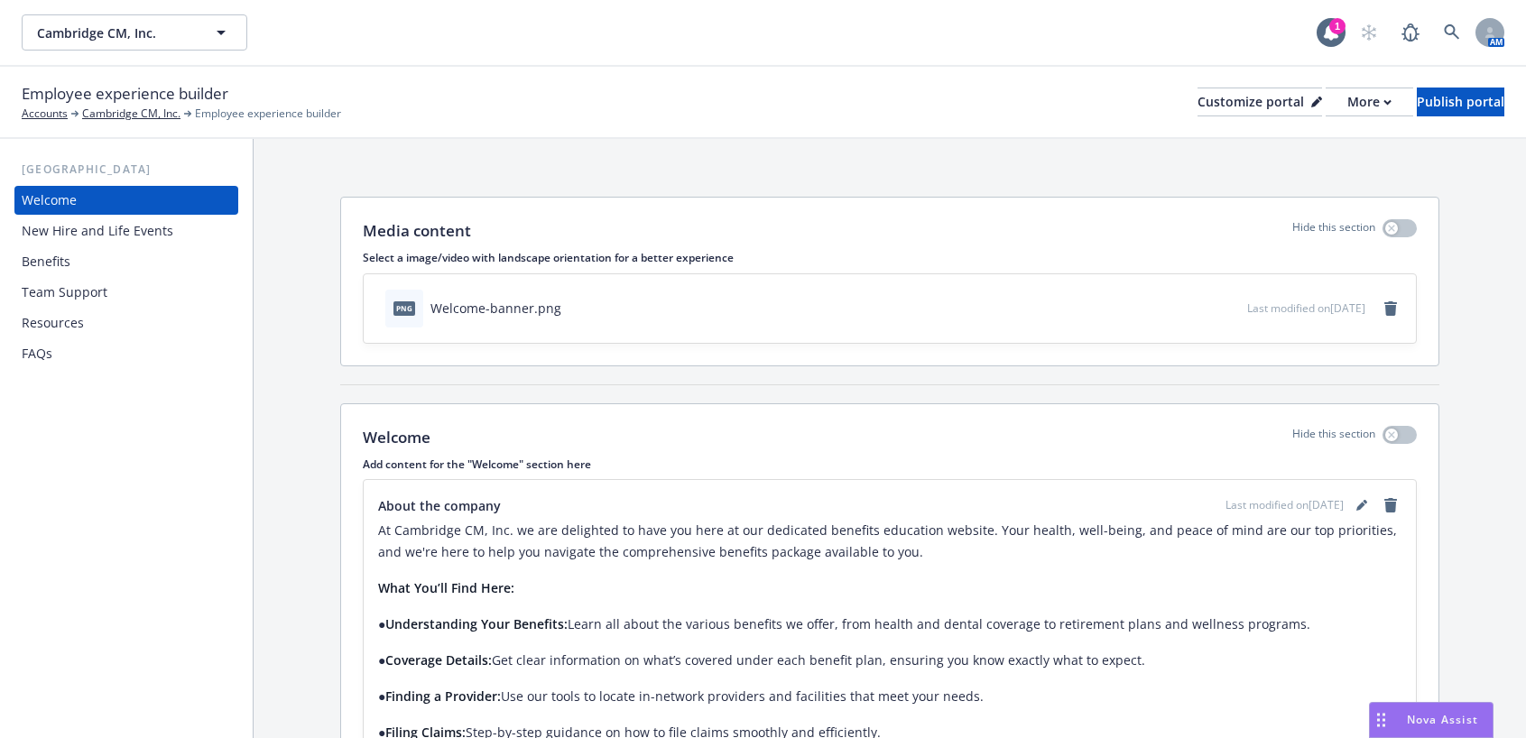
click at [44, 355] on div "FAQs" at bounding box center [37, 353] width 31 height 29
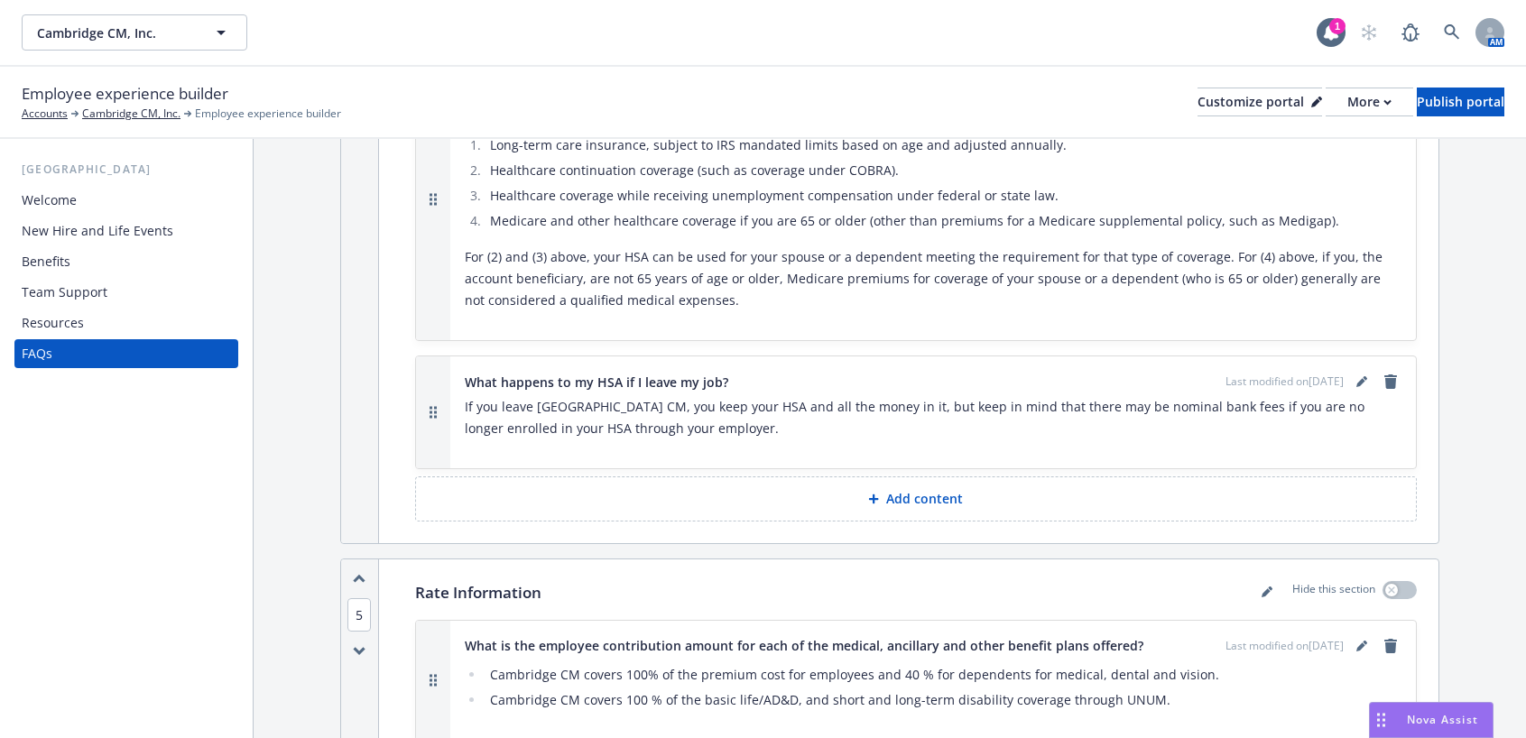
scroll to position [3647, 0]
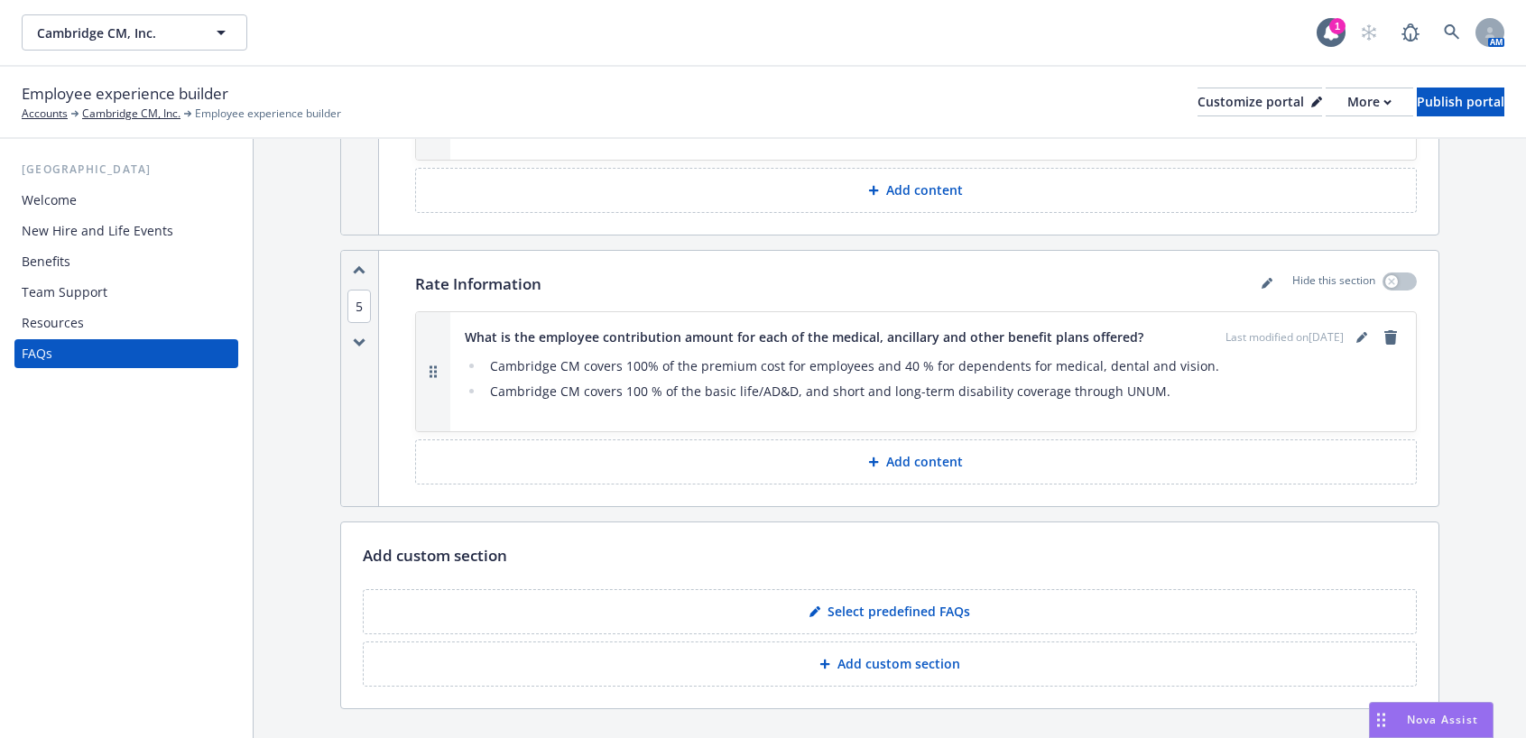
click at [904, 453] on p "Add content" at bounding box center [924, 462] width 77 height 18
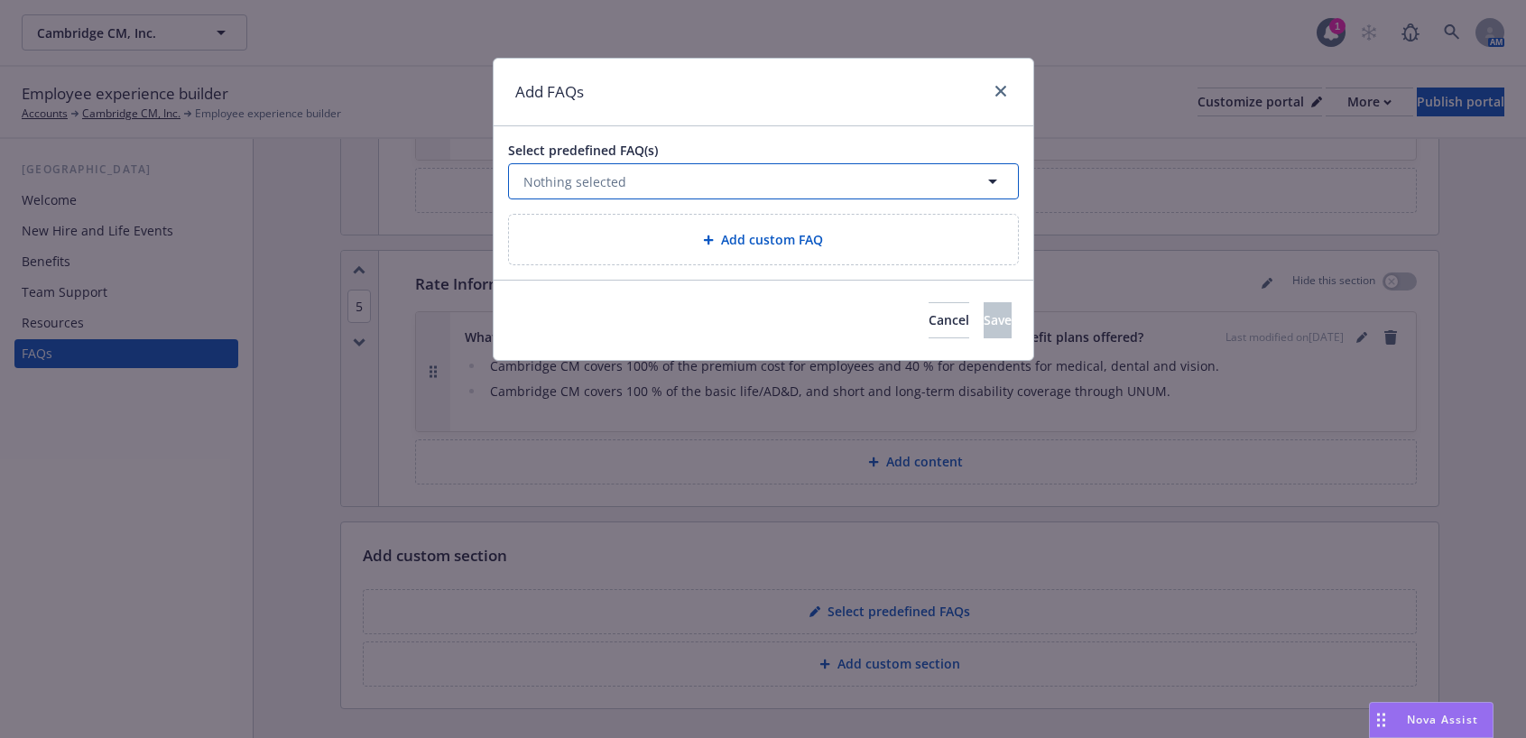
click at [617, 178] on span "Nothing selected" at bounding box center [574, 181] width 103 height 19
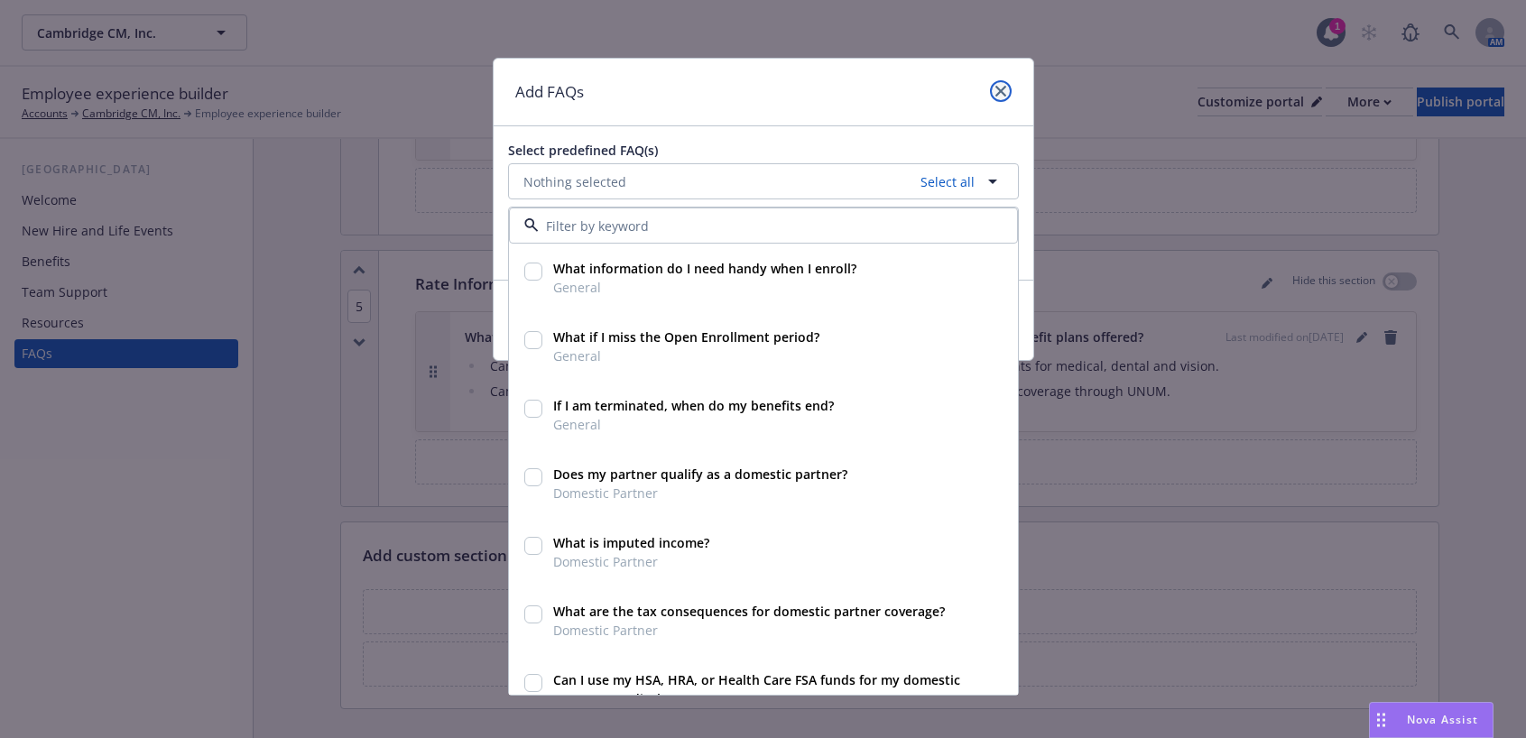
click at [995, 88] on icon "close" at bounding box center [1000, 91] width 11 height 11
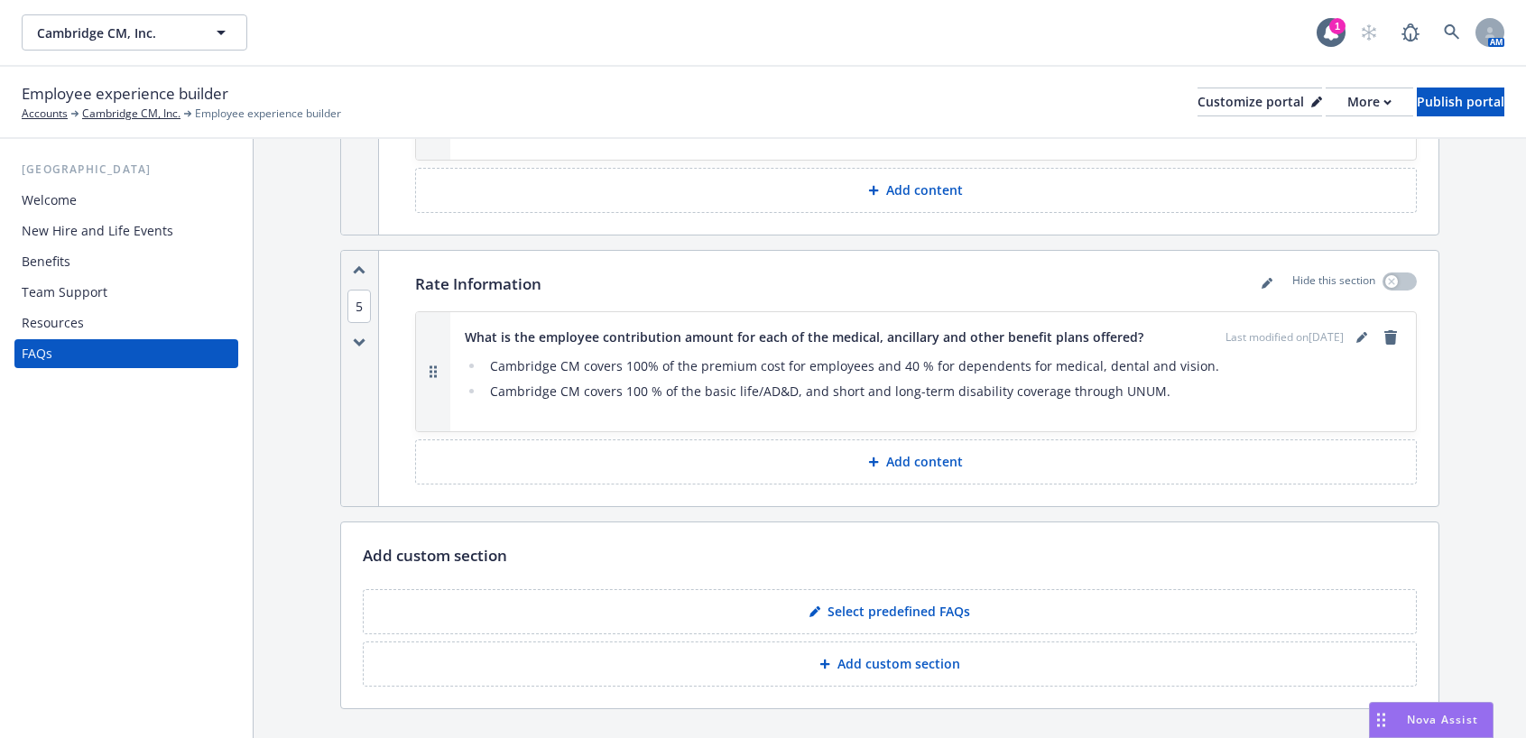
click at [1253, 381] on li "Cambridge CM covers 100 % of the basic life/AD&D, and short and long-term disab…" at bounding box center [943, 392] width 917 height 22
click at [1256, 272] on link "editPencil" at bounding box center [1267, 283] width 22 height 22
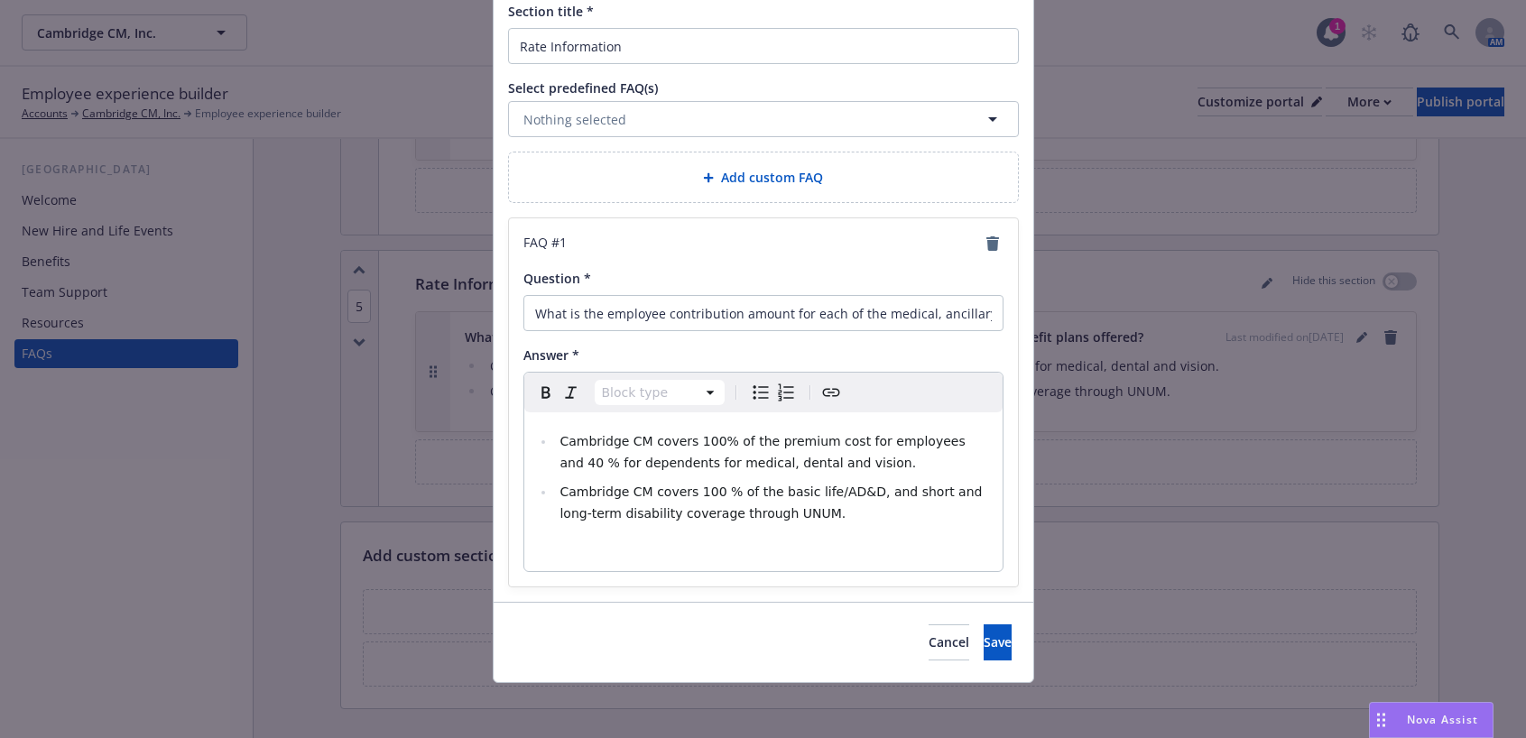
scroll to position [142, 0]
select select "paragraph"
click at [674, 534] on div "Cambridge CM covers 100% of the premium cost for employees and 40 % for depende…" at bounding box center [763, 489] width 478 height 159
click at [573, 549] on p "Rates" at bounding box center [763, 547] width 457 height 22
click at [828, 400] on icon "Create link" at bounding box center [831, 390] width 22 height 22
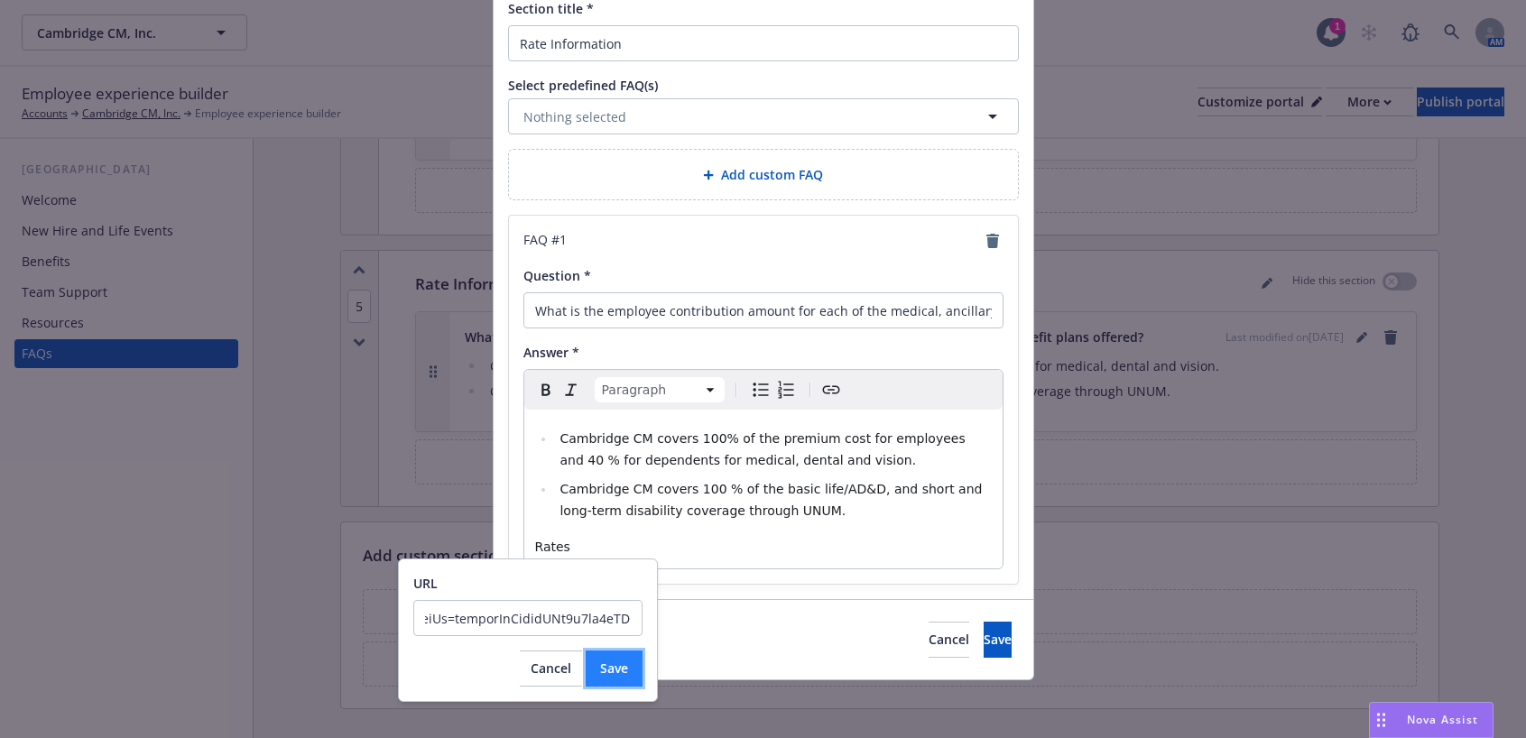
scroll to position [0, 0]
click at [609, 667] on span "Save" at bounding box center [614, 668] width 28 height 17
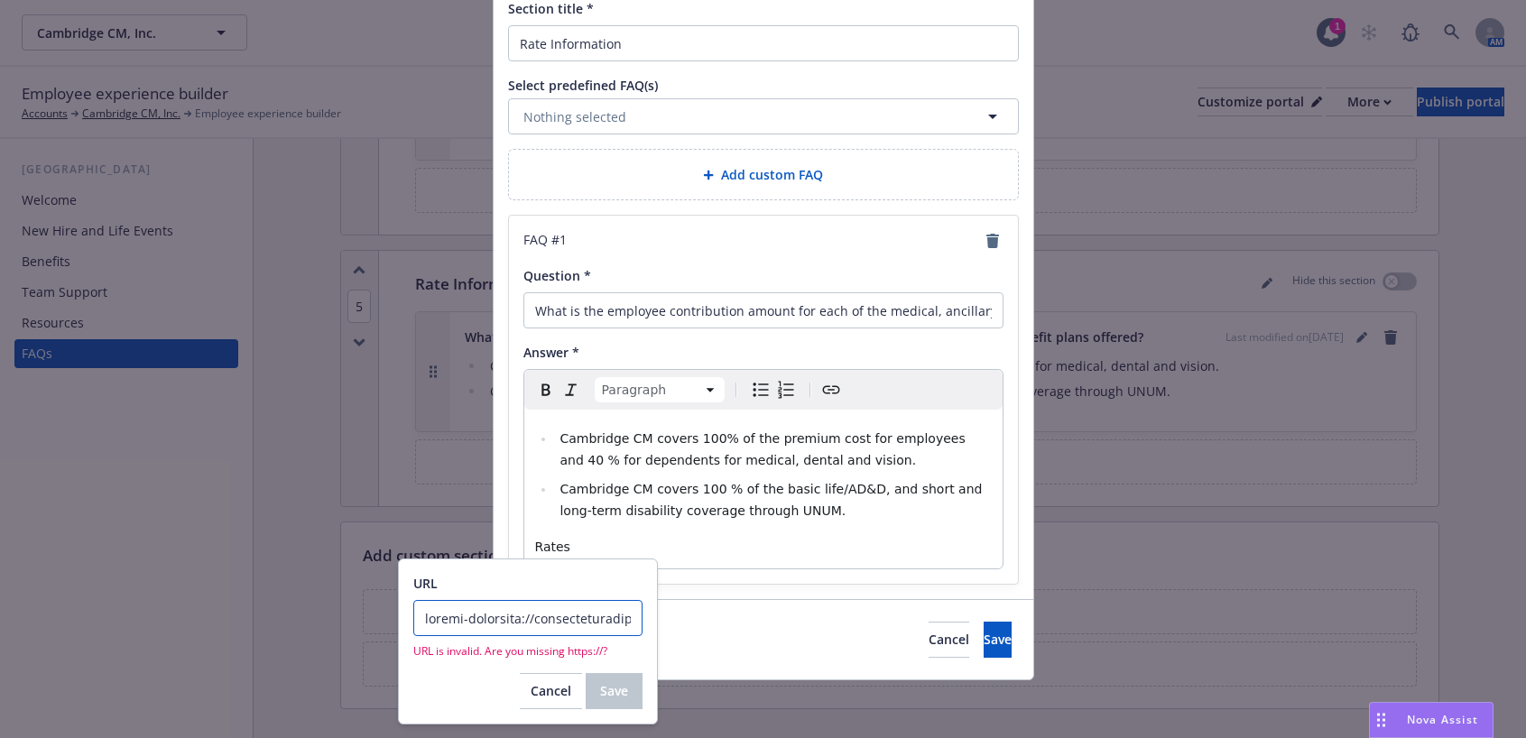
click at [562, 613] on input "URL" at bounding box center [527, 618] width 229 height 36
drag, startPoint x: 427, startPoint y: 620, endPoint x: 466, endPoint y: 618, distance: 38.8
click at [466, 618] on input "URL" at bounding box center [527, 618] width 229 height 36
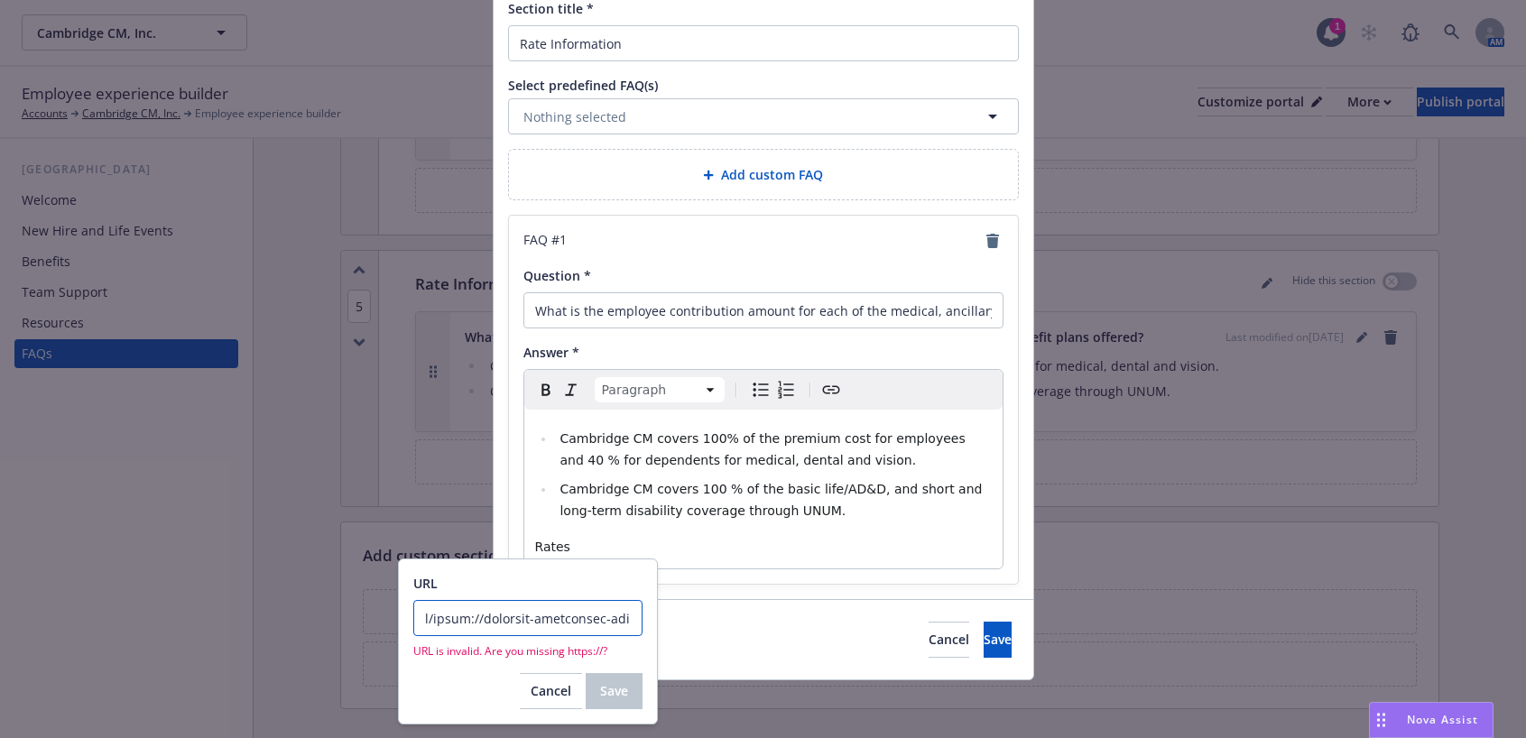
click at [431, 621] on input "URL" at bounding box center [527, 618] width 229 height 36
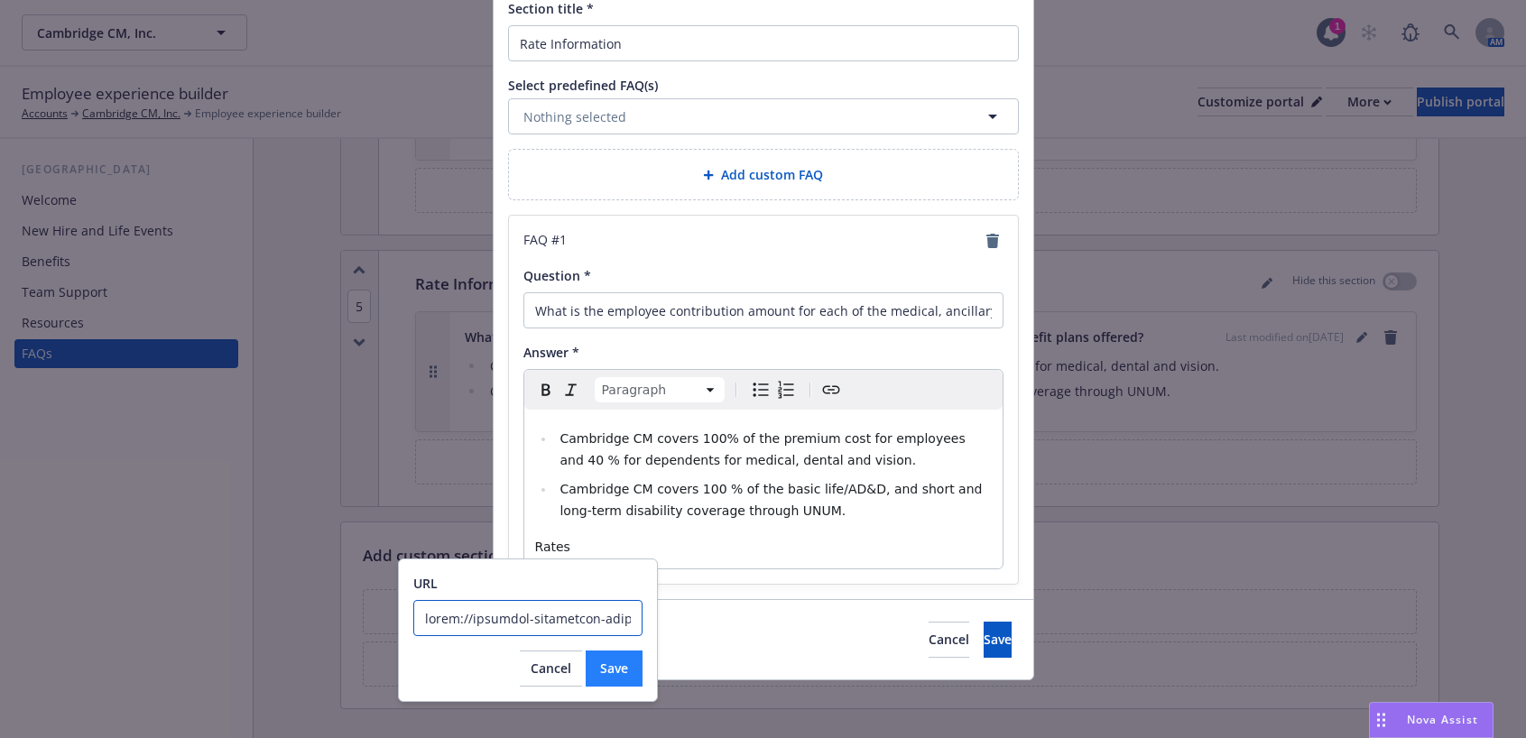
type input "https://newfront-production-assets.s3.us-west-2.amazonaws.com/uploads/files-api…"
click at [614, 676] on span "Save" at bounding box center [614, 668] width 28 height 17
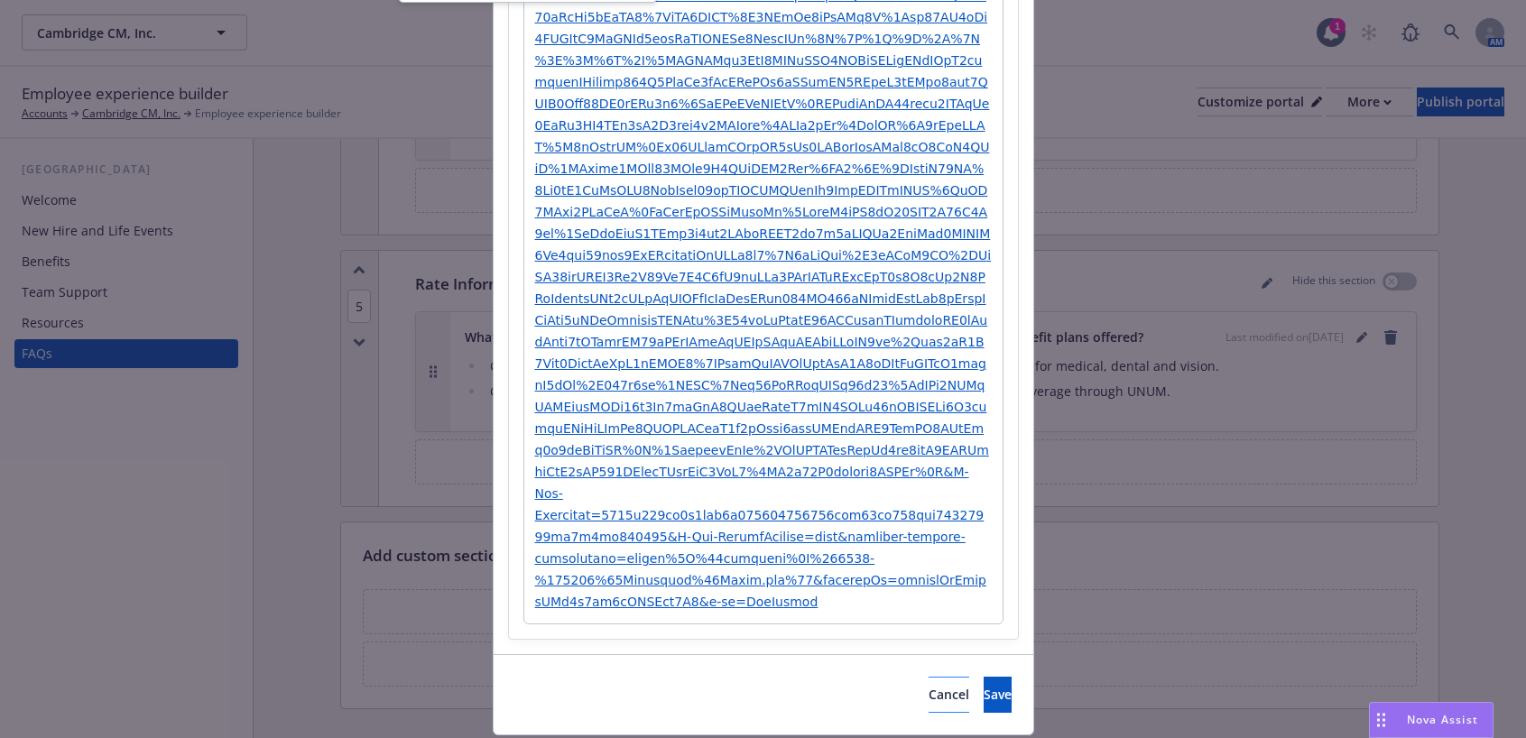
scroll to position [856, 0]
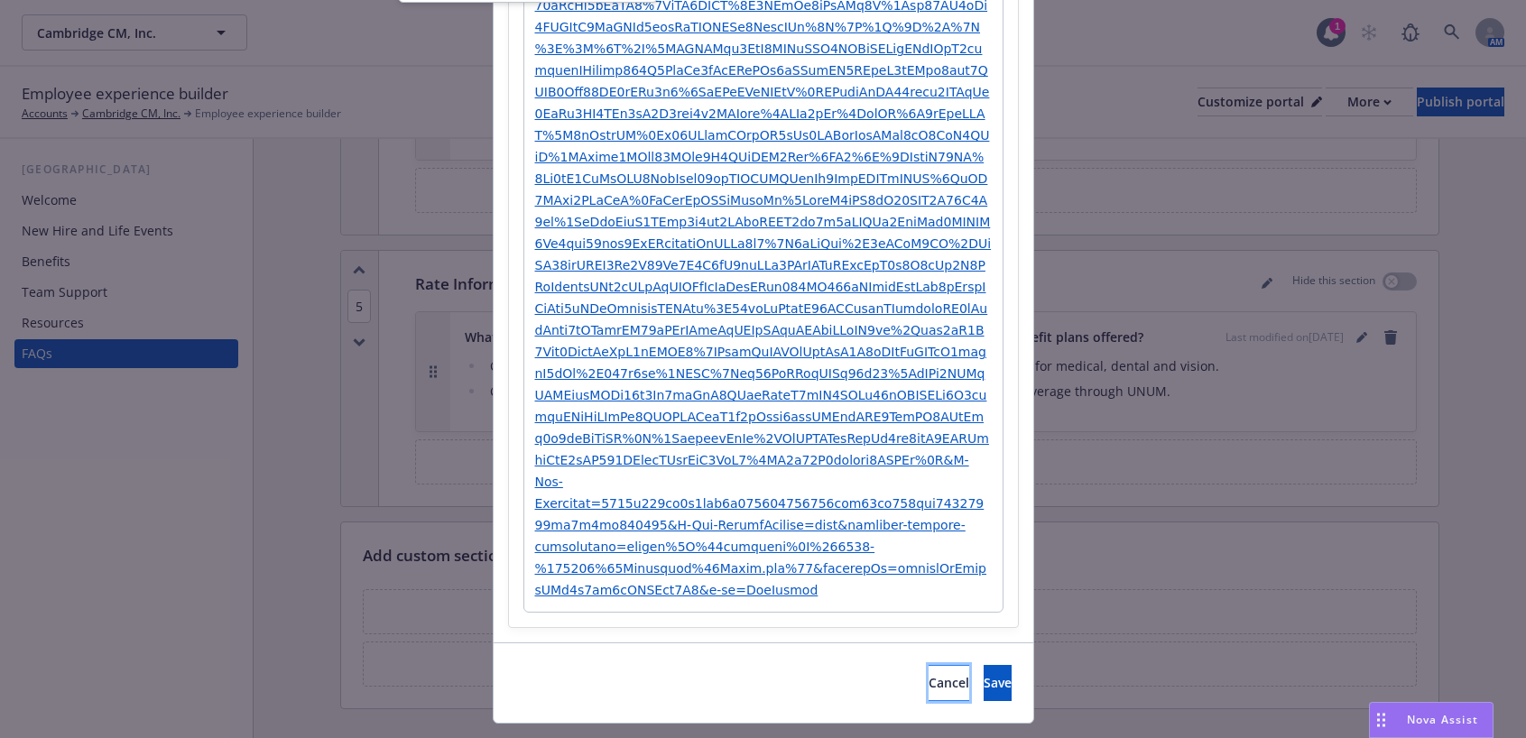
click at [928, 674] on span "Cancel" at bounding box center [948, 682] width 41 height 17
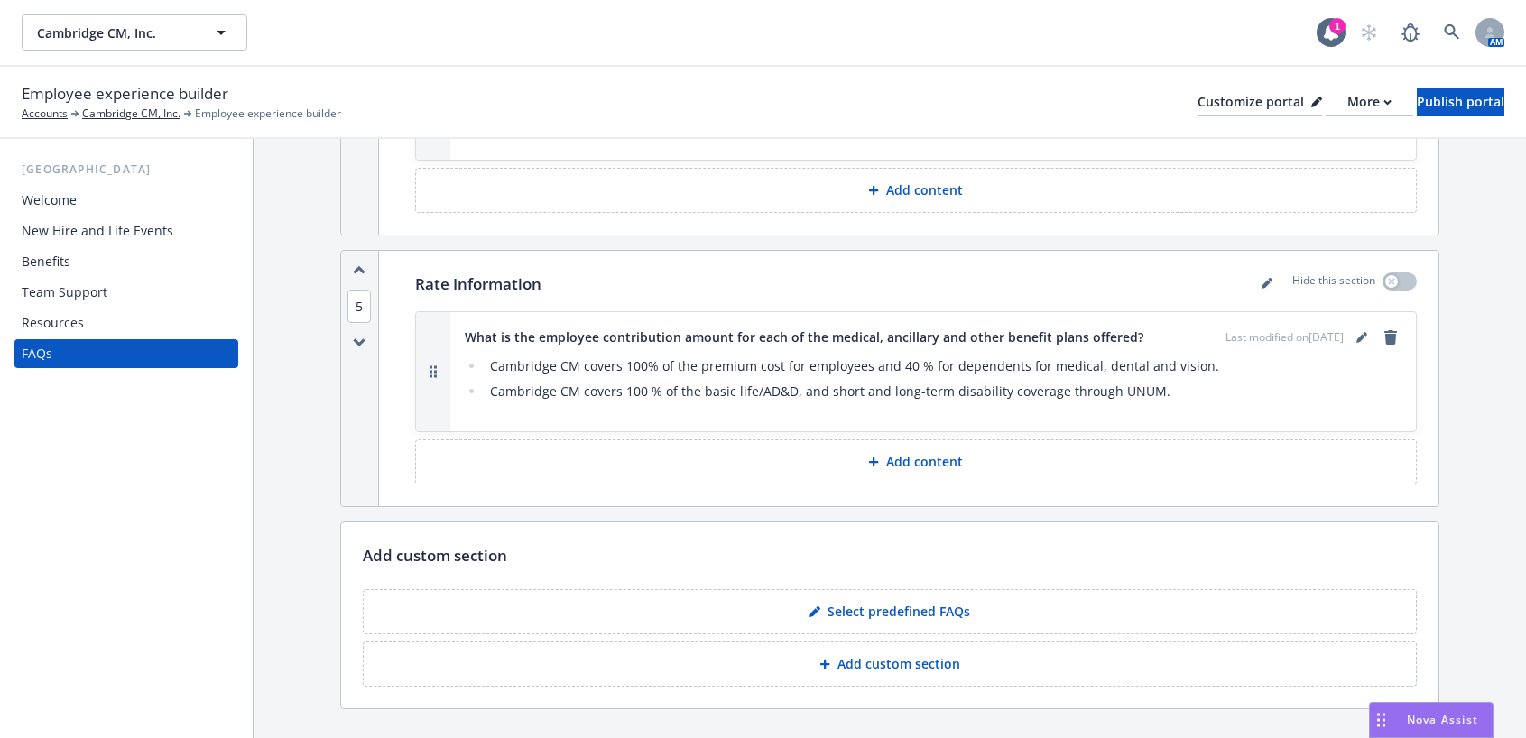
click at [550, 356] on li "Cambridge CM covers 100% of the premium cost for employees and 40 % for depende…" at bounding box center [943, 367] width 917 height 22
click at [902, 453] on p "Add content" at bounding box center [924, 462] width 77 height 18
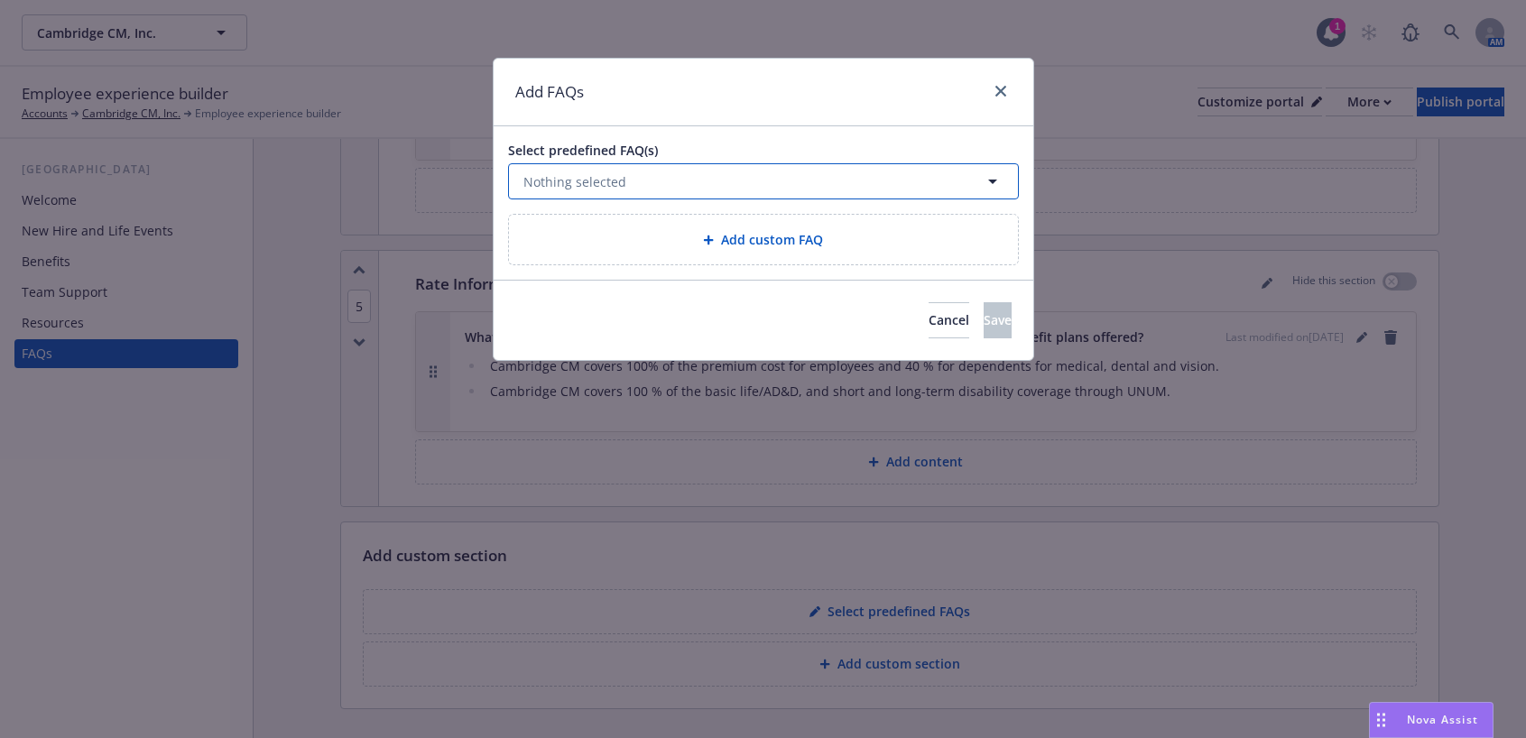
click at [669, 178] on button "Nothing selected" at bounding box center [763, 181] width 511 height 36
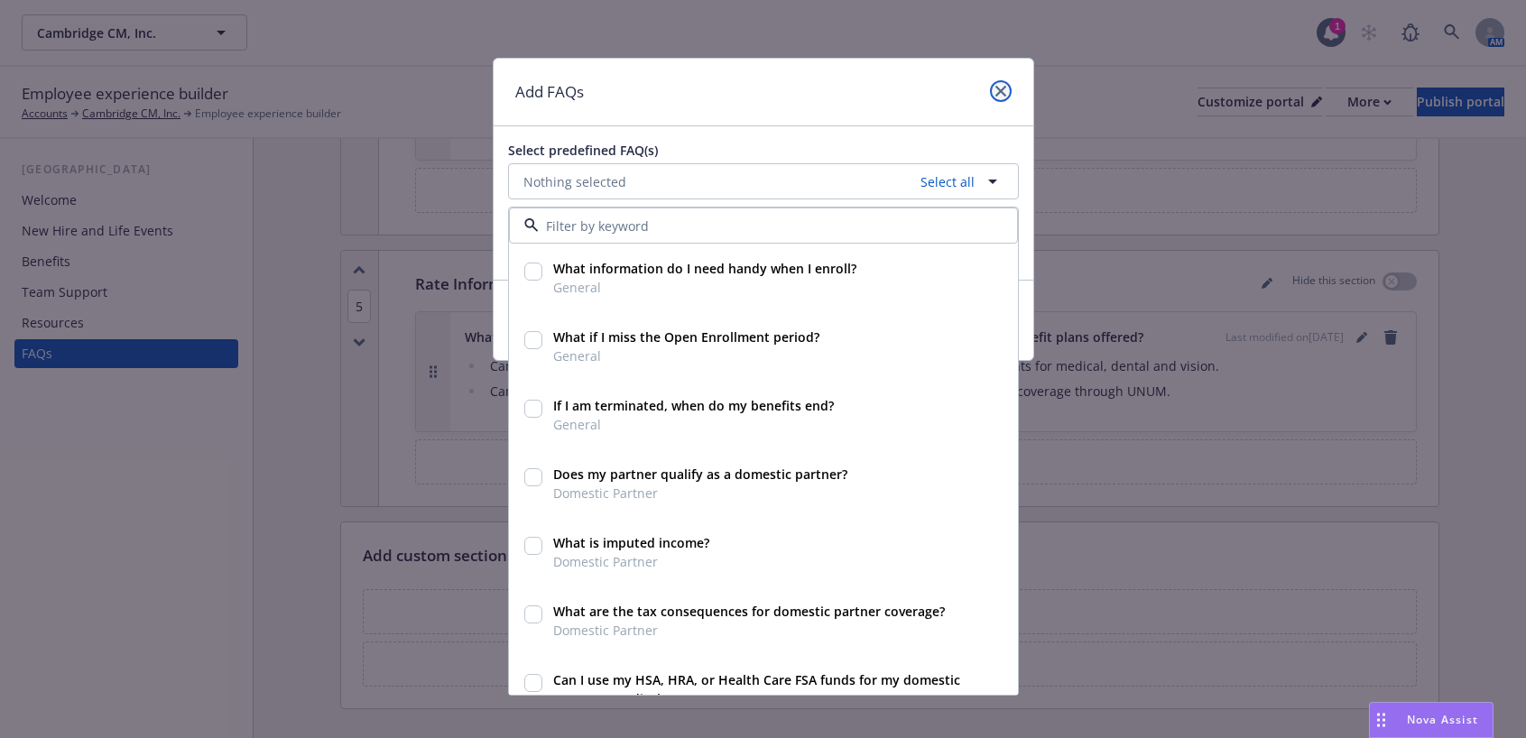
click at [1011, 89] on link "close" at bounding box center [1001, 91] width 22 height 22
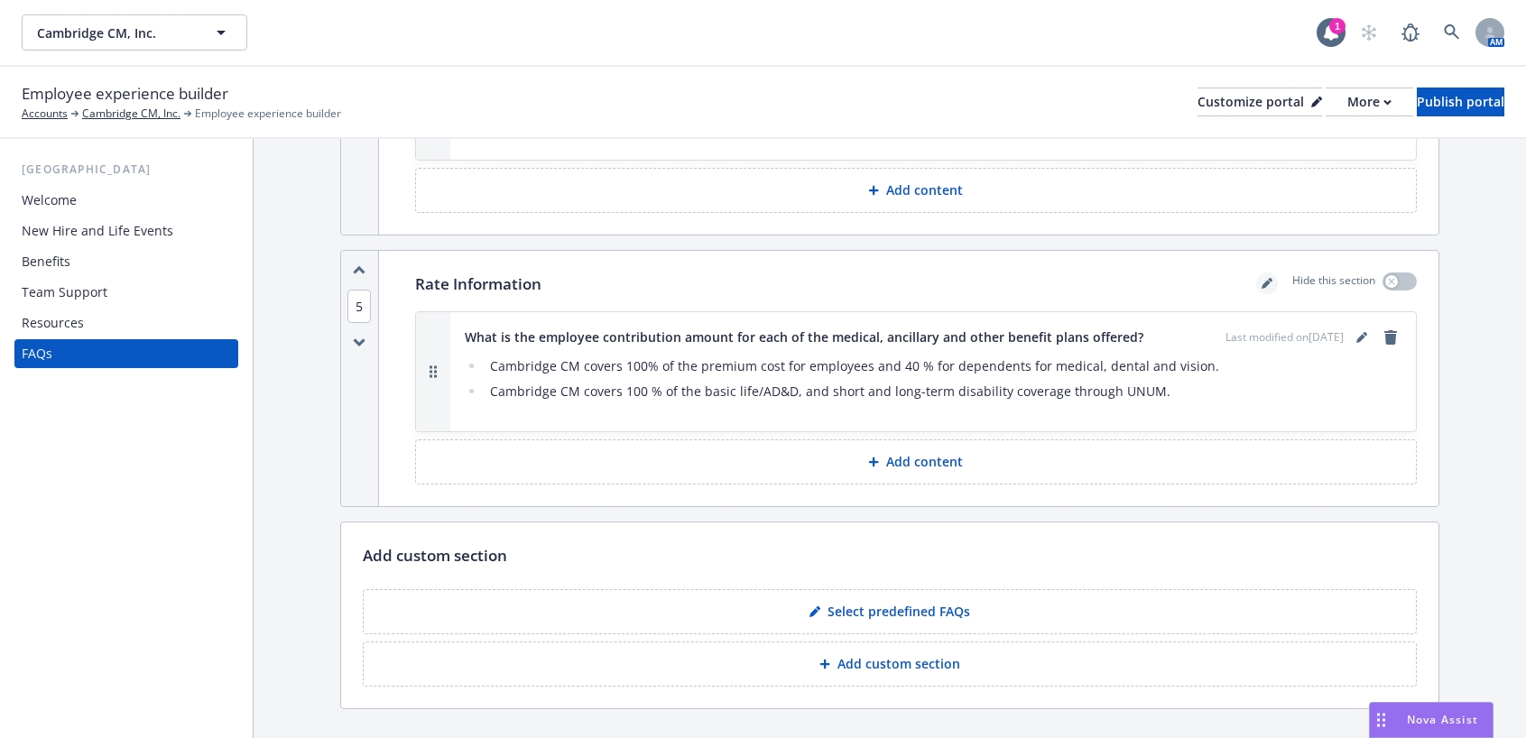
click at [1261, 278] on icon "editPencil" at bounding box center [1266, 283] width 11 height 11
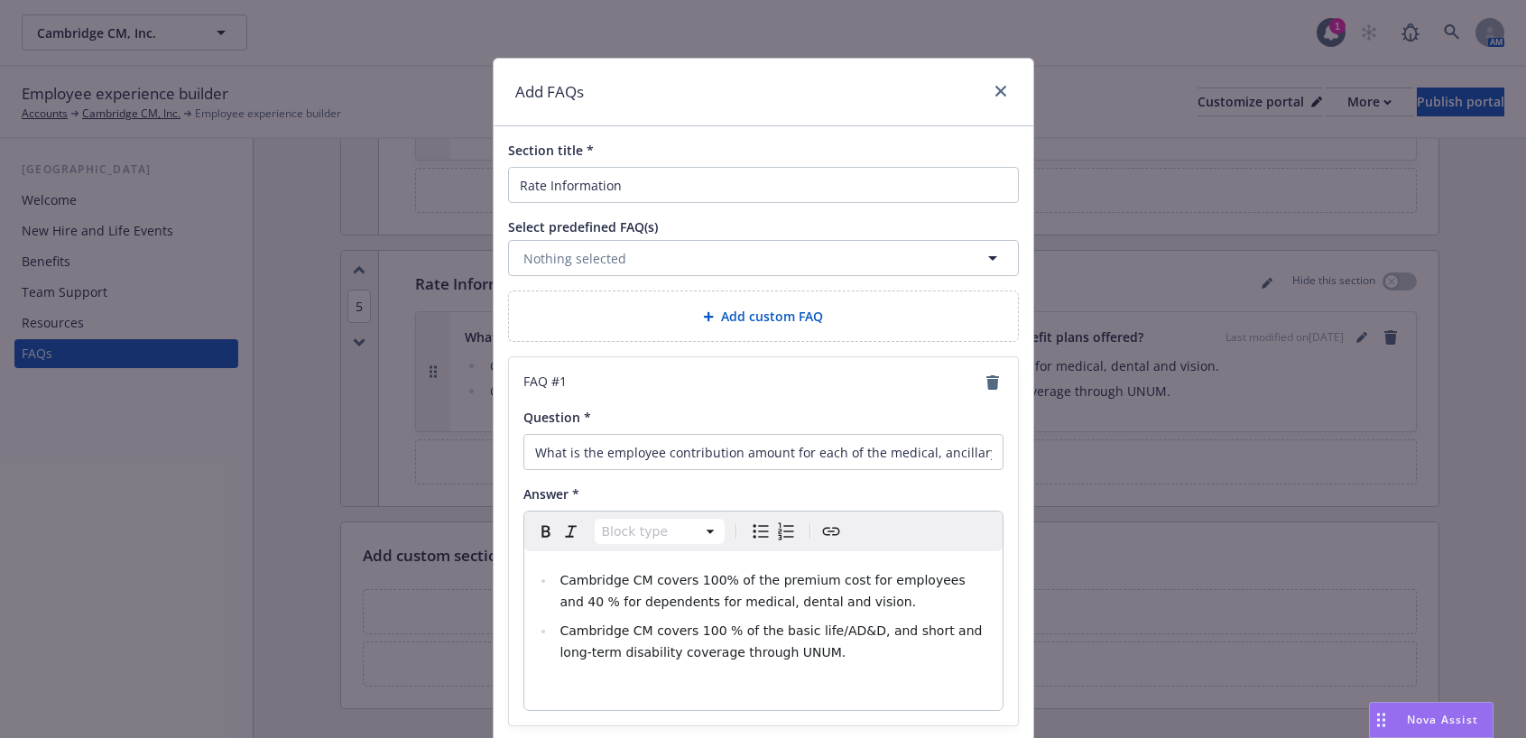
select select "paragraph"
click at [794, 671] on div "Cambridge CM covers 100% of the premium cost for employees and 40 % for depende…" at bounding box center [763, 630] width 478 height 159
click at [830, 528] on icon "Create link" at bounding box center [831, 532] width 22 height 22
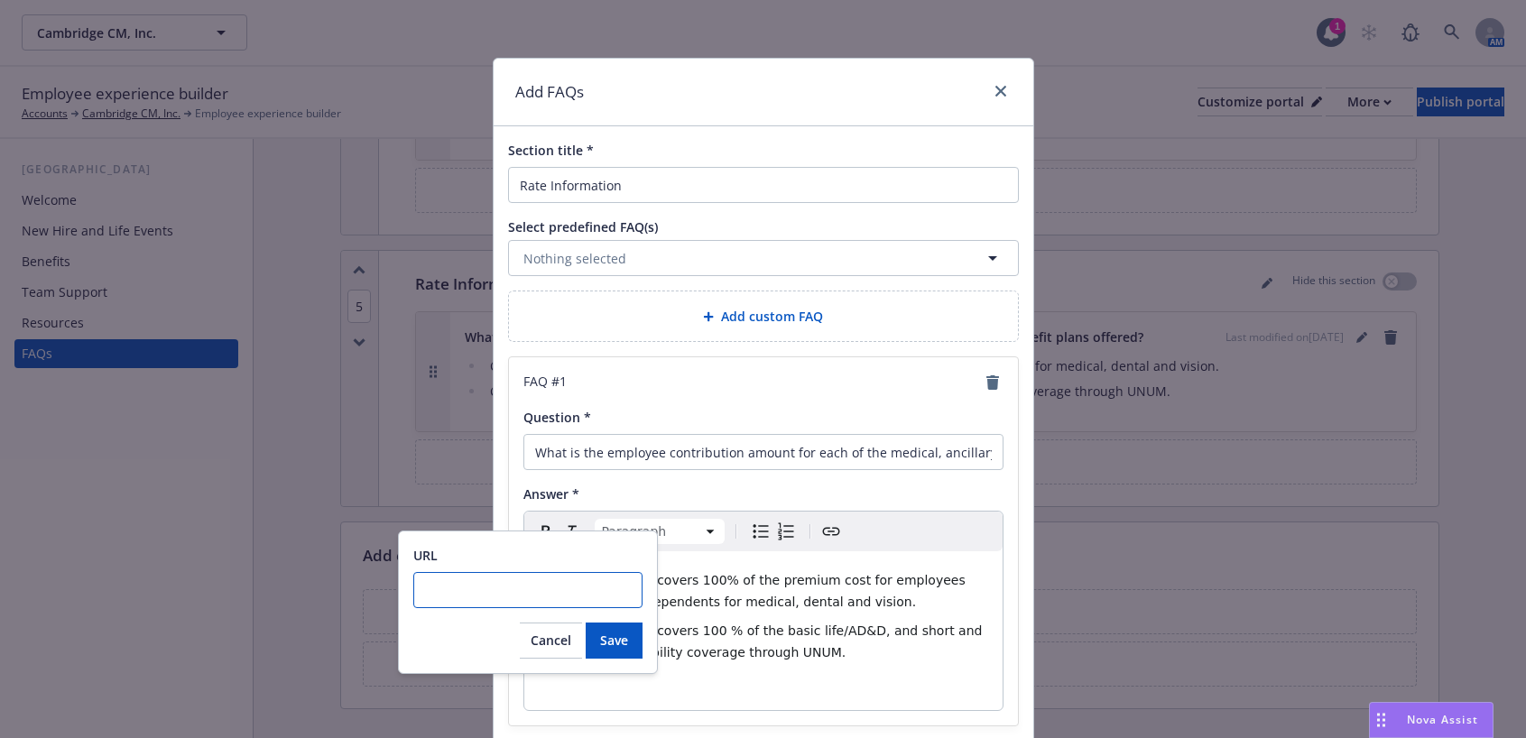
click at [451, 590] on input "URL" at bounding box center [527, 590] width 229 height 36
paste input "https://cdn.newfront.com/uploads/files-api/5964e72f-82ab-441c-b8a4-3f1765977692"
type input "https://cdn.newfront.com/uploads/files-api/5964e72f-82ab-441c-b8a4-3f1765977692"
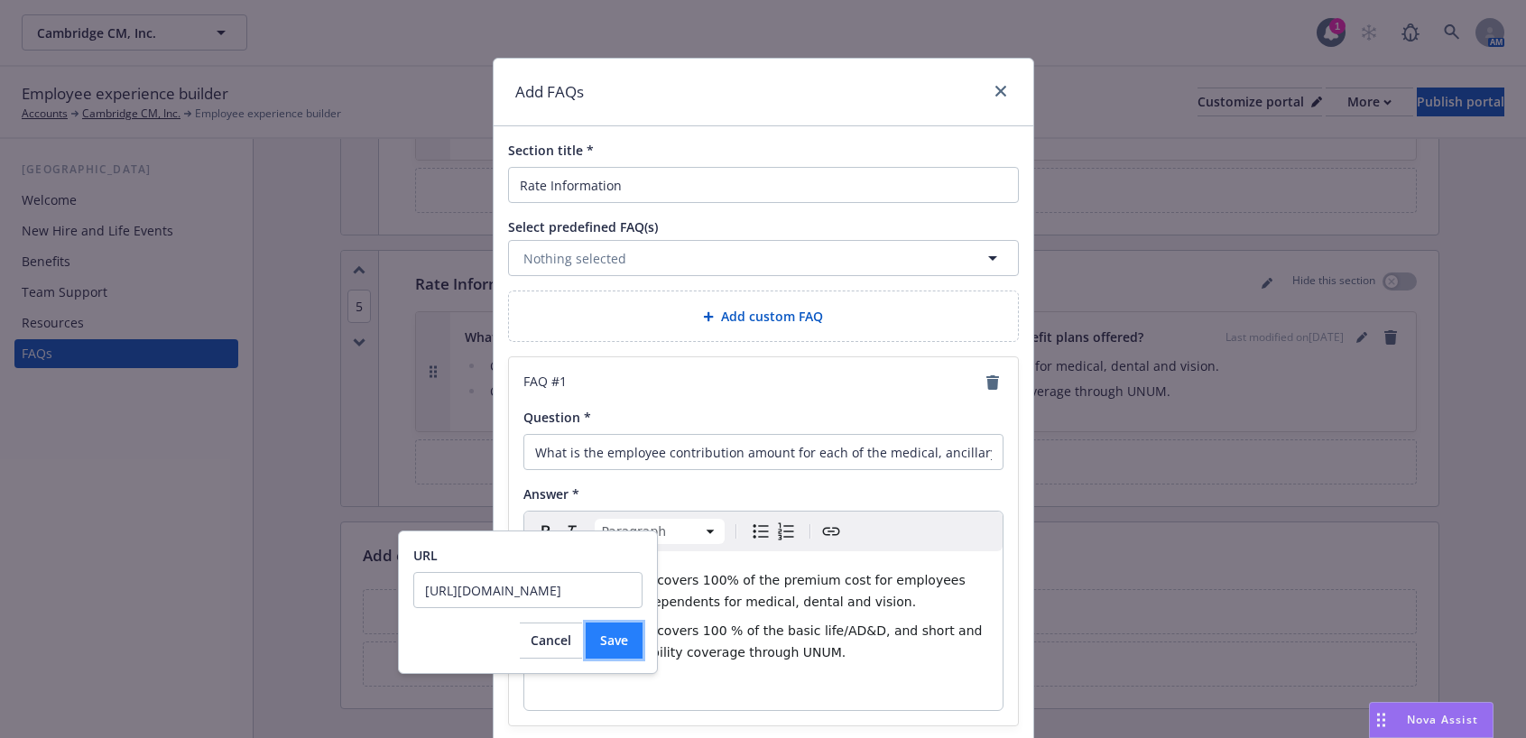
click at [614, 634] on span "Save" at bounding box center [614, 640] width 28 height 17
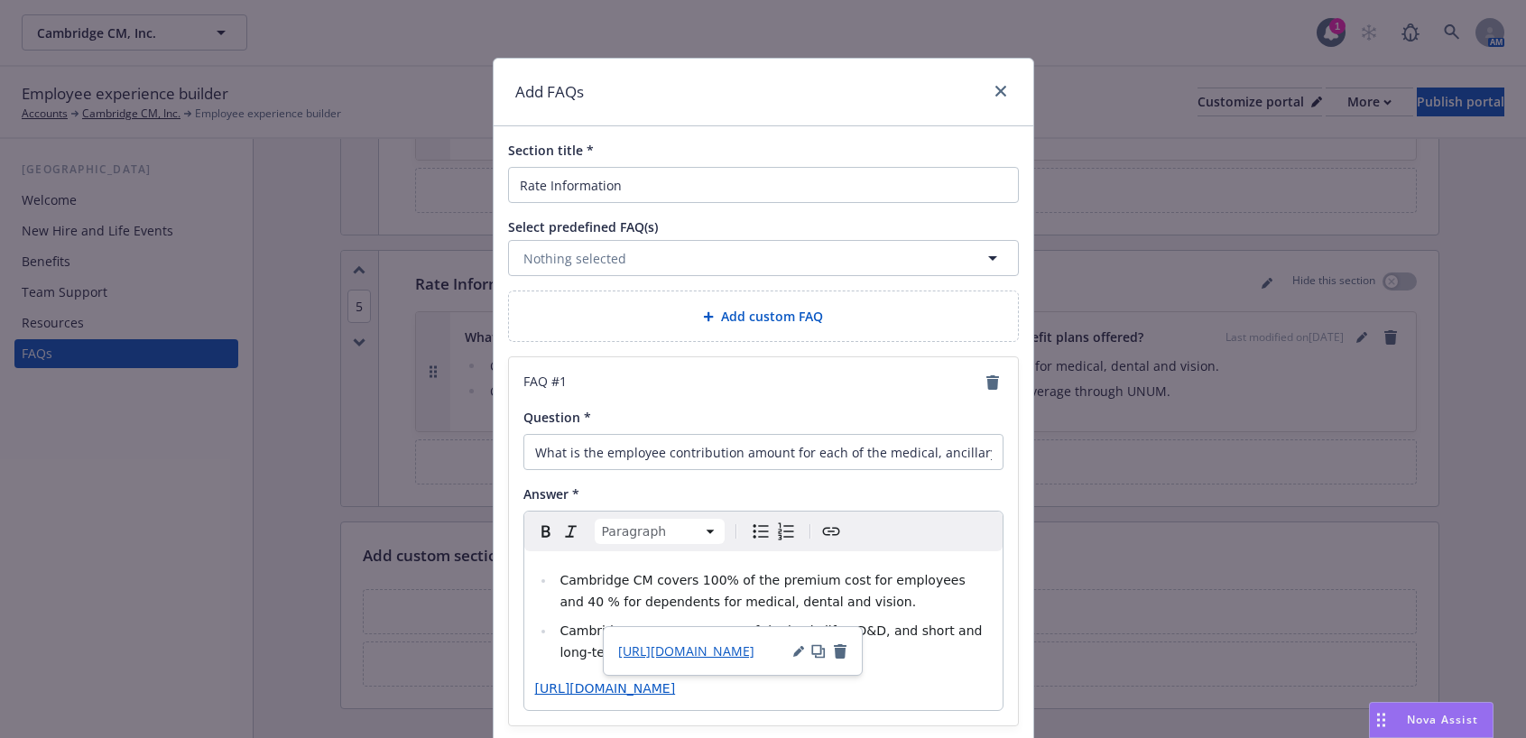
drag, startPoint x: 659, startPoint y: 704, endPoint x: 518, endPoint y: 690, distance: 141.4
click at [524, 690] on div "Cambridge CM covers 100% of the premium cost for employees and 40 % for depende…" at bounding box center [763, 630] width 478 height 159
click at [643, 699] on p "https://cdn.newfront.com/uploads/files-api/5964e72f-82ab-441c-b8a4-3f1765977692" at bounding box center [763, 689] width 457 height 22
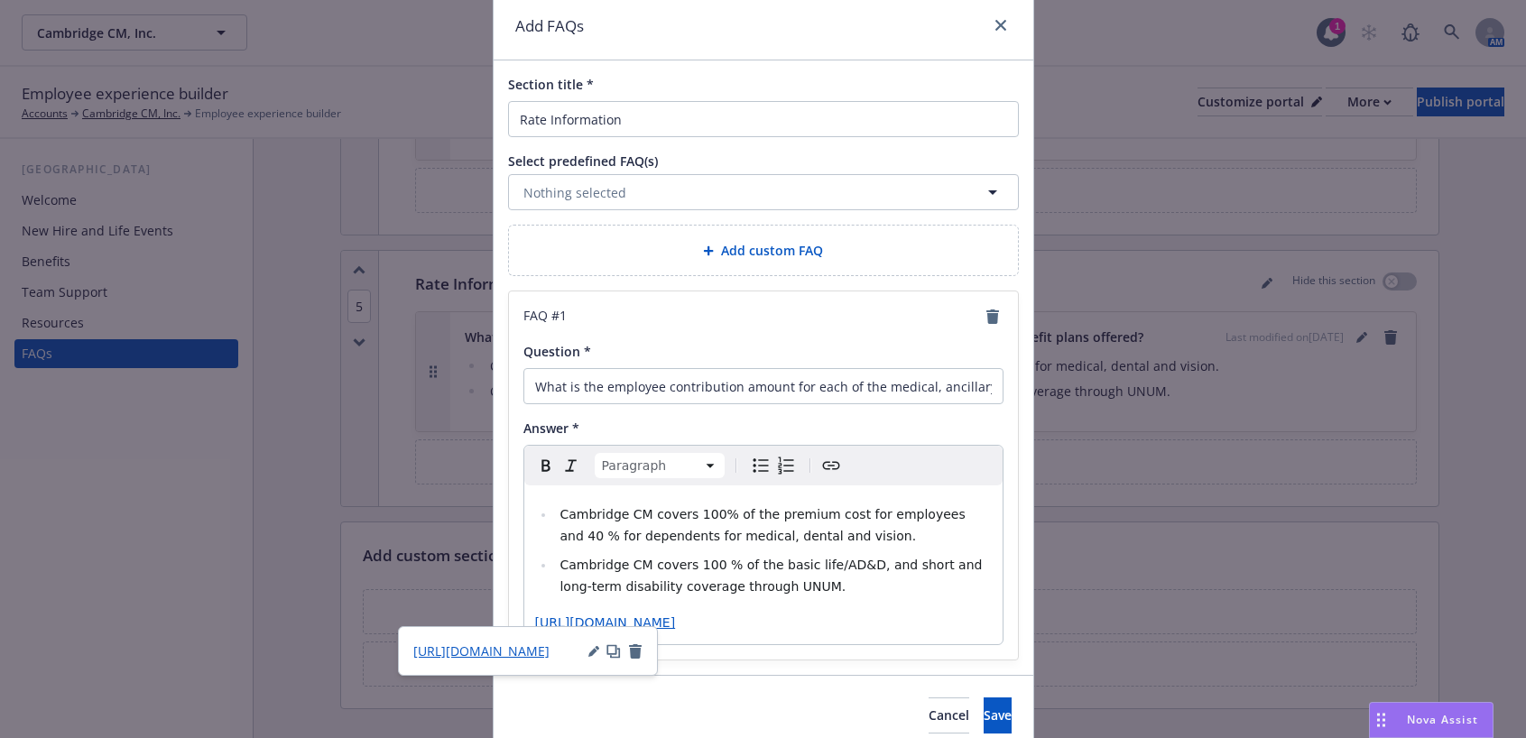
scroll to position [163, 0]
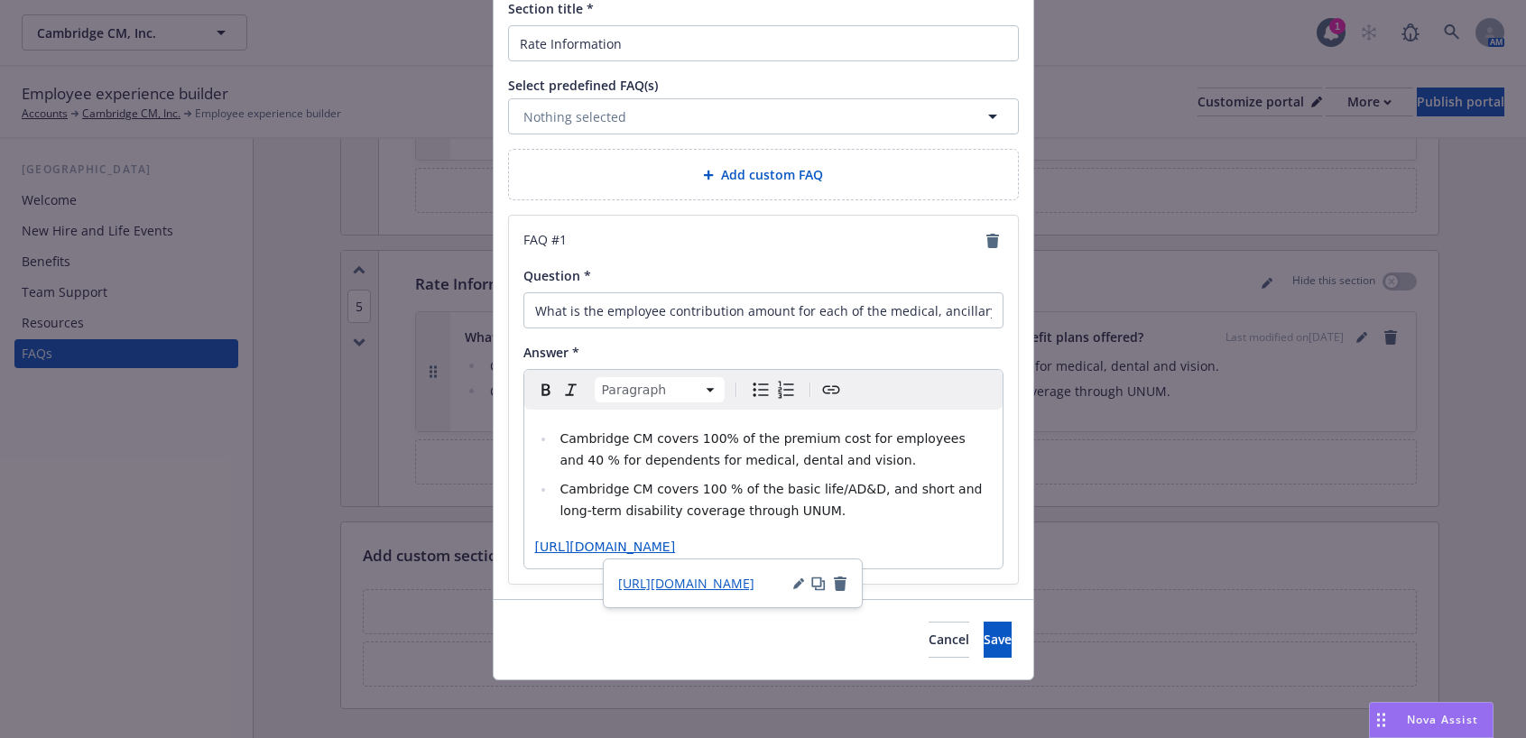
drag, startPoint x: 528, startPoint y: 525, endPoint x: 634, endPoint y: 547, distance: 108.7
click at [634, 547] on p "[URL][DOMAIN_NAME]" at bounding box center [763, 547] width 457 height 22
click at [928, 644] on button "Cancel" at bounding box center [948, 640] width 41 height 36
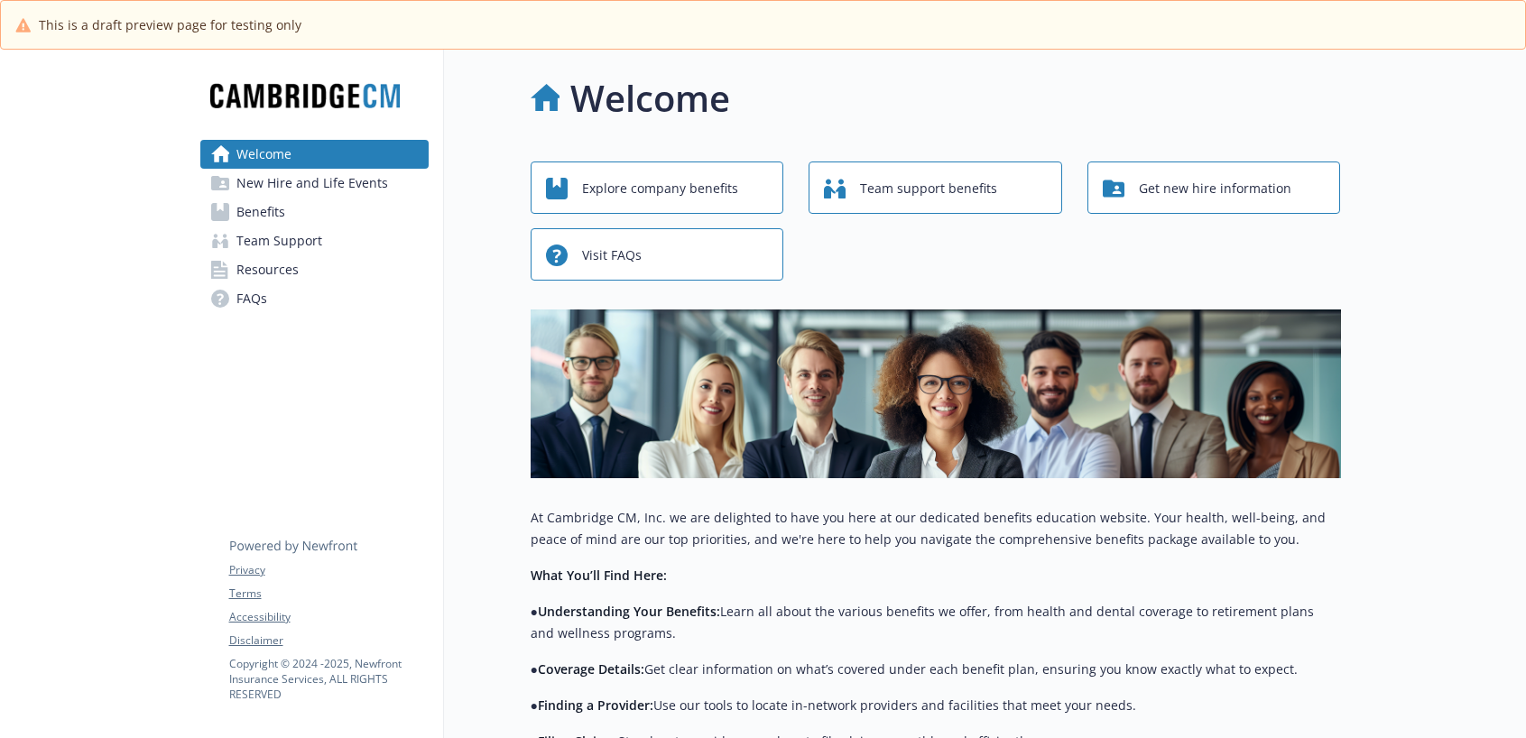
click at [284, 275] on span "Resources" at bounding box center [267, 269] width 62 height 29
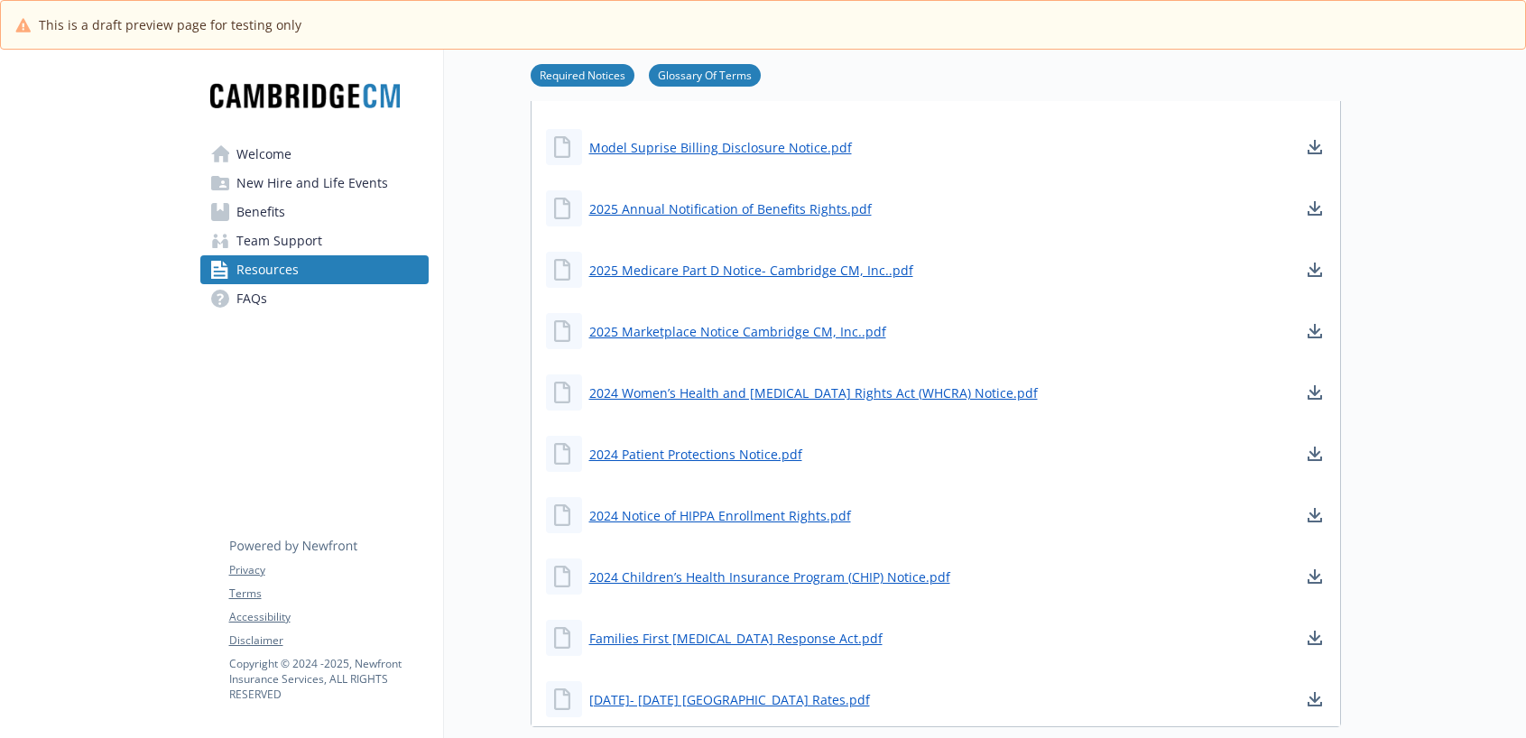
scroll to position [541, 0]
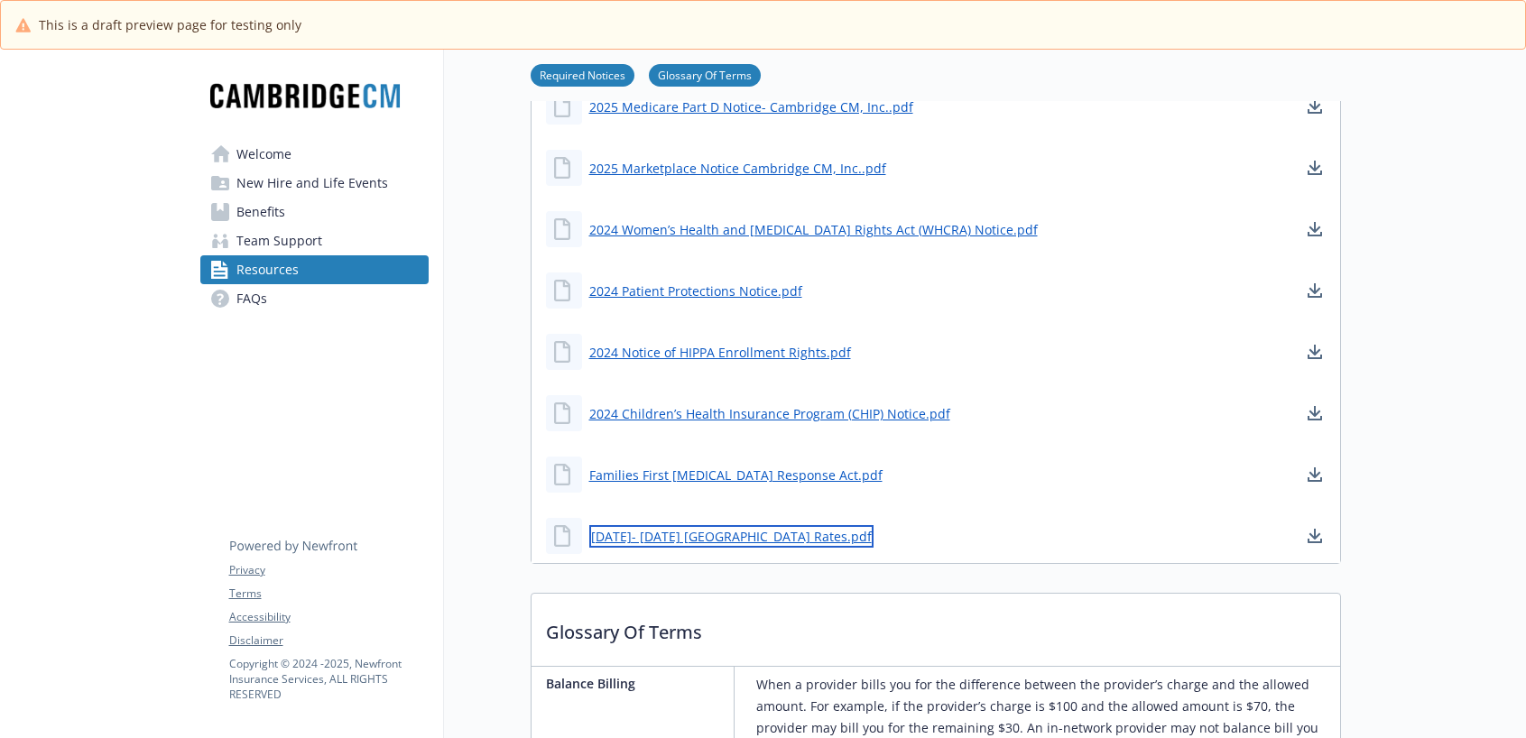
click at [702, 538] on link "[DATE]- [DATE] [GEOGRAPHIC_DATA] Rates.pdf" at bounding box center [731, 536] width 284 height 23
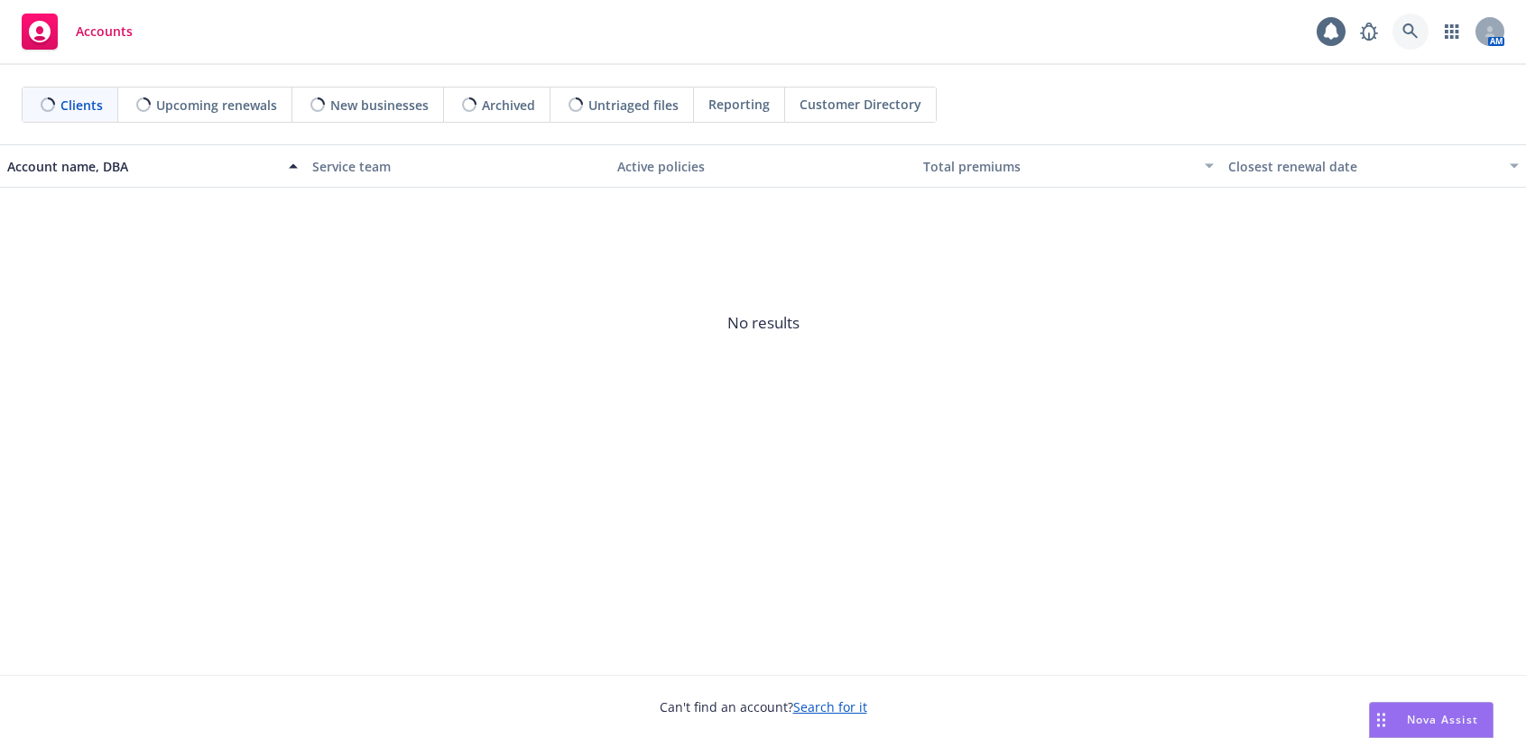
click at [1403, 27] on icon at bounding box center [1409, 30] width 15 height 15
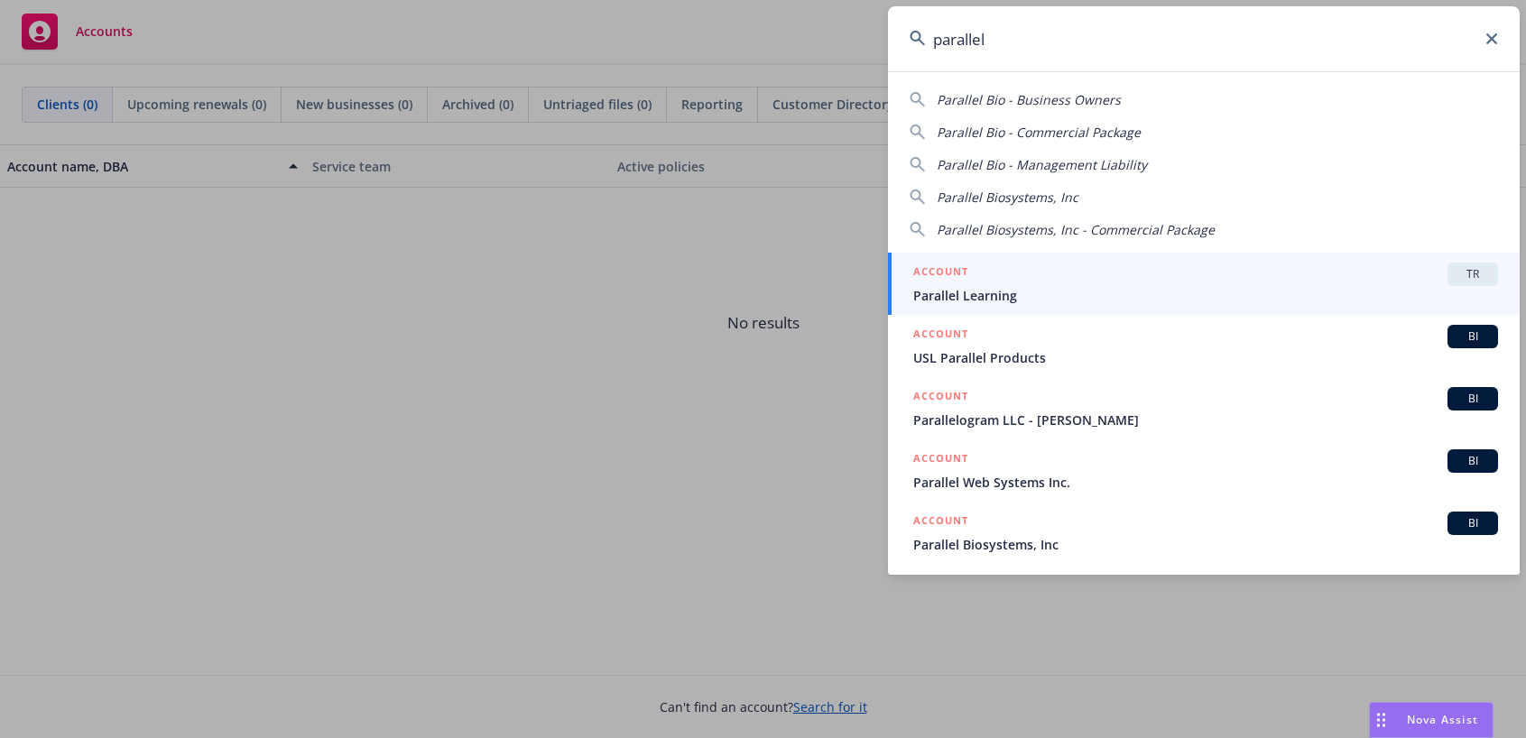
type input "parallel"
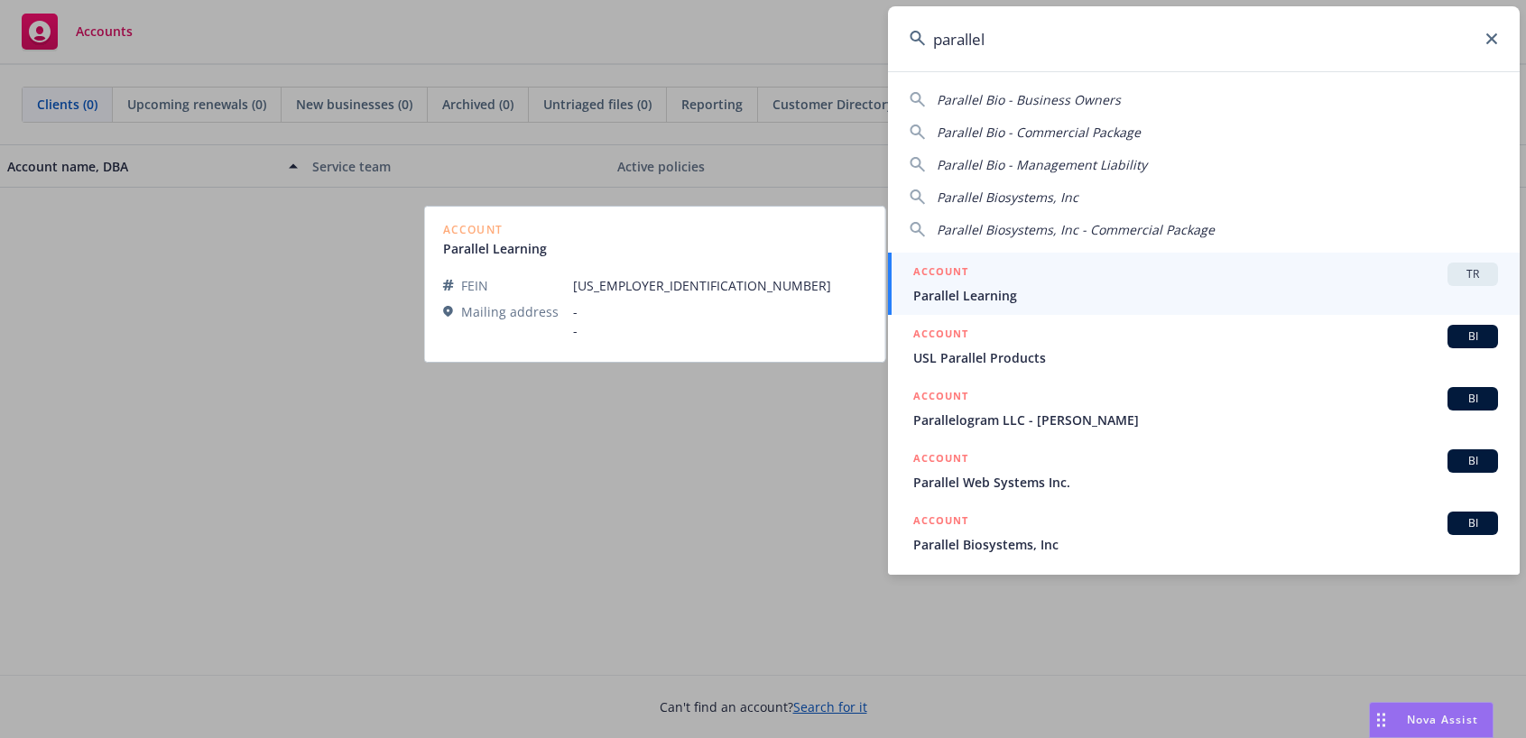
click at [993, 279] on div "ACCOUNT TR" at bounding box center [1205, 274] width 585 height 23
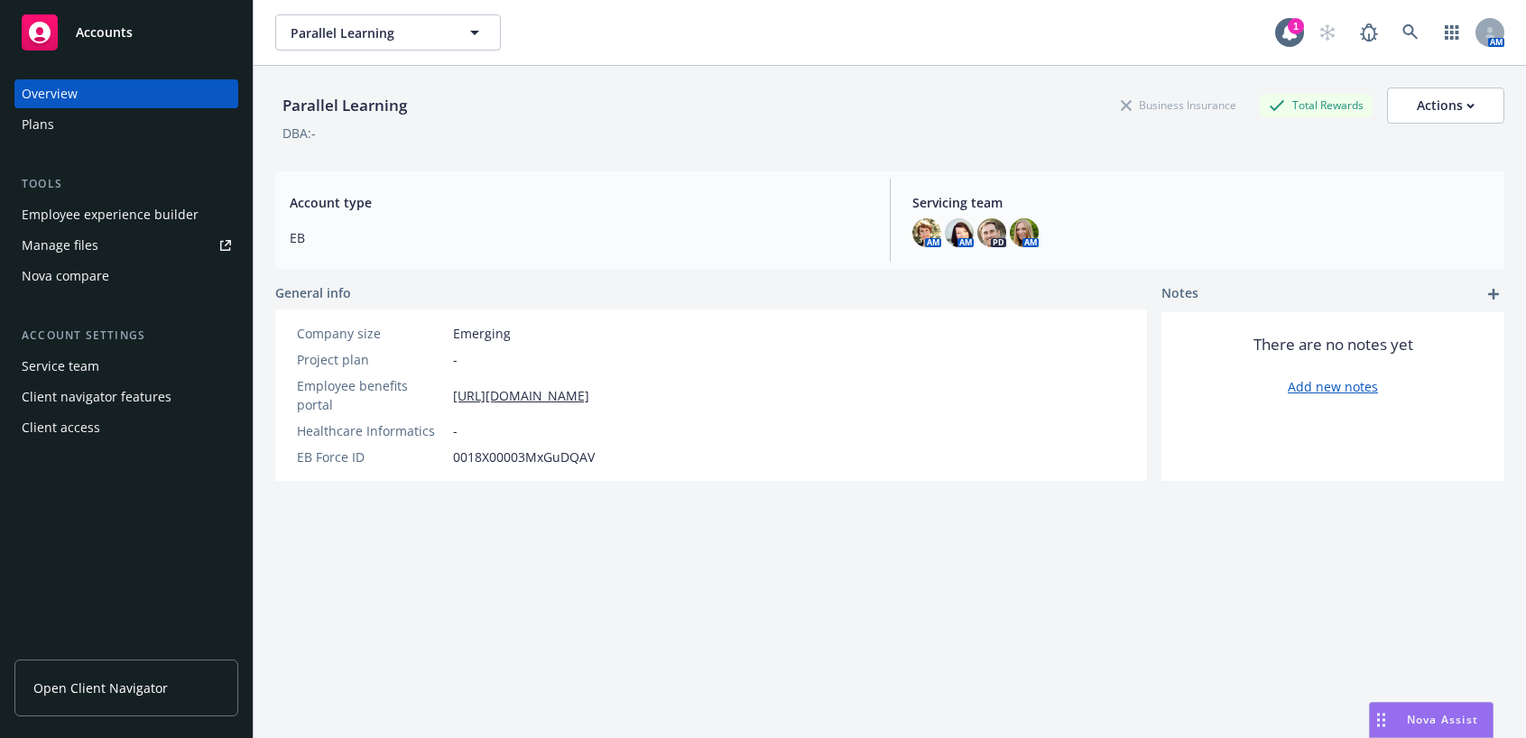
click at [152, 209] on div "Employee experience builder" at bounding box center [110, 214] width 177 height 29
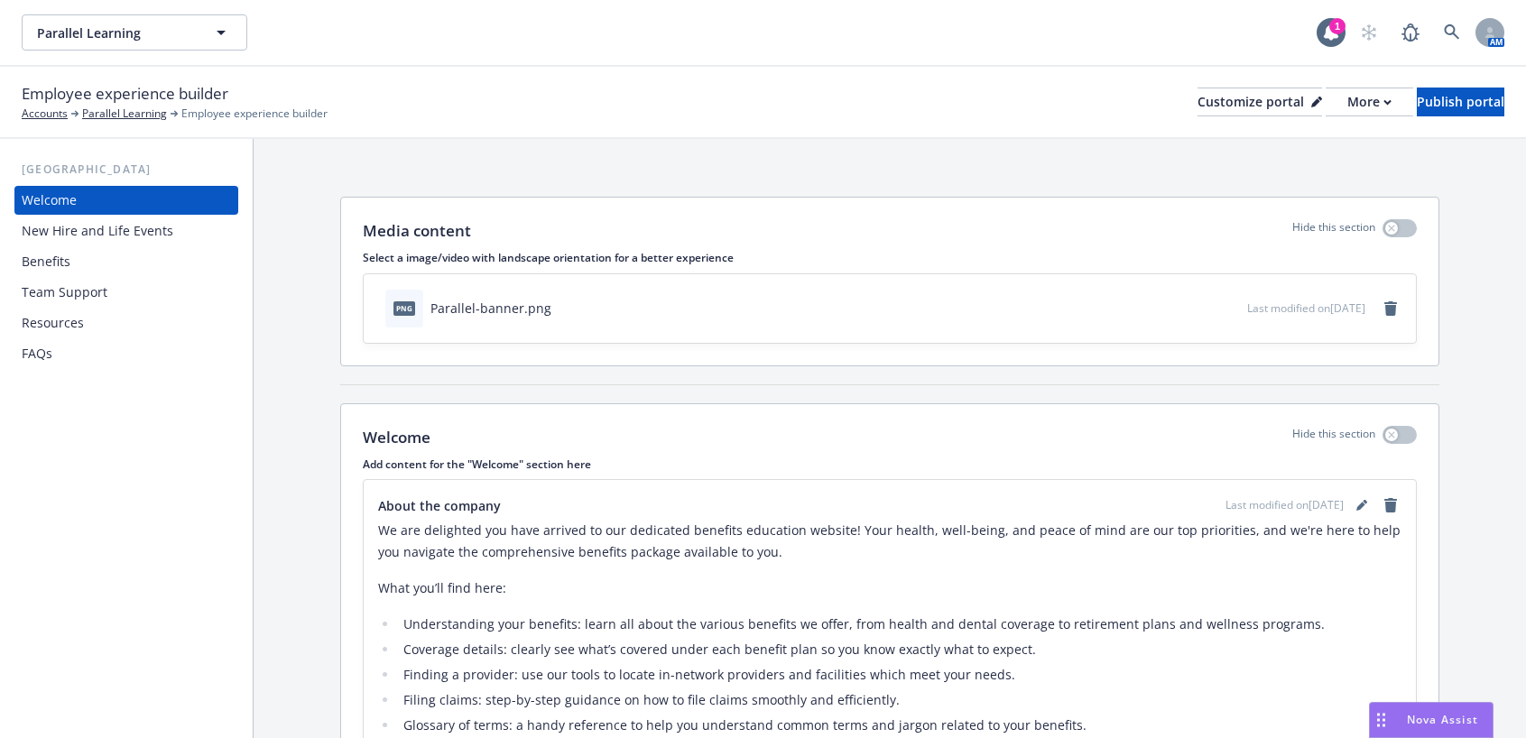
click at [63, 350] on div "FAQs" at bounding box center [126, 353] width 209 height 29
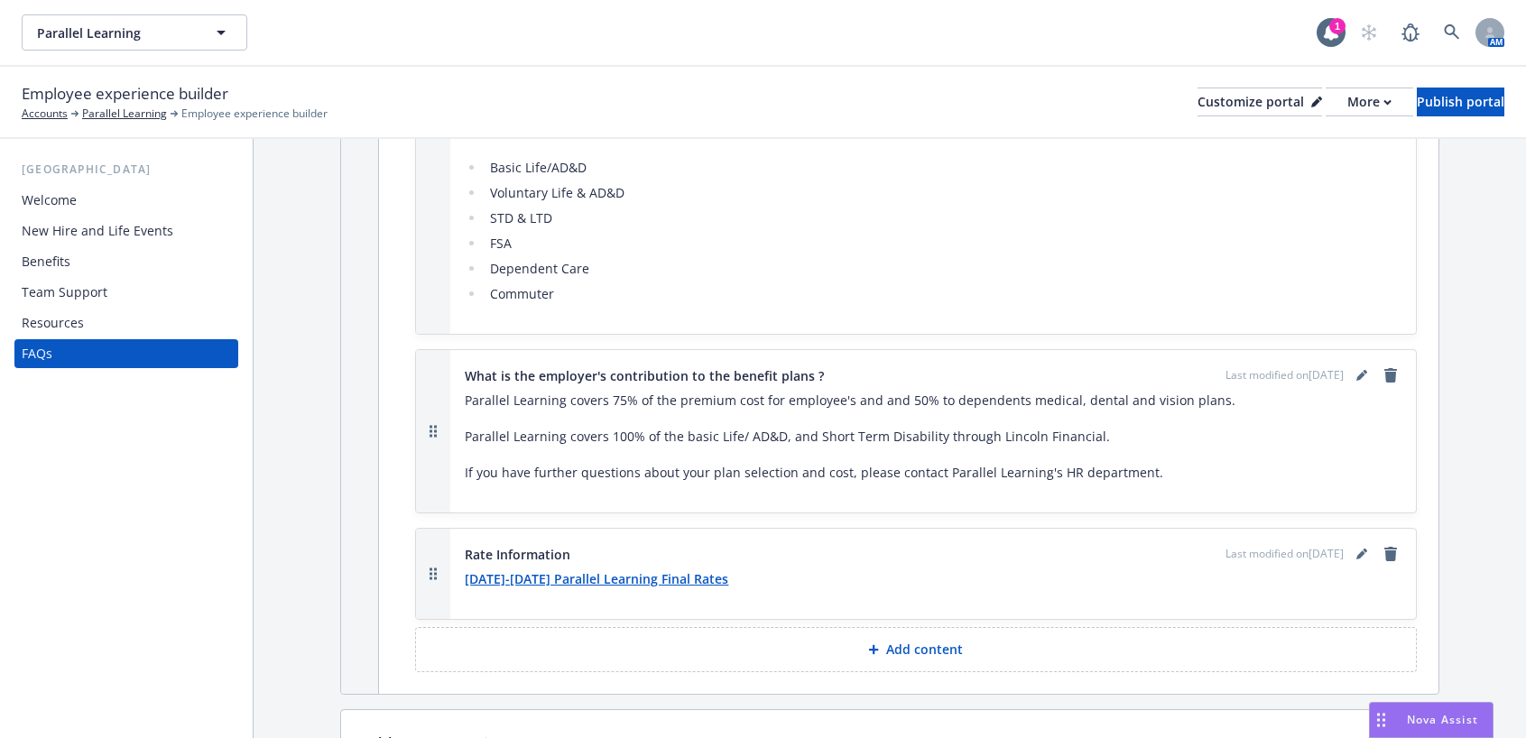
scroll to position [1286, 0]
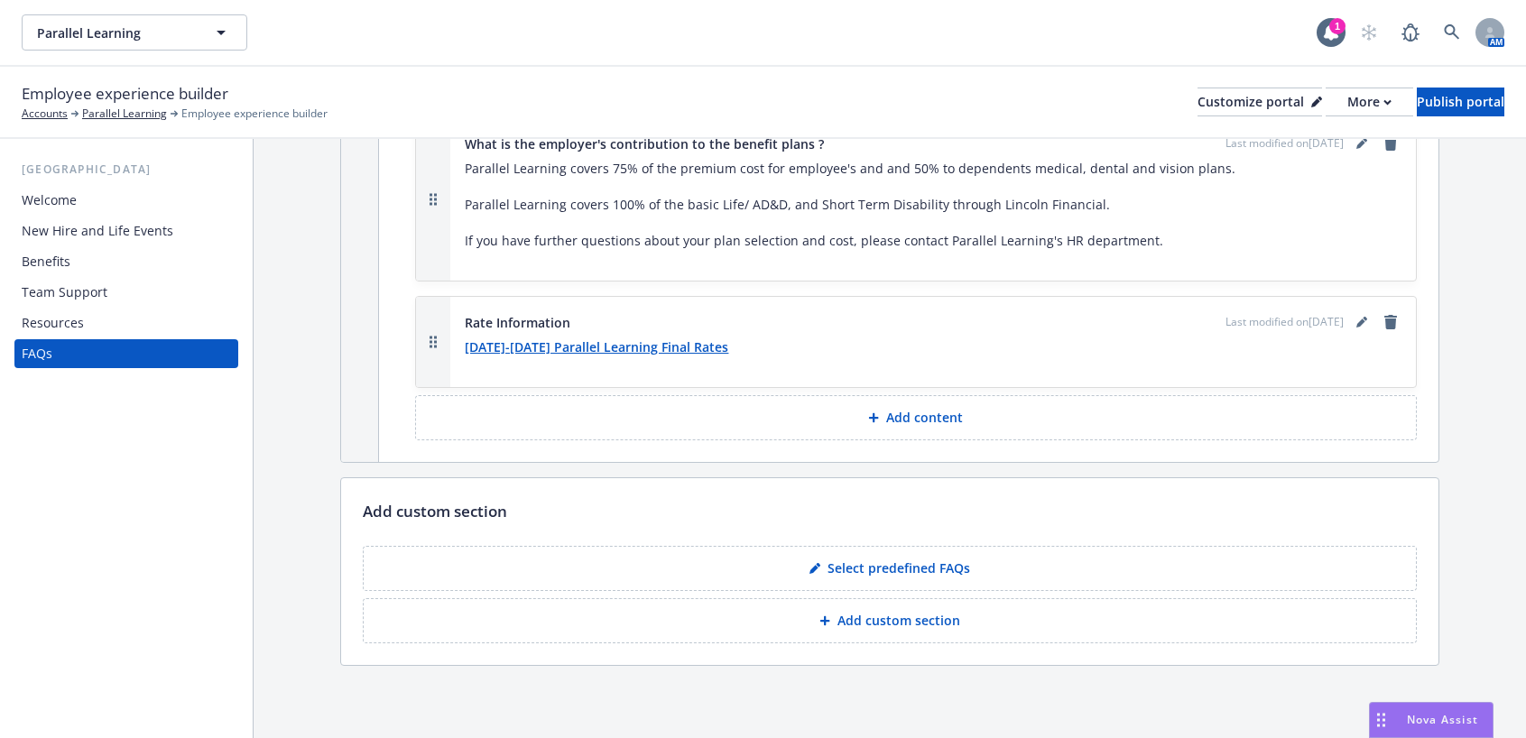
click at [536, 346] on strong "[DATE]-[DATE] Parallel Learning Final Rates" at bounding box center [596, 346] width 263 height 17
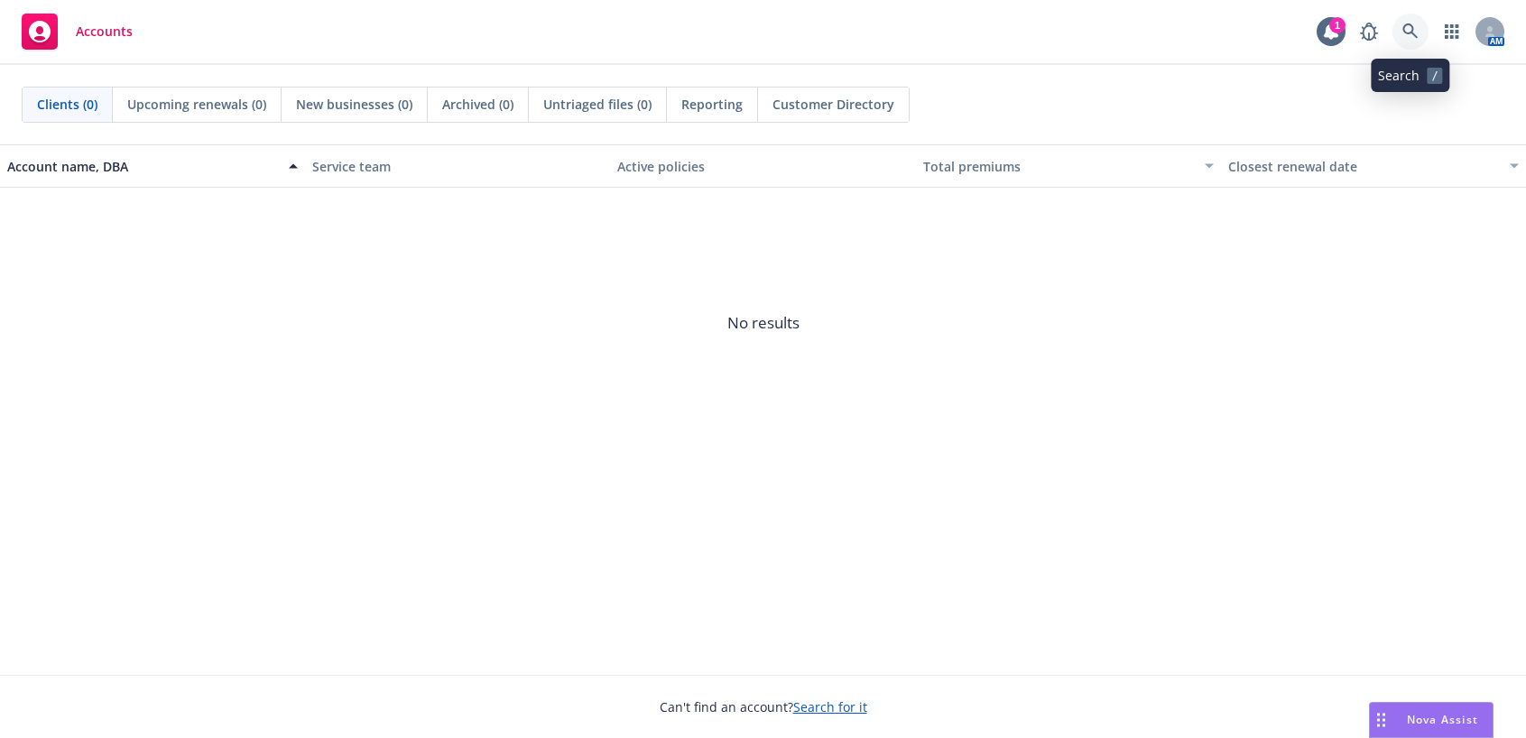
click at [1407, 30] on icon at bounding box center [1410, 31] width 16 height 16
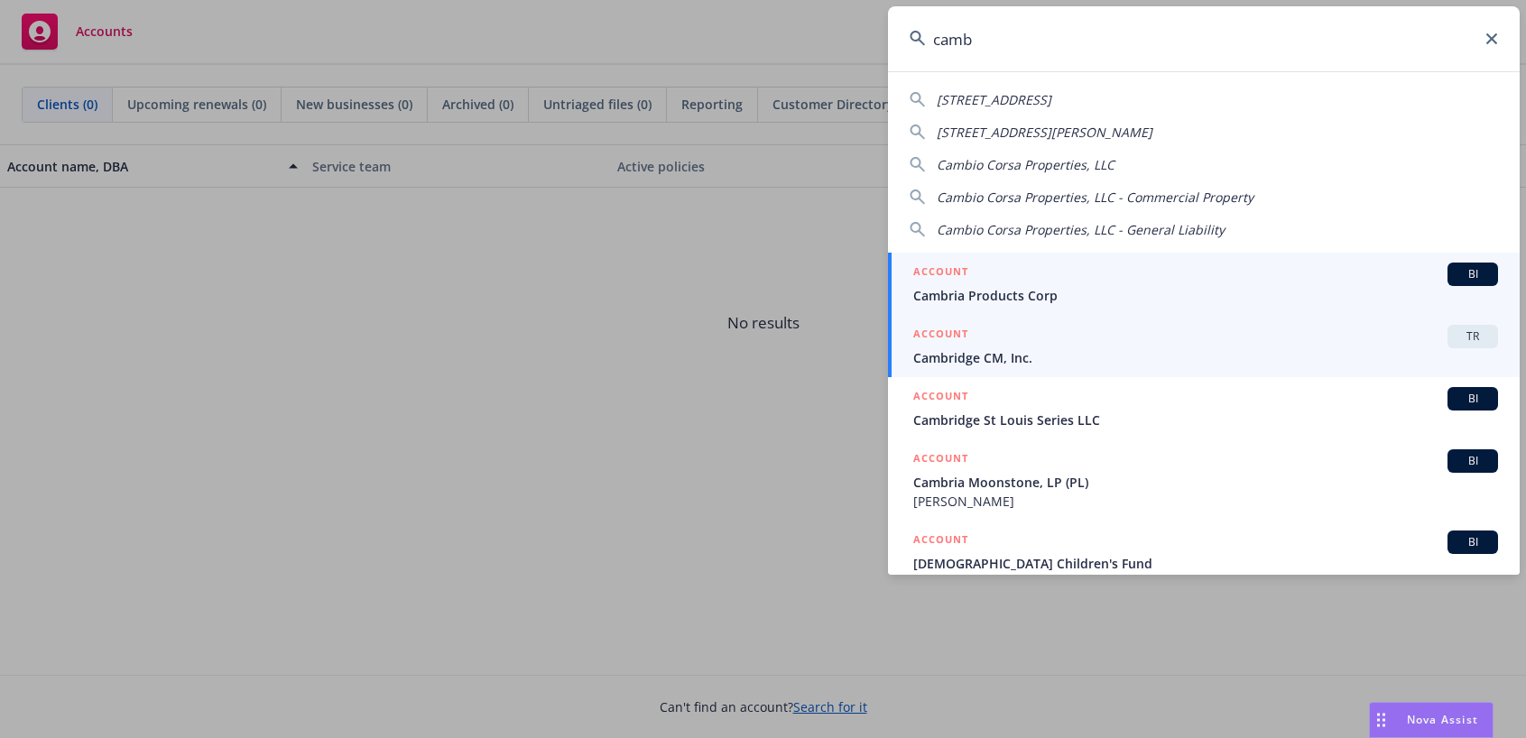
type input "camb"
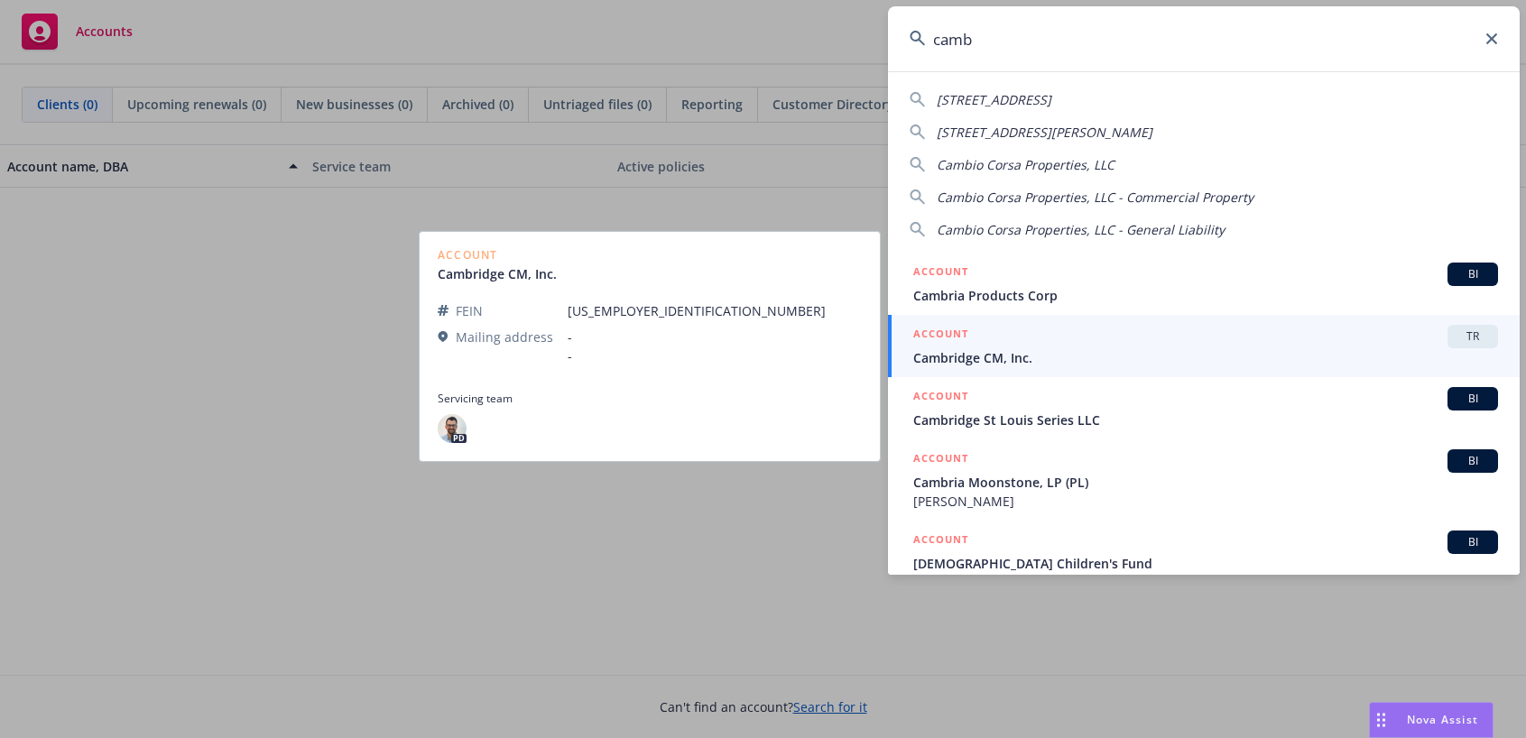
click at [1105, 365] on span "Cambridge CM, Inc." at bounding box center [1205, 357] width 585 height 19
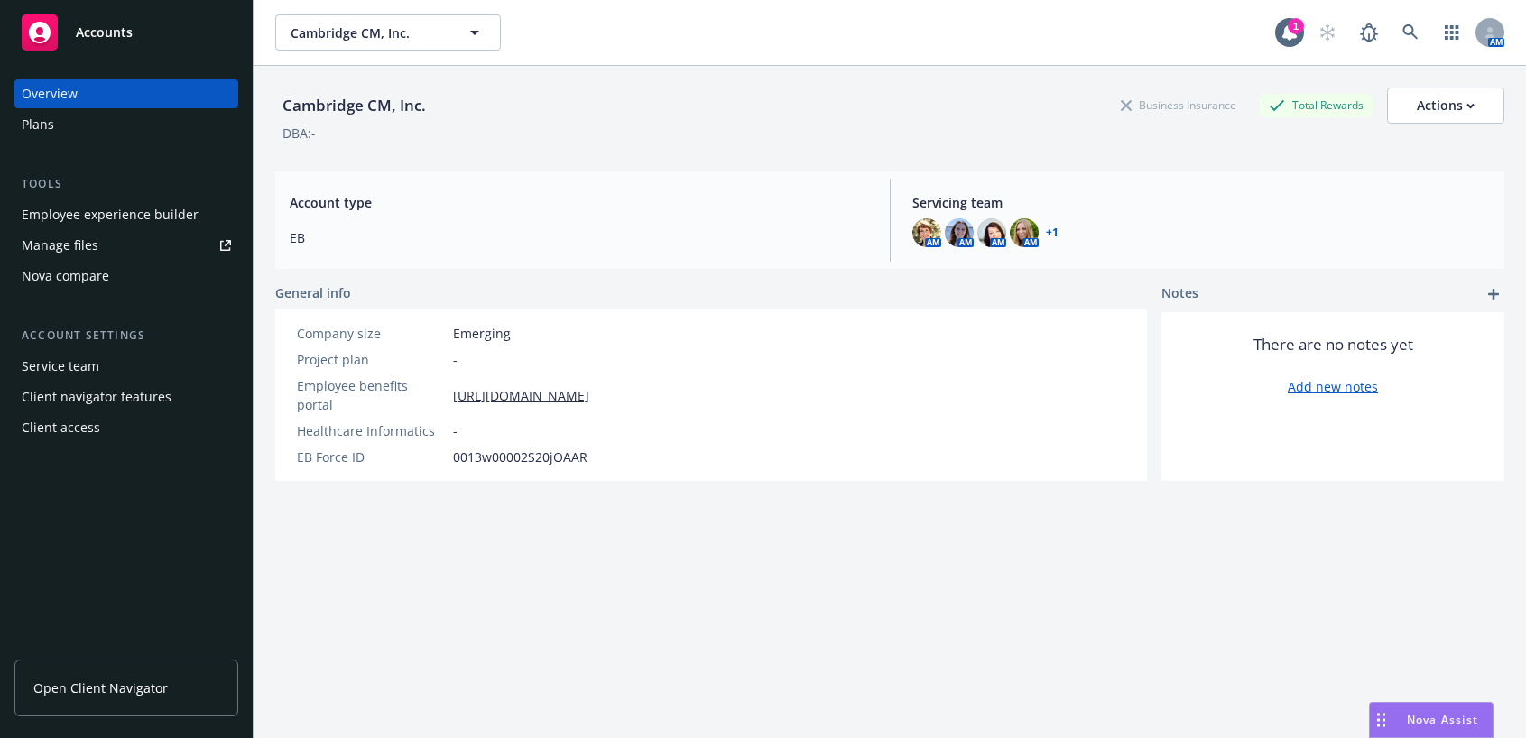
click at [176, 214] on div "Employee experience builder" at bounding box center [110, 214] width 177 height 29
click at [133, 694] on span "Open Client Navigator" at bounding box center [100, 688] width 134 height 19
click at [135, 212] on div "Employee experience builder" at bounding box center [110, 214] width 177 height 29
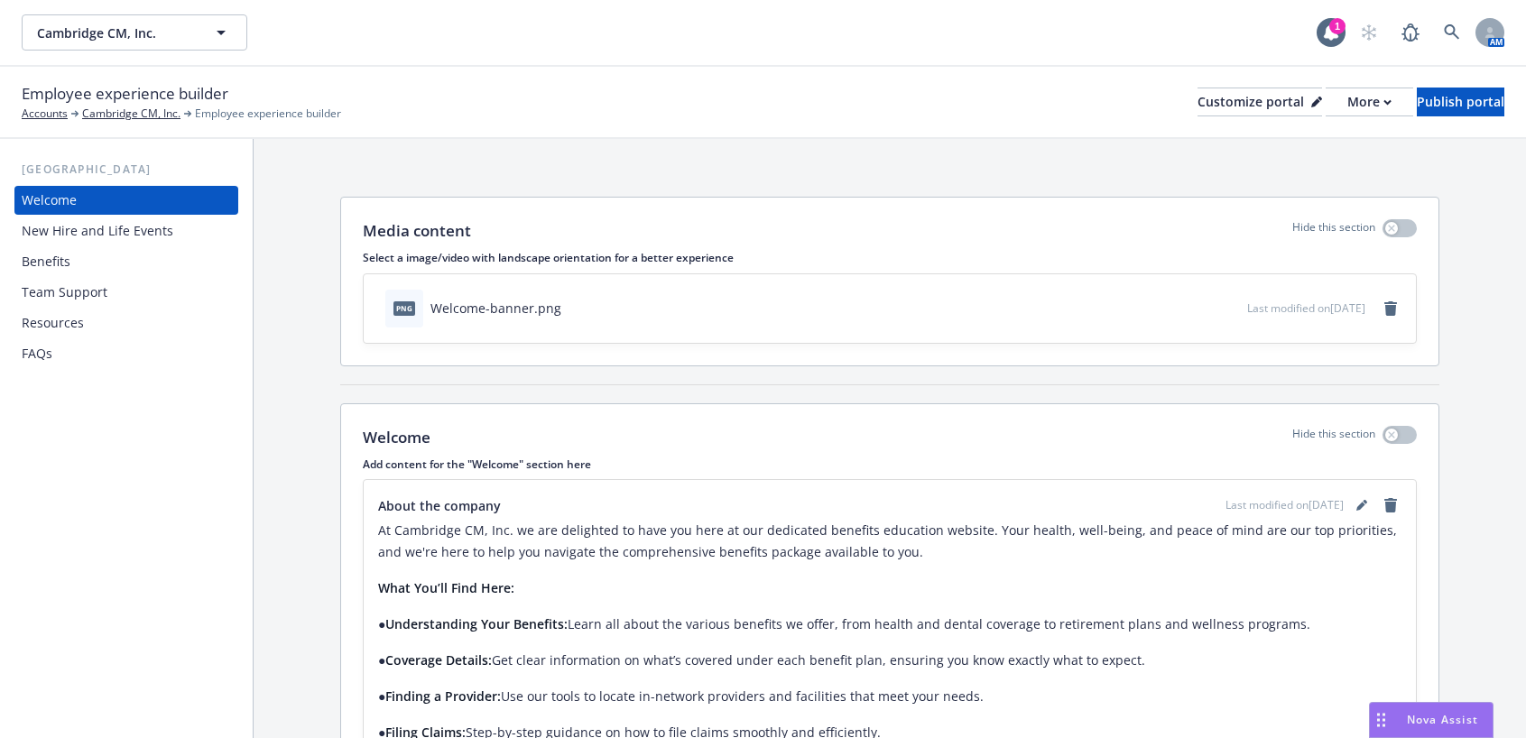
click at [66, 327] on div "Resources" at bounding box center [53, 323] width 62 height 29
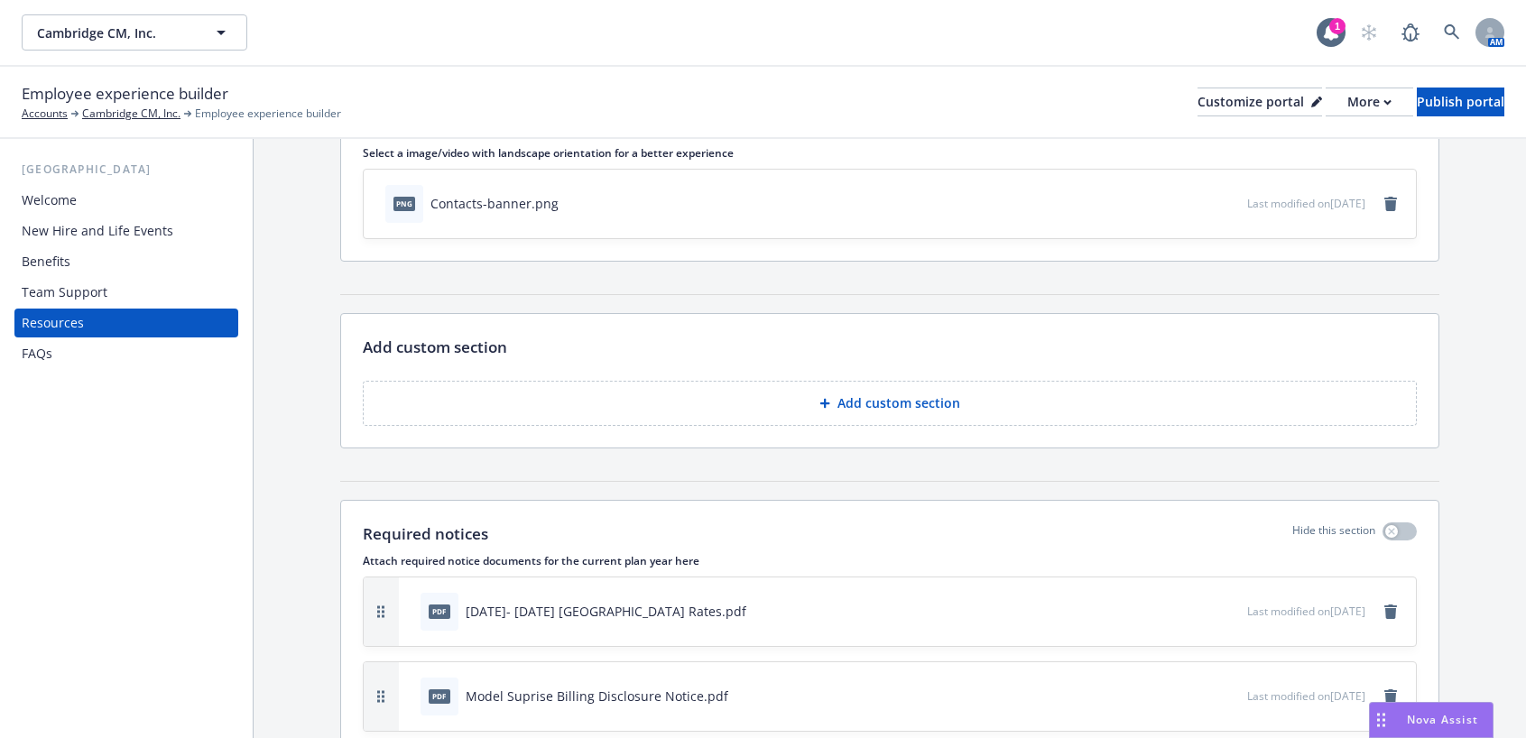
scroll to position [361, 0]
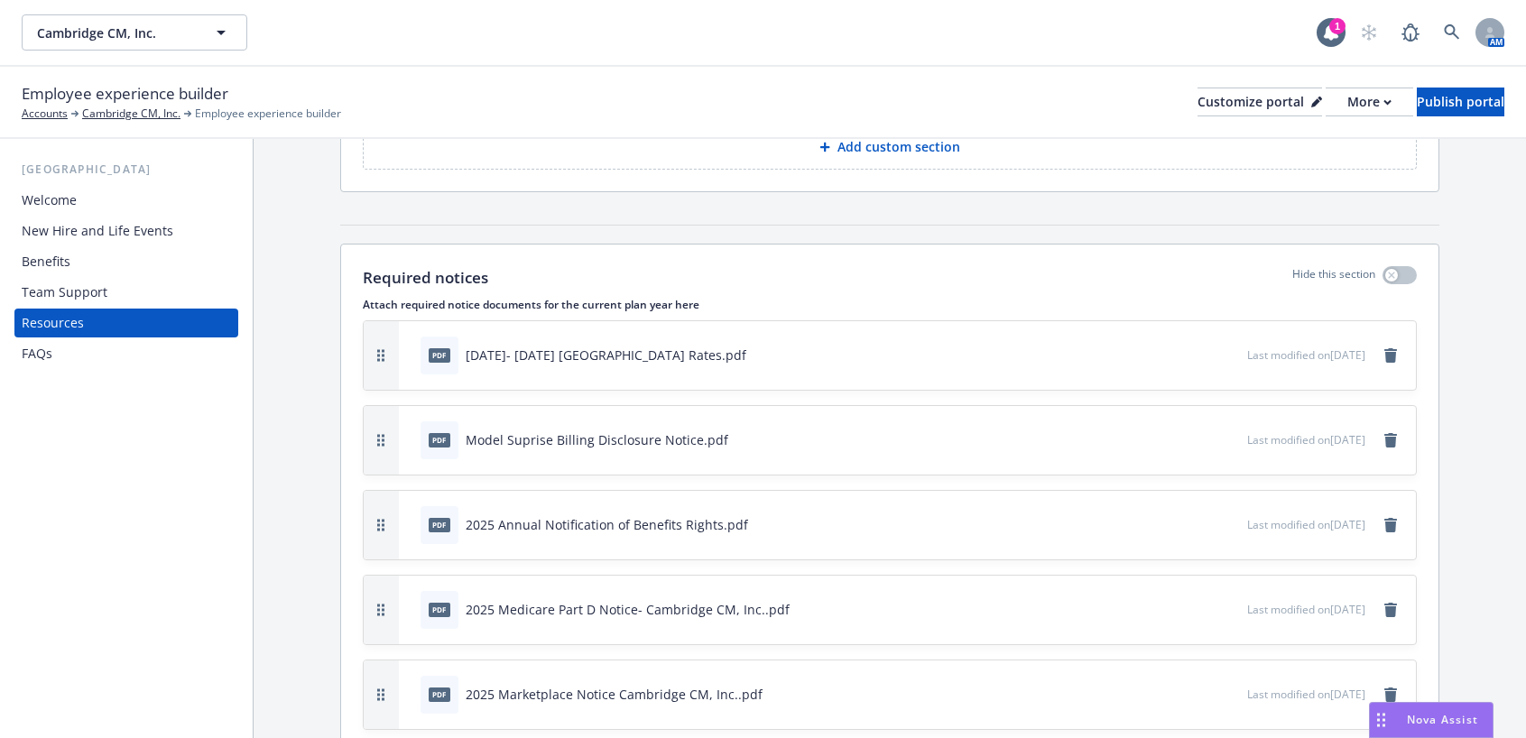
click at [1222, 353] on icon "preview file" at bounding box center [1230, 353] width 16 height 13
click at [57, 349] on div "FAQs" at bounding box center [126, 353] width 209 height 29
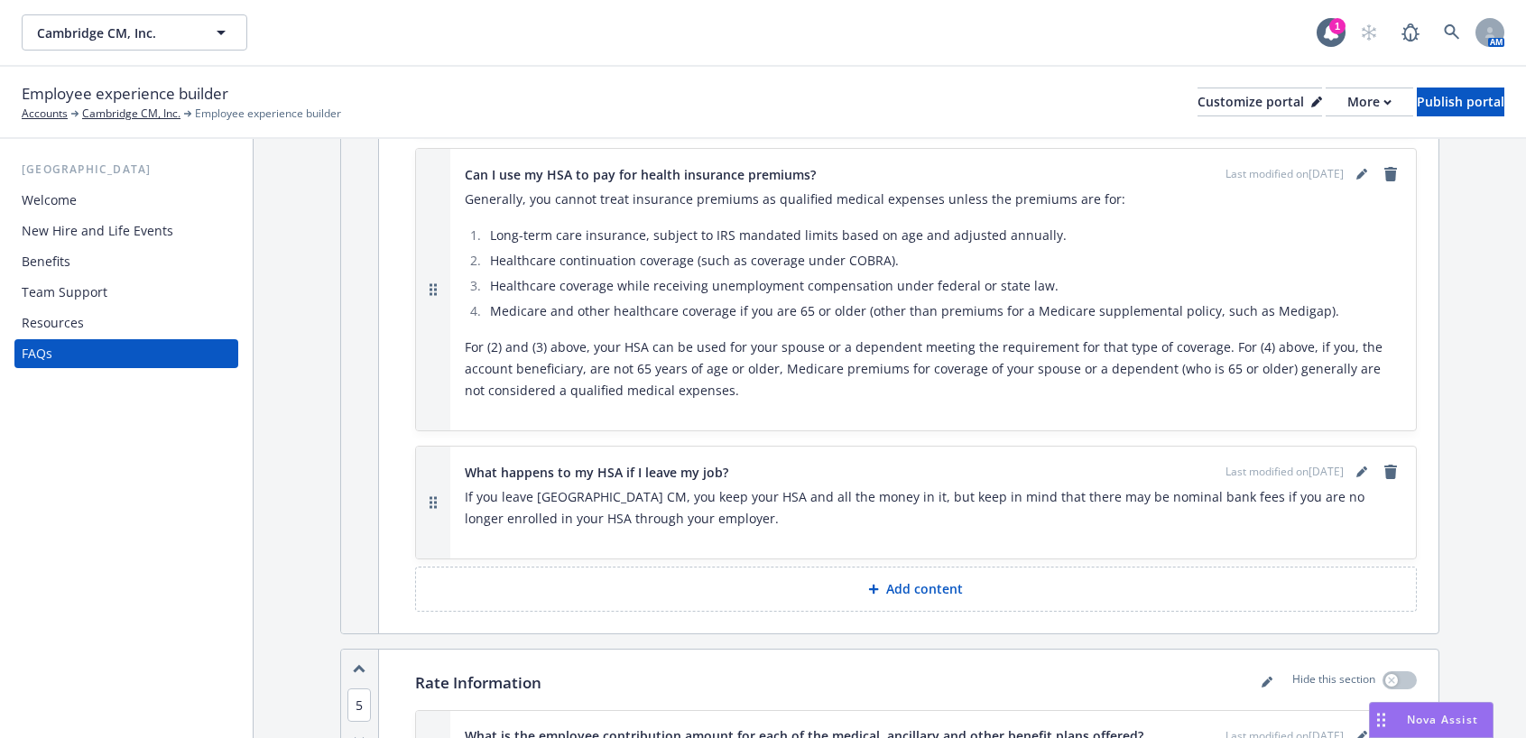
scroll to position [3647, 0]
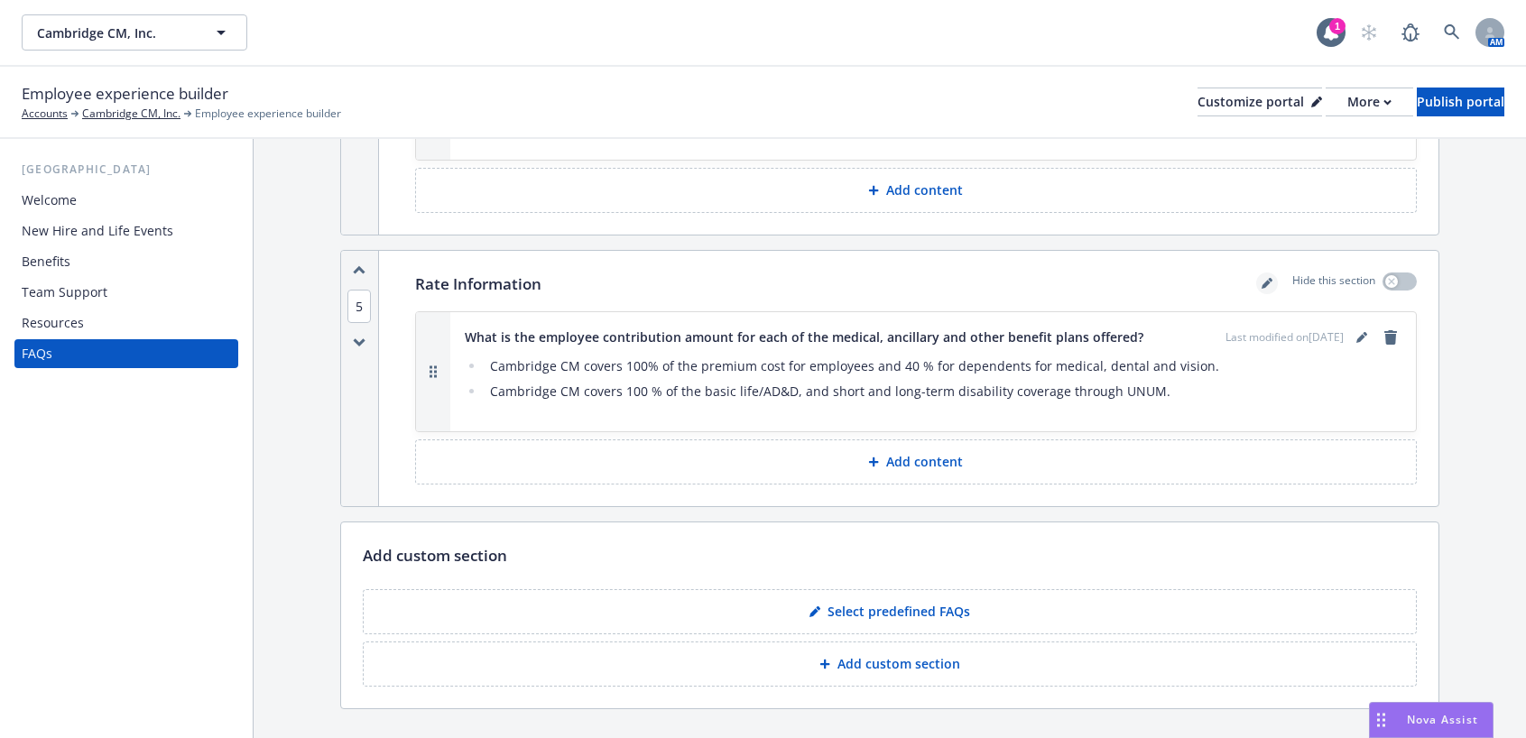
click at [1261, 278] on icon "editPencil" at bounding box center [1266, 283] width 11 height 11
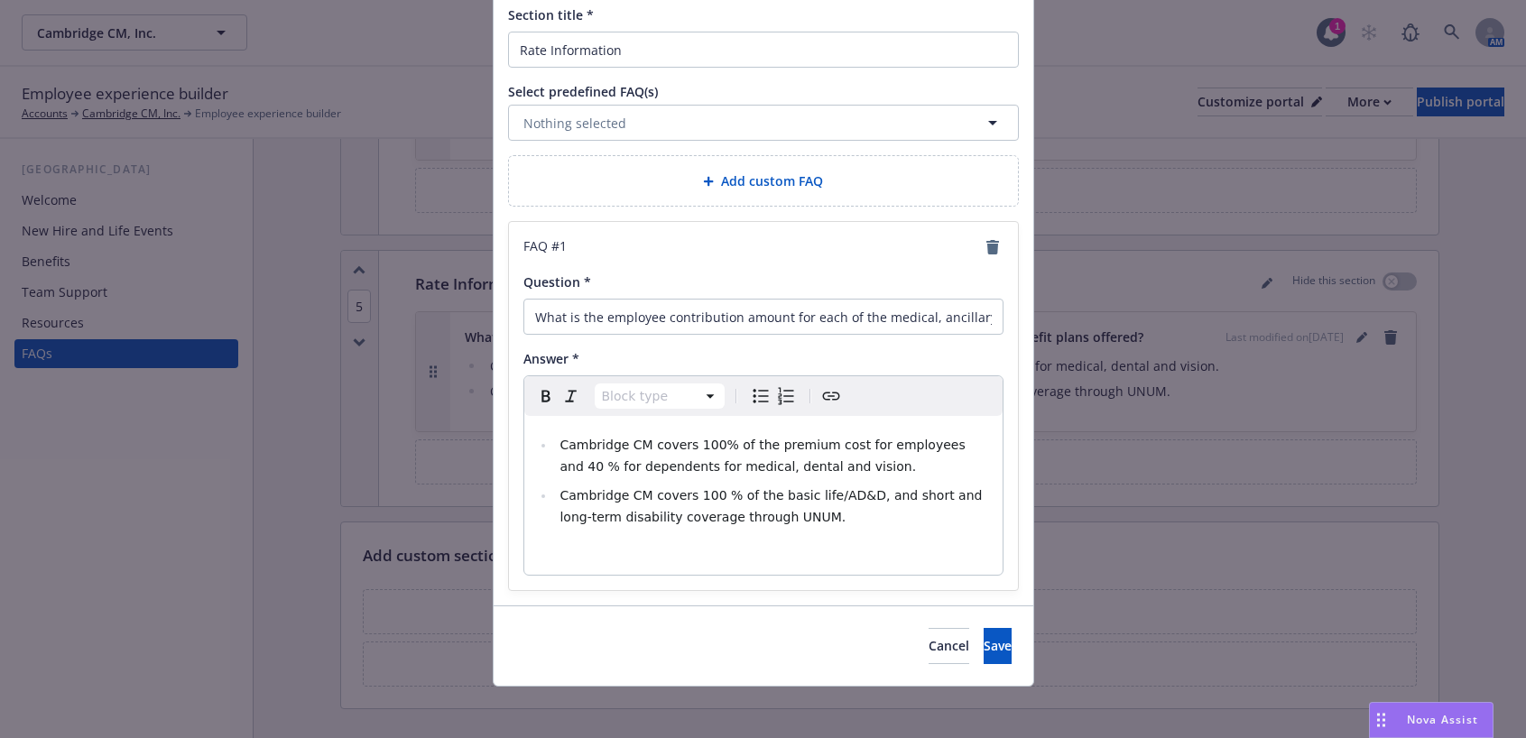
scroll to position [142, 0]
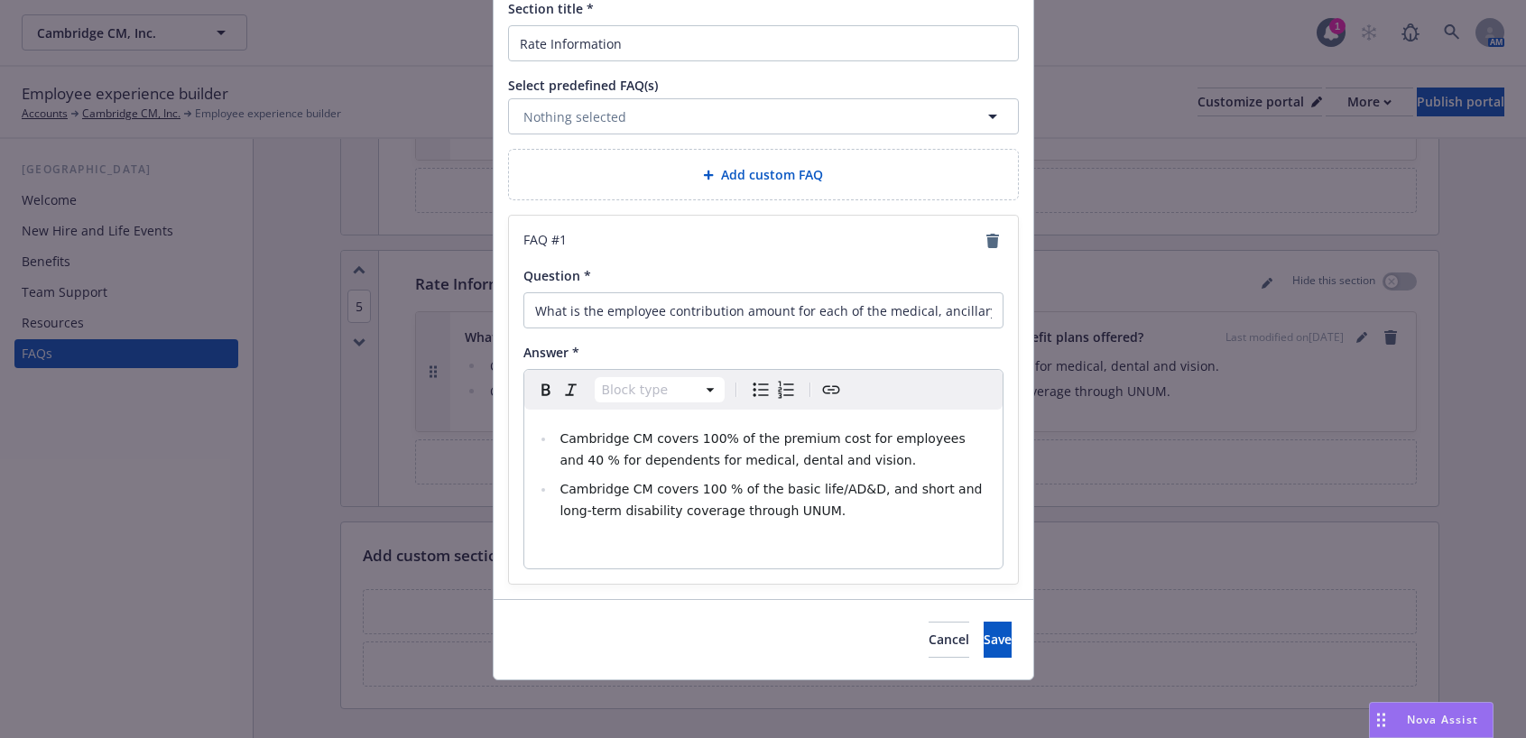
select select "paragraph"
click at [685, 526] on div "Cambridge CM covers 100% of the premium cost for employees and 40 % for depende…" at bounding box center [763, 489] width 478 height 159
drag, startPoint x: 646, startPoint y: 546, endPoint x: 527, endPoint y: 548, distance: 119.1
click at [527, 548] on div "Cambridge CM covers 100% of the premium cost for employees and 40 % for depende…" at bounding box center [763, 489] width 478 height 159
drag, startPoint x: 541, startPoint y: 549, endPoint x: 785, endPoint y: 553, distance: 243.7
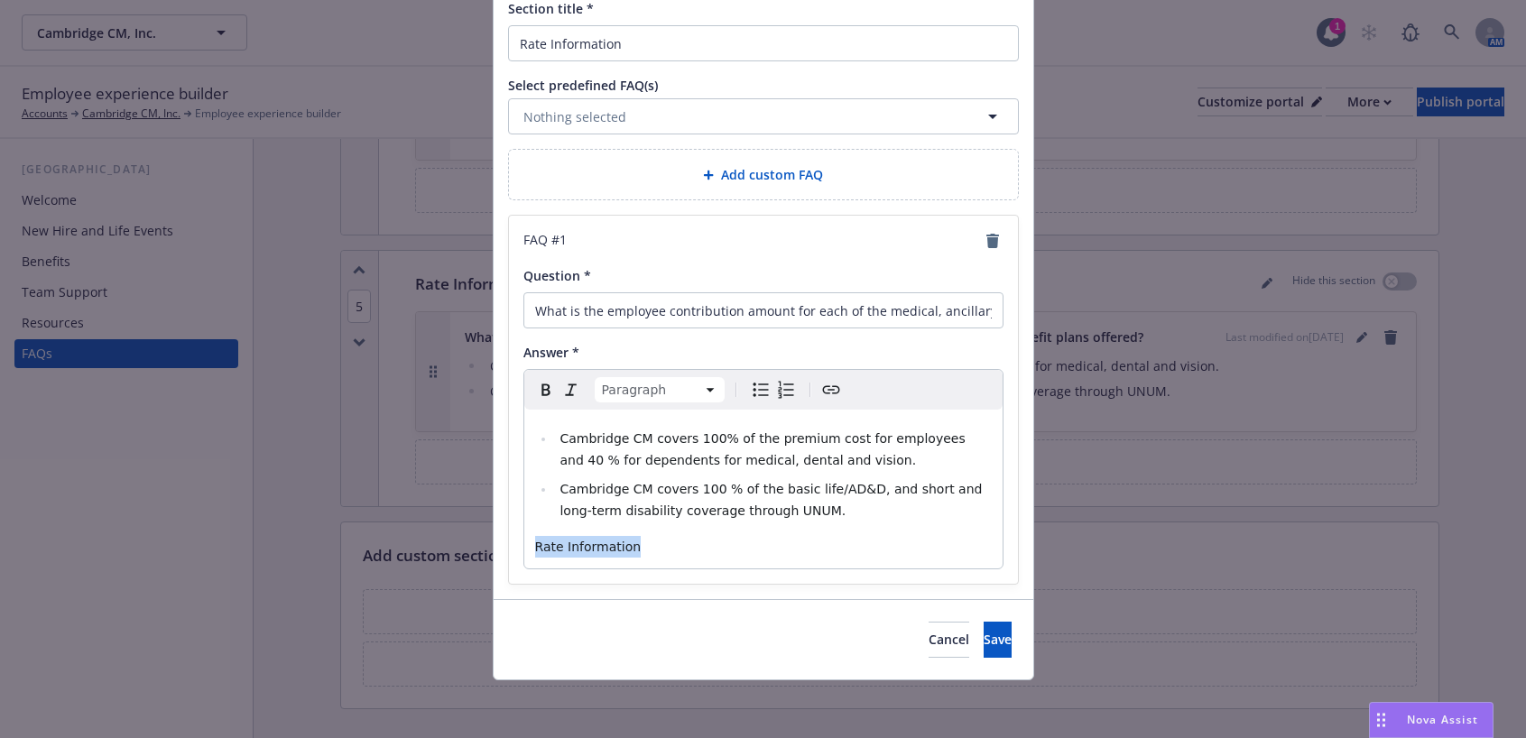
click at [785, 553] on p "Rate Information" at bounding box center [763, 547] width 457 height 22
drag, startPoint x: 659, startPoint y: 548, endPoint x: 534, endPoint y: 546, distance: 124.5
click at [535, 546] on p "Rate Information" at bounding box center [763, 547] width 457 height 22
drag, startPoint x: 528, startPoint y: 546, endPoint x: 629, endPoint y: 555, distance: 101.5
click at [629, 555] on p "Rate Information" at bounding box center [763, 547] width 457 height 22
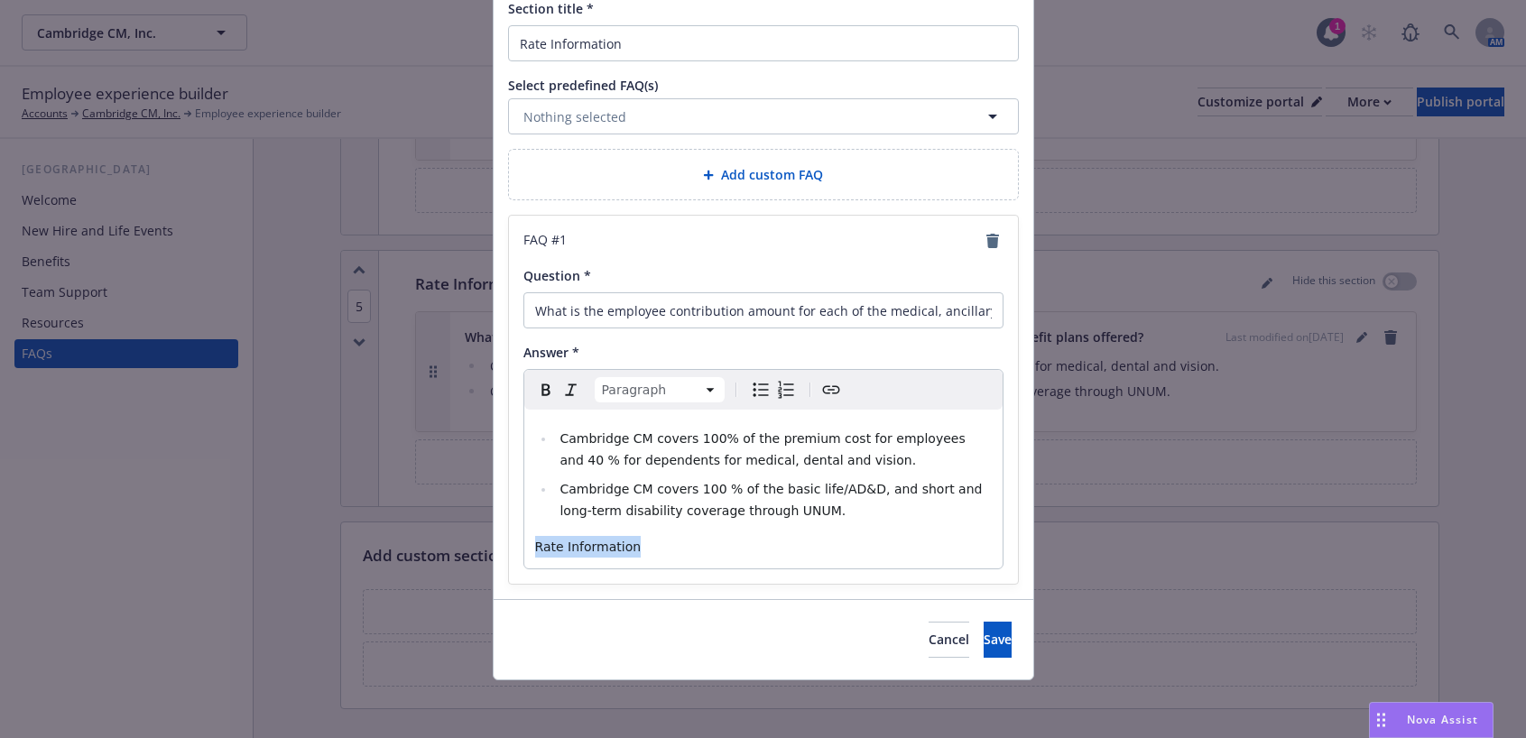
click at [825, 387] on icon "Create link" at bounding box center [831, 390] width 22 height 22
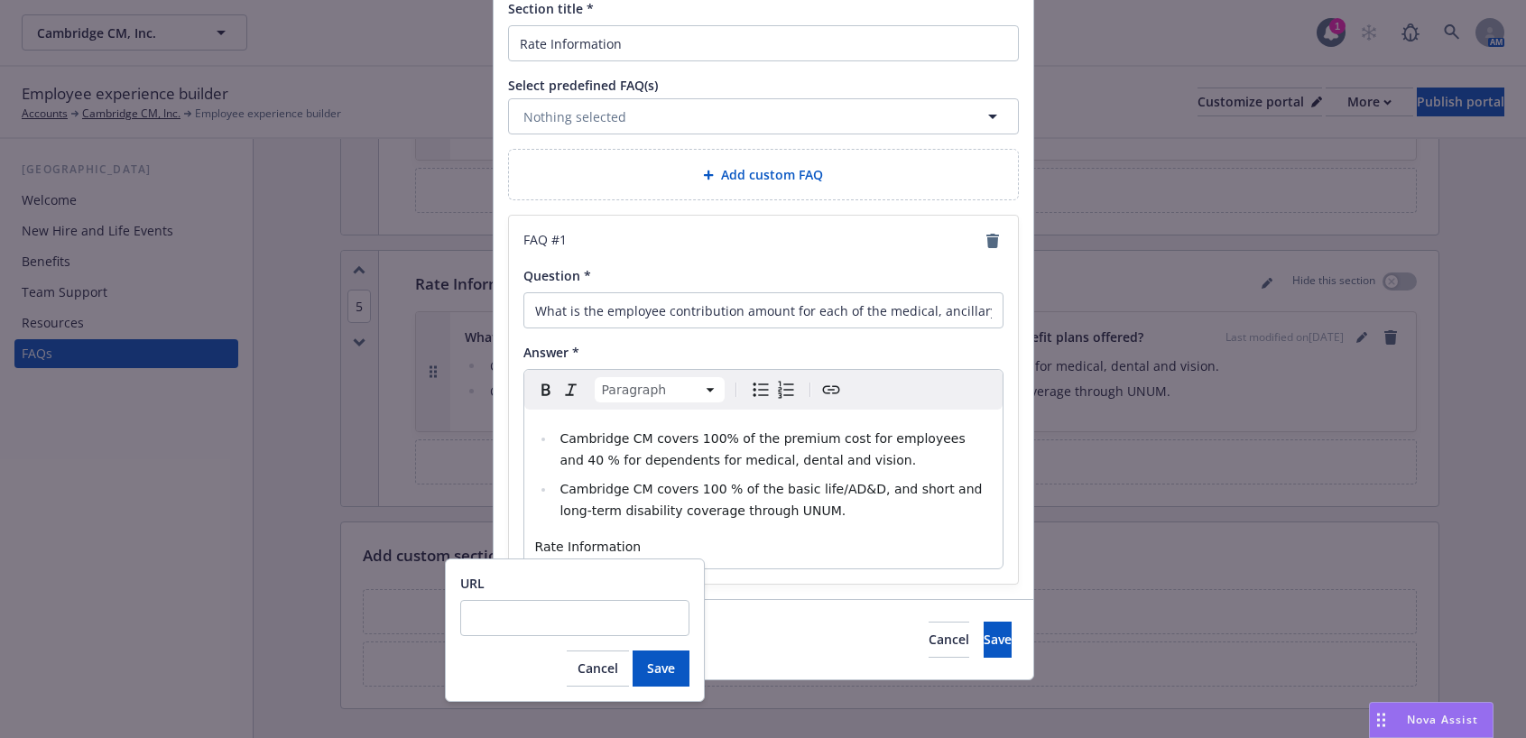
click at [499, 623] on input "URL" at bounding box center [574, 618] width 229 height 36
click at [477, 622] on input "URL" at bounding box center [574, 618] width 229 height 36
type input "chrome-extension://efaidnbmnnnibpcajpcglclefindmkaj/https://newfront-production…"
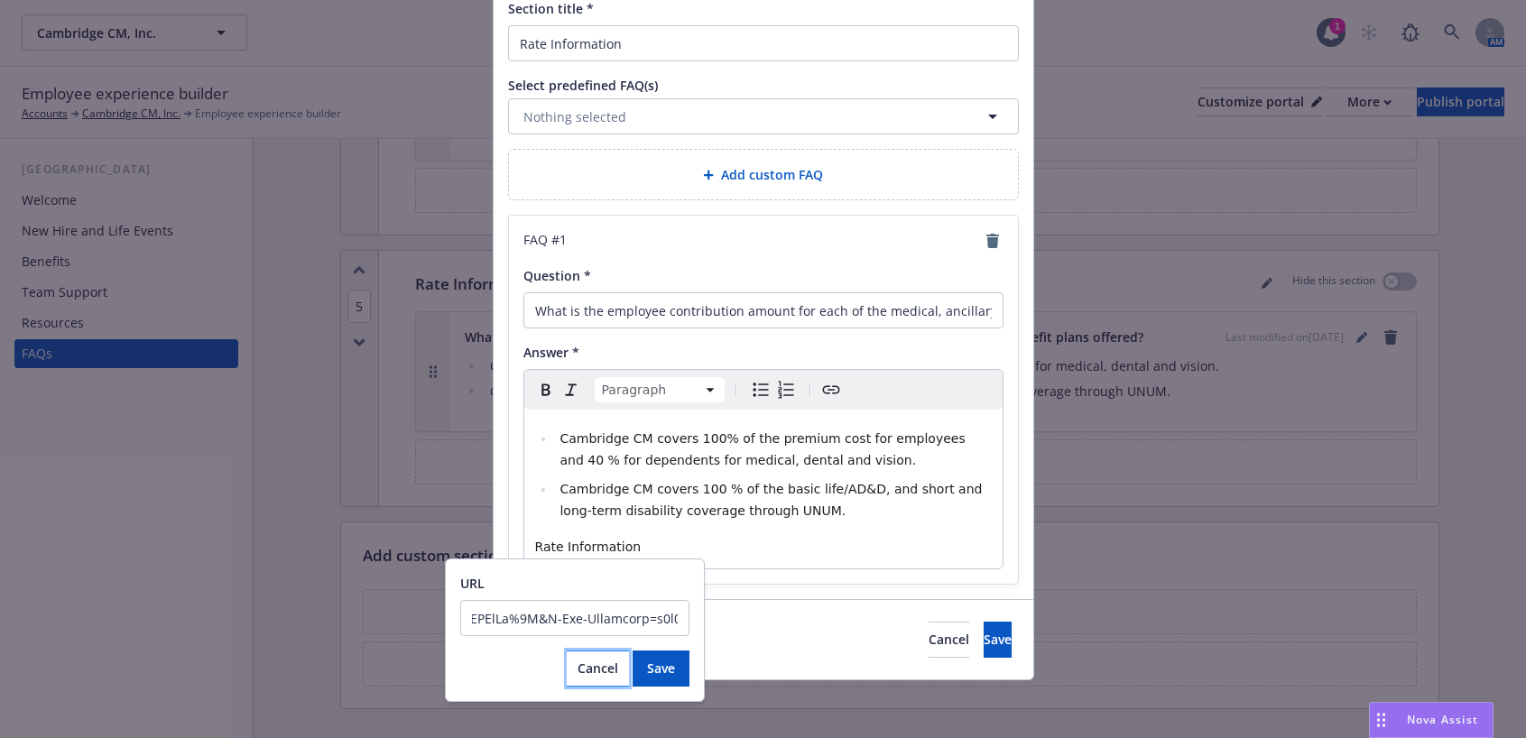
scroll to position [0, 0]
click at [579, 670] on span "Cancel" at bounding box center [597, 668] width 41 height 17
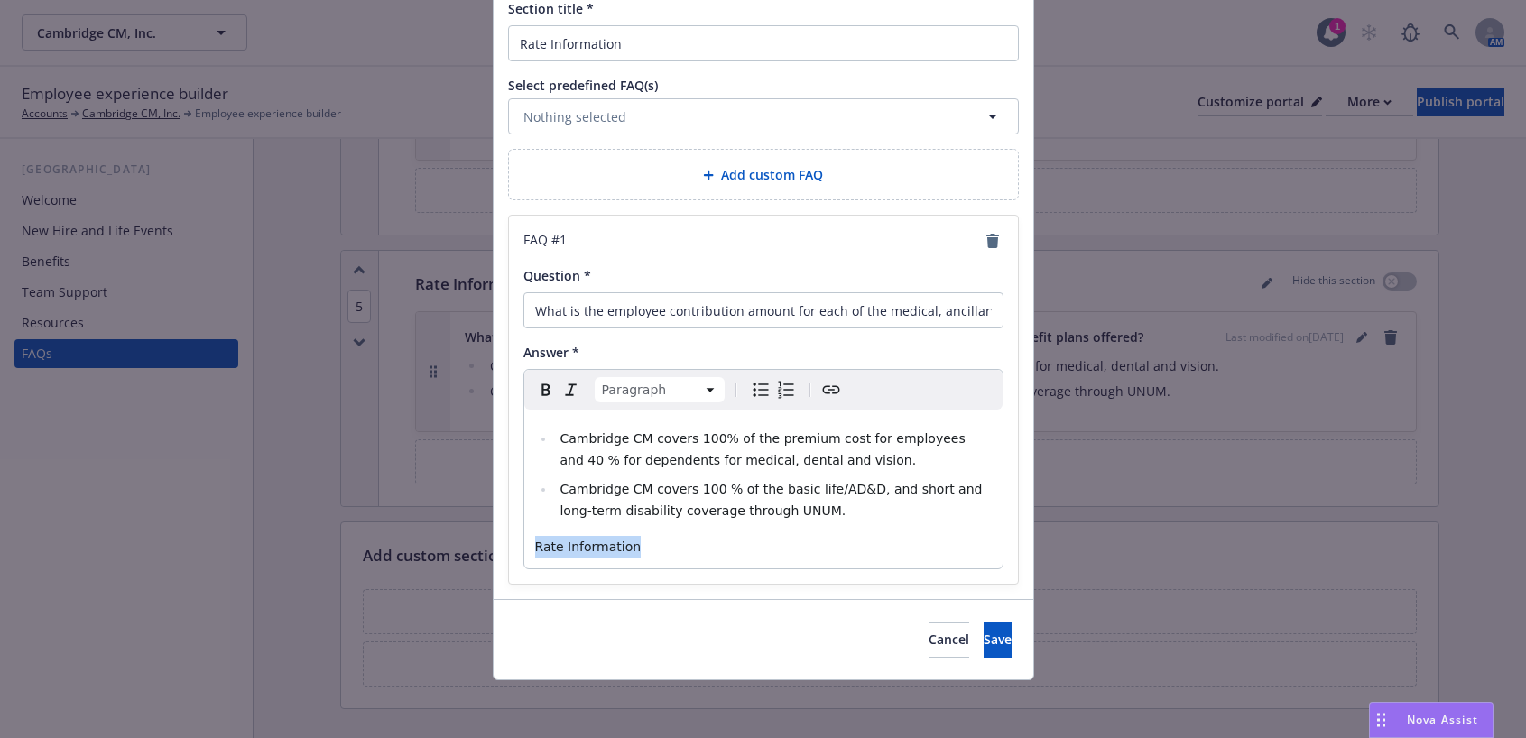
drag, startPoint x: 580, startPoint y: 550, endPoint x: 712, endPoint y: 559, distance: 132.0
click at [712, 559] on div "Cambridge CM covers 100% of the premium cost for employees and 40 % for depende…" at bounding box center [763, 489] width 478 height 159
drag, startPoint x: 646, startPoint y: 550, endPoint x: 525, endPoint y: 546, distance: 121.0
click at [525, 546] on div "Cambridge CM covers 100% of the premium cost for employees and 40 % for depende…" at bounding box center [763, 489] width 478 height 159
click at [833, 393] on icon "Create link" at bounding box center [831, 390] width 22 height 22
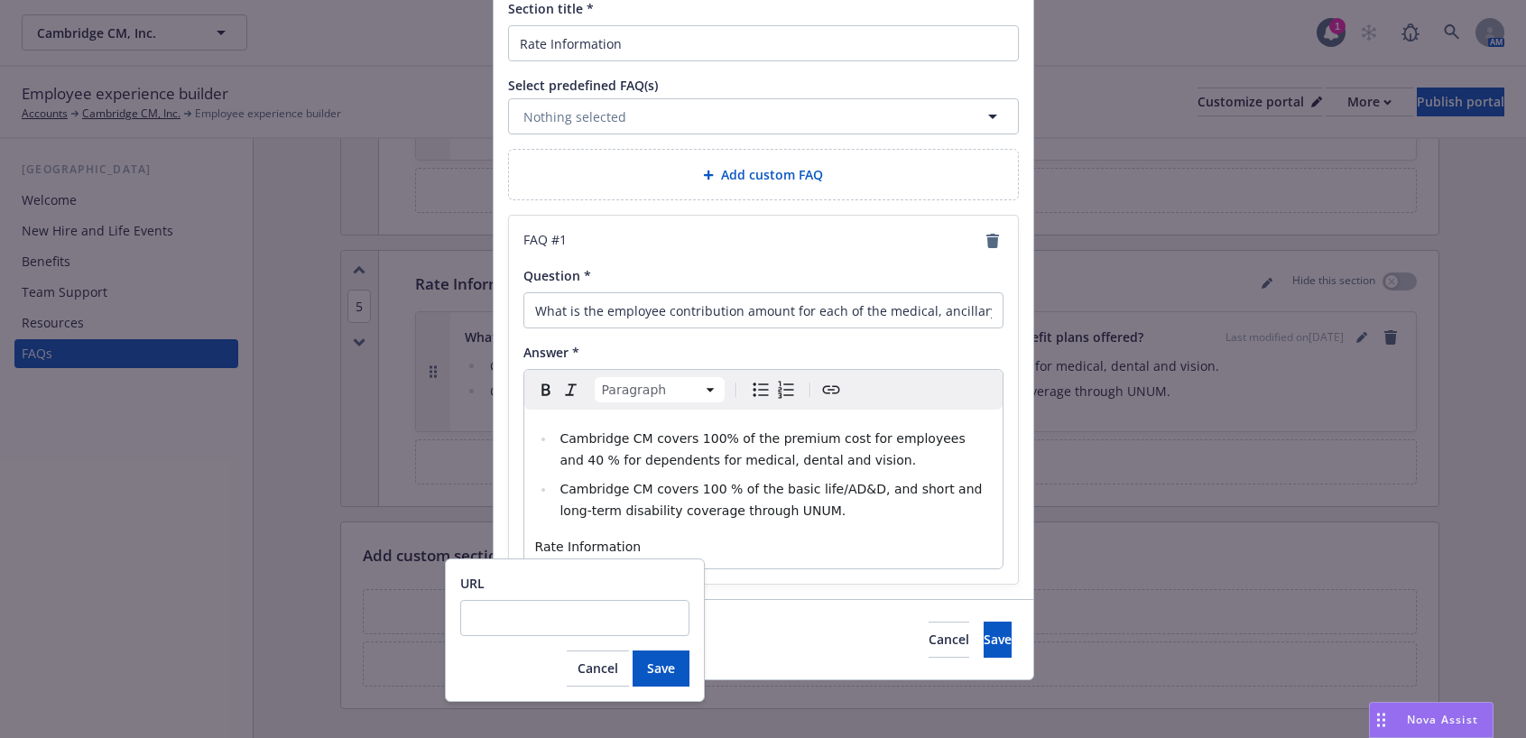
click at [822, 392] on icon "Create link" at bounding box center [831, 390] width 22 height 22
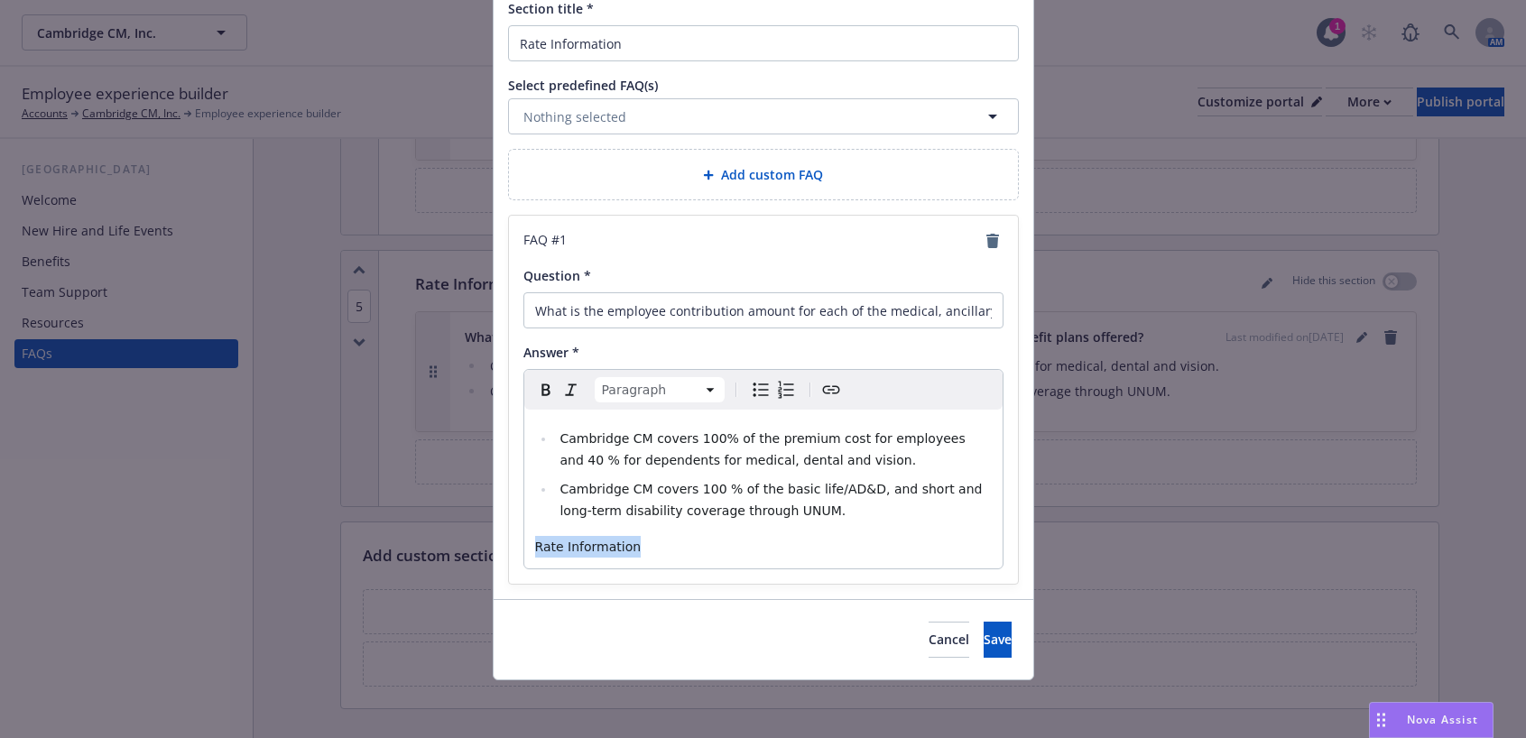
click at [713, 537] on p "Rate Information" at bounding box center [763, 547] width 457 height 22
drag, startPoint x: 814, startPoint y: 385, endPoint x: 719, endPoint y: 530, distance: 172.7
click at [719, 530] on div "Cambridge CM covers 100% of the premium cost for employees and 40 % for depende…" at bounding box center [763, 489] width 478 height 159
drag, startPoint x: 524, startPoint y: 550, endPoint x: 631, endPoint y: 542, distance: 106.8
click at [631, 542] on div "Cambridge CM covers 100% of the premium cost for employees and 40 % for depende…" at bounding box center [763, 489] width 478 height 159
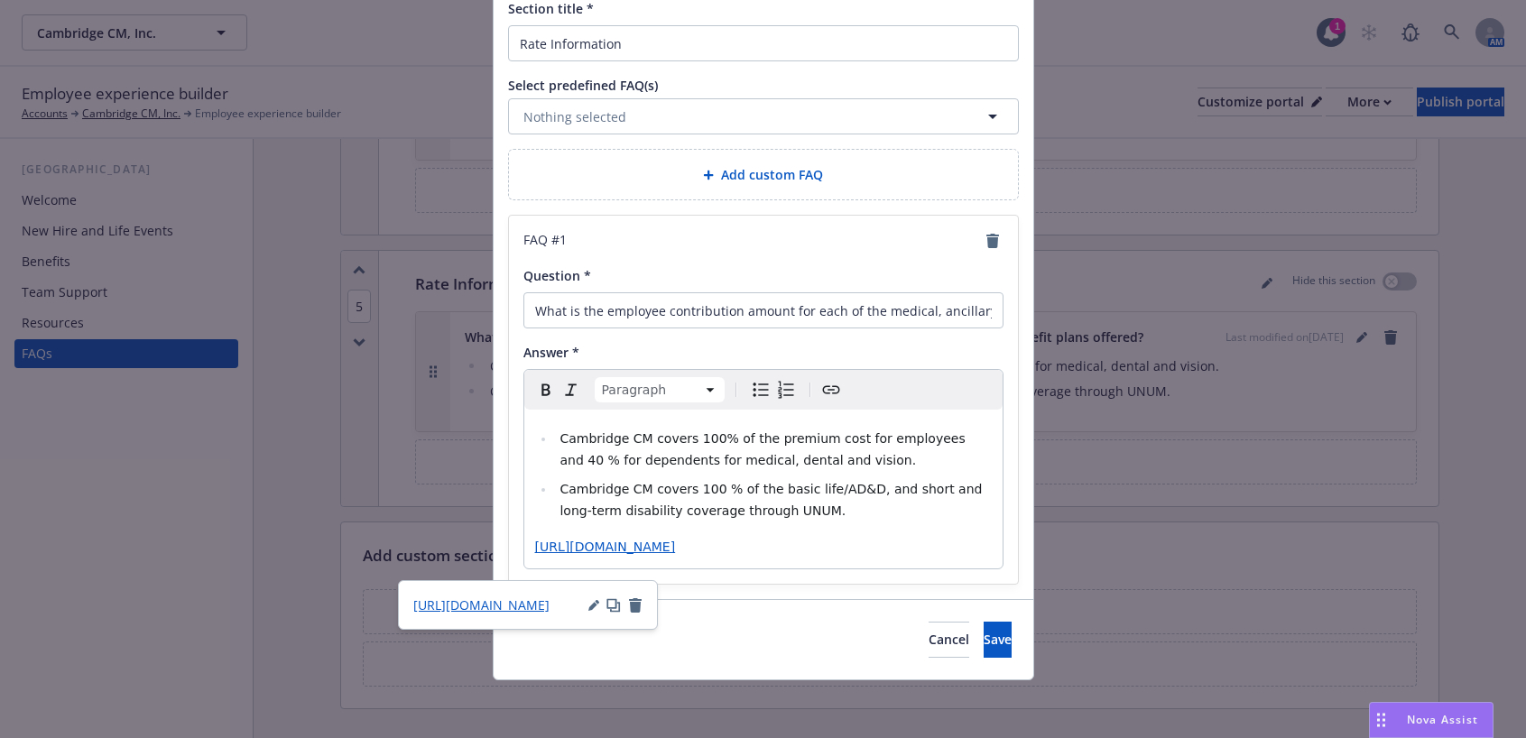
click at [547, 554] on span "https://app.newfront.com/employee/bc25b1f0-df76-452f-a60e-5a5ad8ba990e/draft" at bounding box center [605, 547] width 141 height 14
drag, startPoint x: 530, startPoint y: 547, endPoint x: 664, endPoint y: 568, distance: 136.0
click at [664, 558] on p "https://app.newfront.com/employee/bc25b1f0-df76-452f-a60e-5a5ad8ba990e/draft" at bounding box center [763, 547] width 457 height 22
drag, startPoint x: 615, startPoint y: 550, endPoint x: 536, endPoint y: 608, distance: 98.2
click at [536, 599] on div "Section title * Rate Information Select predefined FAQ(s) Nothing selected Add …" at bounding box center [764, 292] width 540 height 614
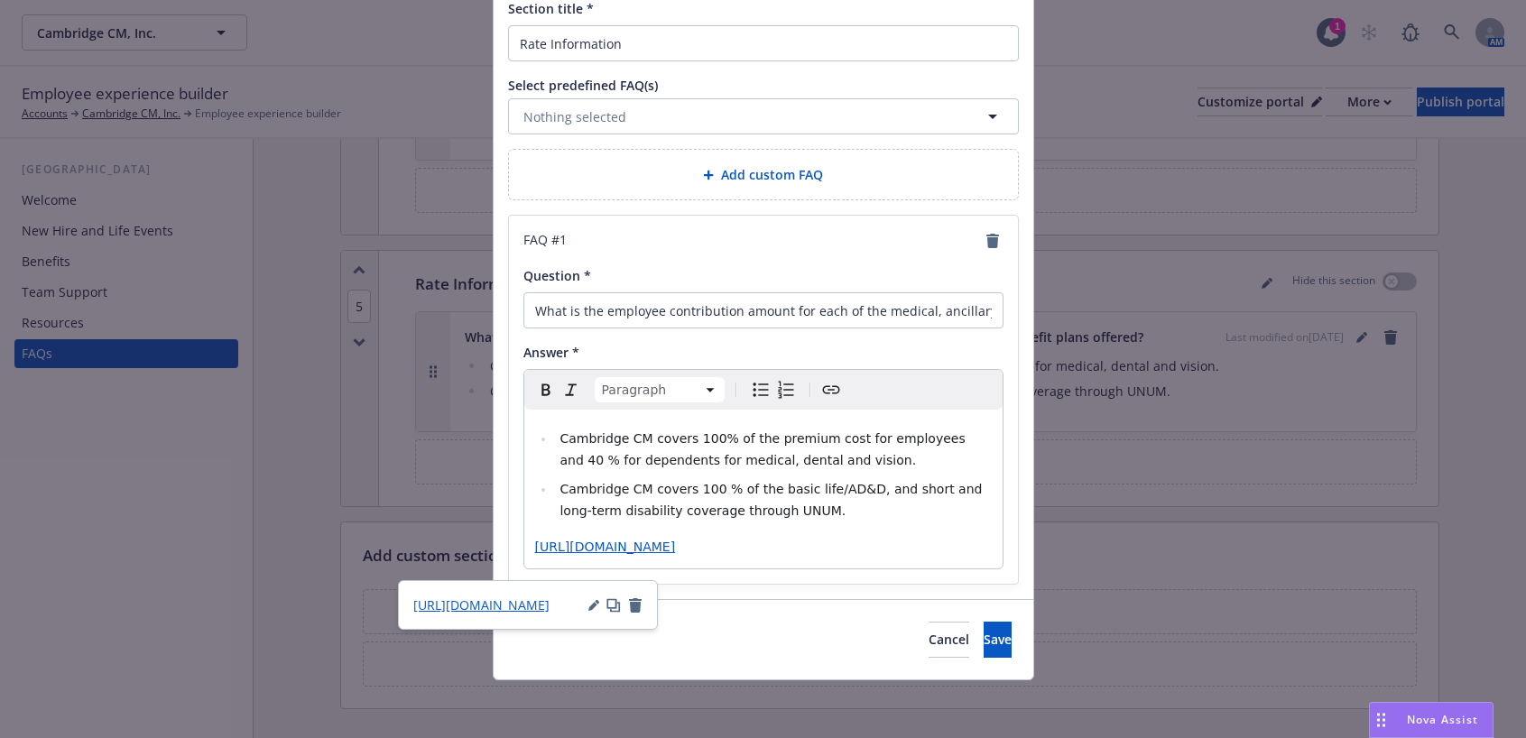
click at [710, 558] on p "https://app.newfront.com/employee/bc25b1f0-df76-452f-a60e-5a5ad8ba990e/draft" at bounding box center [763, 547] width 457 height 22
click at [614, 605] on icon "button" at bounding box center [613, 605] width 14 height 14
click at [592, 607] on icon "button" at bounding box center [592, 606] width 9 height 9
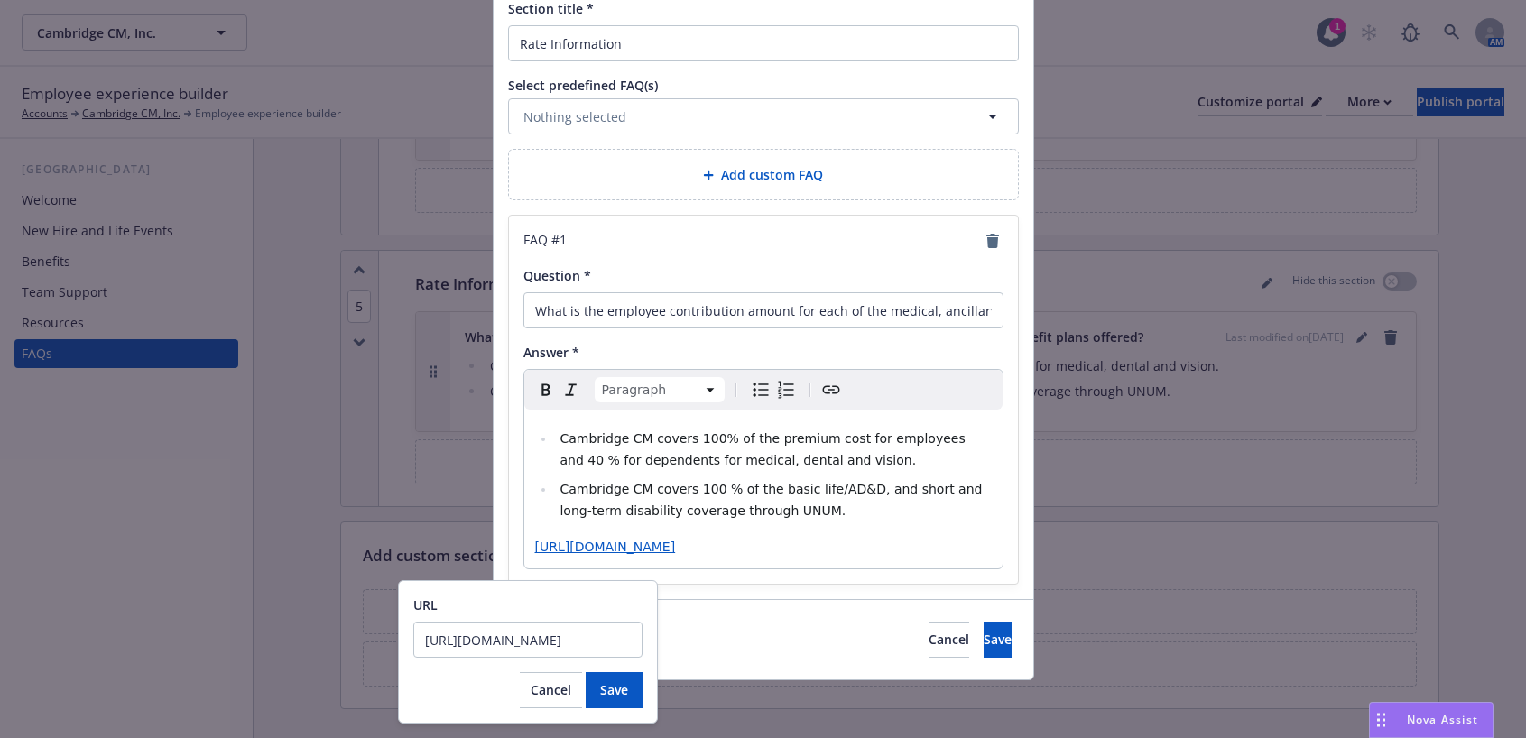
scroll to position [0, 285]
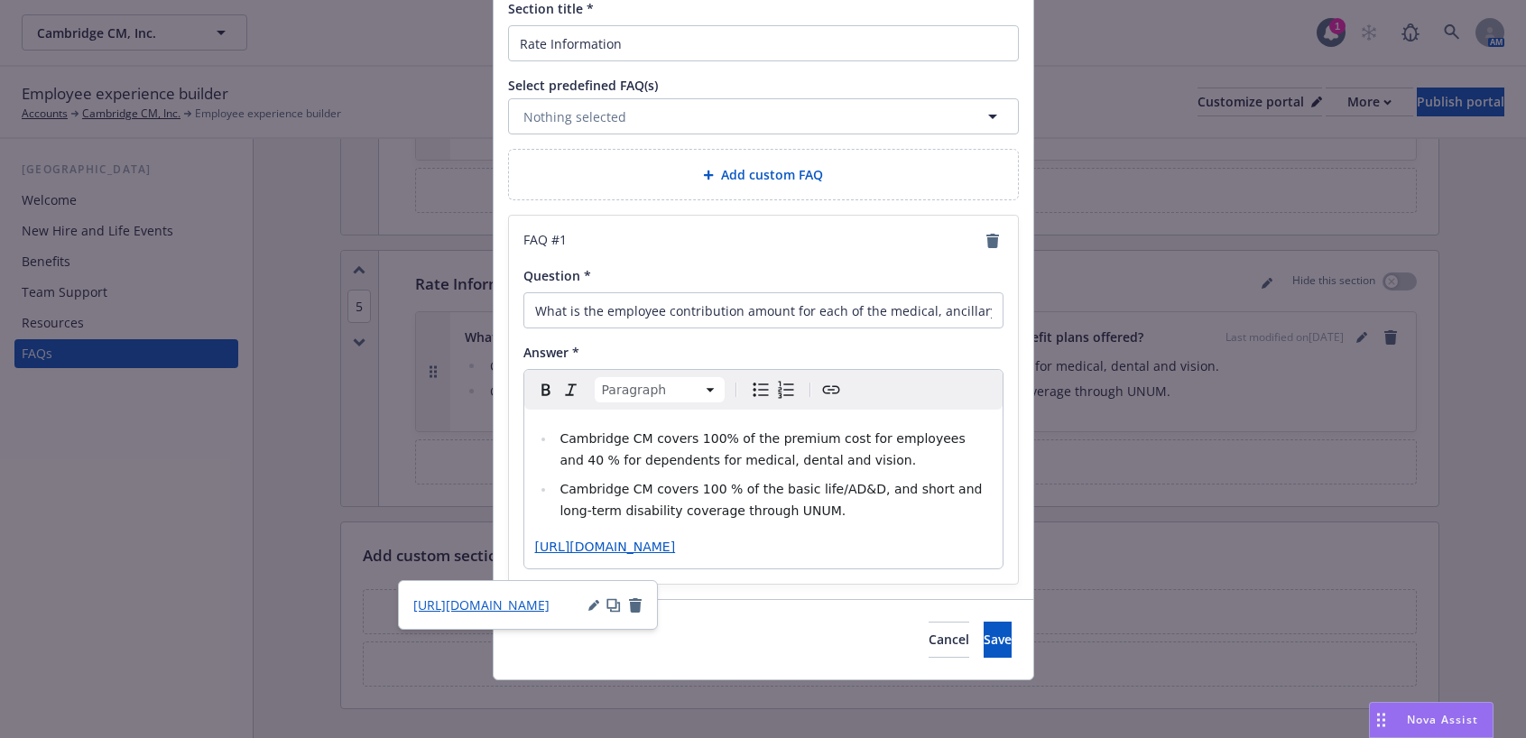
click at [676, 554] on span "https://app.newfront.com/employee/bc25b1f0-df76-452f-a60e-5a5ad8ba990e/draft" at bounding box center [605, 547] width 141 height 14
click at [552, 532] on div "Cambridge CM covers 100% of the premium cost for employees and 40 % for depende…" at bounding box center [763, 489] width 478 height 159
click at [535, 550] on span "https://app.newfront.com/employee/bc25b1f0-df76-452f-a60e-5a5ad8ba990e/draft" at bounding box center [605, 547] width 141 height 14
drag, startPoint x: 529, startPoint y: 550, endPoint x: 678, endPoint y: 570, distance: 150.2
click at [678, 558] on p "https://app.newfront.com/employee/bc25b1f0-df76-452f-a60e-5a5ad8ba990e/draft" at bounding box center [763, 547] width 457 height 22
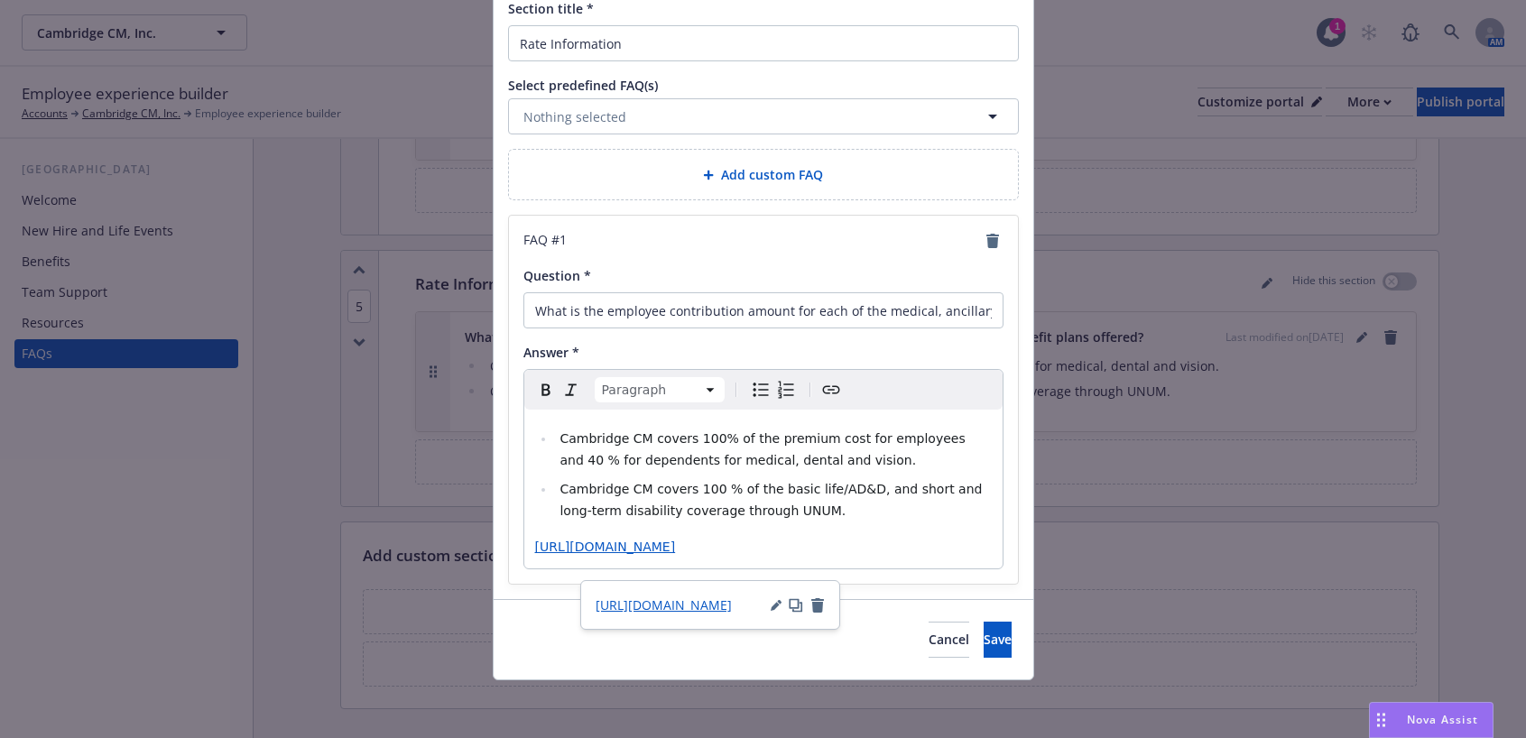
drag, startPoint x: 678, startPoint y: 570, endPoint x: 512, endPoint y: 536, distance: 169.5
click at [512, 536] on div "FAQ # 1 Question * What is the employee contribution amount for each of the med…" at bounding box center [763, 400] width 509 height 368
drag, startPoint x: 583, startPoint y: 542, endPoint x: 546, endPoint y: 545, distance: 37.1
click at [546, 545] on p "editable markdown" at bounding box center [763, 547] width 457 height 22
drag, startPoint x: 565, startPoint y: 549, endPoint x: 526, endPoint y: 549, distance: 38.8
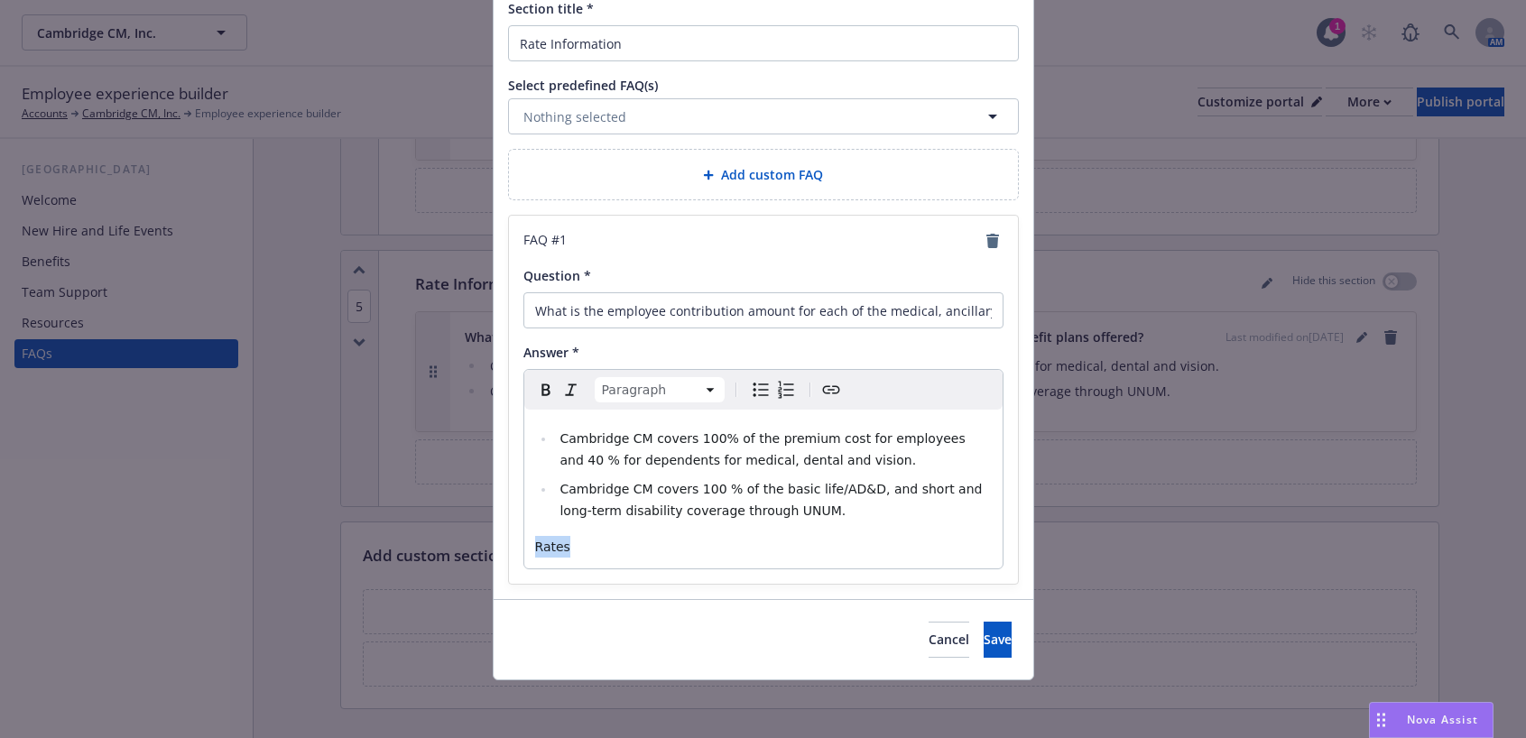
click at [526, 549] on div "Cambridge CM covers 100% of the premium cost for employees and 40 % for depende…" at bounding box center [763, 489] width 478 height 159
click at [820, 393] on icon "Create link" at bounding box center [831, 390] width 22 height 22
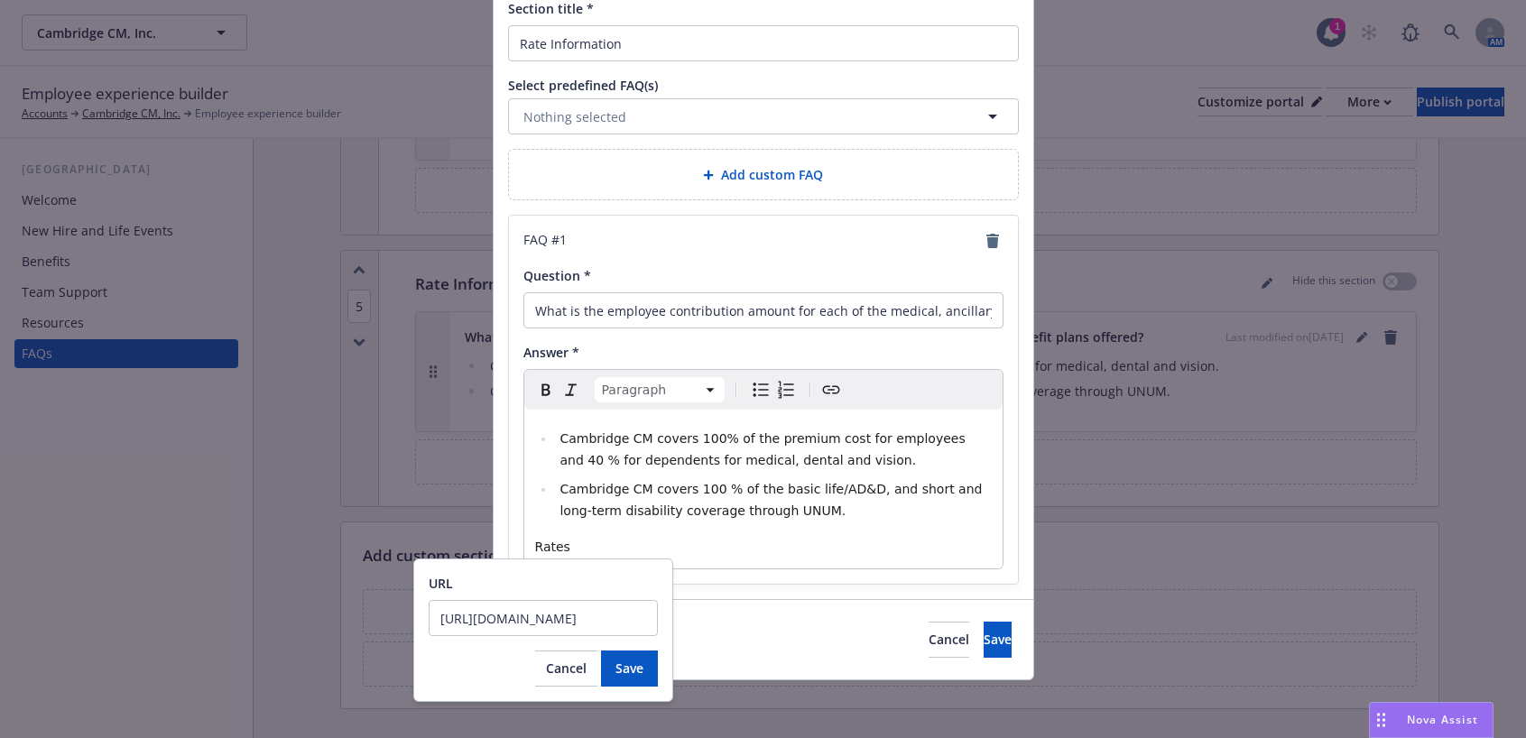
scroll to position [0, 284]
type input "https://app.newfront.com/employee/bc25b1f0-df76-452f-a60e-5a5ad8ba990e/draft"
click at [642, 665] on span "Save" at bounding box center [629, 668] width 28 height 17
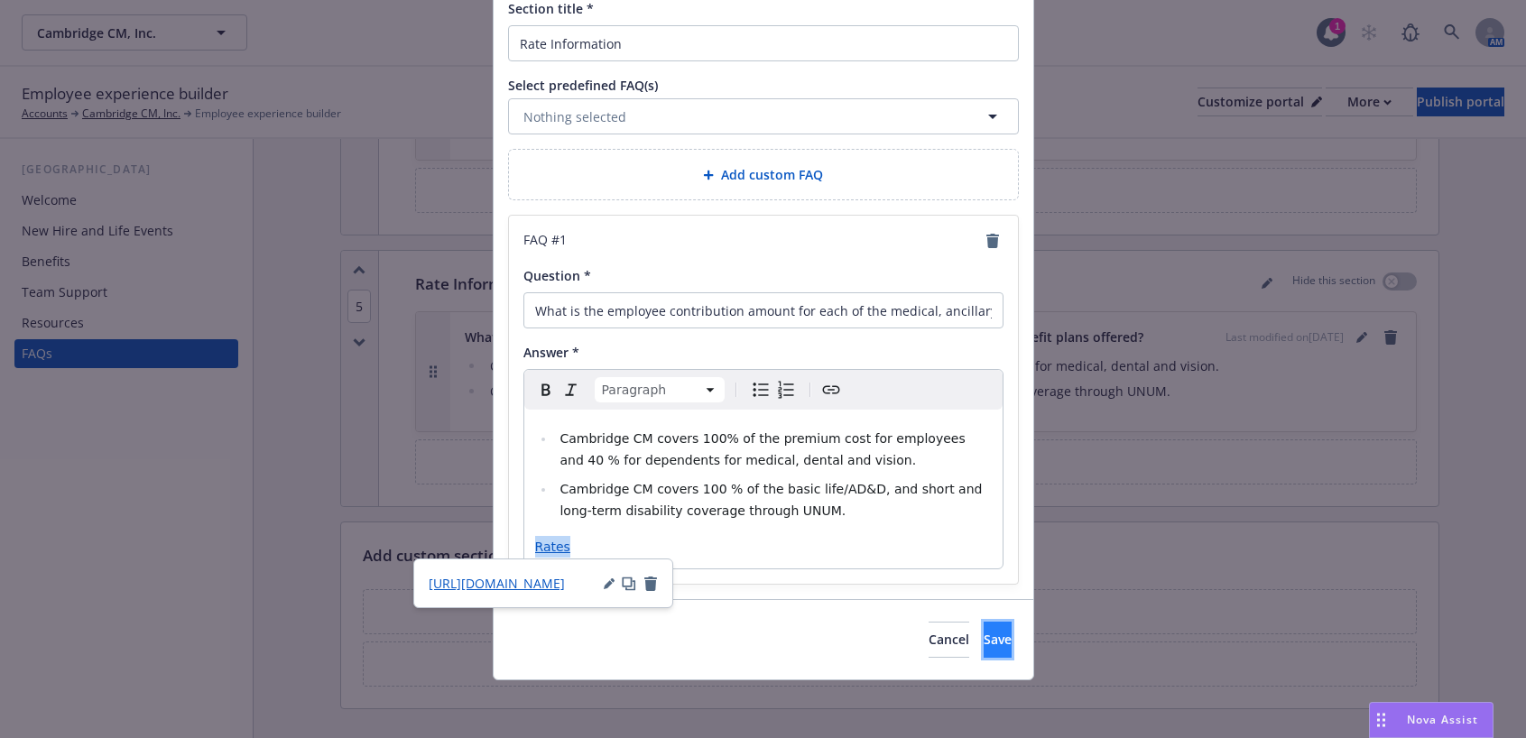
click at [984, 633] on span "Save" at bounding box center [998, 639] width 28 height 17
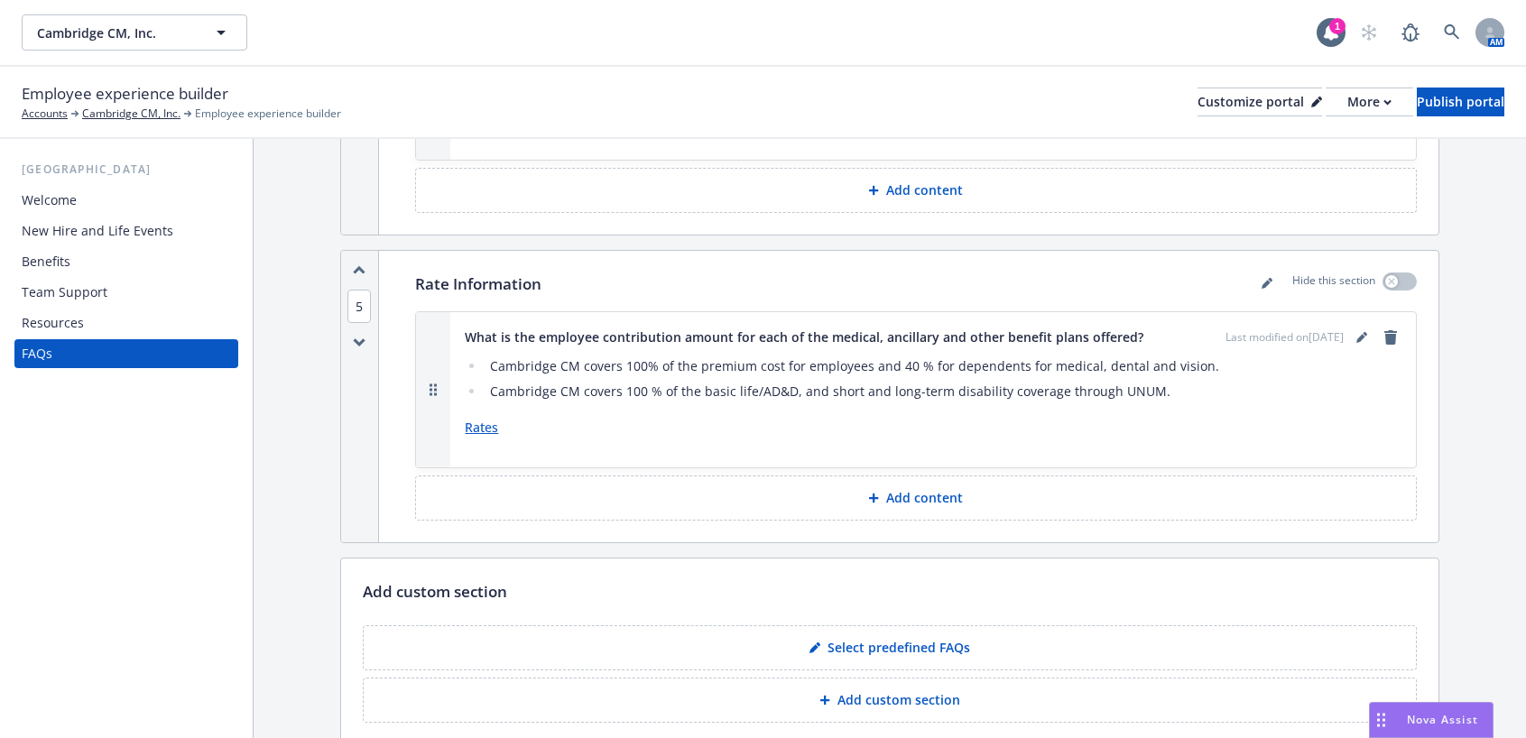
click at [475, 419] on link "Rates" at bounding box center [481, 427] width 33 height 17
click at [517, 417] on p "Rates" at bounding box center [933, 428] width 937 height 22
drag, startPoint x: 559, startPoint y: 386, endPoint x: 455, endPoint y: 383, distance: 104.7
click at [455, 383] on div "What is the employee contribution amount for each of the medical, ancillary and…" at bounding box center [932, 389] width 965 height 155
click at [474, 419] on link "Rates" at bounding box center [481, 427] width 33 height 17
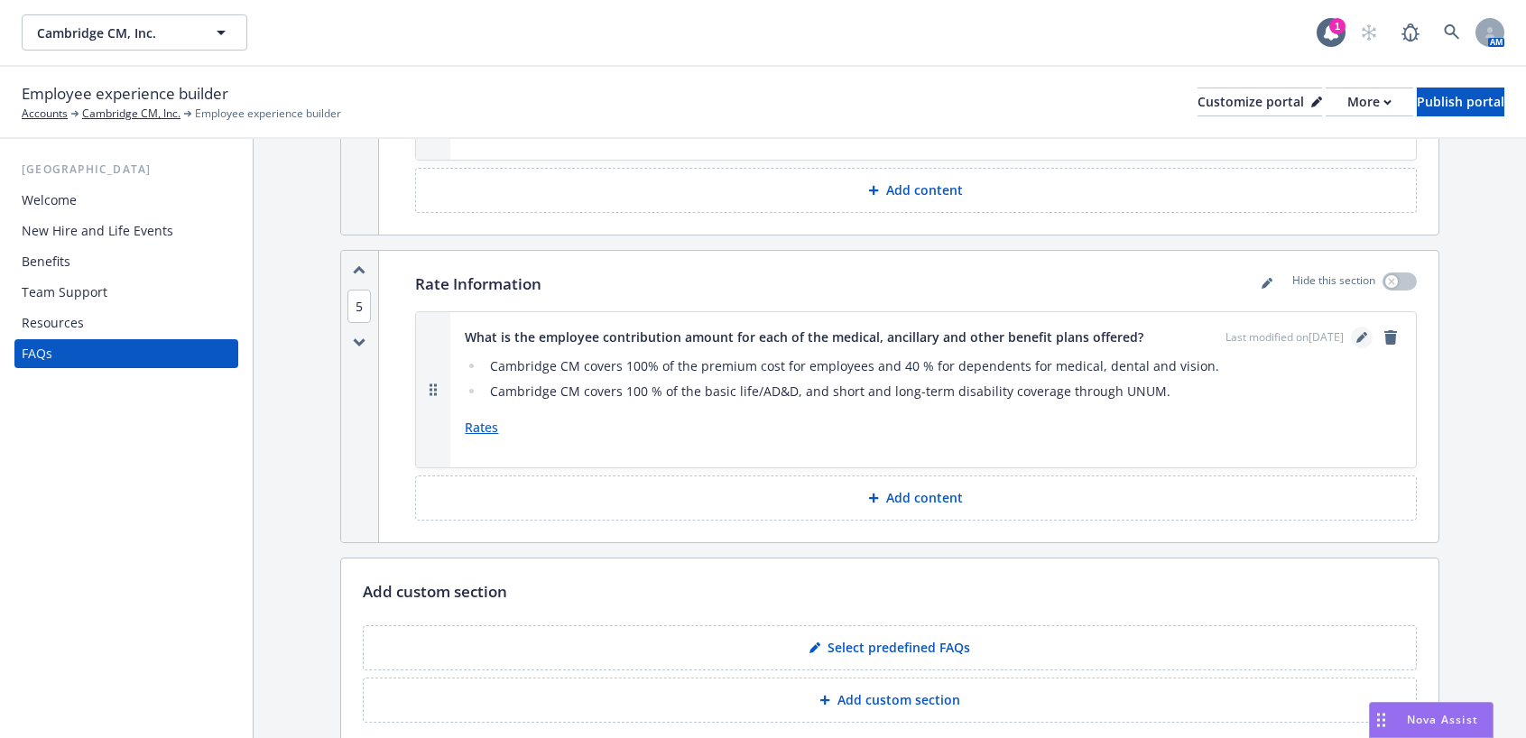
click at [1356, 334] on icon "editPencil" at bounding box center [1360, 338] width 9 height 9
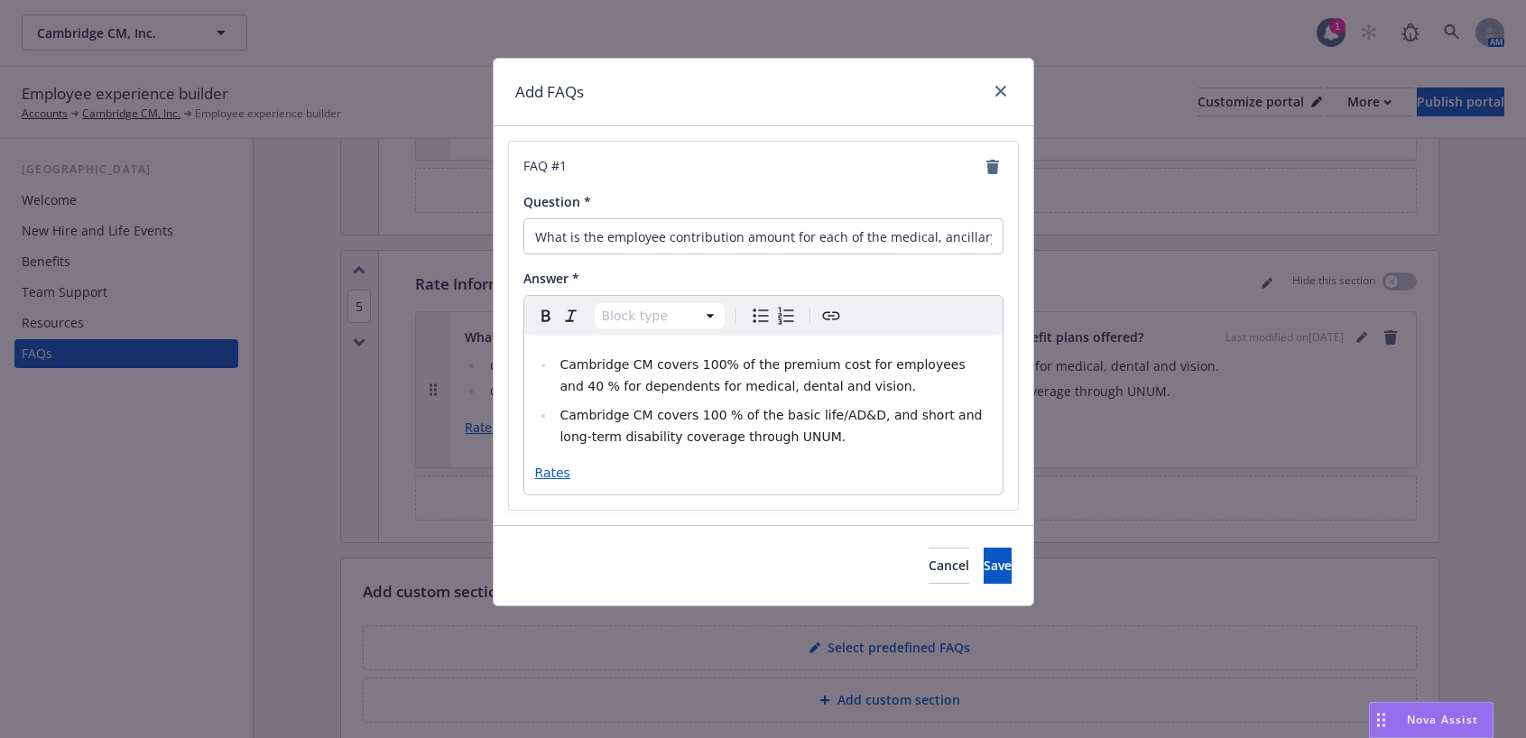
select select "paragraph"
drag, startPoint x: 599, startPoint y: 481, endPoint x: 521, endPoint y: 466, distance: 80.0
click at [521, 466] on div "FAQ # 1 Question * What is the employee contribution amount for each of the med…" at bounding box center [763, 326] width 509 height 368
click at [614, 508] on icon "button" at bounding box center [616, 509] width 11 height 11
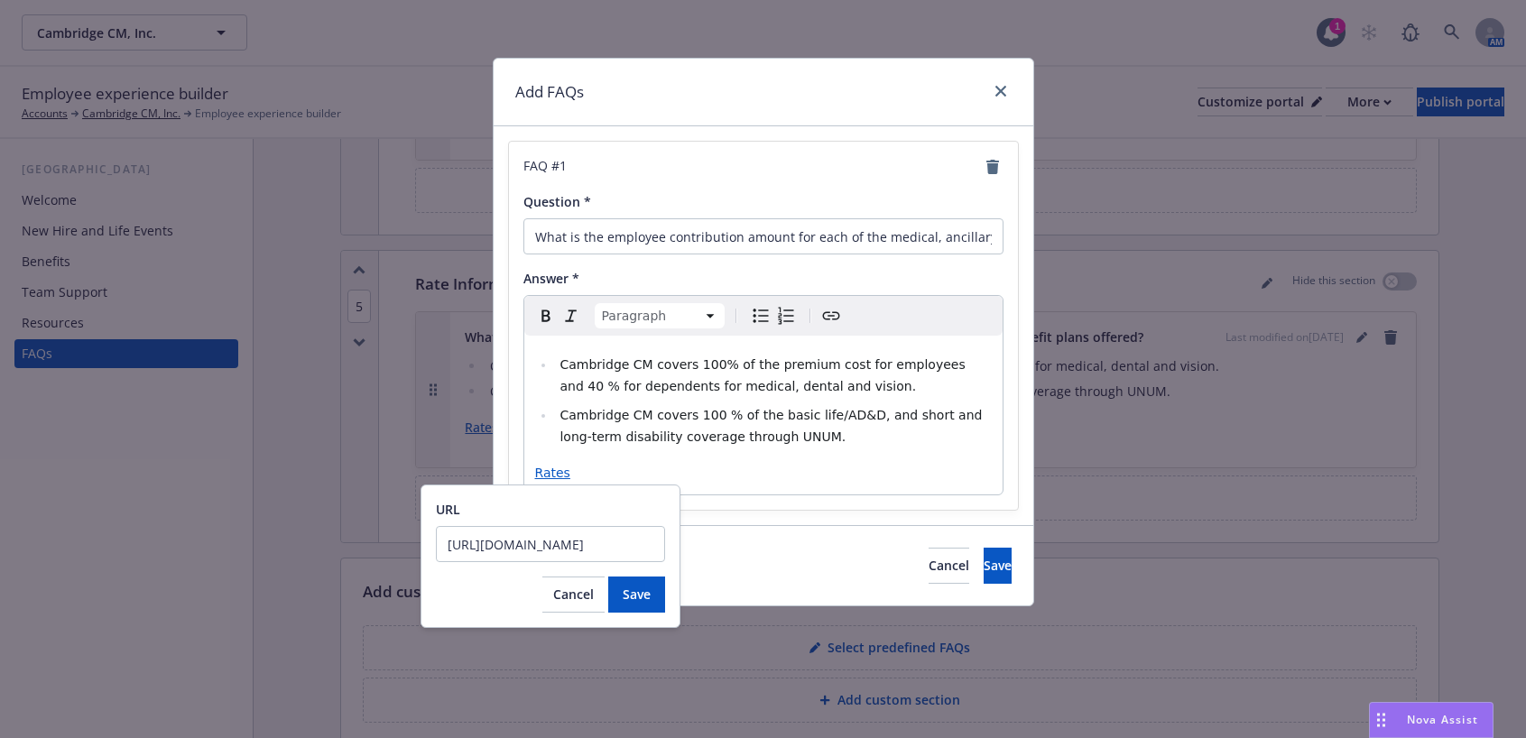
scroll to position [0, 285]
drag, startPoint x: 455, startPoint y: 542, endPoint x: 674, endPoint y: 555, distance: 219.6
click at [674, 555] on div "URL https://app.newfront.com/employee/bc25b1f0-df76-452f-a60e-5a5ad8ba990e/draf…" at bounding box center [550, 556] width 260 height 143
type input "h"
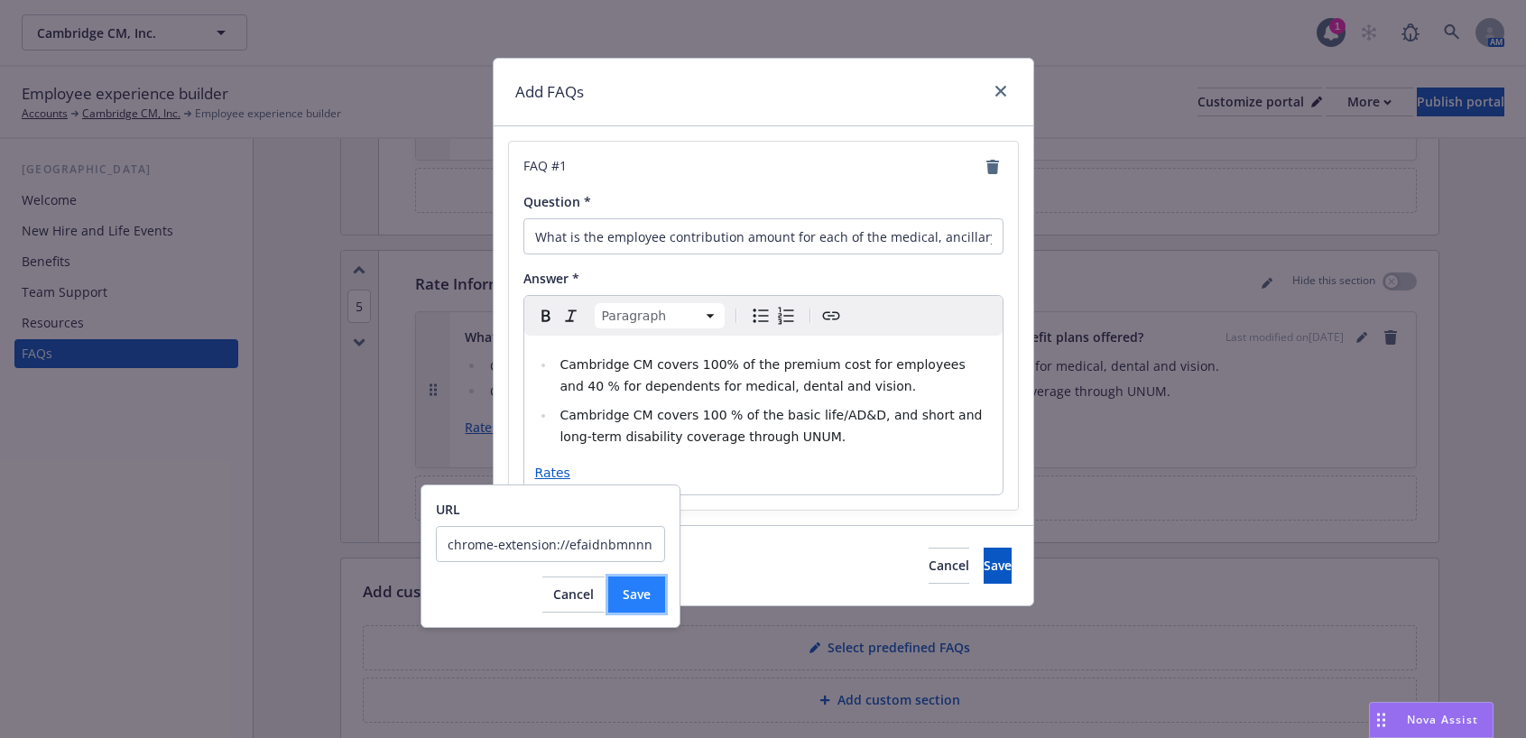
click at [636, 598] on span "Save" at bounding box center [637, 594] width 28 height 17
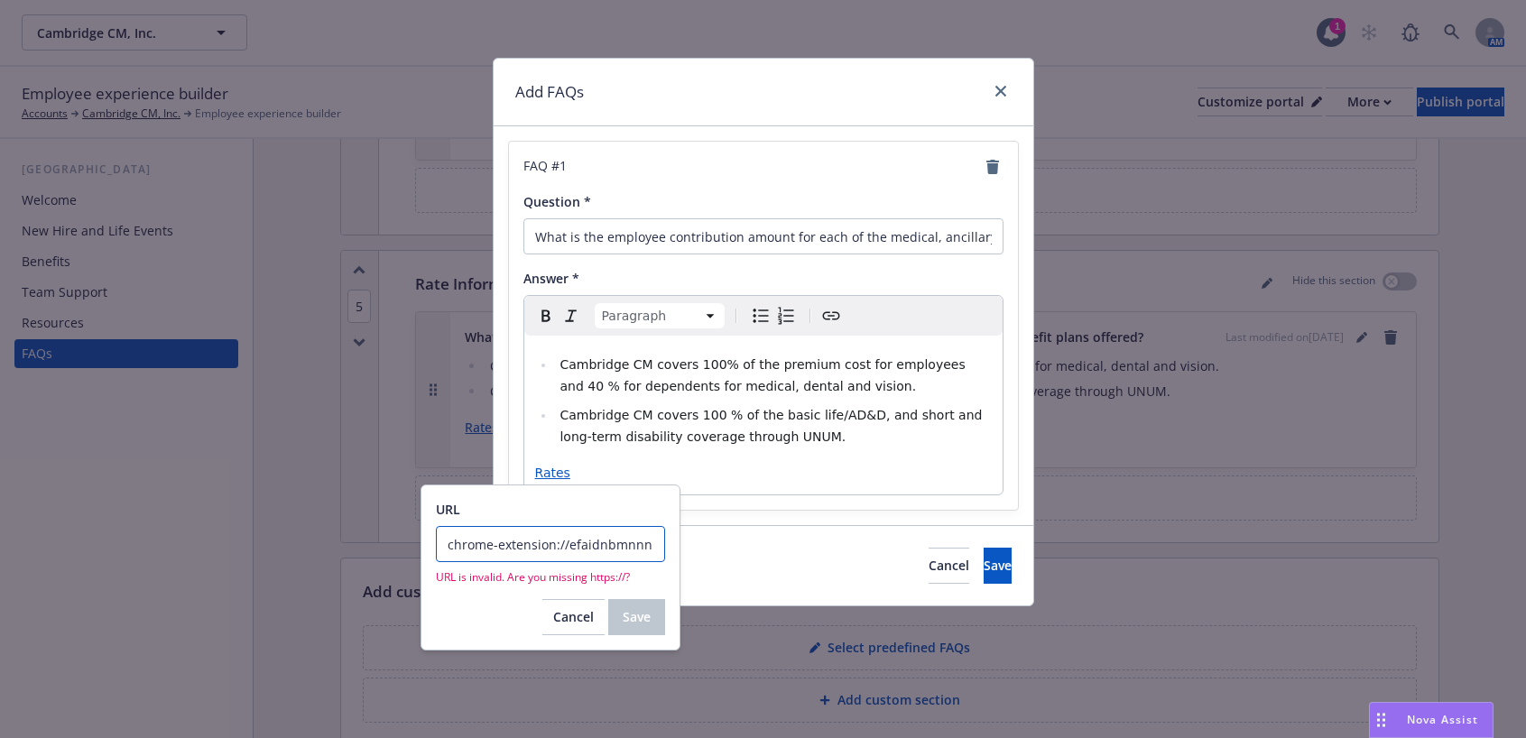
click at [482, 544] on input "chrome-extension://efaidnbmnnnibpcajpcglclefindmkaj/https://cdn.newfront.com/up…" at bounding box center [550, 544] width 229 height 36
click at [598, 545] on input "chrome-extension://efaidnbmnnnibpcajpcglclefindmkaj/https://cdn.newfront.com/up…" at bounding box center [550, 544] width 229 height 36
drag, startPoint x: 443, startPoint y: 544, endPoint x: 588, endPoint y: 548, distance: 145.3
click at [588, 548] on input "chrome-extension://efaidnbmnnnibpcajpcglclefindmkaj/https://cdn.newfront.com/up…" at bounding box center [550, 544] width 229 height 36
drag, startPoint x: 635, startPoint y: 548, endPoint x: 436, endPoint y: 536, distance: 199.8
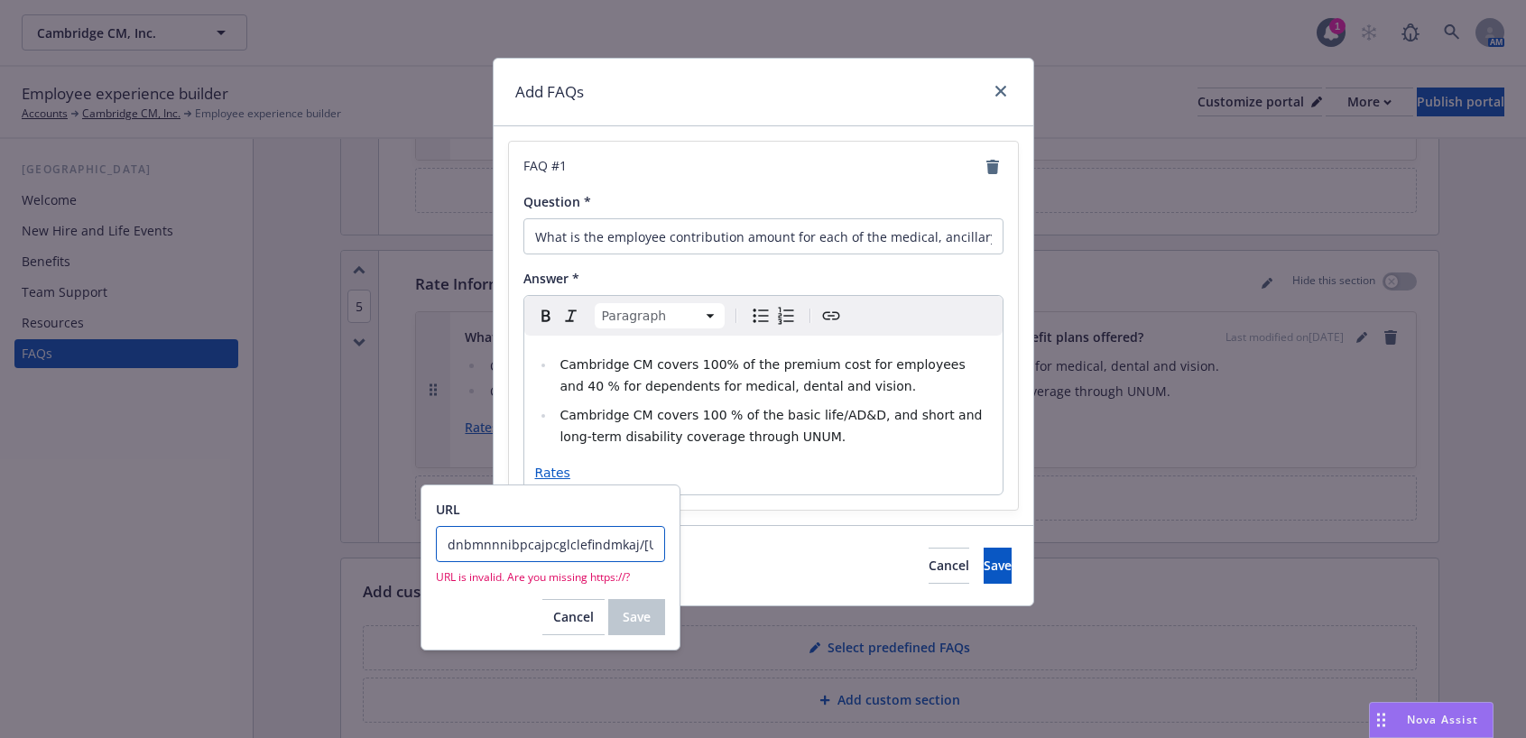
click at [420, 539] on body "Cambridge CM, Inc. Cambridge CM, Inc. 1 AM Employee experience builder Accounts…" at bounding box center [763, 369] width 1526 height 738
click at [648, 541] on input "dnbmnnnibpcajpcglclefindmkaj//files-api/5964e72f-82ab-441c-b8a4-3f1765977692" at bounding box center [550, 544] width 229 height 36
drag, startPoint x: 444, startPoint y: 543, endPoint x: 612, endPoint y: 539, distance: 167.9
click at [612, 539] on input "dnbmnnnibpcajpcglclefindmkaj//files-api/5964e72f-82ab-441c-b8a4-3f1765977692" at bounding box center [550, 544] width 229 height 36
type input "kaj//files-api/5964e72f-82ab-441c-b8a4-3f1765977692"
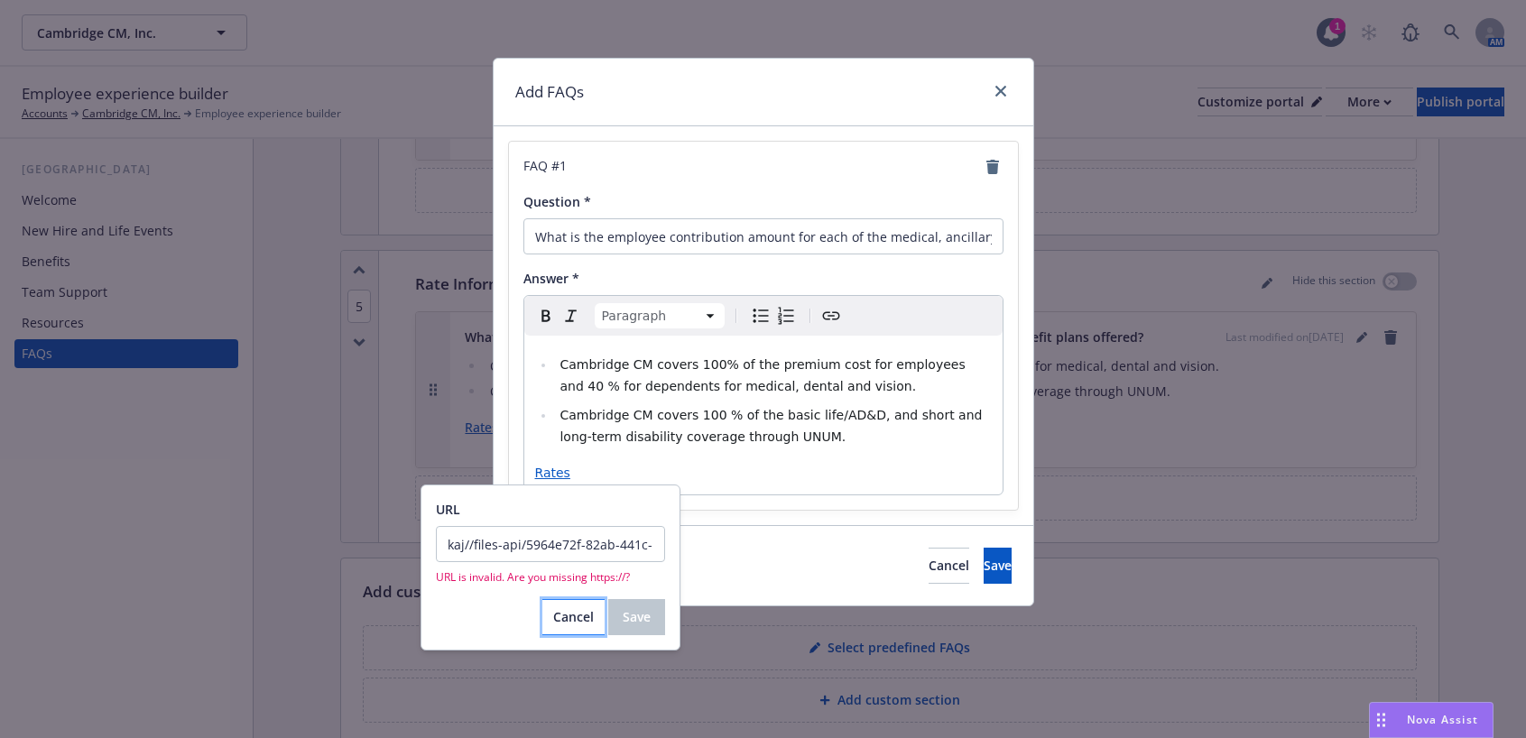
click at [577, 618] on span "Cancel" at bounding box center [573, 616] width 41 height 17
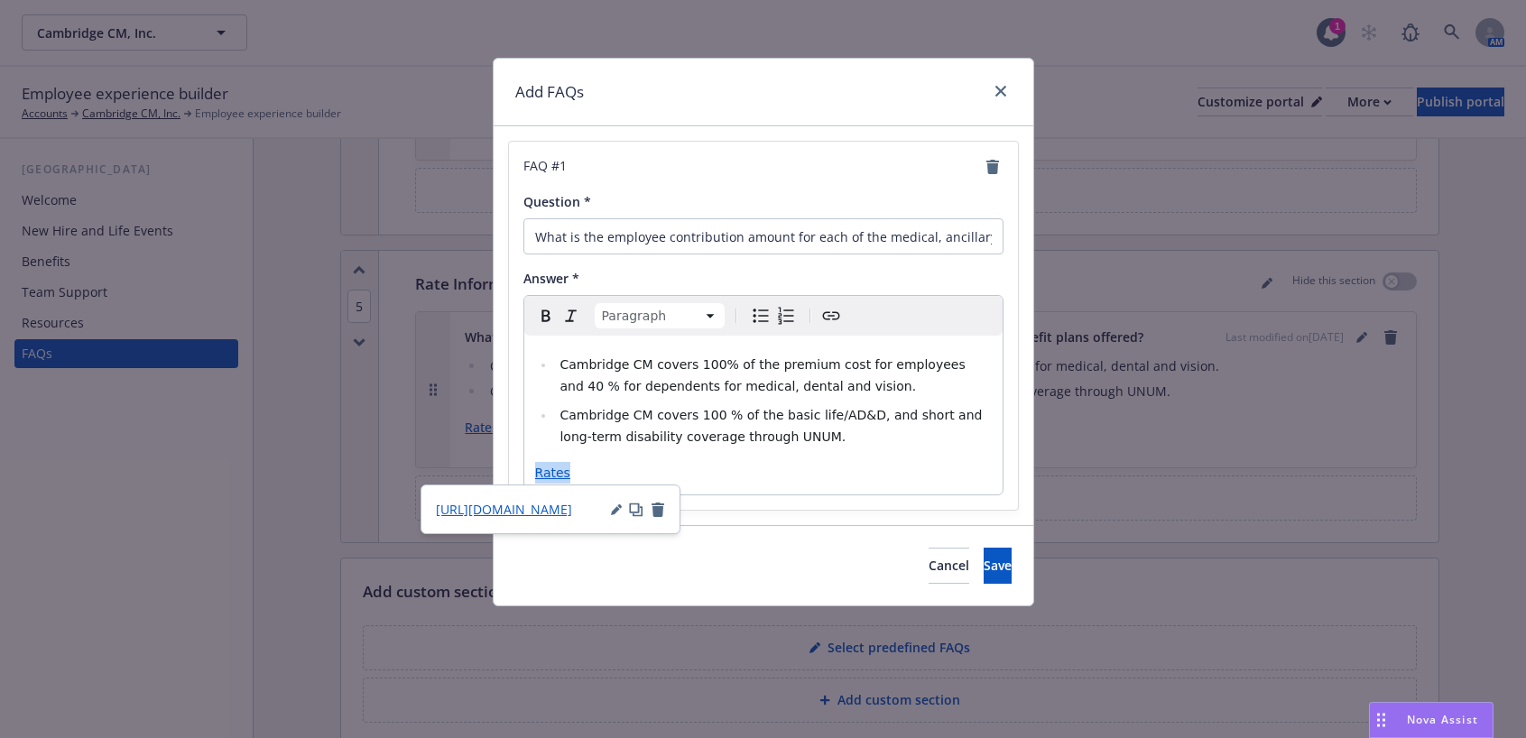
click at [617, 513] on icon "button" at bounding box center [616, 509] width 11 height 11
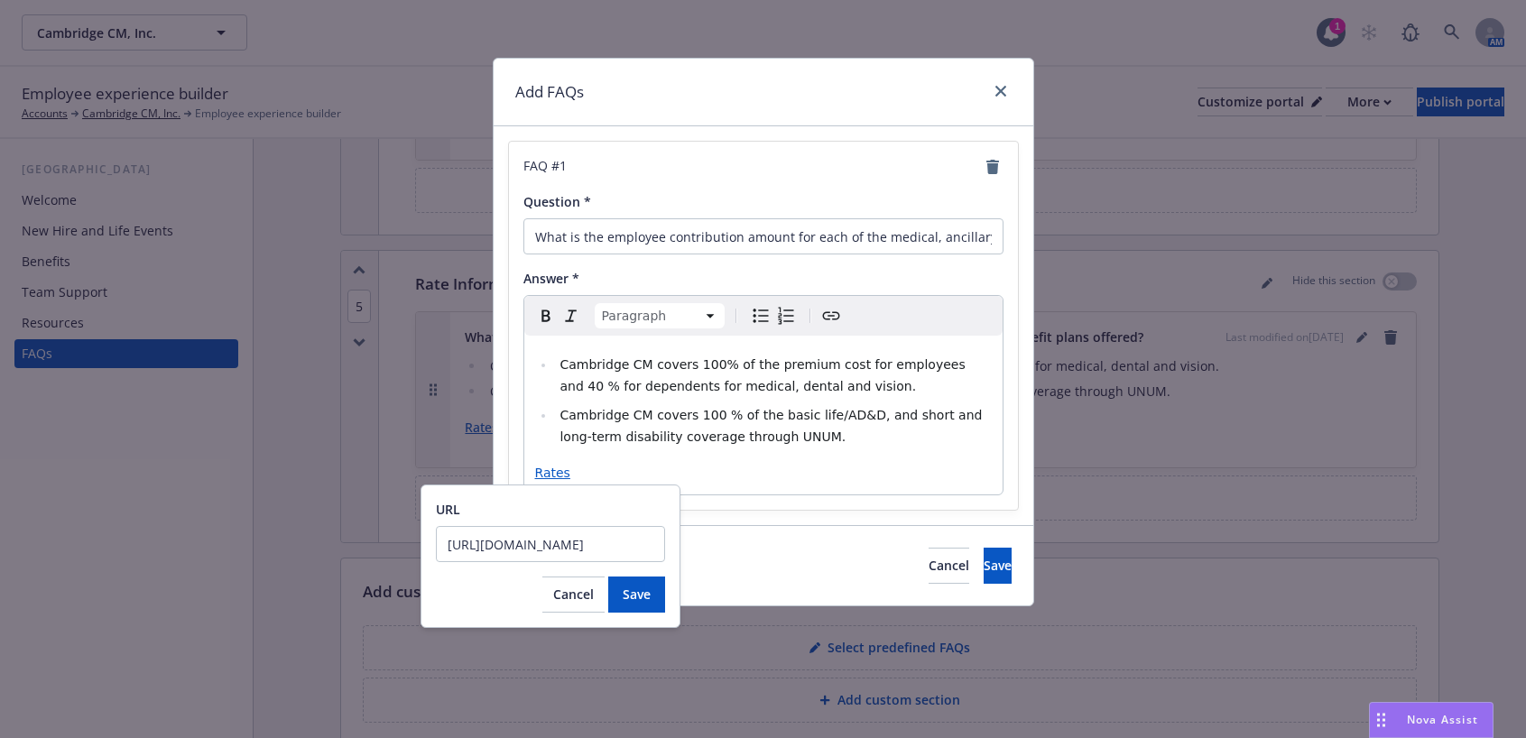
scroll to position [0, 285]
drag, startPoint x: 451, startPoint y: 547, endPoint x: 664, endPoint y: 558, distance: 213.2
click at [664, 558] on input "https://app.newfront.com/employee/bc25b1f0-df76-452f-a60e-5a5ad8ba990e/draft" at bounding box center [550, 544] width 229 height 36
type input "h"
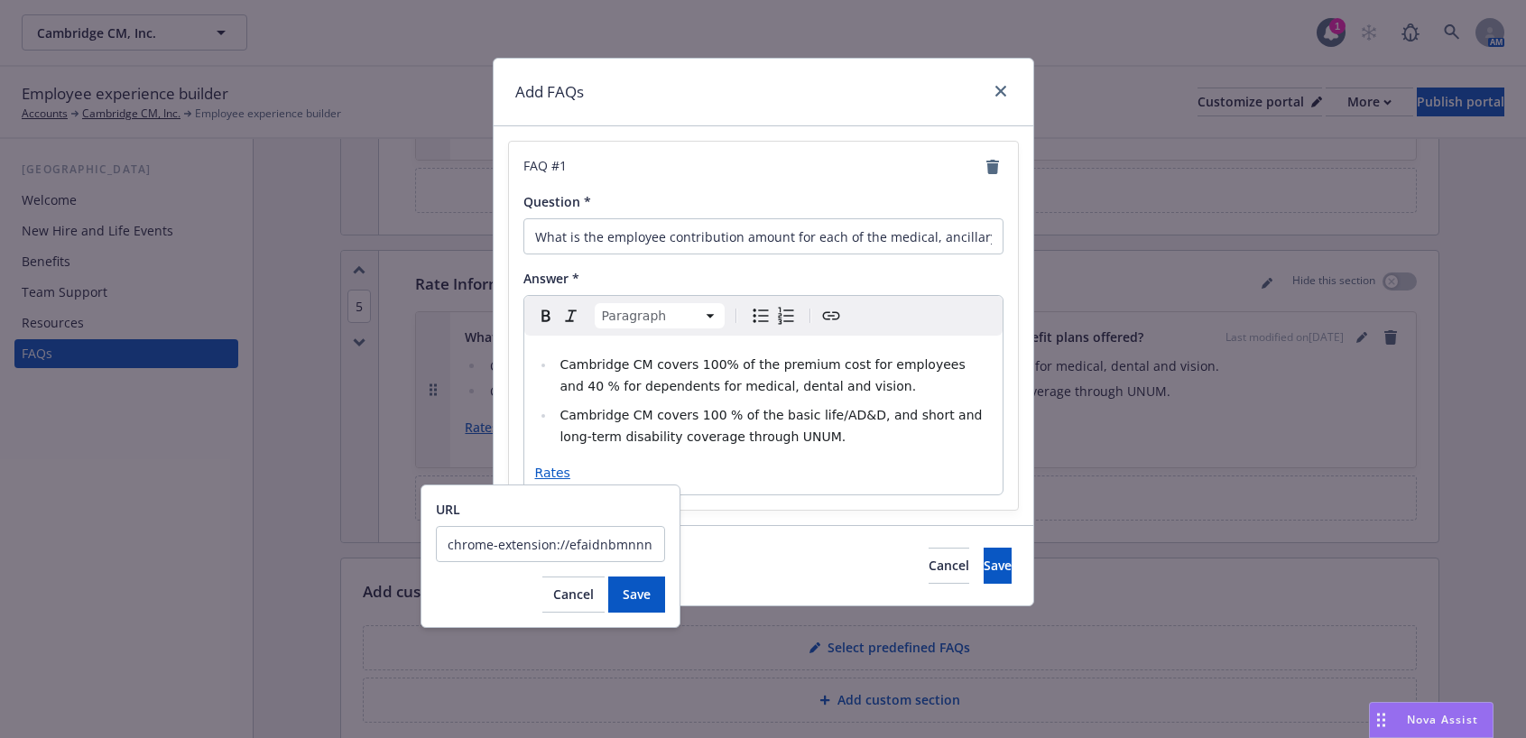
drag, startPoint x: 498, startPoint y: 547, endPoint x: 439, endPoint y: 540, distance: 59.0
click at [439, 540] on input "chrome-extension://efaidnbmnnnibpcajpcglclefindmkaj/https://cdn.newfront.com/up…" at bounding box center [550, 544] width 229 height 36
type input "https://cdn.newfront.com/uploads/files-api/5964e72f-82ab-441c-b8a4-3f1765977692"
click at [642, 599] on span "Save" at bounding box center [637, 594] width 28 height 17
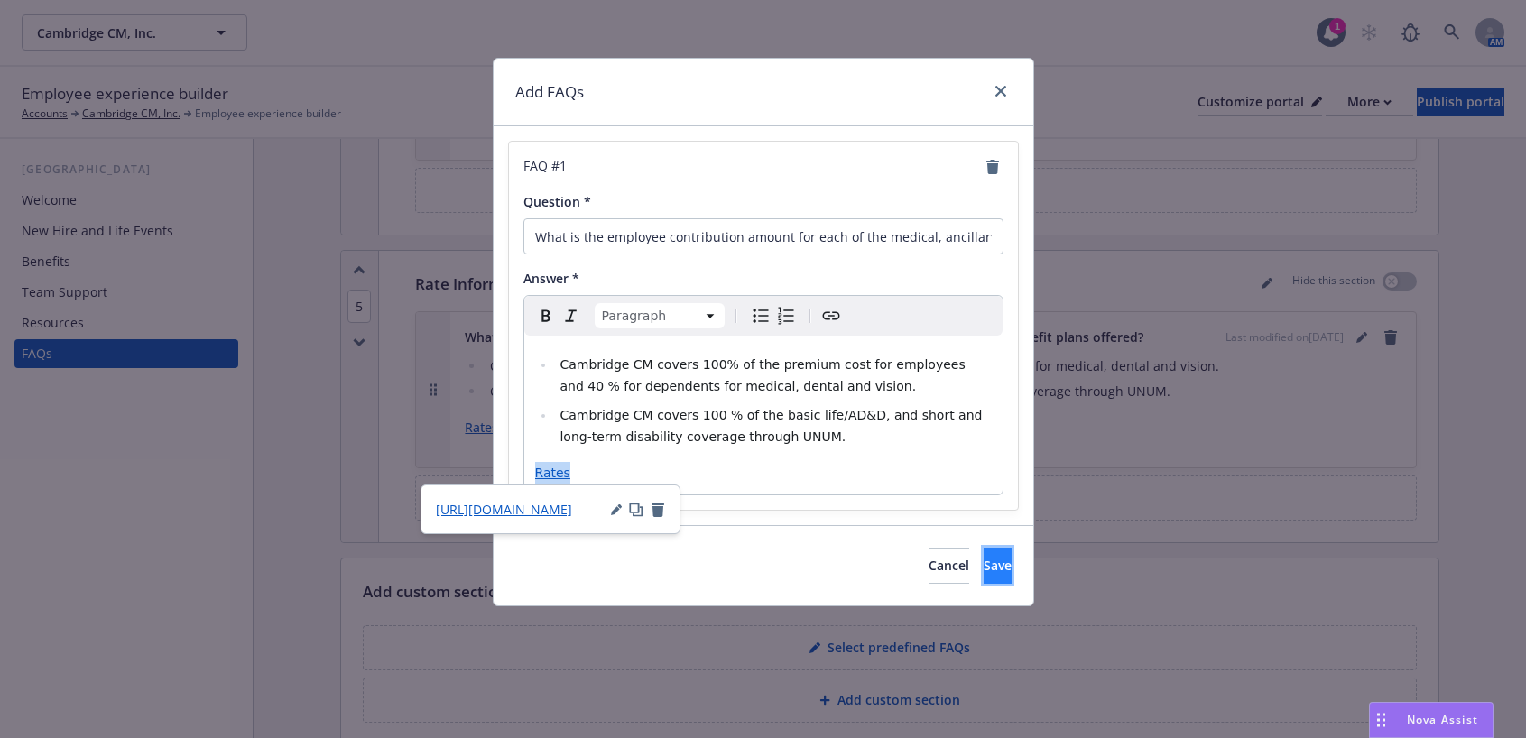
click at [984, 558] on span "Save" at bounding box center [998, 565] width 28 height 17
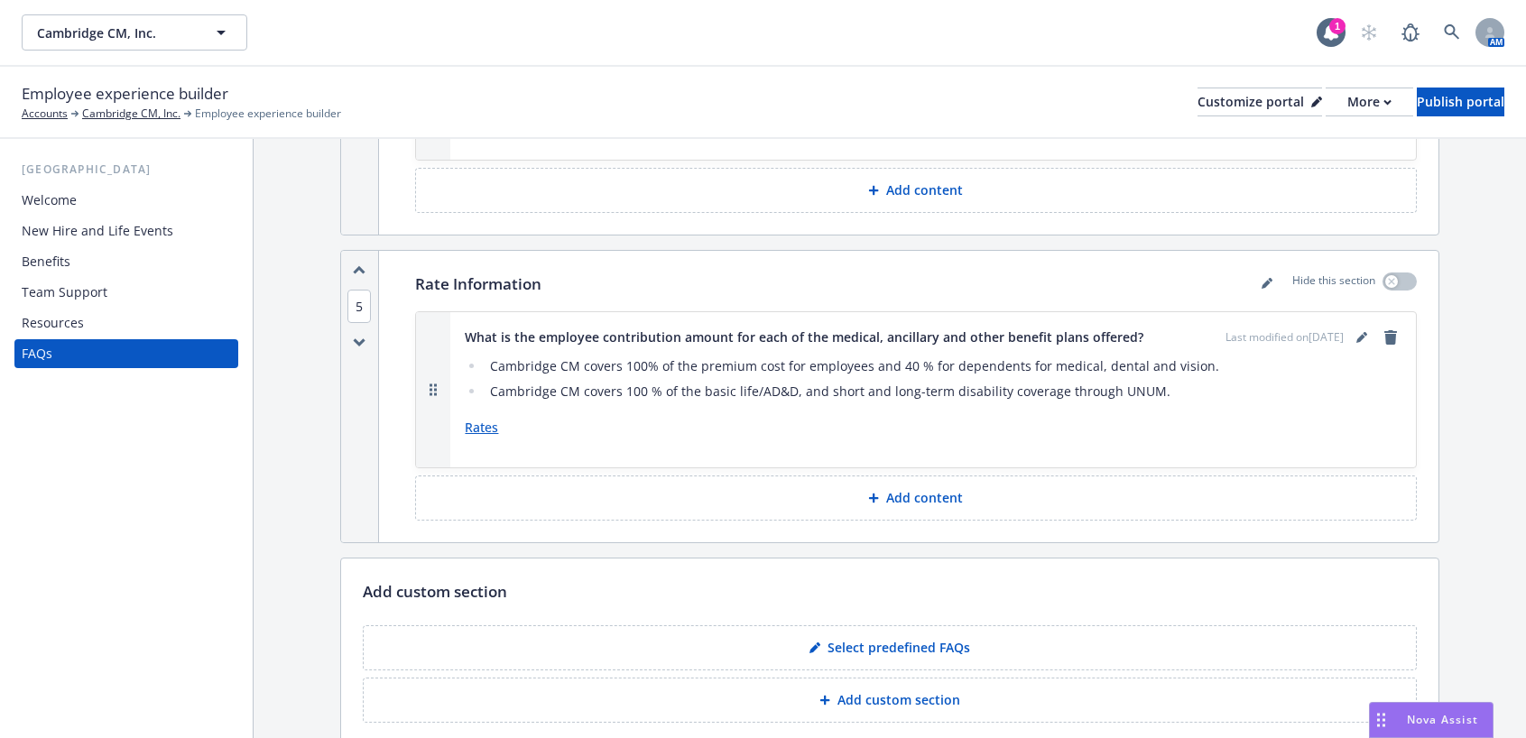
click at [481, 419] on link "Rates" at bounding box center [481, 427] width 33 height 17
click at [491, 419] on link "Rates" at bounding box center [481, 427] width 33 height 17
click at [1418, 97] on div "Publish portal" at bounding box center [1461, 101] width 88 height 27
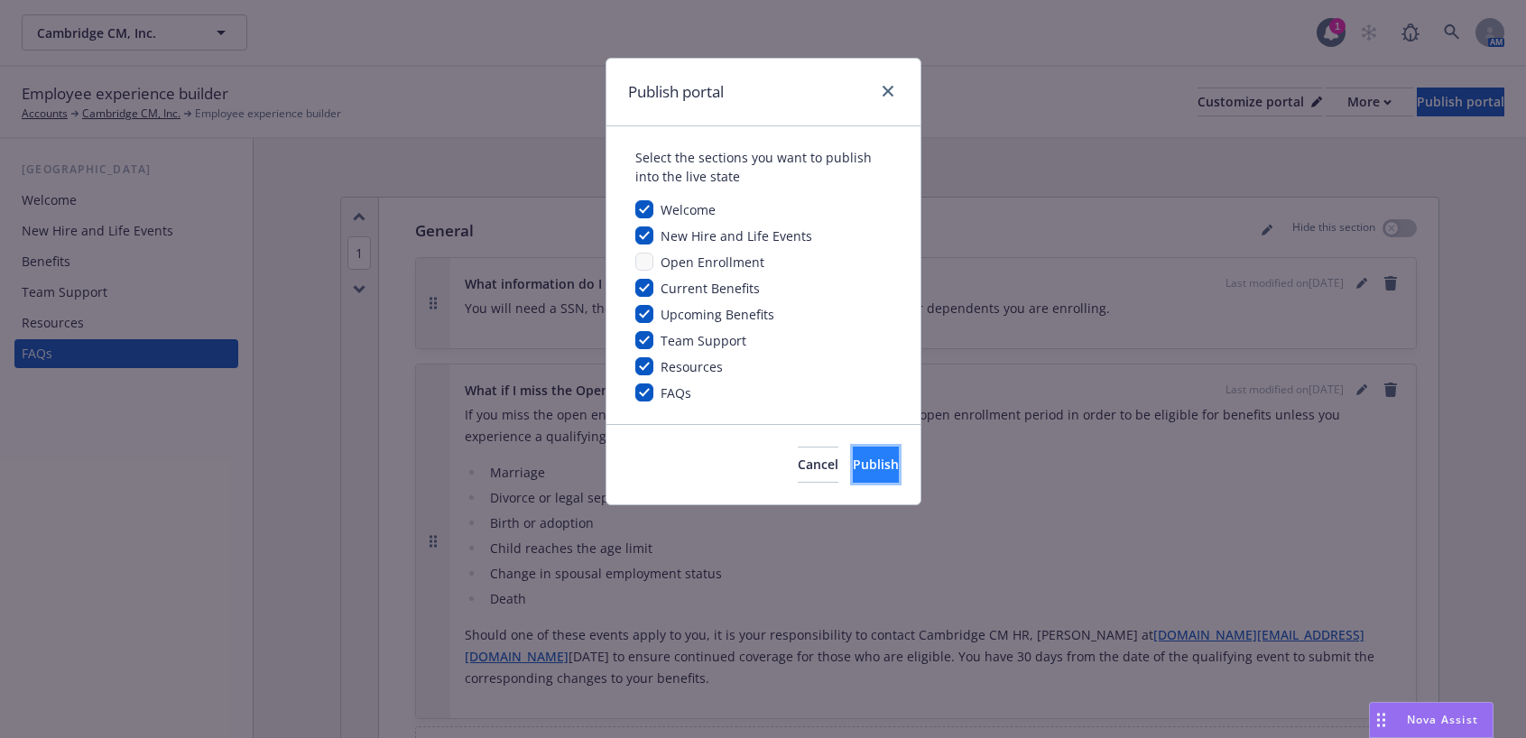
click at [853, 456] on span "Publish" at bounding box center [876, 464] width 46 height 17
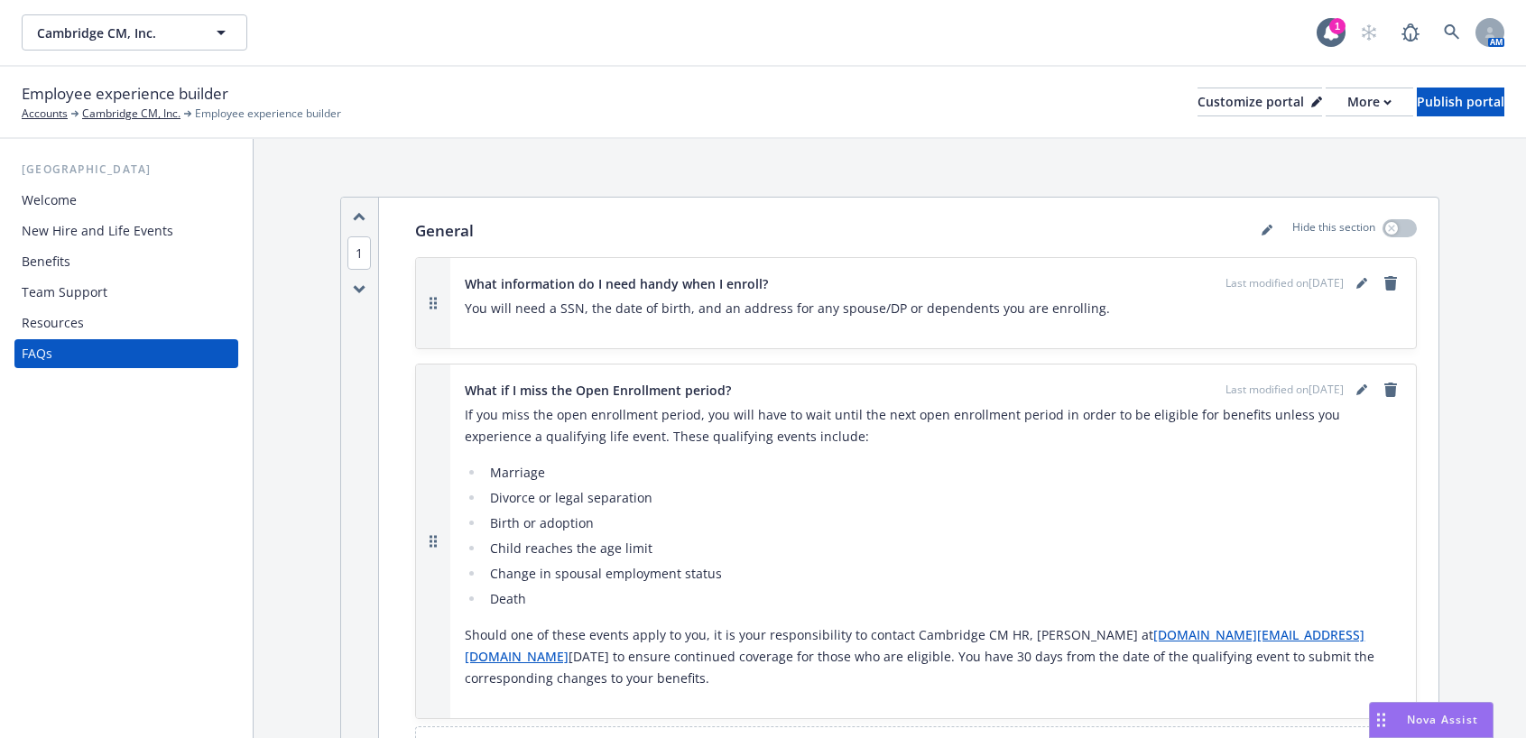
click at [74, 322] on div "Resources" at bounding box center [53, 323] width 62 height 29
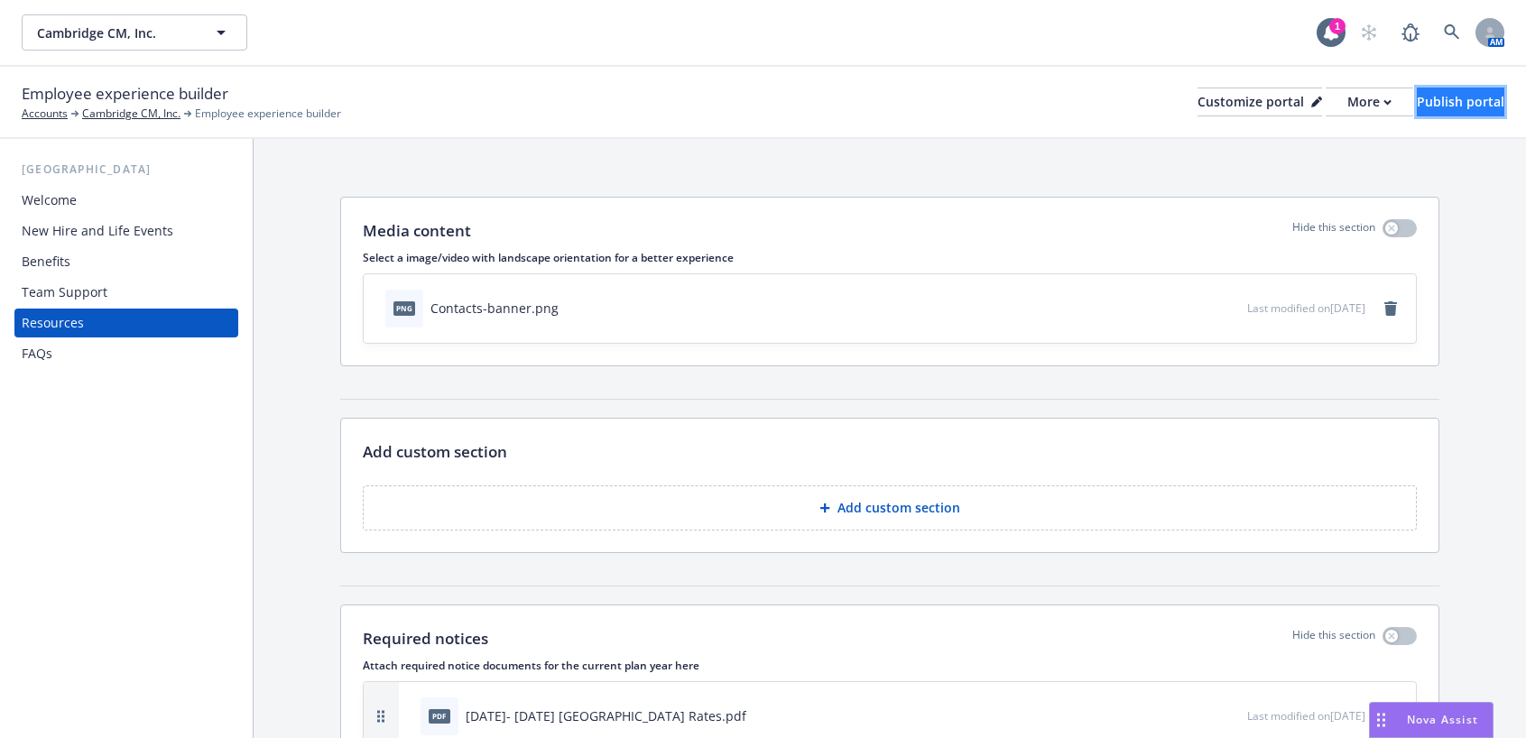
click at [1439, 104] on div "Publish portal" at bounding box center [1461, 101] width 88 height 27
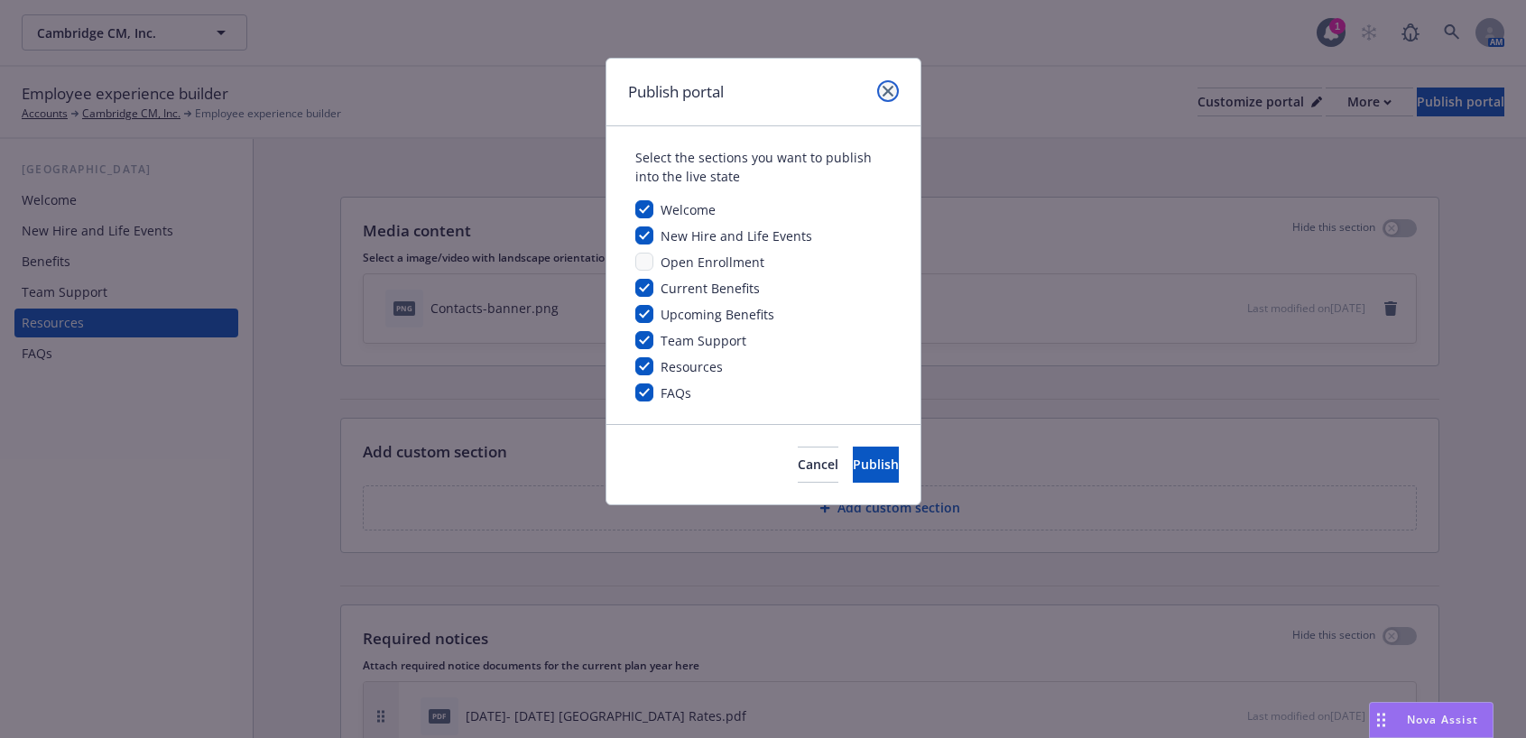
click at [886, 93] on icon "close" at bounding box center [887, 91] width 11 height 11
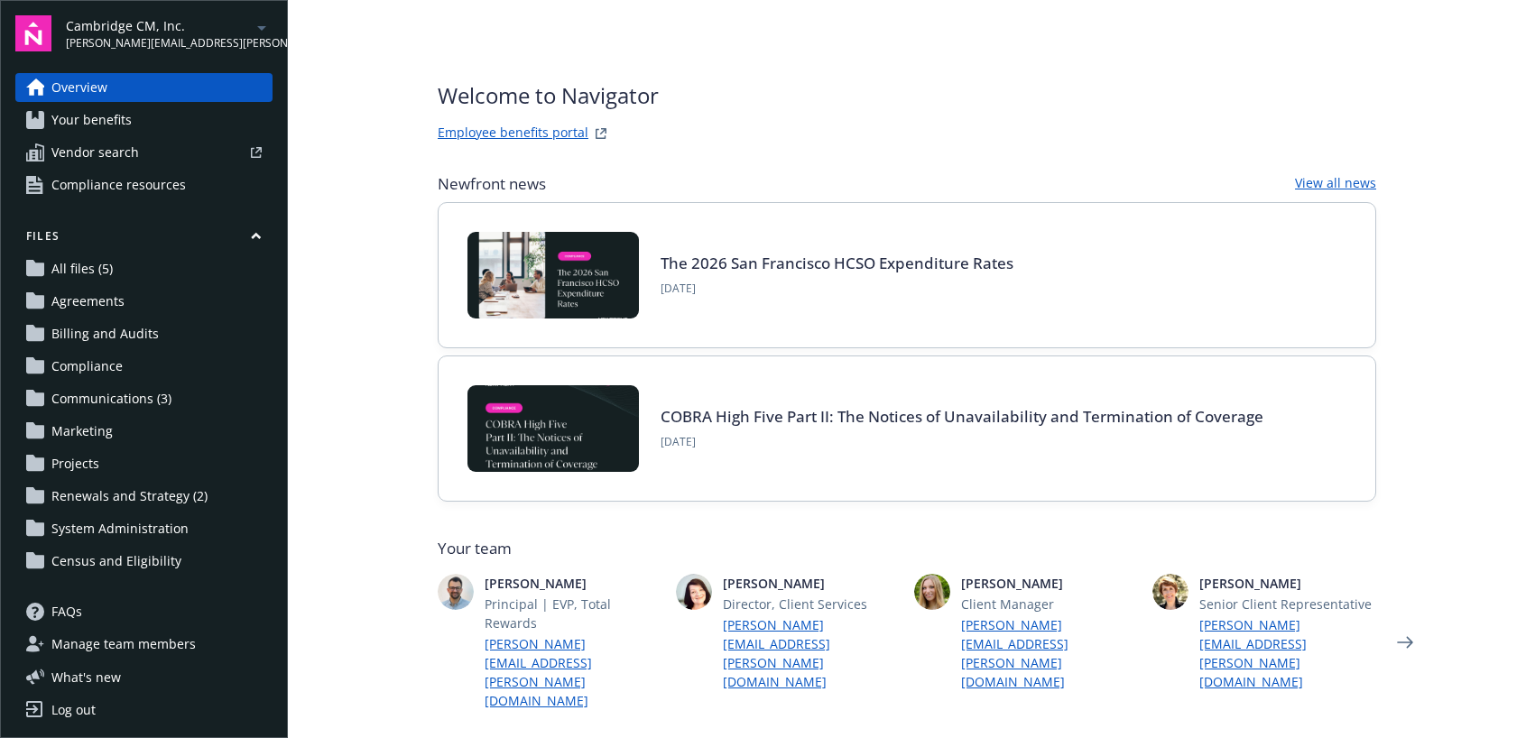
click at [88, 272] on span "All files (5)" at bounding box center [81, 268] width 61 height 29
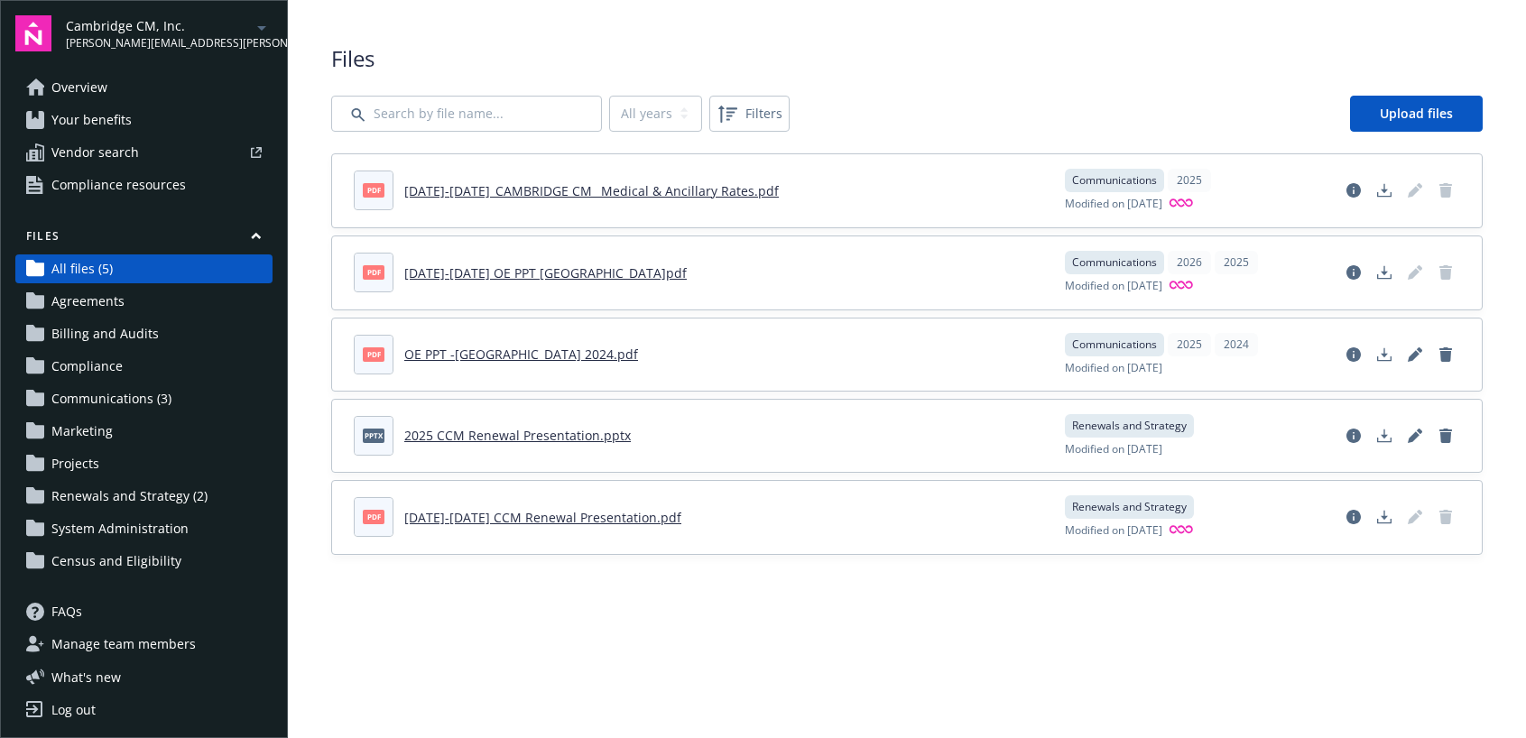
click at [558, 191] on link "2025-2026_CAMBRIDGE CM_ Medical & Ancillary Rates.pdf" at bounding box center [591, 190] width 374 height 17
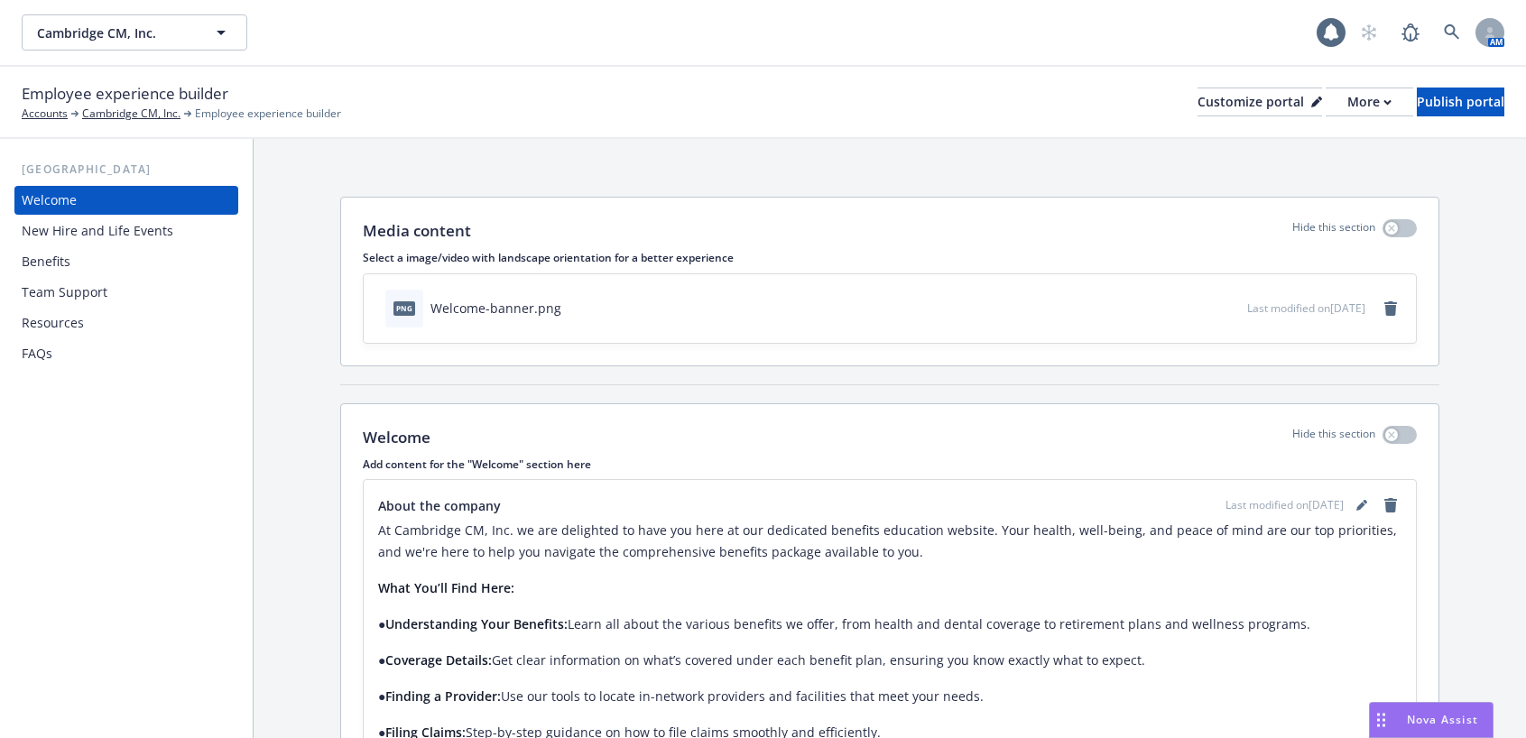
click at [82, 328] on div "Resources" at bounding box center [53, 323] width 62 height 29
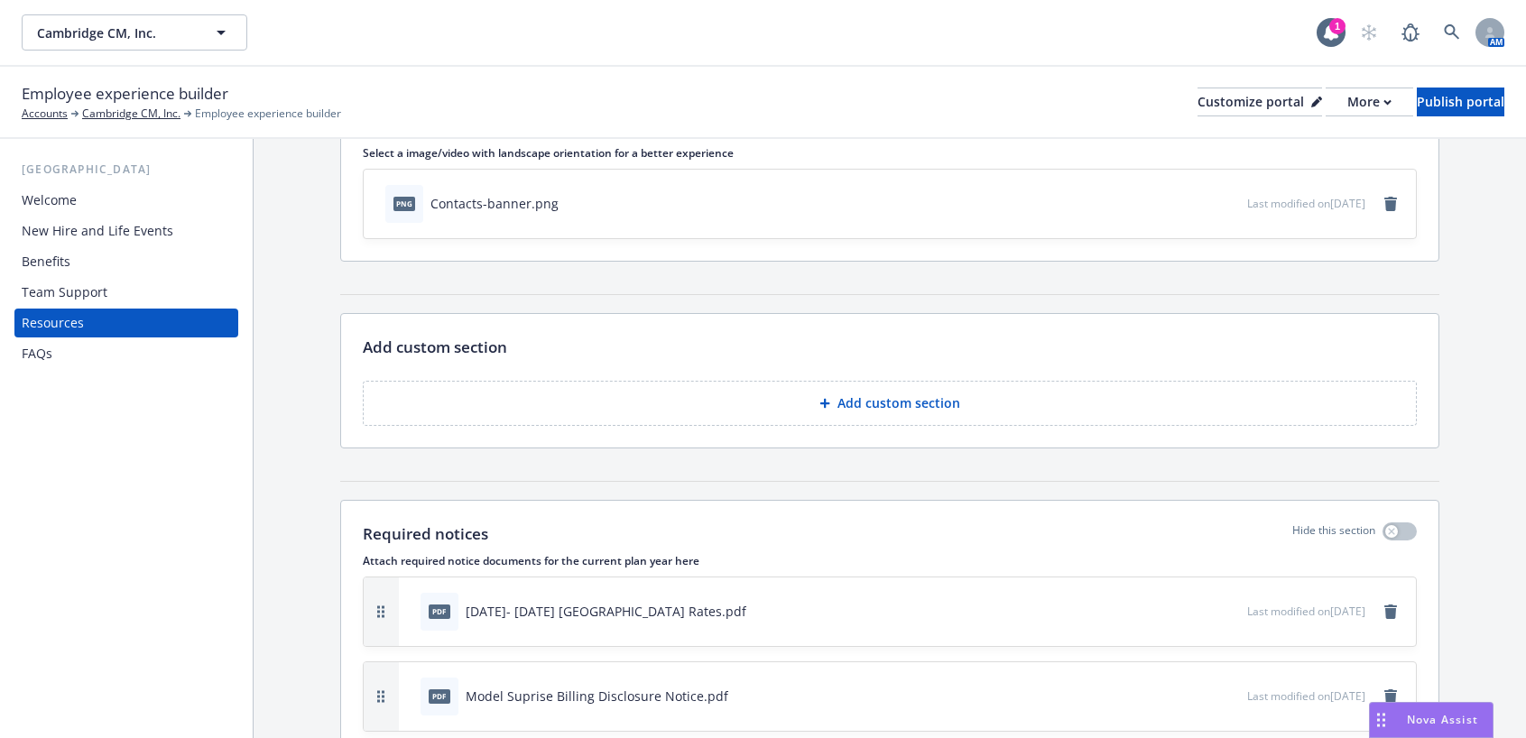
scroll to position [180, 0]
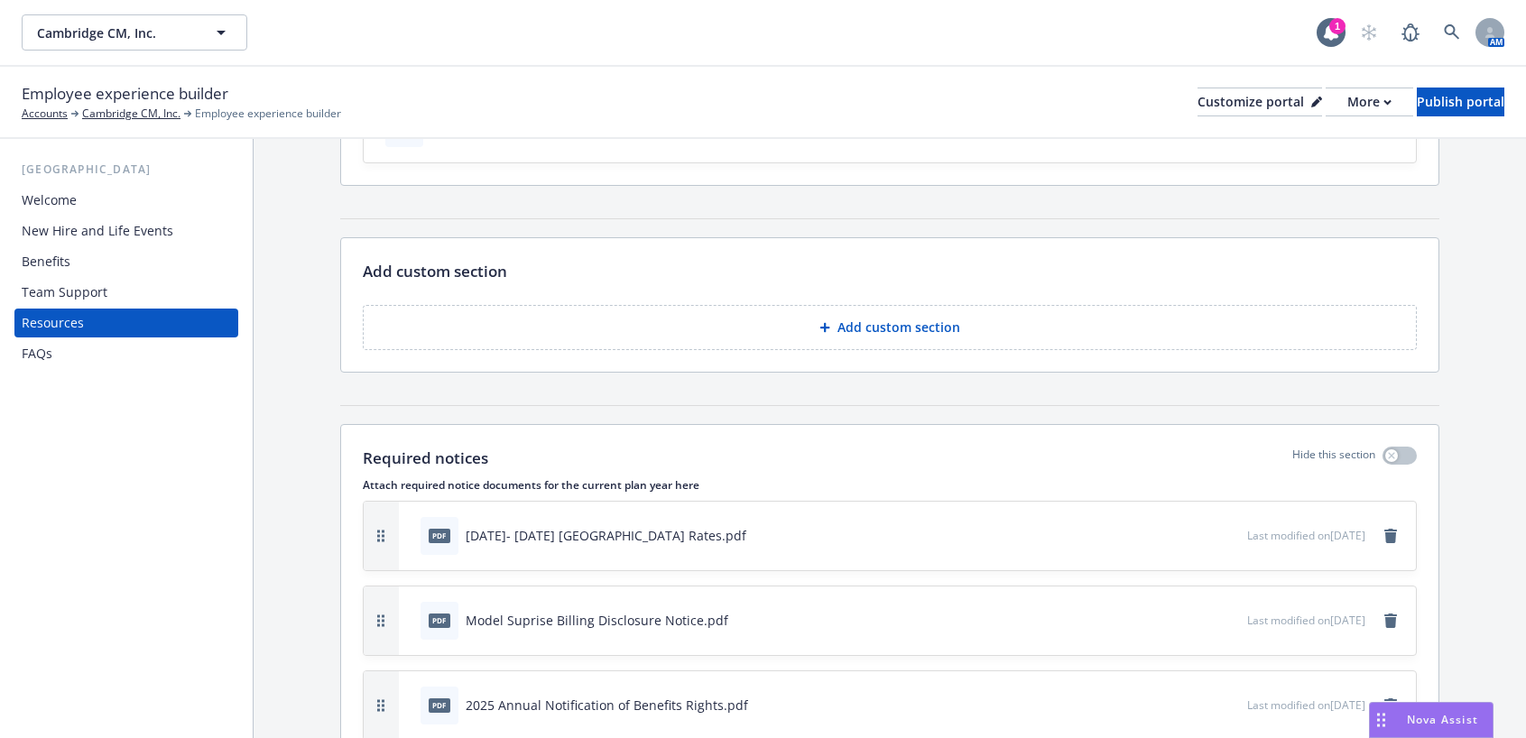
click at [620, 537] on div "[DATE]- [DATE] [GEOGRAPHIC_DATA] Rates.pdf" at bounding box center [606, 535] width 281 height 19
click at [1339, 106] on button "More" at bounding box center [1369, 102] width 88 height 29
click at [641, 535] on div "[DATE]- [DATE] [GEOGRAPHIC_DATA] Rates.pdf" at bounding box center [606, 535] width 281 height 19
click at [1222, 528] on icon "preview file" at bounding box center [1230, 534] width 16 height 13
click at [1347, 102] on div "More" at bounding box center [1369, 101] width 44 height 27
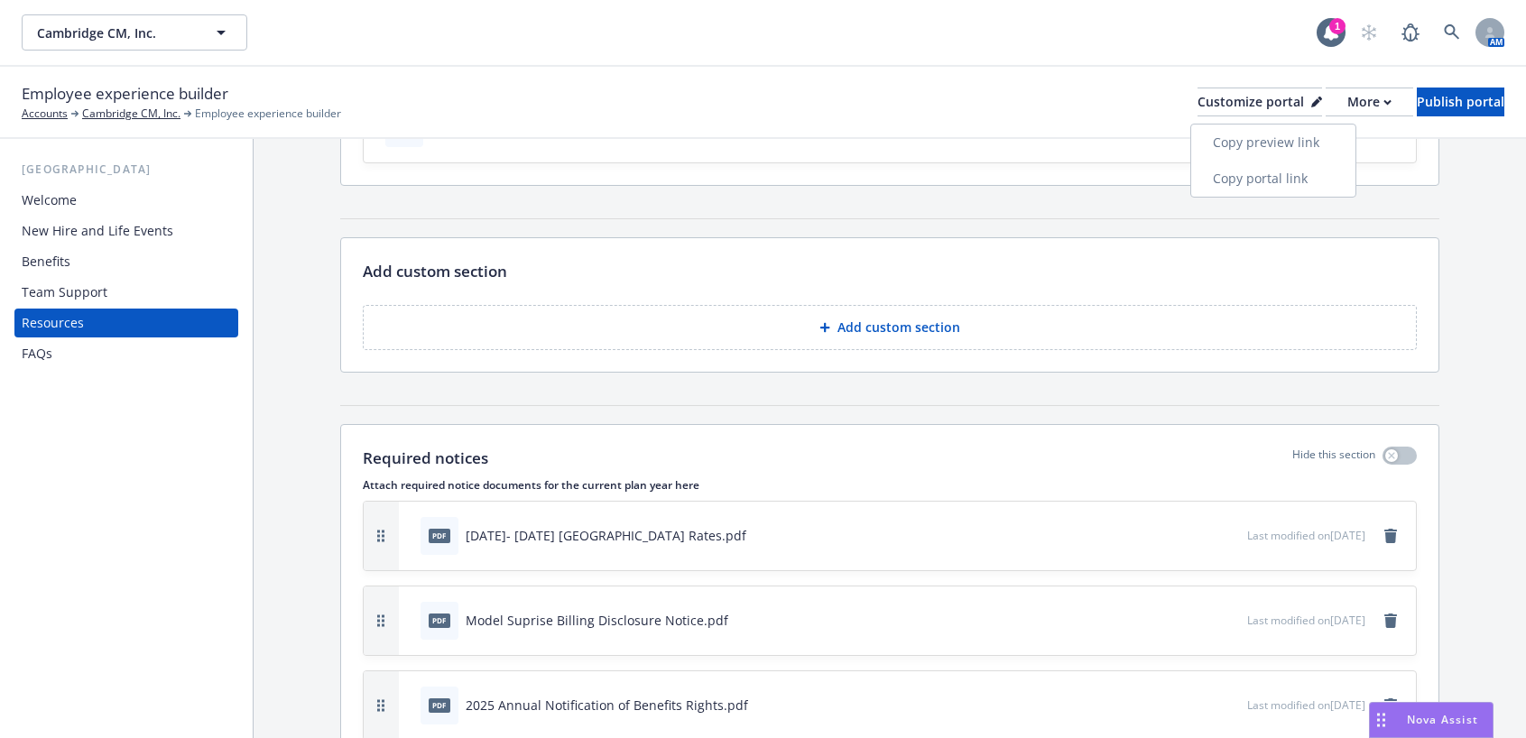
click at [1279, 138] on link "Copy preview link" at bounding box center [1273, 143] width 164 height 36
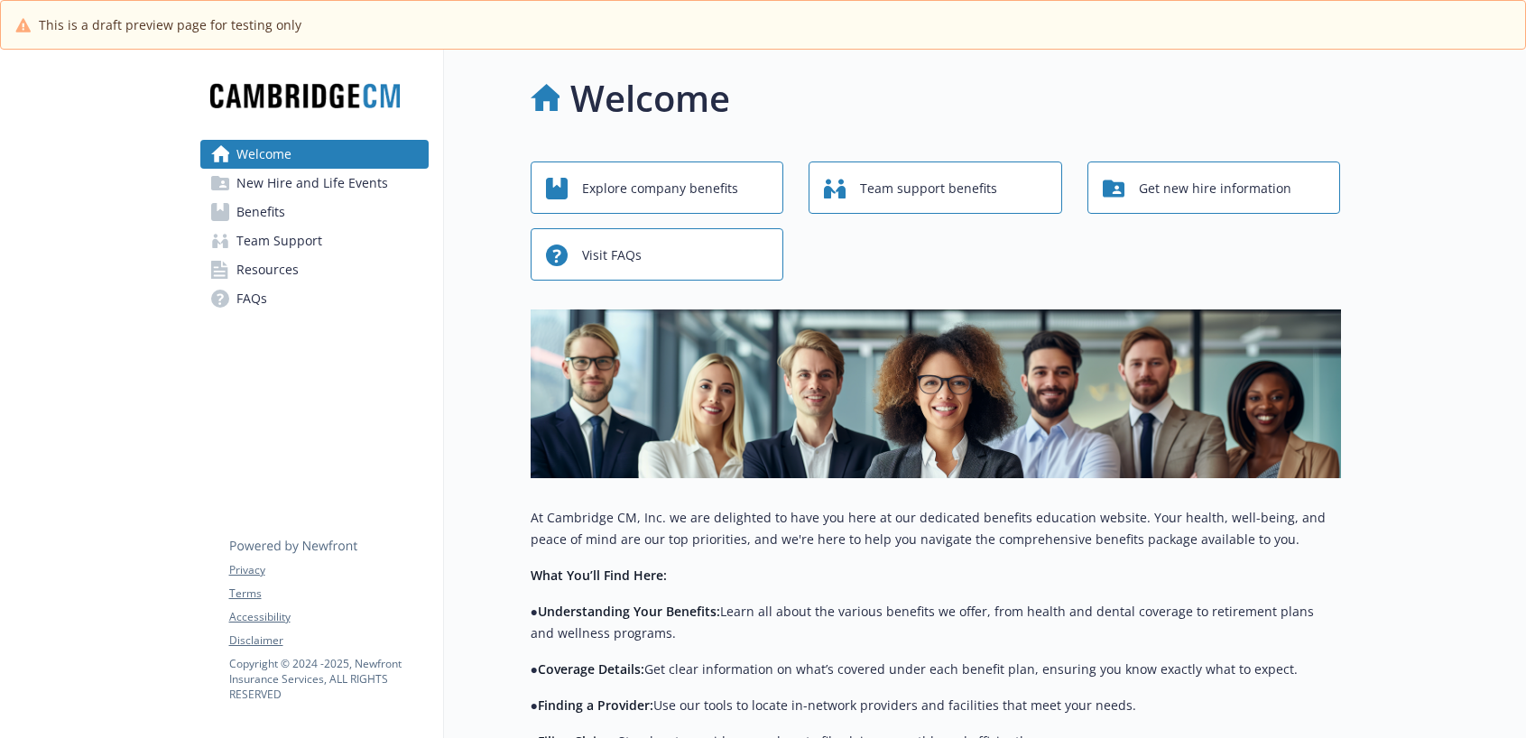
click at [298, 269] on link "Resources" at bounding box center [314, 269] width 228 height 29
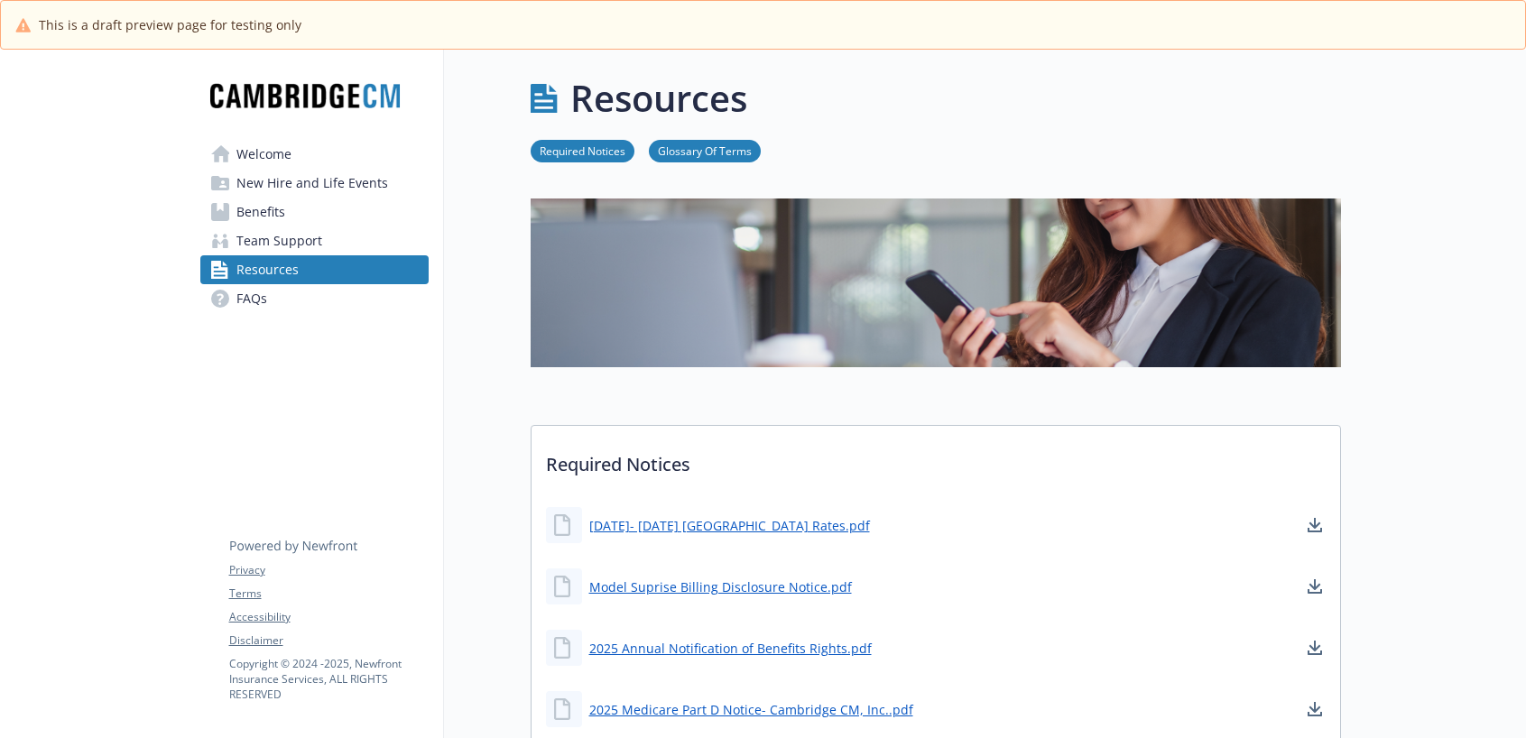
drag, startPoint x: 654, startPoint y: 524, endPoint x: 1023, endPoint y: 535, distance: 369.2
click at [1023, 535] on div "[DATE]- [DATE] [GEOGRAPHIC_DATA] Rates.pdf" at bounding box center [935, 525] width 808 height 54
click at [643, 519] on link "[DATE]- [DATE] [GEOGRAPHIC_DATA] Rates.pdf" at bounding box center [731, 525] width 284 height 23
click at [1187, 503] on div "[DATE]- [DATE] [GEOGRAPHIC_DATA] Rates.pdf" at bounding box center [935, 525] width 808 height 54
drag, startPoint x: 728, startPoint y: 521, endPoint x: 1043, endPoint y: 615, distance: 328.8
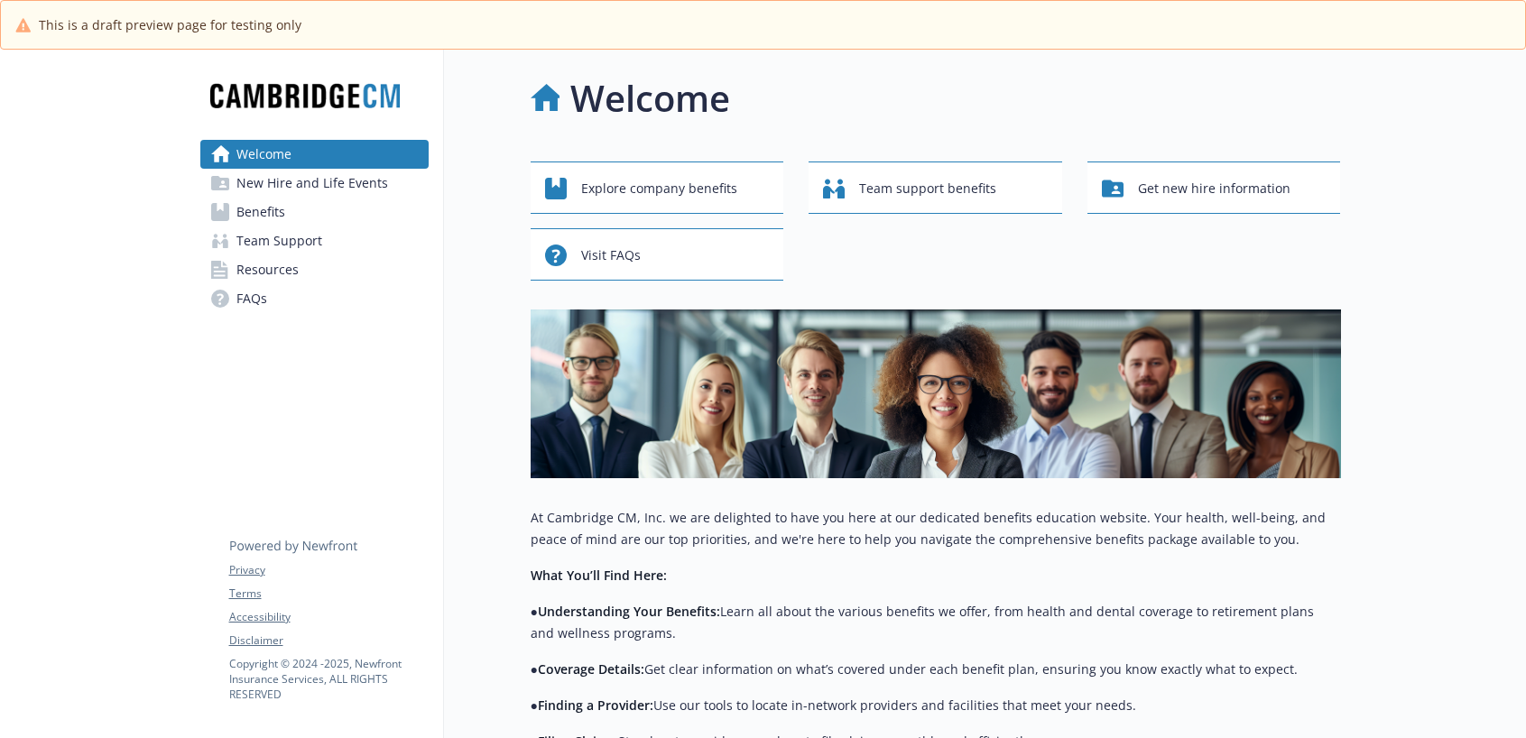
click at [273, 275] on span "Resources" at bounding box center [267, 269] width 62 height 29
click at [277, 263] on span "Resources" at bounding box center [267, 269] width 62 height 29
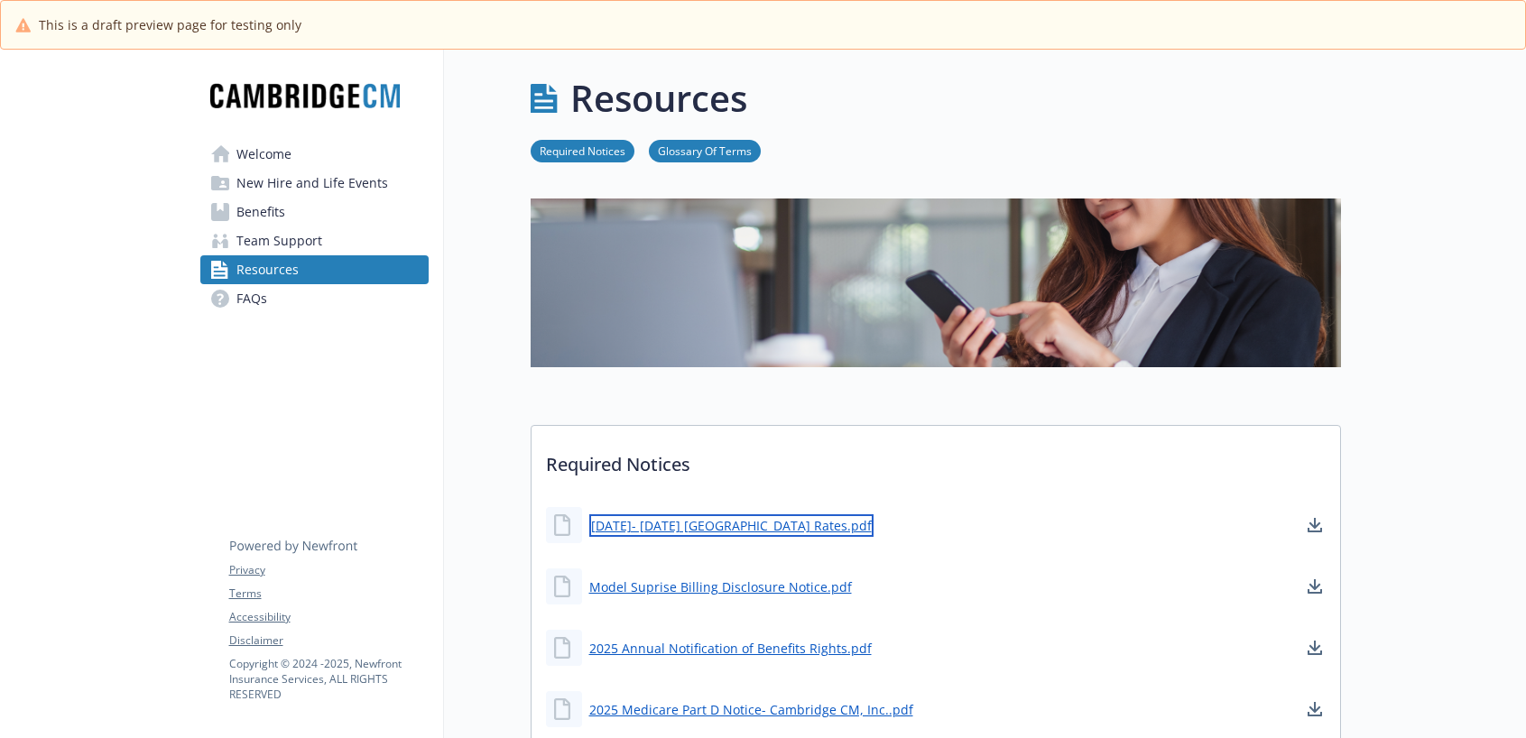
click at [729, 526] on link "2025- 2026 Cambridge Rates.pdf" at bounding box center [731, 525] width 284 height 23
